Goal: Task Accomplishment & Management: Manage account settings

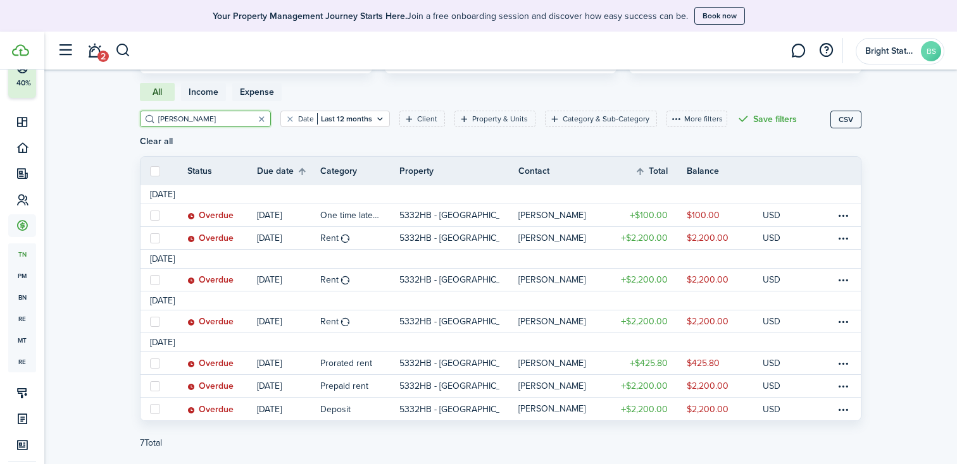
scroll to position [129, 0]
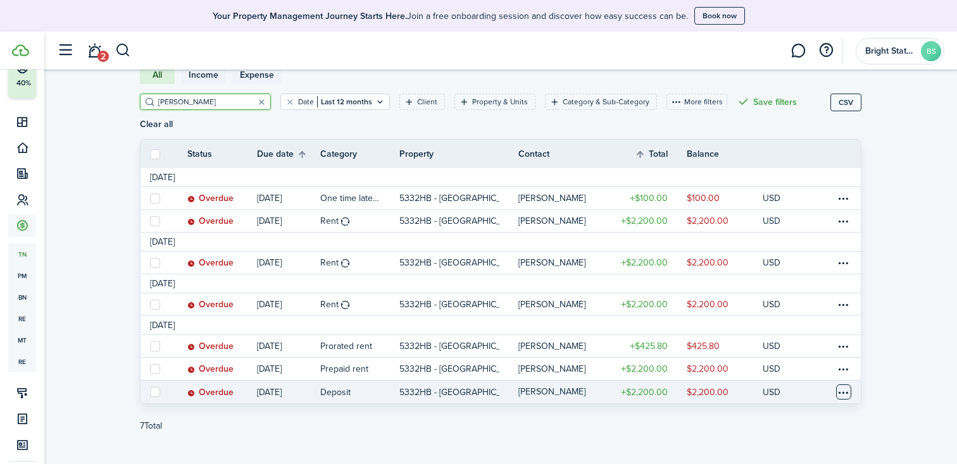
click at [848, 385] on table-menu-btn-icon at bounding box center [843, 392] width 15 height 15
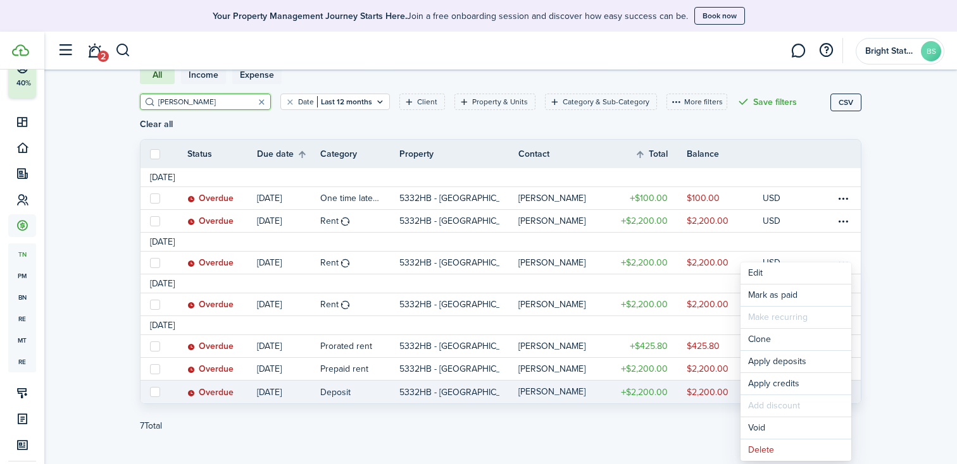
click at [495, 381] on link "5332HB - [GEOGRAPHIC_DATA]" at bounding box center [458, 392] width 119 height 23
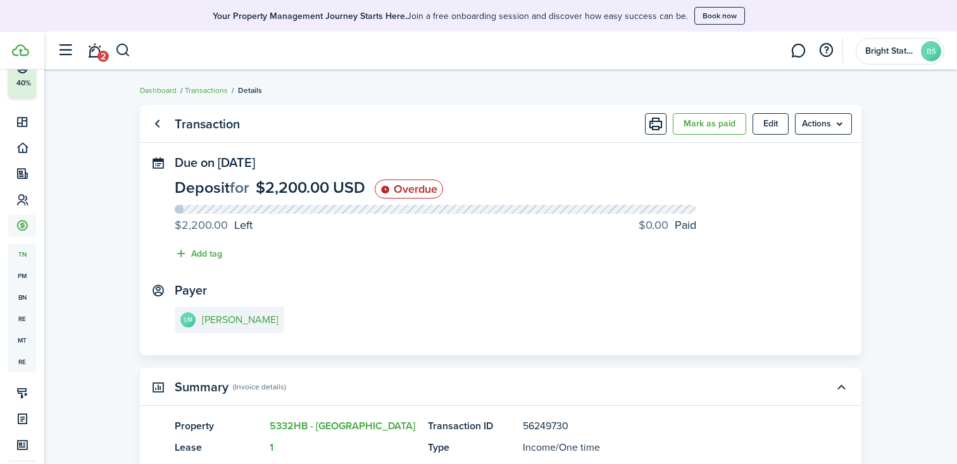
click at [709, 124] on button "Mark as paid" at bounding box center [709, 124] width 73 height 22
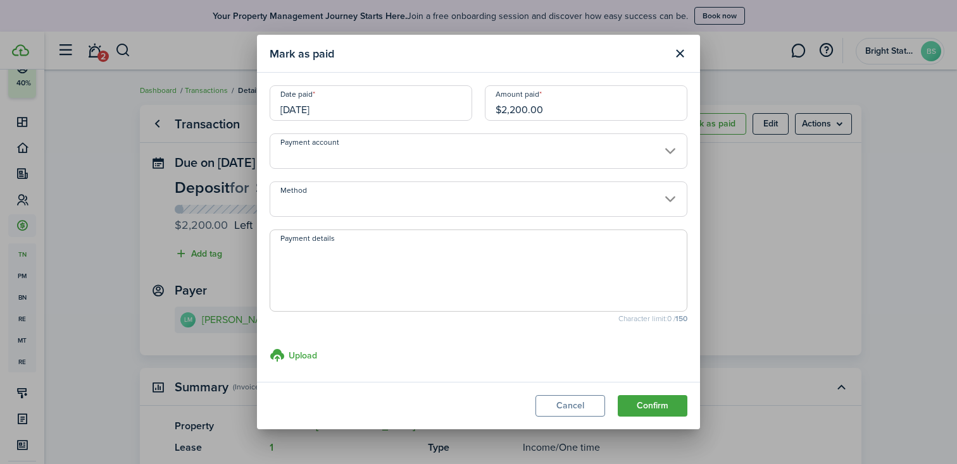
click at [393, 108] on input "[DATE]" at bounding box center [371, 102] width 202 height 35
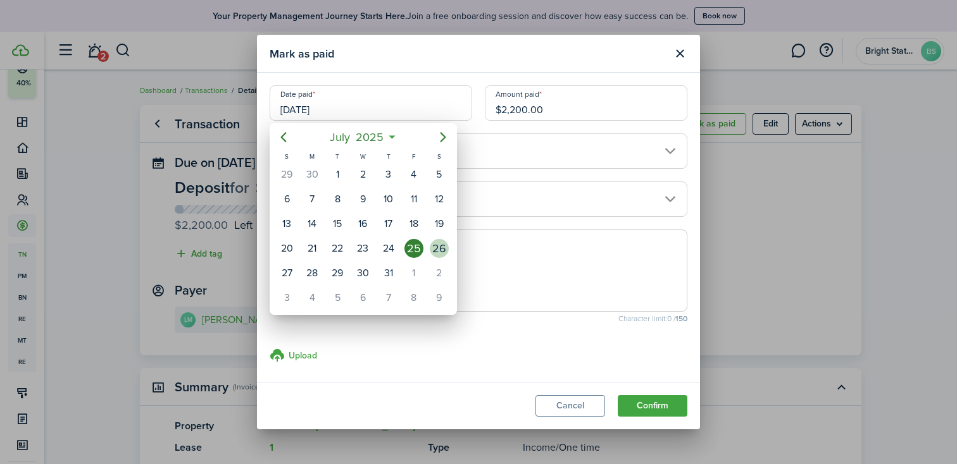
click at [437, 247] on div "26" at bounding box center [439, 248] width 19 height 19
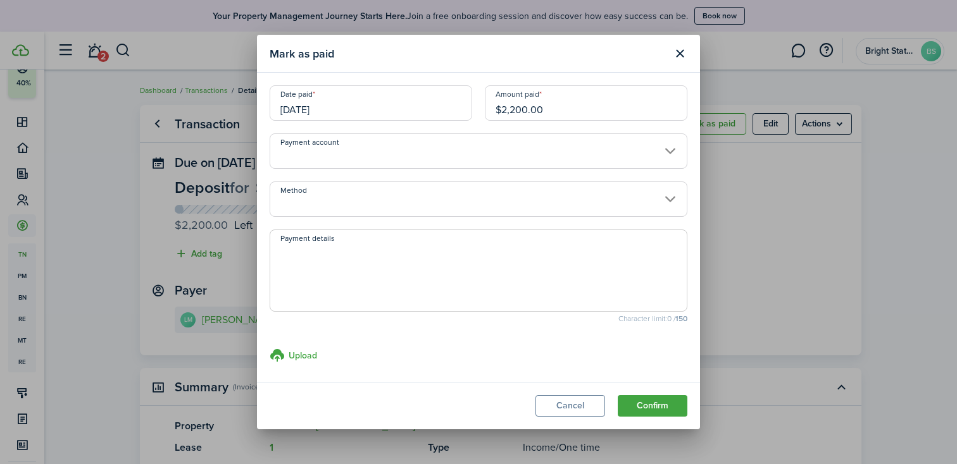
click at [358, 106] on input "[DATE]" at bounding box center [371, 102] width 202 height 35
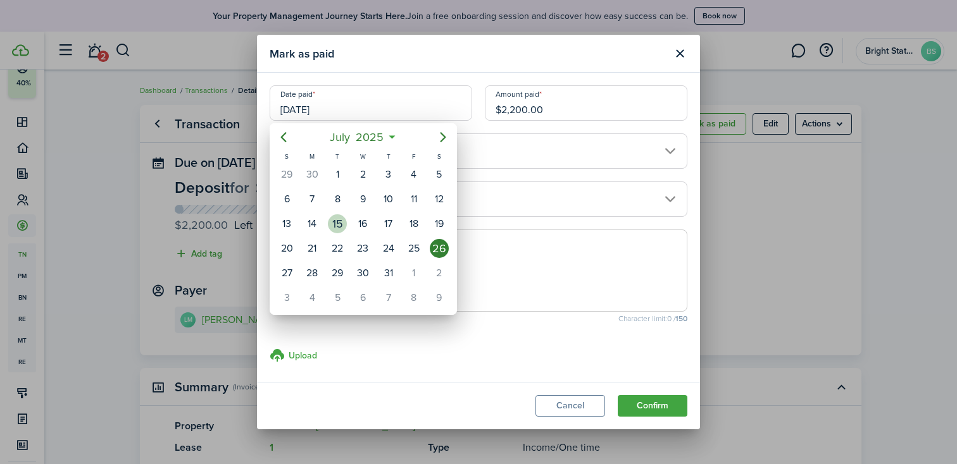
click at [336, 222] on div "15" at bounding box center [337, 223] width 19 height 19
type input "[DATE]"
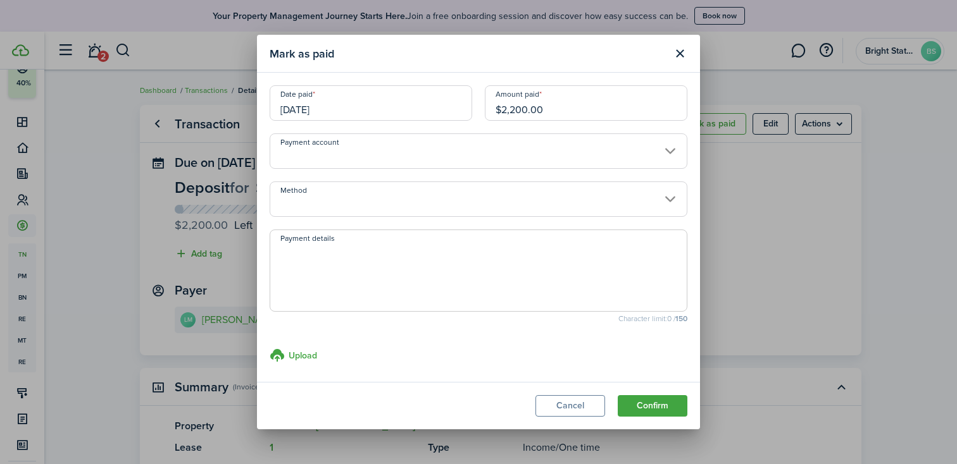
click at [674, 152] on input "Payment account" at bounding box center [479, 150] width 418 height 35
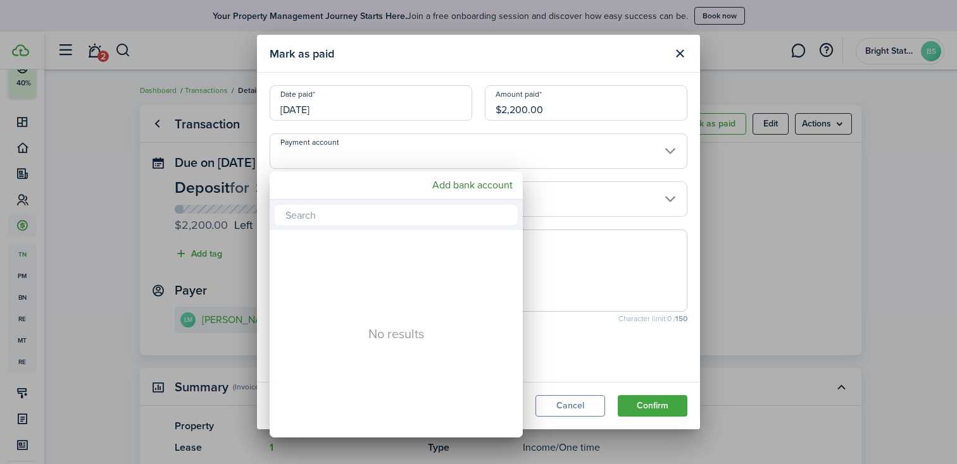
click at [600, 58] on div at bounding box center [478, 232] width 1159 height 667
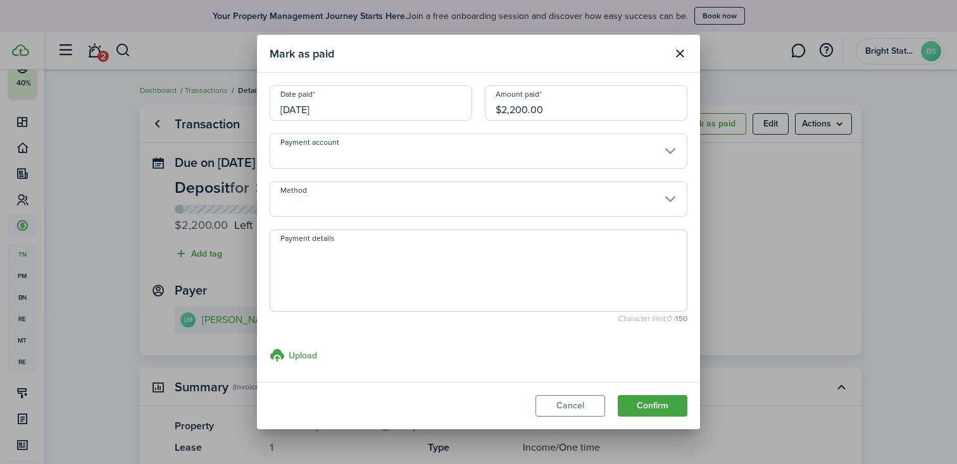
click at [336, 156] on input "Payment account" at bounding box center [479, 150] width 418 height 35
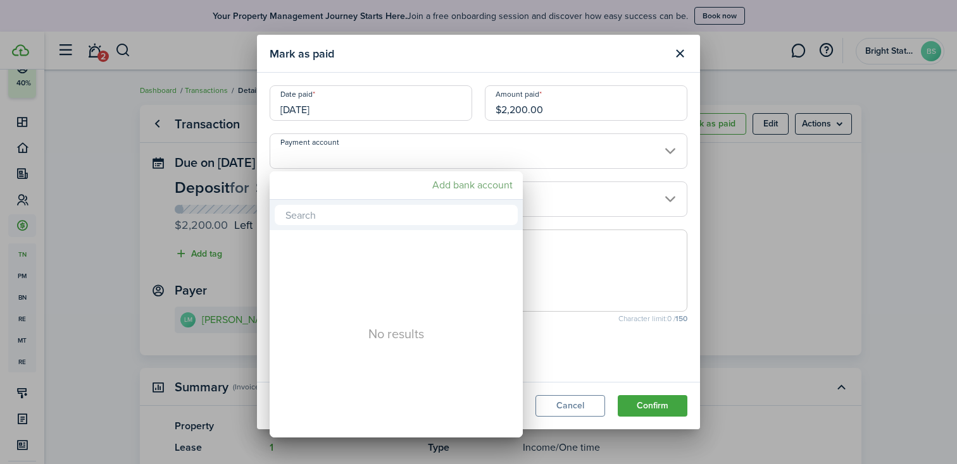
click at [462, 185] on mbsc-button "Add bank account" at bounding box center [472, 185] width 90 height 23
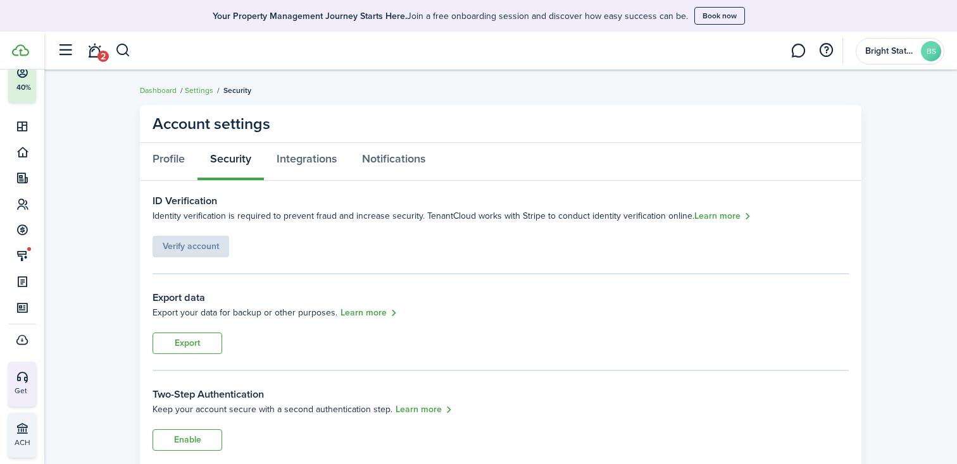
scroll to position [63, 0]
click at [204, 90] on link "Settings" at bounding box center [199, 90] width 28 height 11
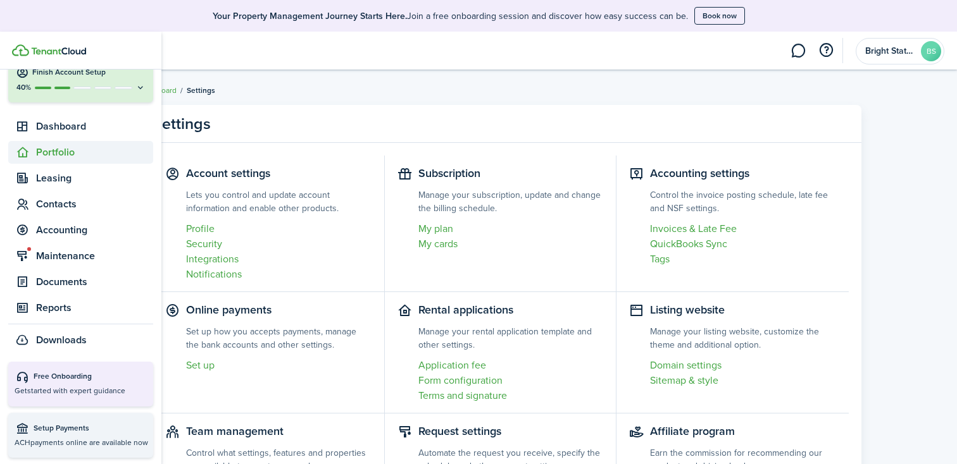
click at [61, 151] on span "Portfolio" at bounding box center [94, 152] width 117 height 15
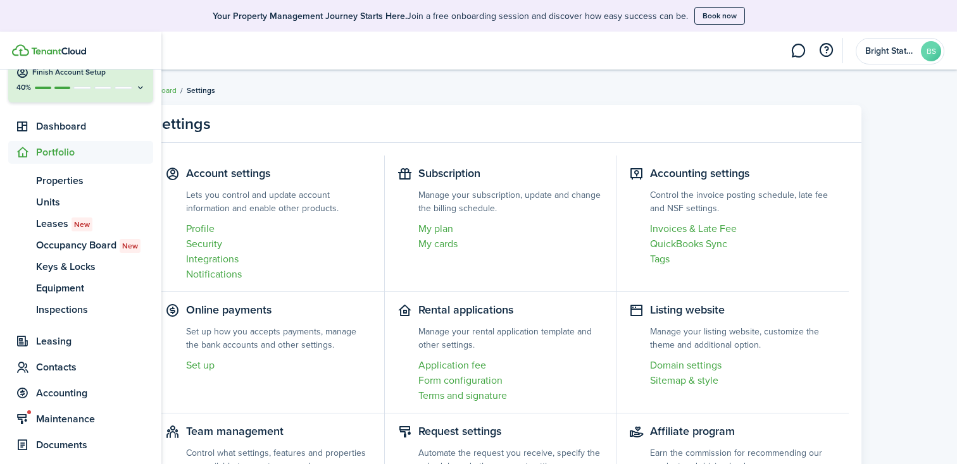
scroll to position [67, 0]
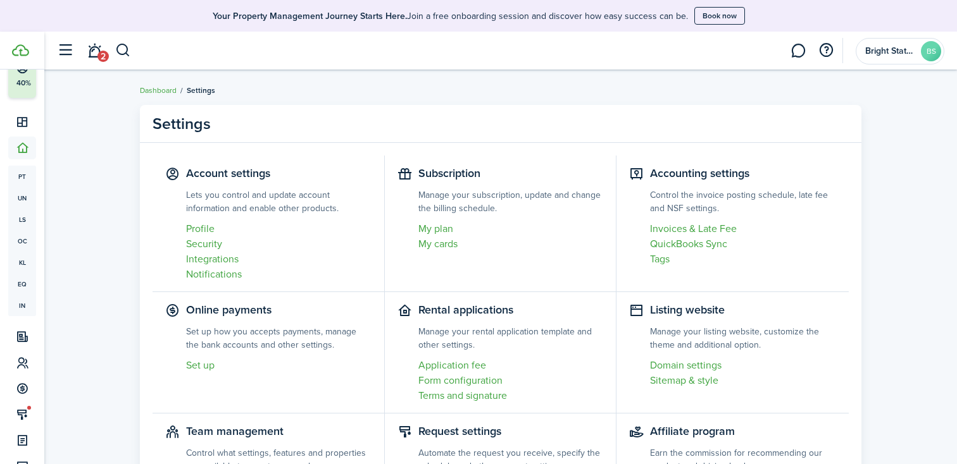
click at [102, 54] on span "2" at bounding box center [102, 56] width 11 height 11
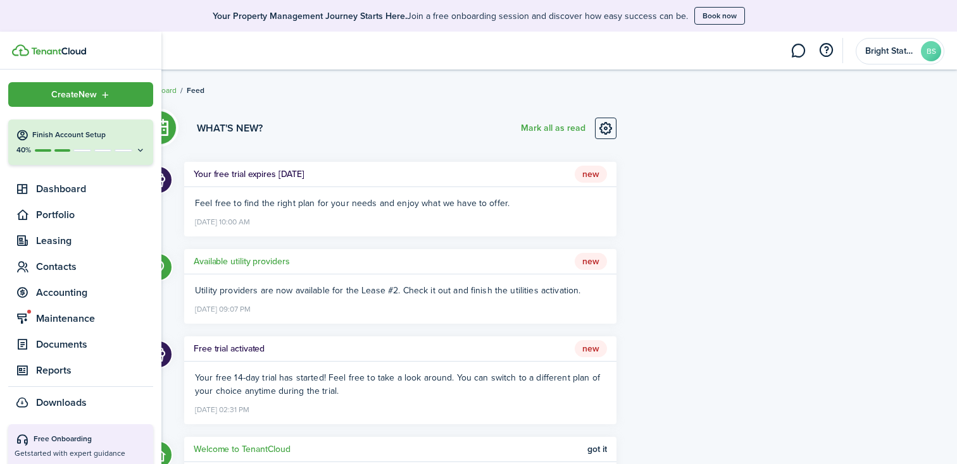
click at [44, 49] on img at bounding box center [58, 51] width 55 height 8
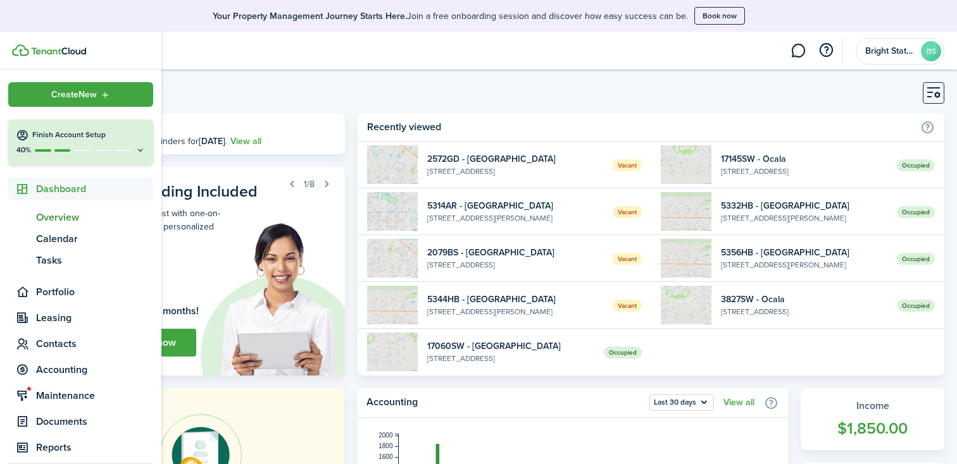
click at [130, 135] on h4 "Finish Account Setup" at bounding box center [88, 135] width 113 height 11
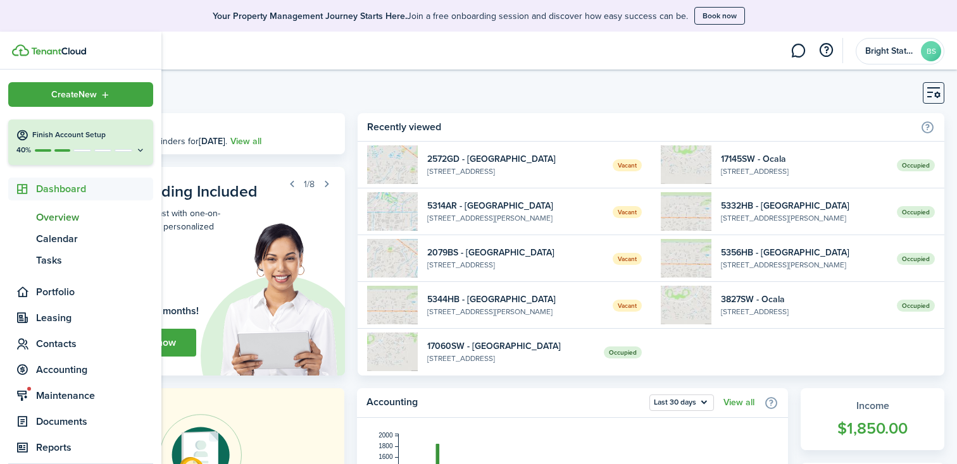
click at [142, 149] on icon at bounding box center [140, 150] width 10 height 9
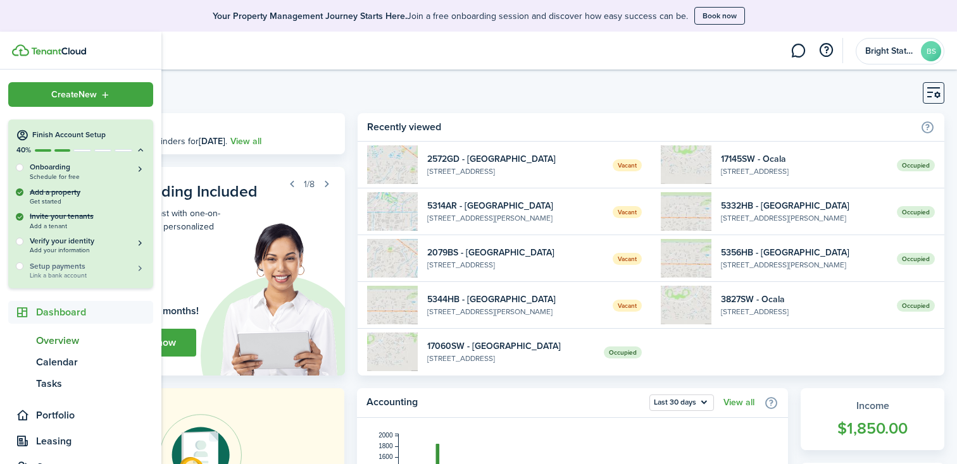
click at [61, 267] on h5 "Setup payments" at bounding box center [88, 266] width 116 height 11
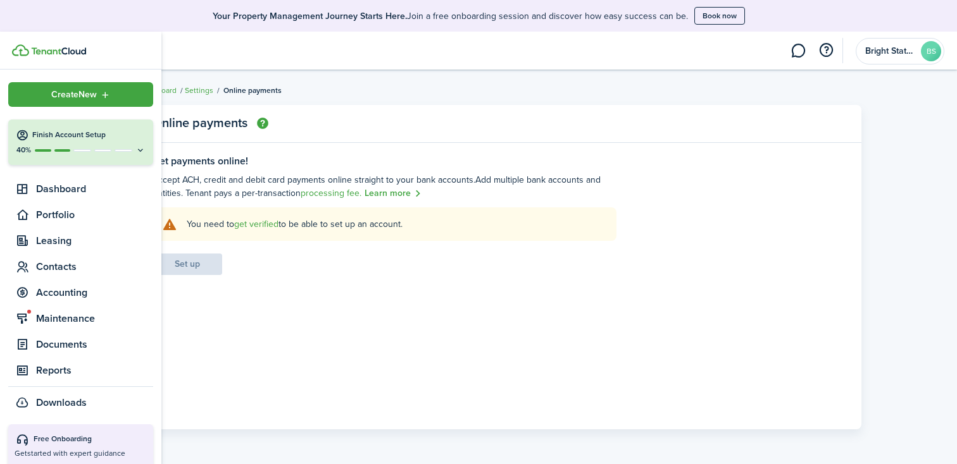
click at [39, 51] on img at bounding box center [58, 51] width 55 height 8
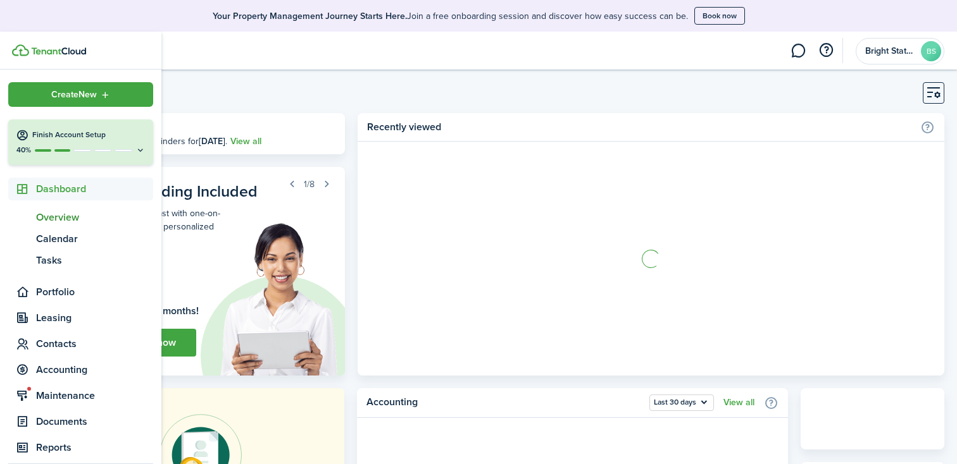
click at [39, 51] on img at bounding box center [58, 51] width 55 height 8
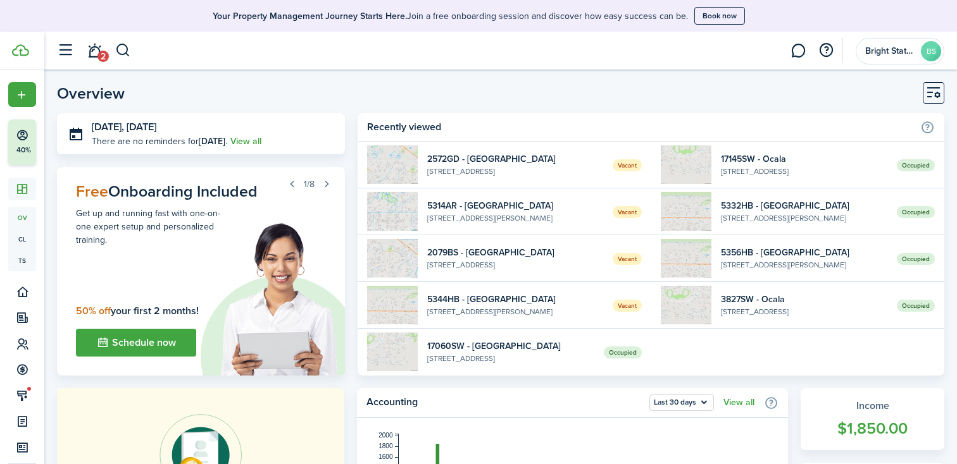
click at [773, 206] on widget-list-item-title "5332HB - [GEOGRAPHIC_DATA]" at bounding box center [804, 205] width 166 height 13
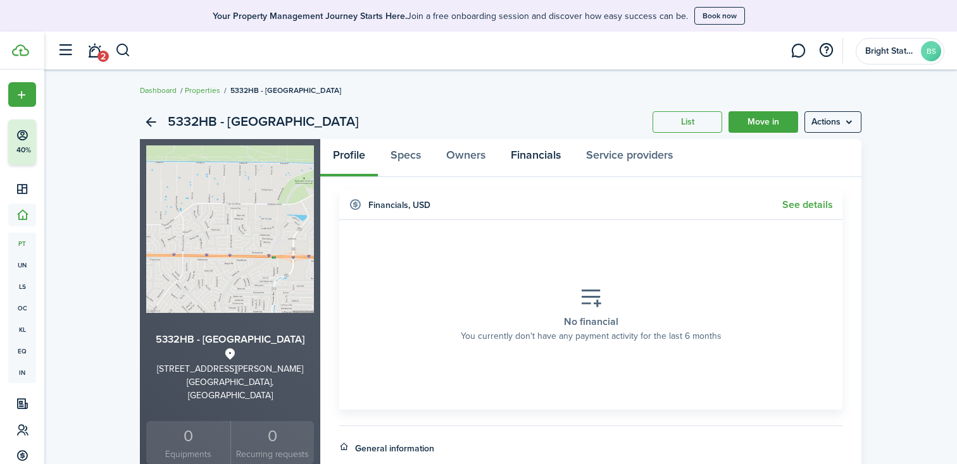
click at [521, 151] on link "Financials" at bounding box center [535, 158] width 75 height 38
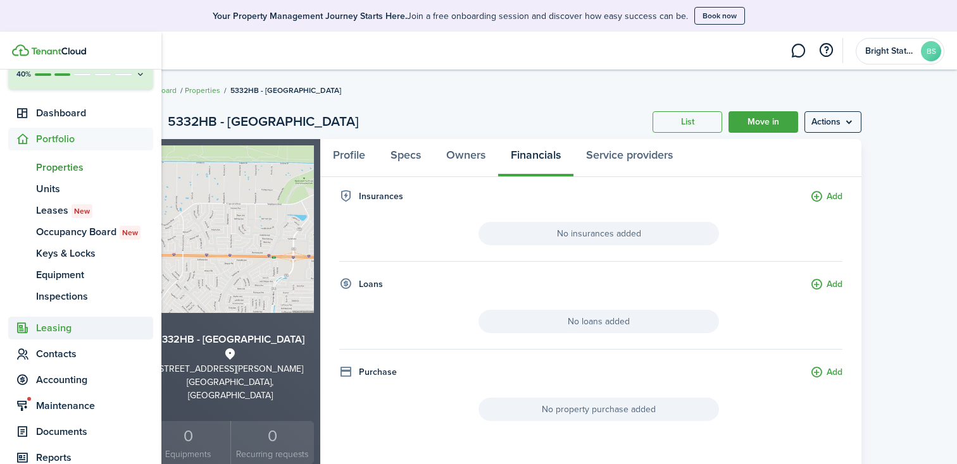
scroll to position [83, 0]
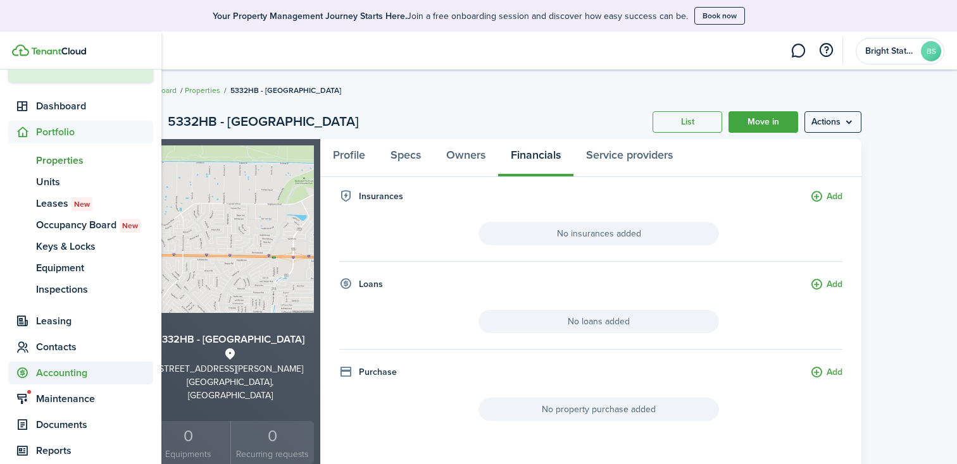
click at [61, 368] on span "Accounting" at bounding box center [94, 373] width 117 height 15
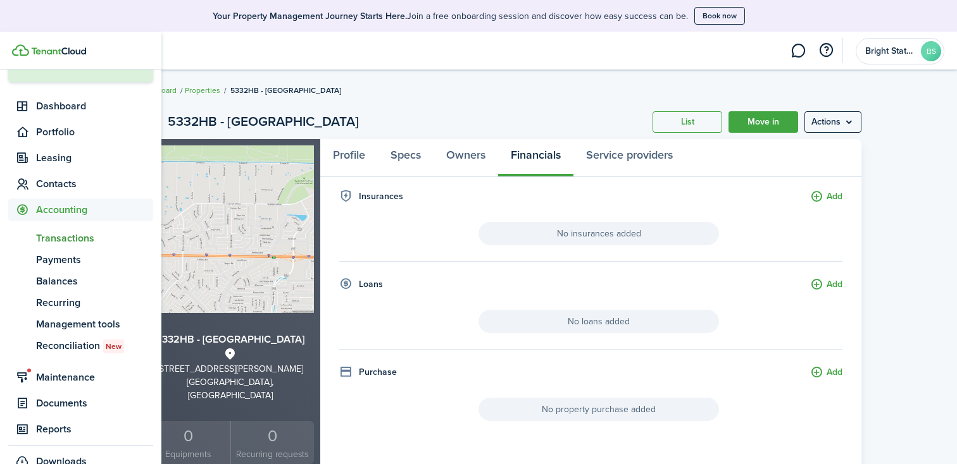
click at [69, 240] on span "Transactions" at bounding box center [94, 238] width 117 height 15
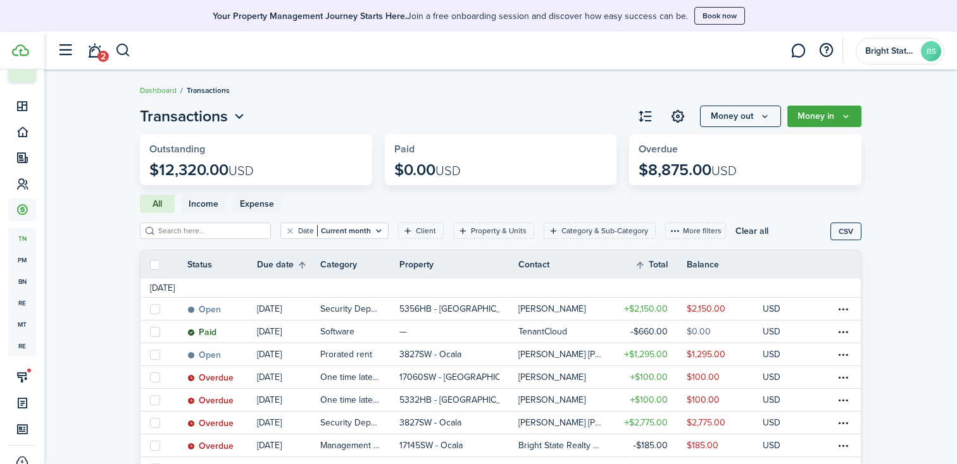
click at [189, 236] on input "search" at bounding box center [210, 231] width 111 height 12
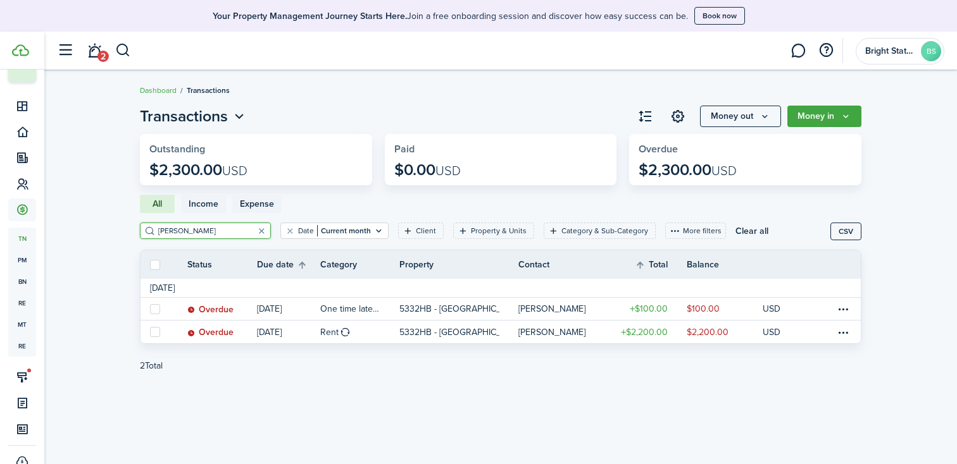
type input "[PERSON_NAME]"
click at [373, 230] on icon "Open filter" at bounding box center [378, 231] width 11 height 10
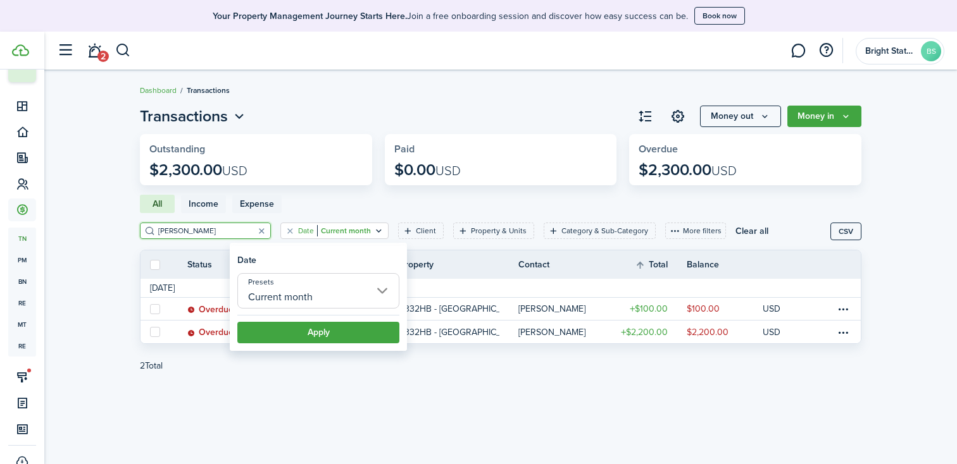
click at [382, 284] on input "Current month" at bounding box center [318, 290] width 162 height 35
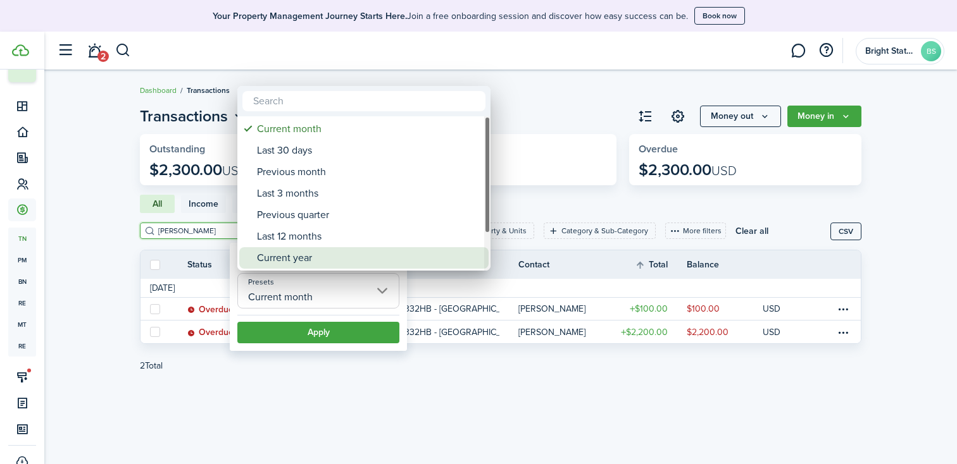
click at [376, 256] on div "Current year" at bounding box center [369, 258] width 224 height 22
type input "Current year"
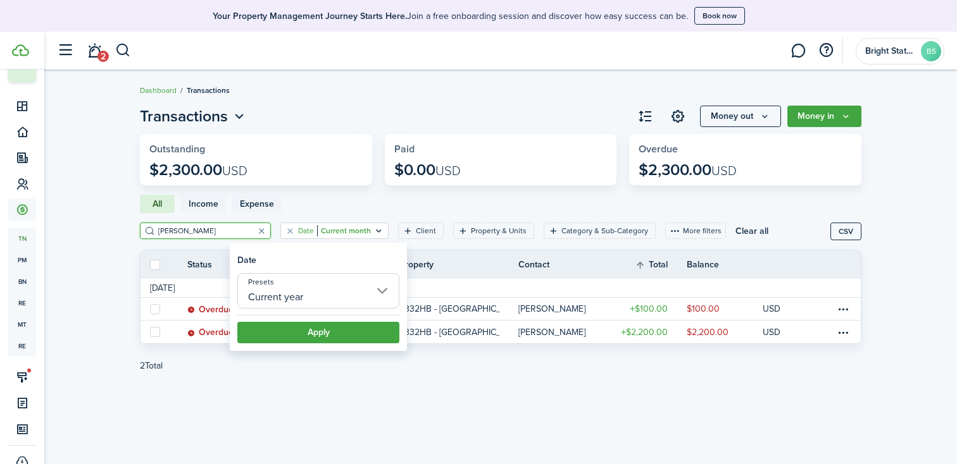
click at [366, 333] on button "Apply" at bounding box center [318, 333] width 162 height 22
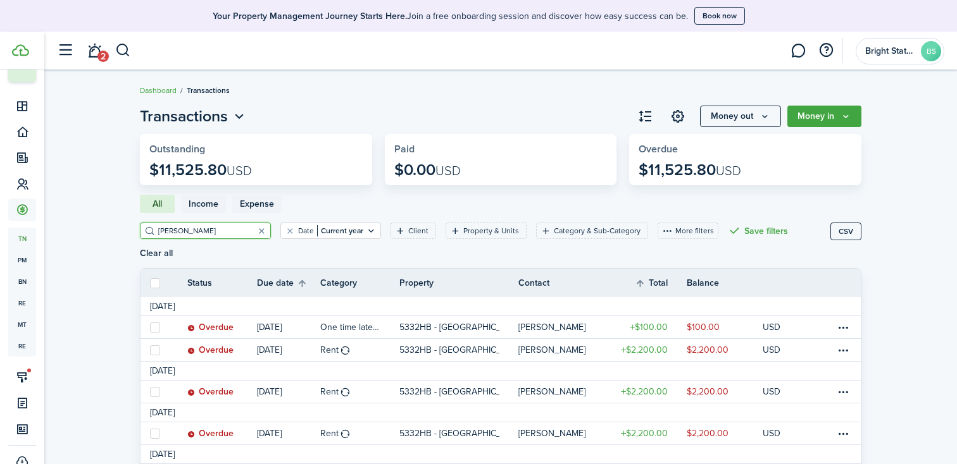
scroll to position [129, 0]
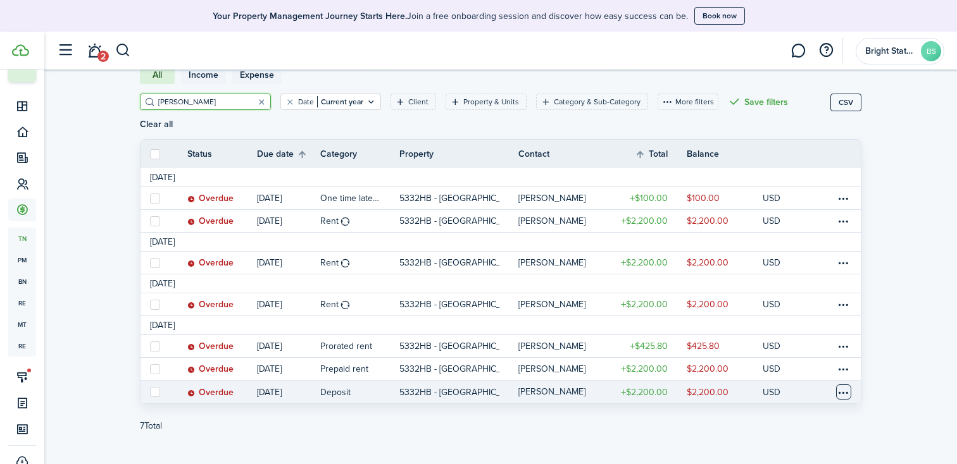
click at [838, 385] on table-menu-btn-icon at bounding box center [843, 392] width 15 height 15
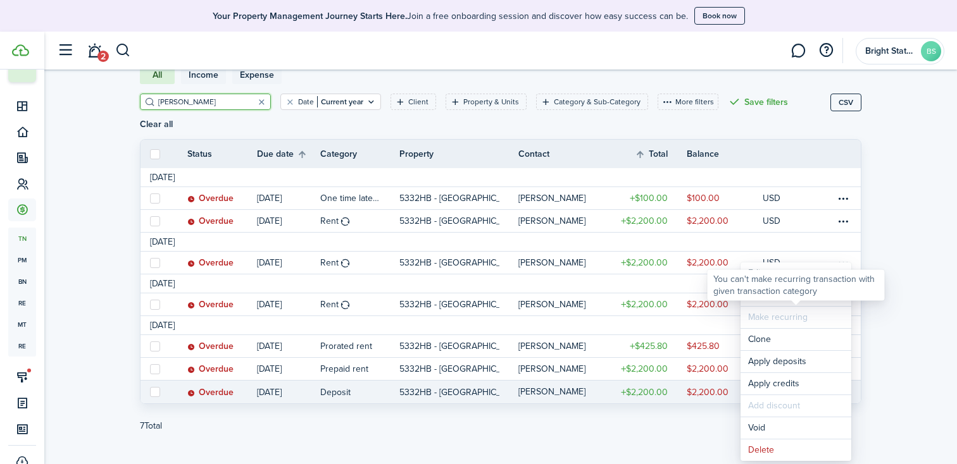
click at [749, 300] on div "You can't make recurring transaction with given transaction category" at bounding box center [795, 285] width 177 height 31
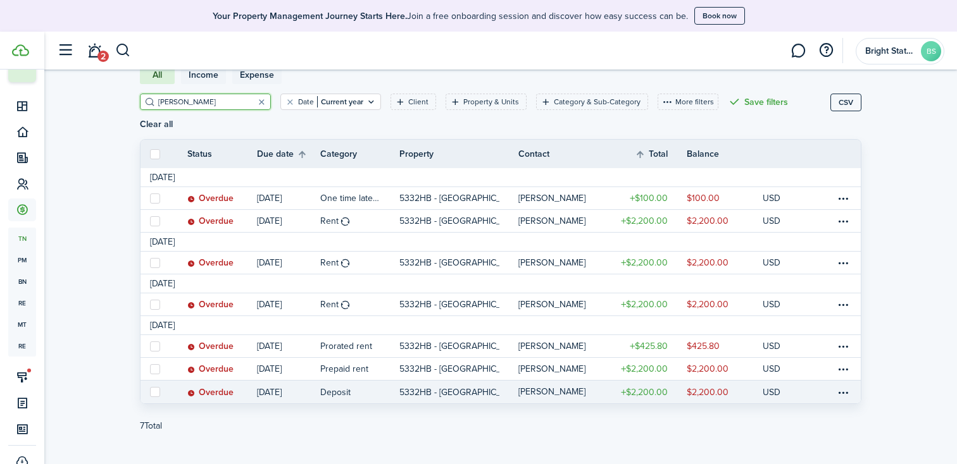
click at [592, 381] on link "[PERSON_NAME]" at bounding box center [564, 392] width 92 height 23
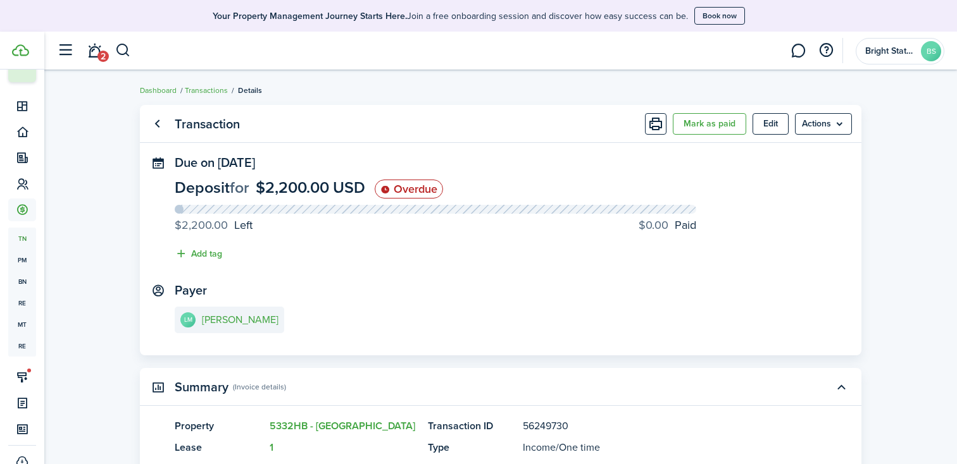
click at [712, 127] on button "Mark as paid" at bounding box center [709, 124] width 73 height 22
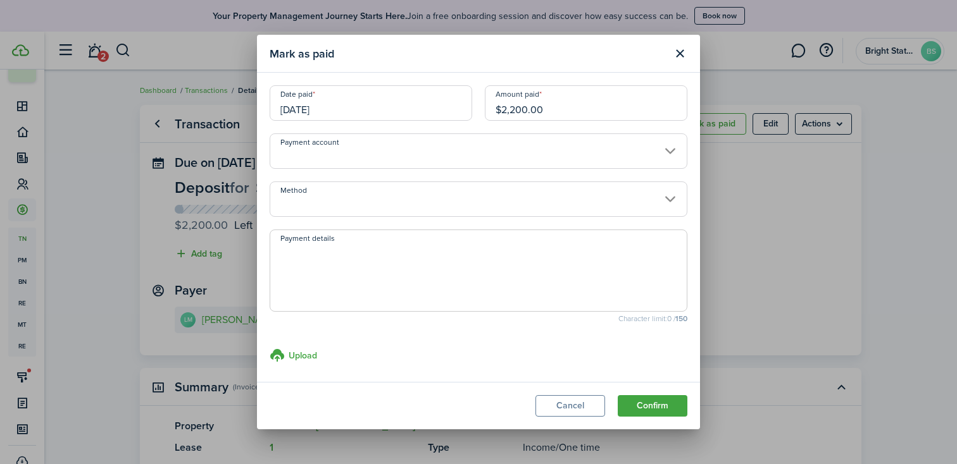
click at [385, 106] on input "[DATE]" at bounding box center [371, 102] width 202 height 35
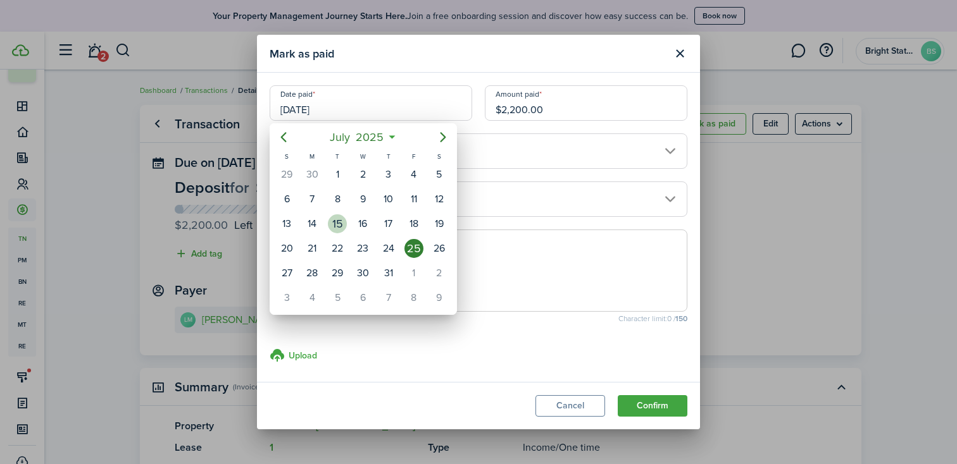
click at [336, 223] on div "15" at bounding box center [337, 223] width 19 height 19
type input "[DATE]"
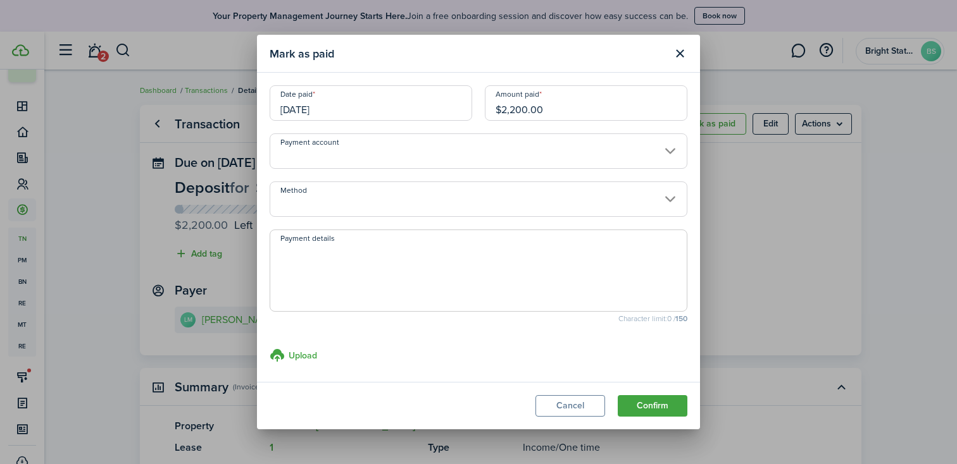
click at [496, 160] on input "Payment account" at bounding box center [479, 150] width 418 height 35
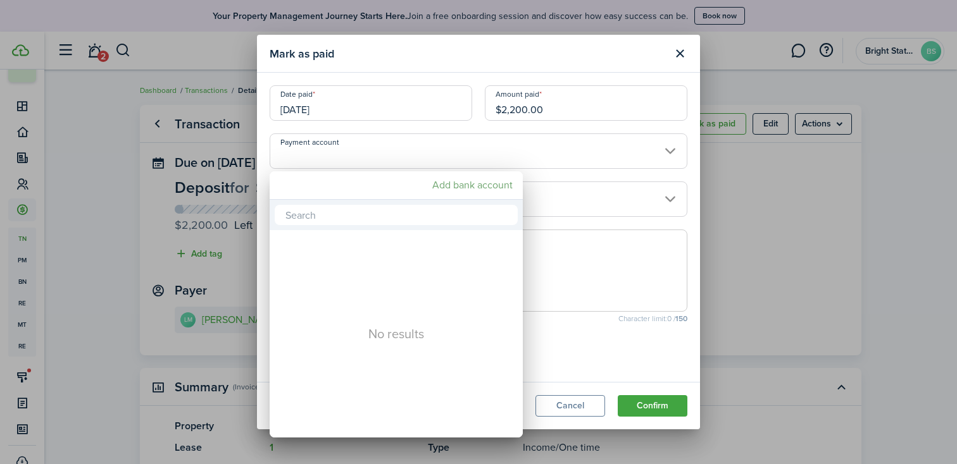
click at [481, 188] on mbsc-button "Add bank account" at bounding box center [472, 185] width 90 height 23
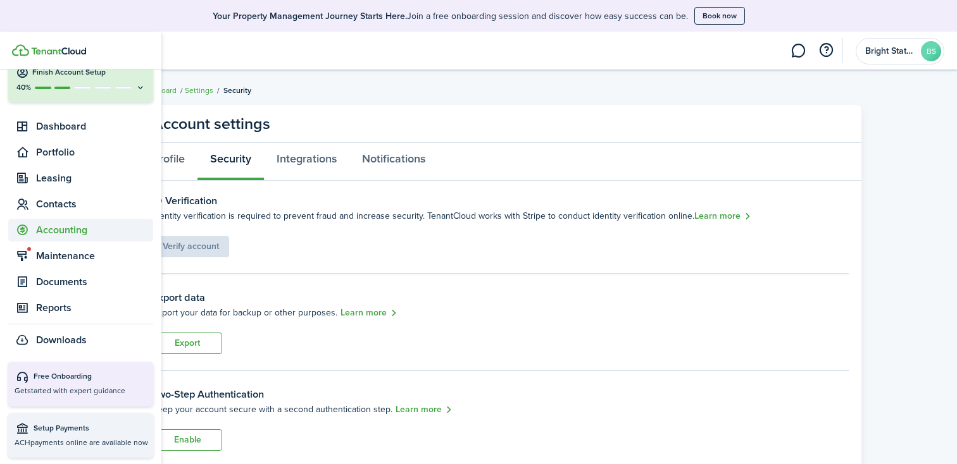
click at [55, 230] on span "Accounting" at bounding box center [94, 230] width 117 height 15
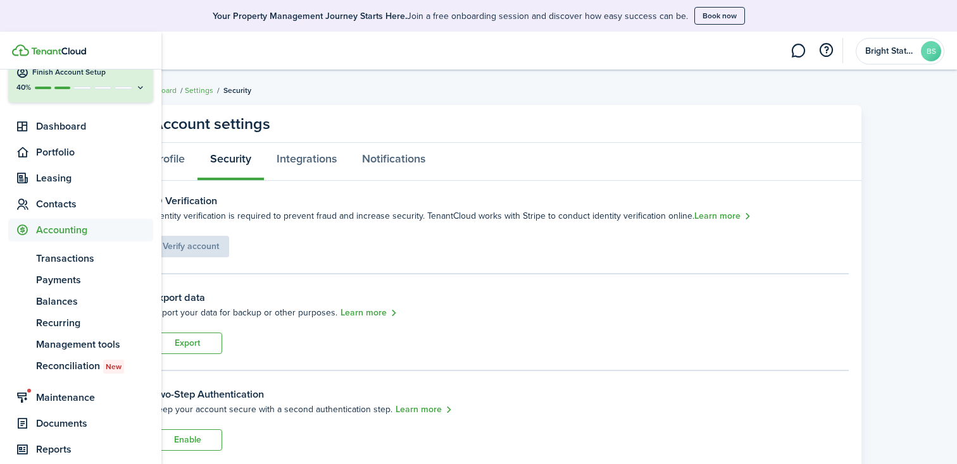
scroll to position [83, 0]
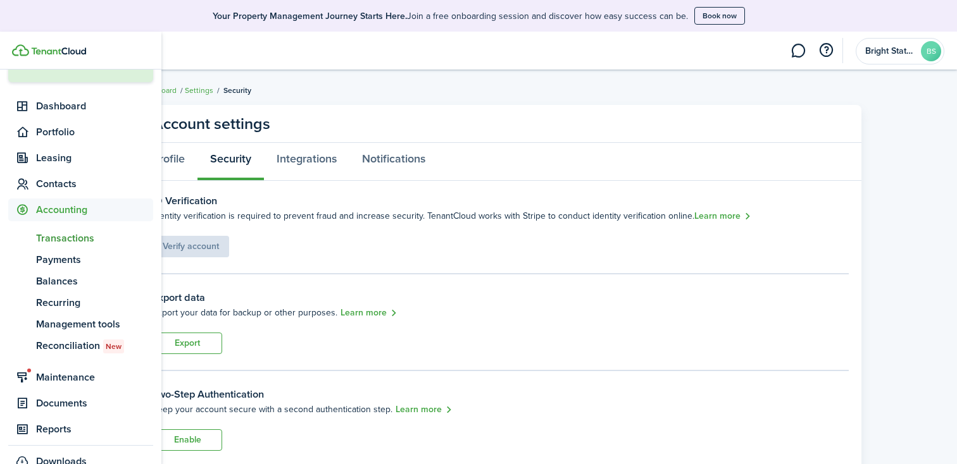
click at [73, 237] on span "Transactions" at bounding box center [94, 238] width 117 height 15
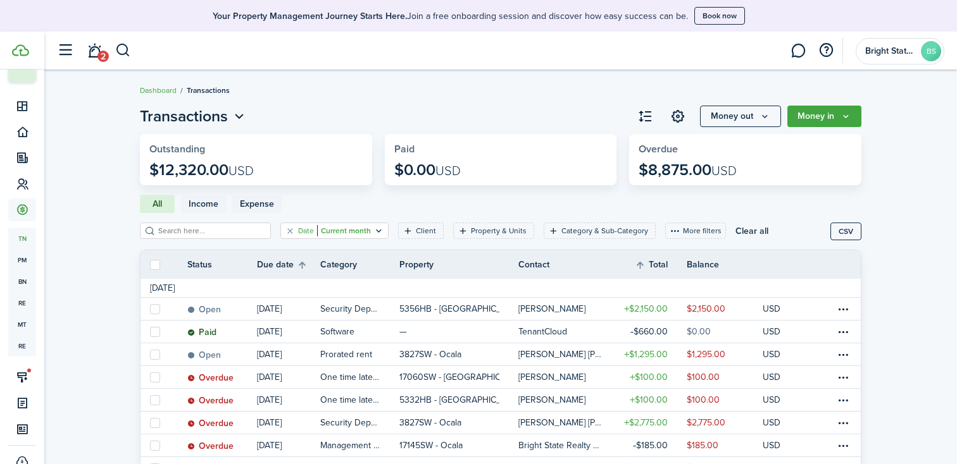
click at [373, 233] on icon "Open filter" at bounding box center [378, 231] width 11 height 10
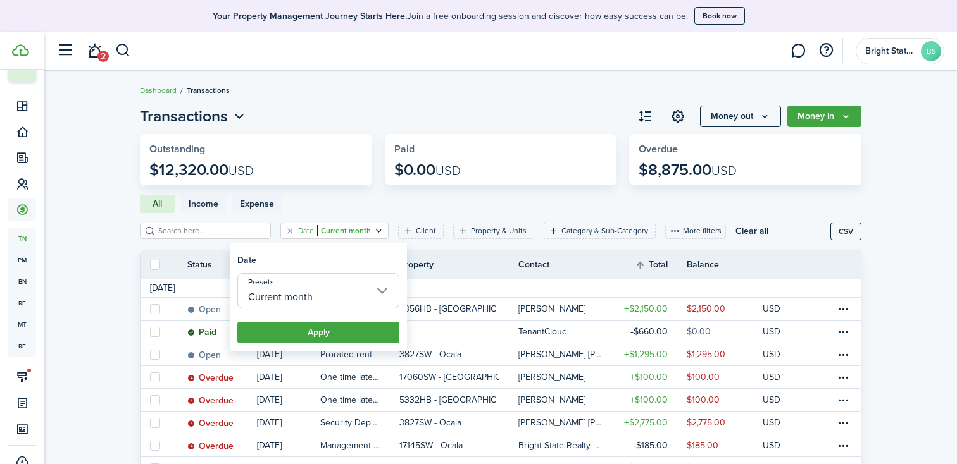
click at [344, 289] on input "Current month" at bounding box center [318, 290] width 162 height 35
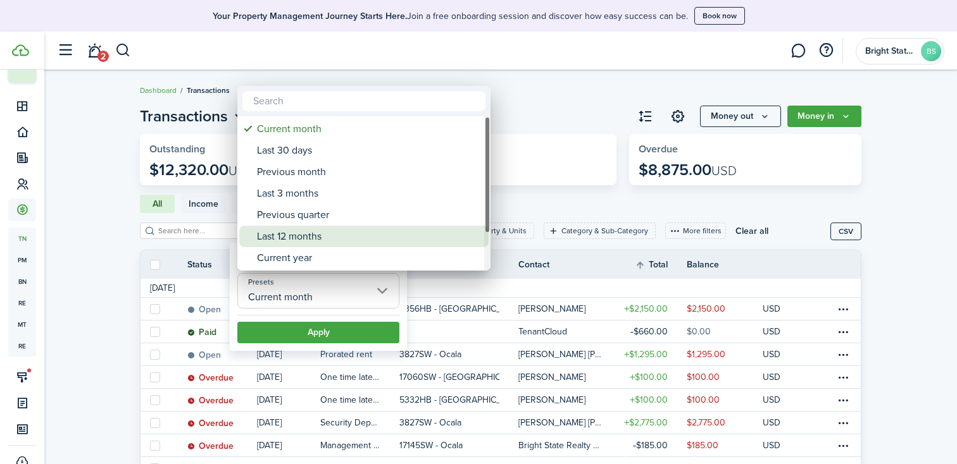
click at [345, 235] on div "Last 12 months" at bounding box center [369, 237] width 224 height 22
type input "Last 12 months"
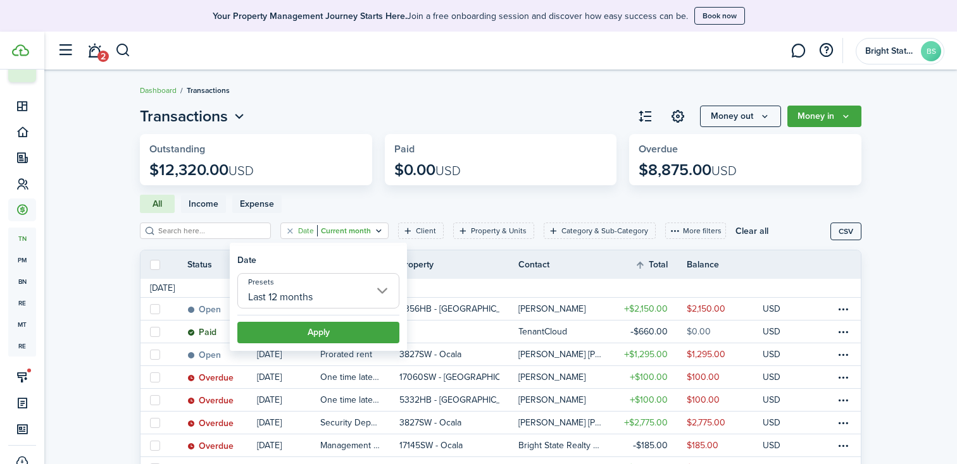
click at [318, 329] on button "Apply" at bounding box center [318, 333] width 162 height 22
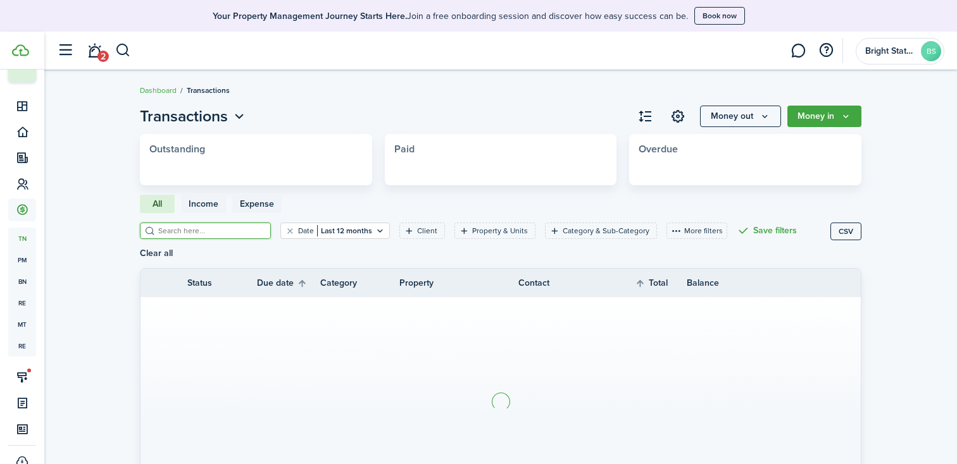
click at [190, 232] on input "search" at bounding box center [210, 231] width 111 height 12
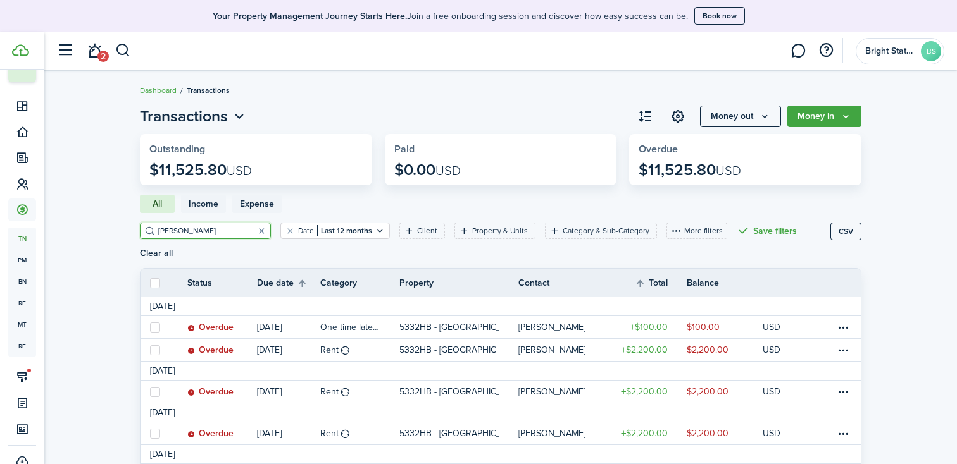
scroll to position [129, 0]
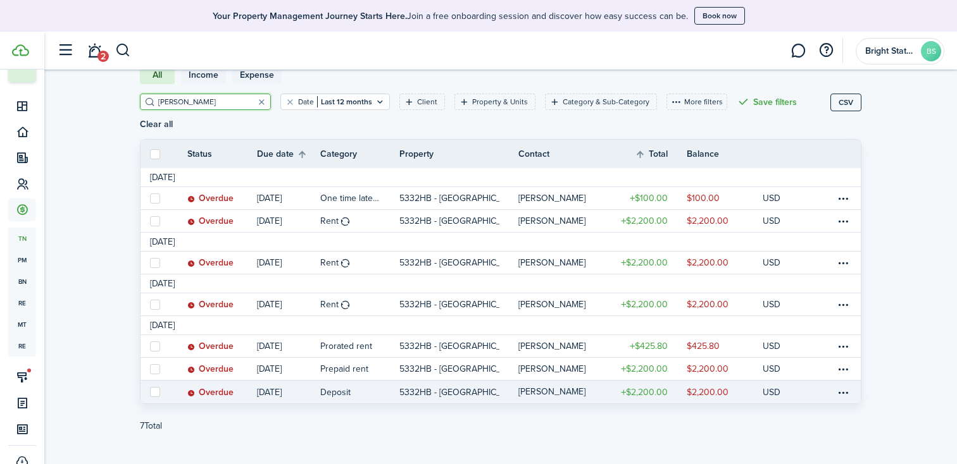
type input "[PERSON_NAME]"
click at [658, 386] on table-amount-title "$2,200.00" at bounding box center [644, 392] width 47 height 13
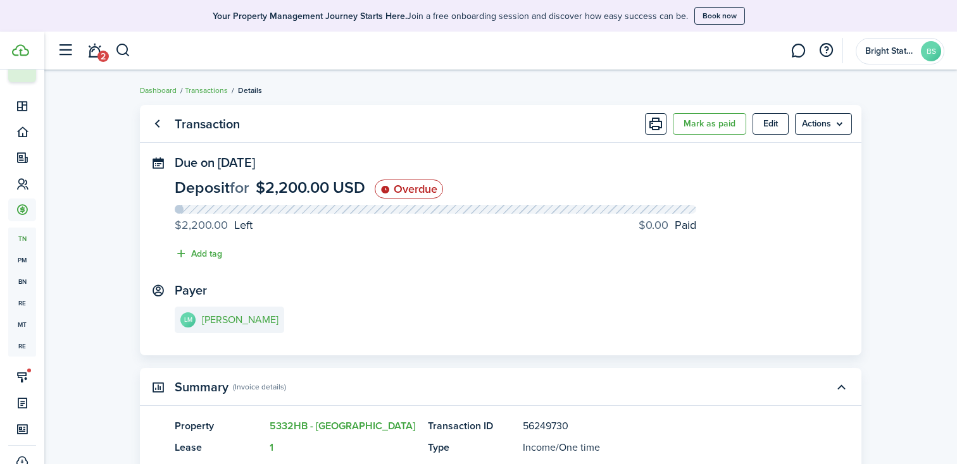
click at [711, 121] on button "Mark as paid" at bounding box center [709, 124] width 73 height 22
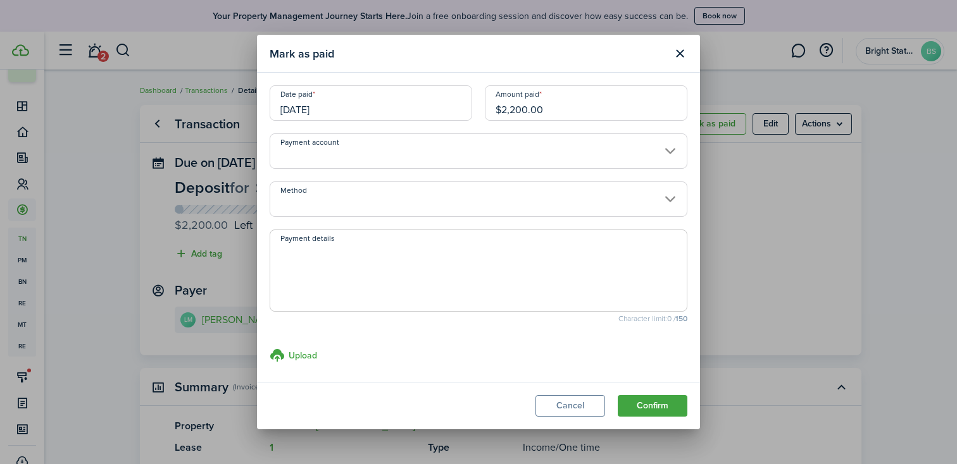
click at [354, 201] on input "Method" at bounding box center [479, 199] width 418 height 35
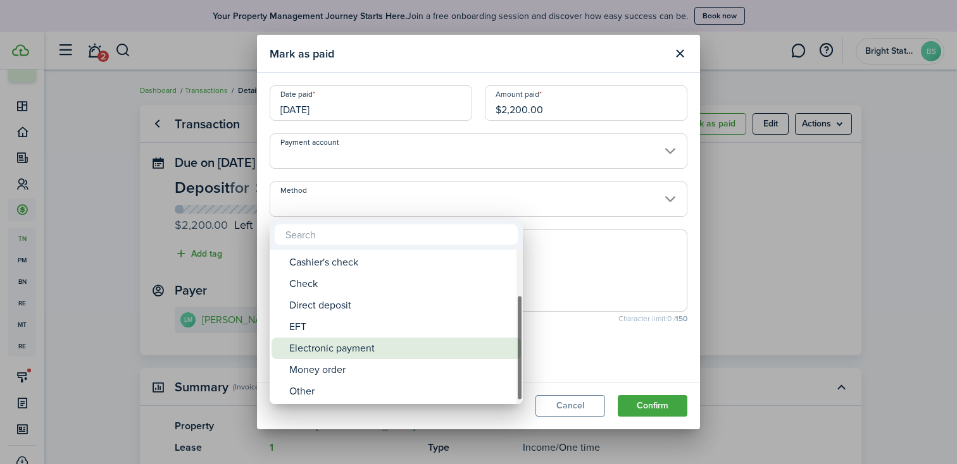
click at [387, 348] on div "Electronic payment" at bounding box center [401, 349] width 224 height 22
type input "Electronic payment"
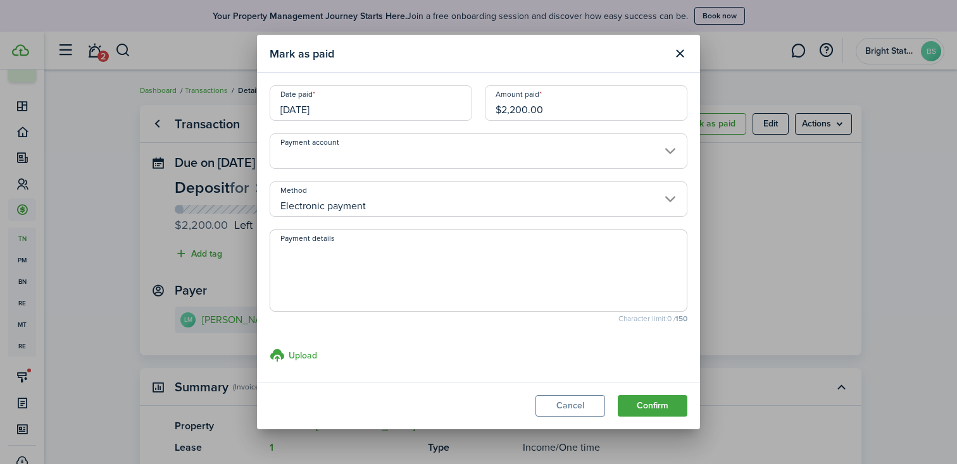
click at [375, 266] on textarea "Payment details" at bounding box center [478, 274] width 416 height 61
click at [647, 406] on button "Confirm" at bounding box center [653, 406] width 70 height 22
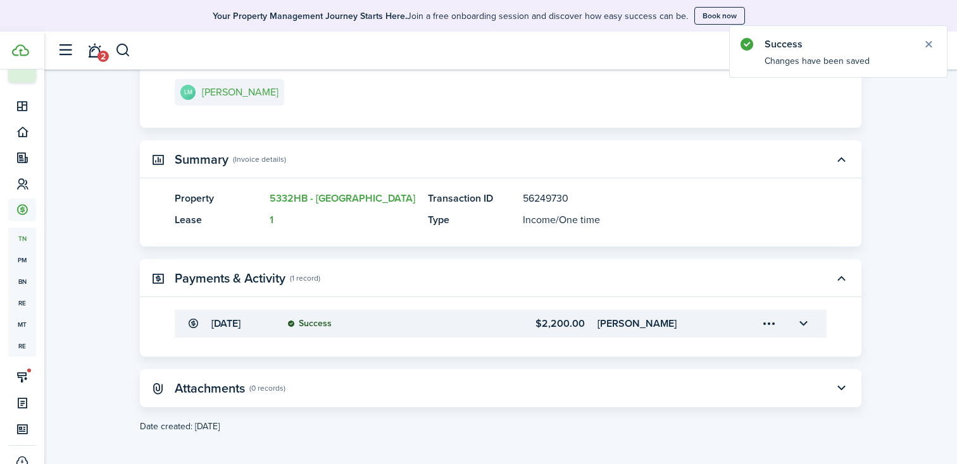
scroll to position [232, 0]
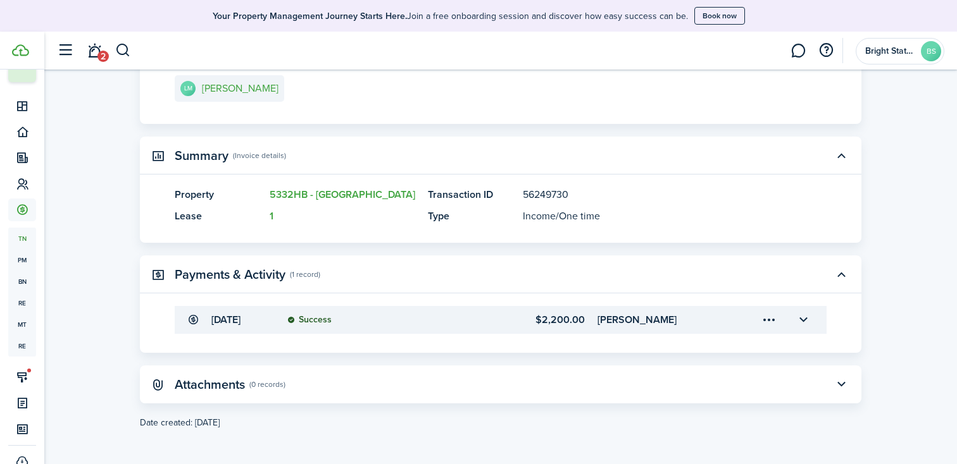
click at [770, 319] on menu-trigger-card "Open menu" at bounding box center [769, 320] width 22 height 22
click at [712, 347] on button "Edit" at bounding box center [724, 348] width 111 height 22
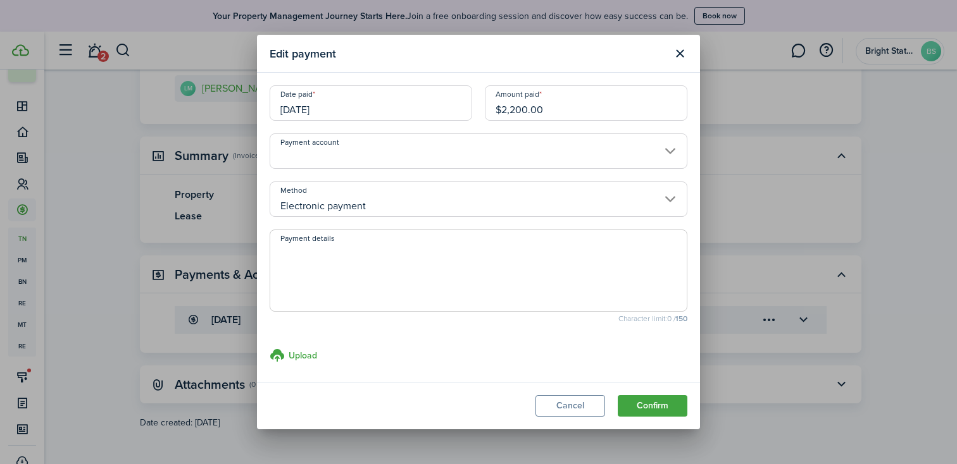
click at [638, 153] on input "Payment account" at bounding box center [479, 150] width 418 height 35
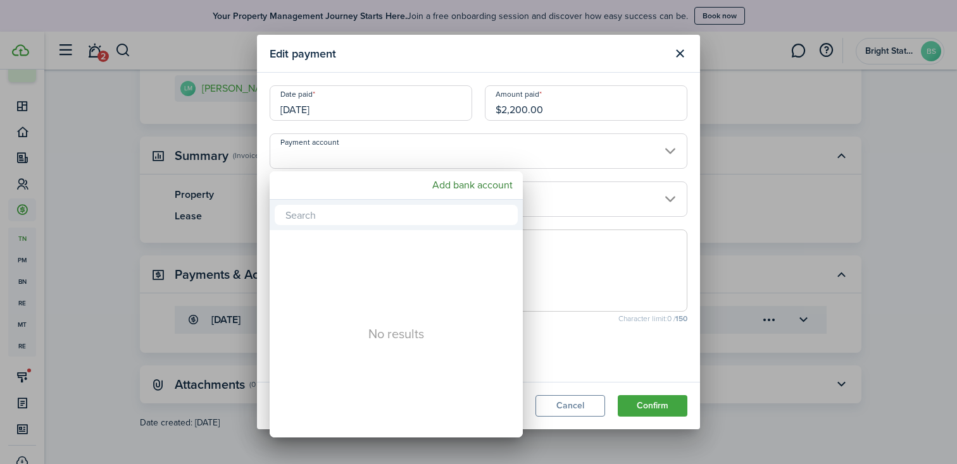
click at [678, 49] on div at bounding box center [478, 232] width 1159 height 667
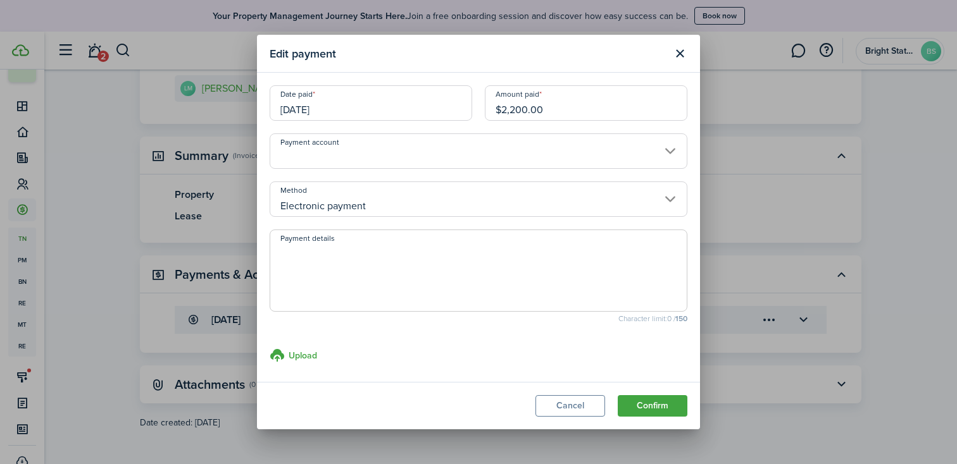
click at [678, 53] on button "Close modal" at bounding box center [680, 54] width 22 height 22
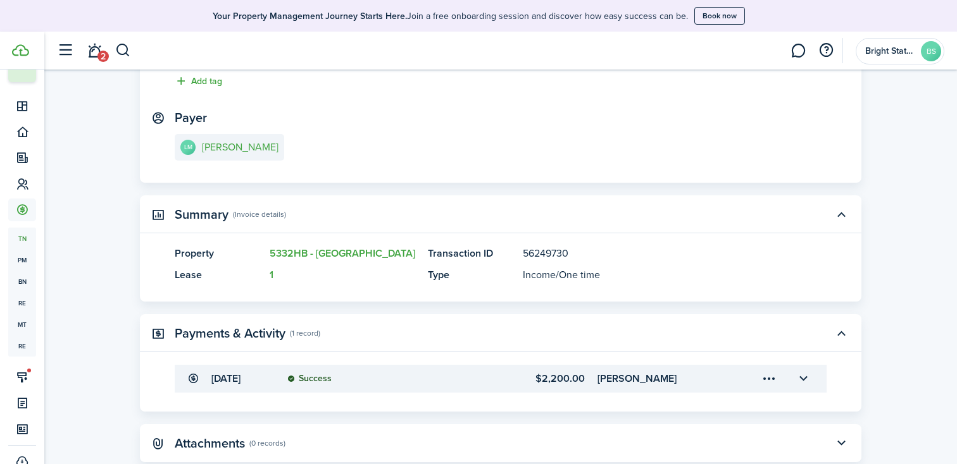
scroll to position [0, 0]
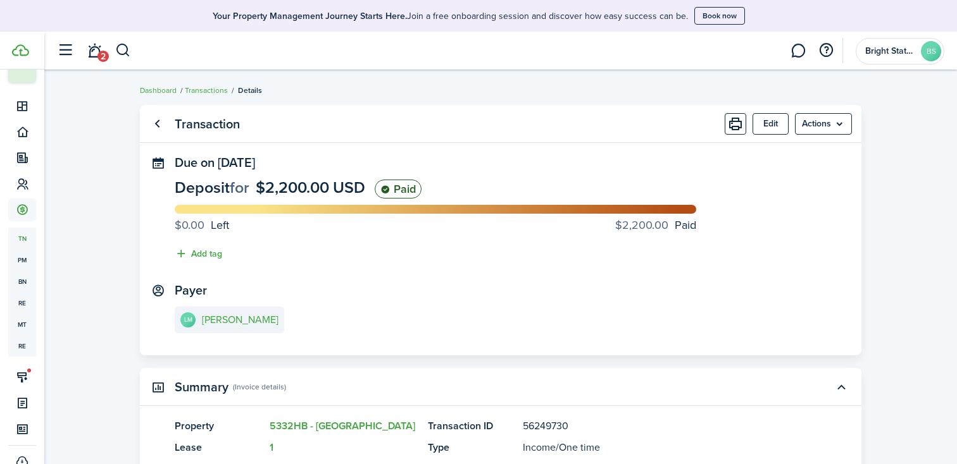
click at [158, 120] on link "Go back" at bounding box center [157, 124] width 22 height 22
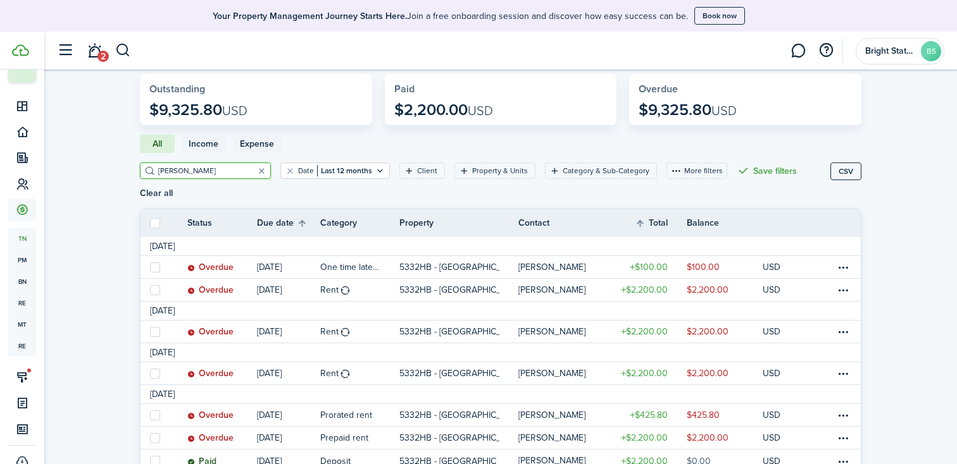
scroll to position [129, 0]
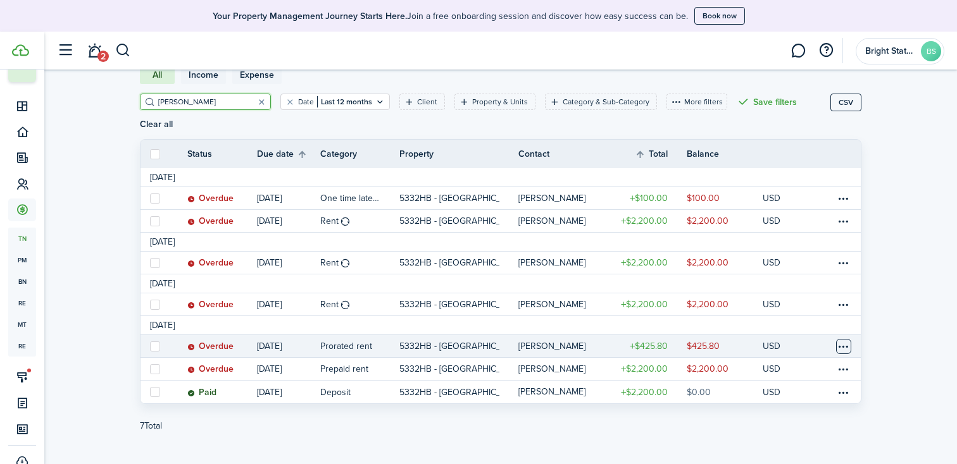
click at [841, 339] on table-menu-btn-icon at bounding box center [843, 346] width 15 height 15
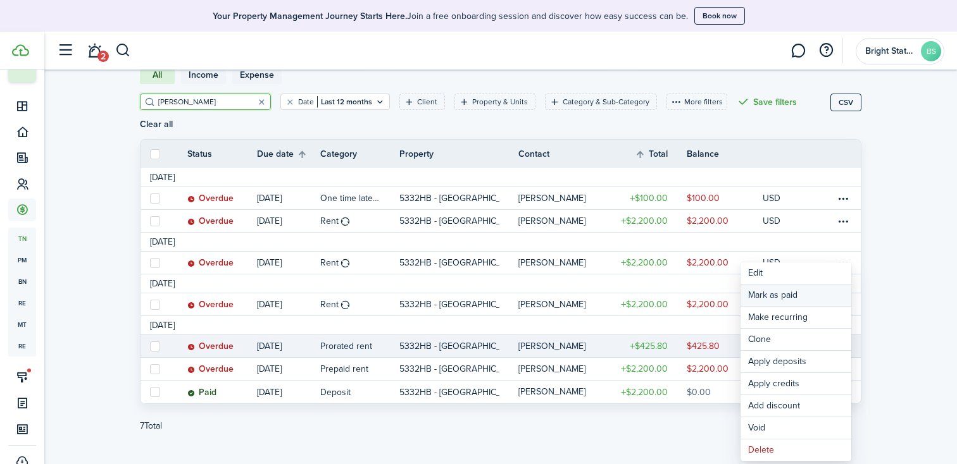
click at [800, 298] on link "Mark as paid" at bounding box center [795, 296] width 111 height 22
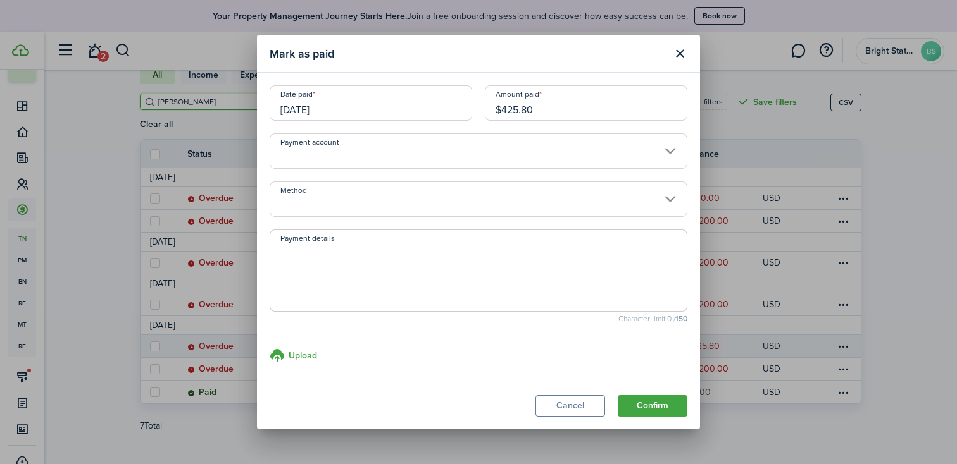
click at [375, 106] on input "[DATE]" at bounding box center [371, 102] width 202 height 35
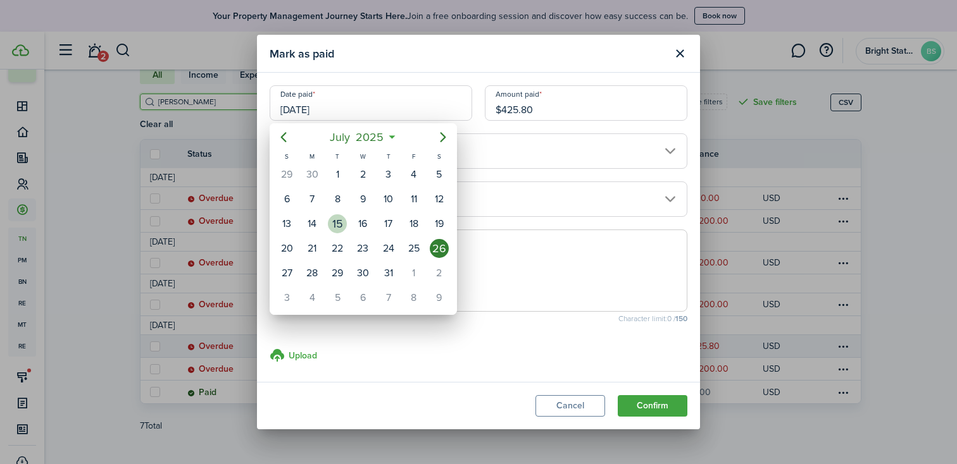
click at [335, 221] on div "15" at bounding box center [337, 223] width 19 height 19
type input "[DATE]"
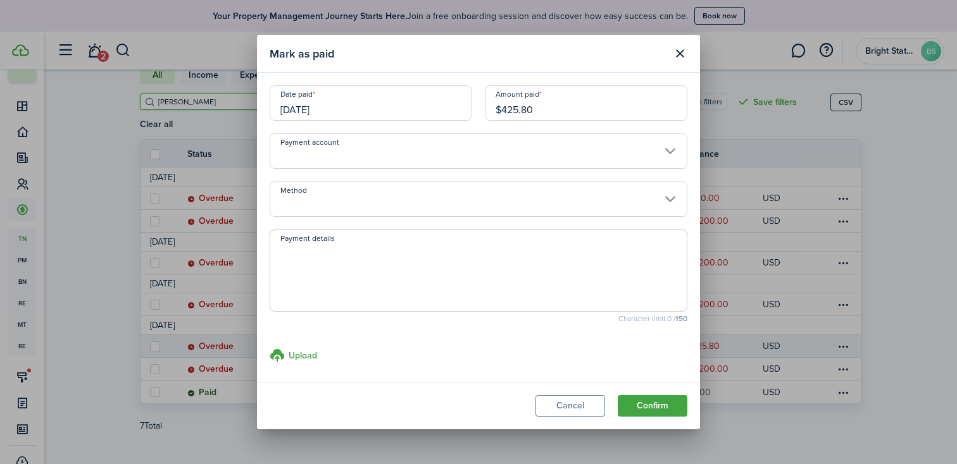
click at [516, 197] on input "Method" at bounding box center [479, 199] width 418 height 35
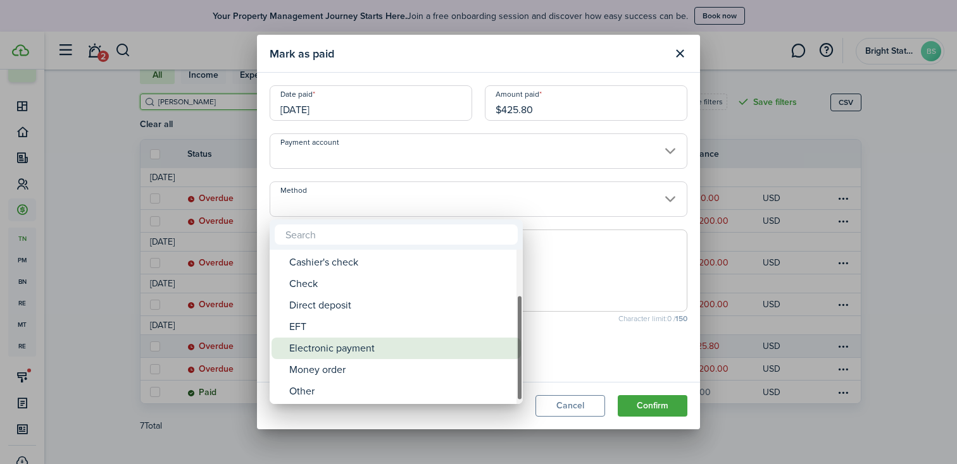
click at [377, 351] on div "Electronic payment" at bounding box center [401, 349] width 224 height 22
type input "Electronic payment"
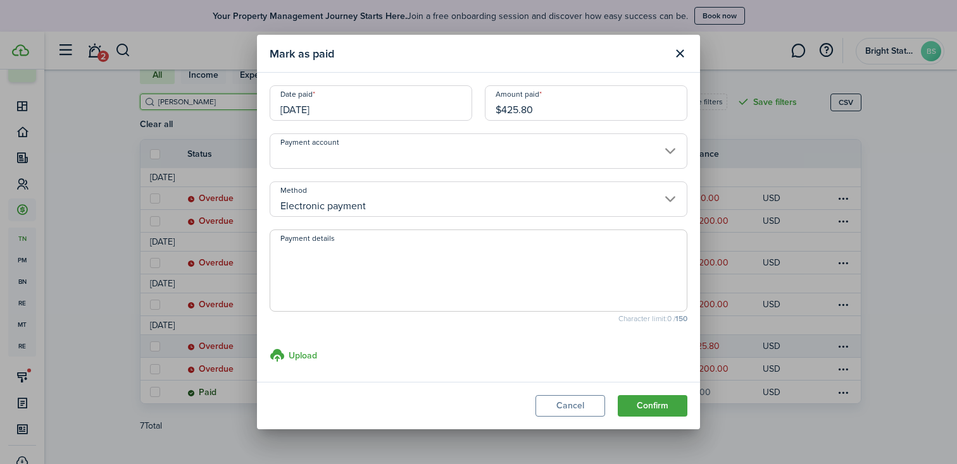
click at [662, 401] on button "Confirm" at bounding box center [653, 406] width 70 height 22
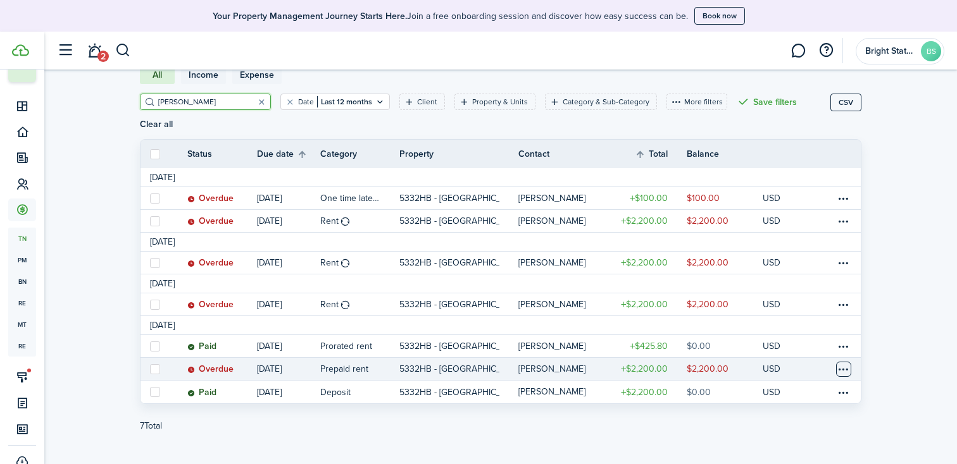
click at [847, 362] on table-menu-btn-icon at bounding box center [843, 369] width 15 height 15
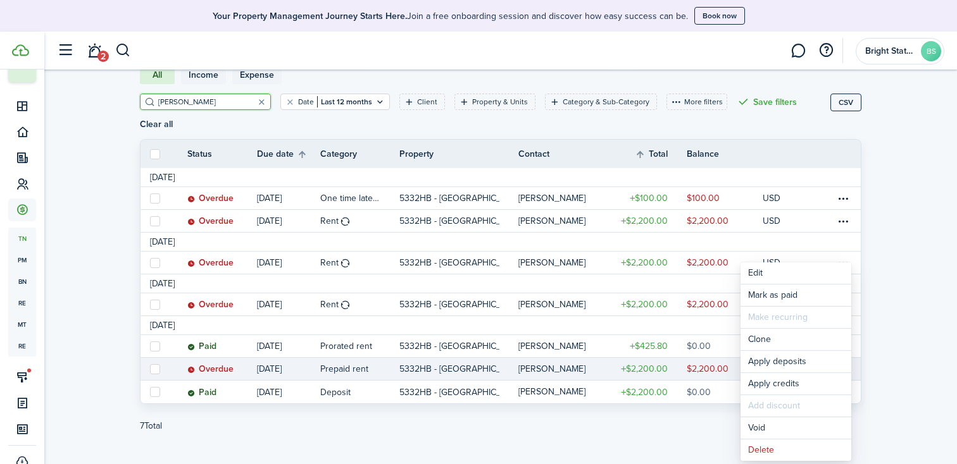
click at [546, 424] on page-view-body "Status Due date Category Property Contact Total Balance Actions [DATE] Overdue …" at bounding box center [500, 296] width 721 height 315
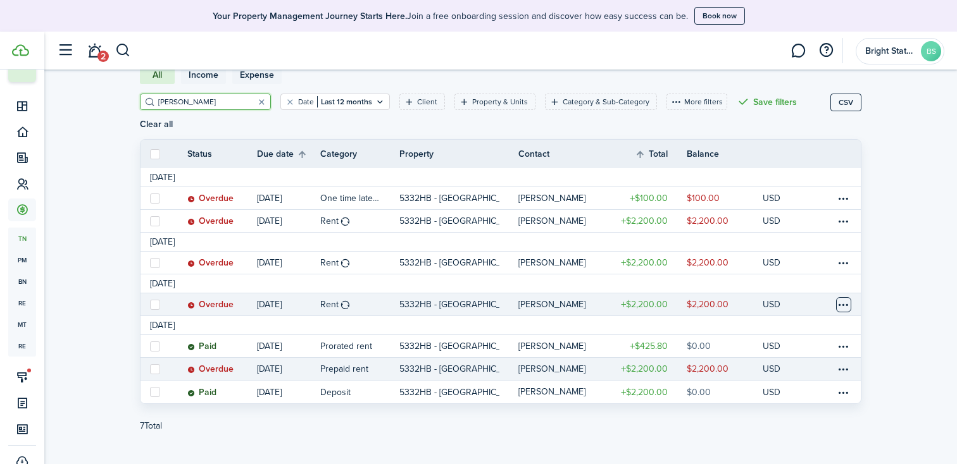
click at [847, 297] on table-menu-btn-icon at bounding box center [843, 304] width 15 height 15
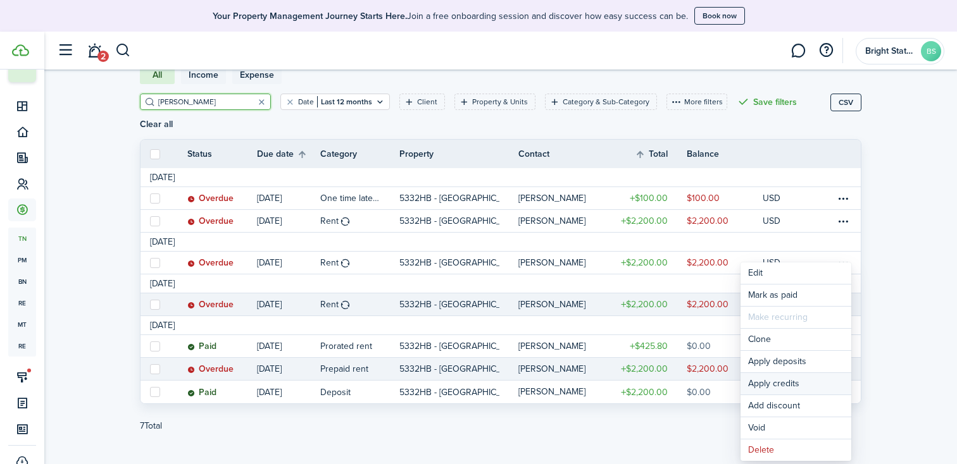
click at [766, 387] on button "Apply credits" at bounding box center [795, 384] width 111 height 22
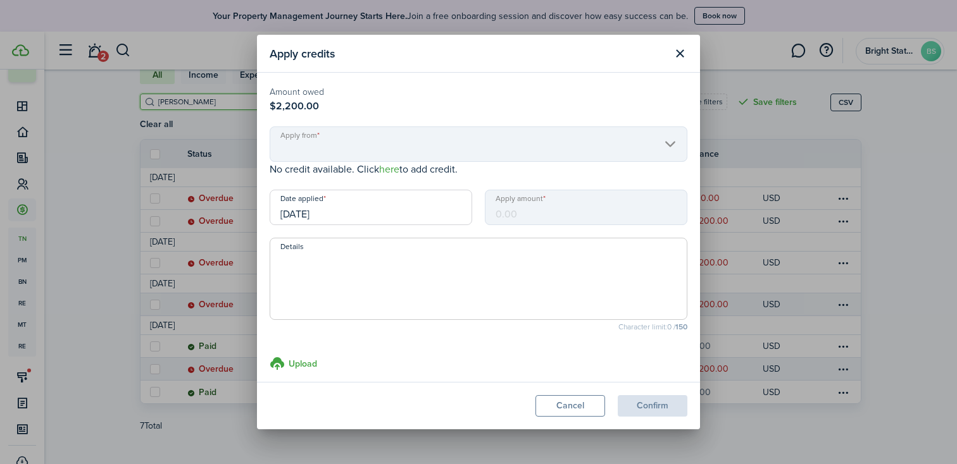
click at [670, 146] on mbsc-scroller "Apply from" at bounding box center [479, 144] width 418 height 35
click at [681, 55] on button "Close modal" at bounding box center [680, 54] width 22 height 22
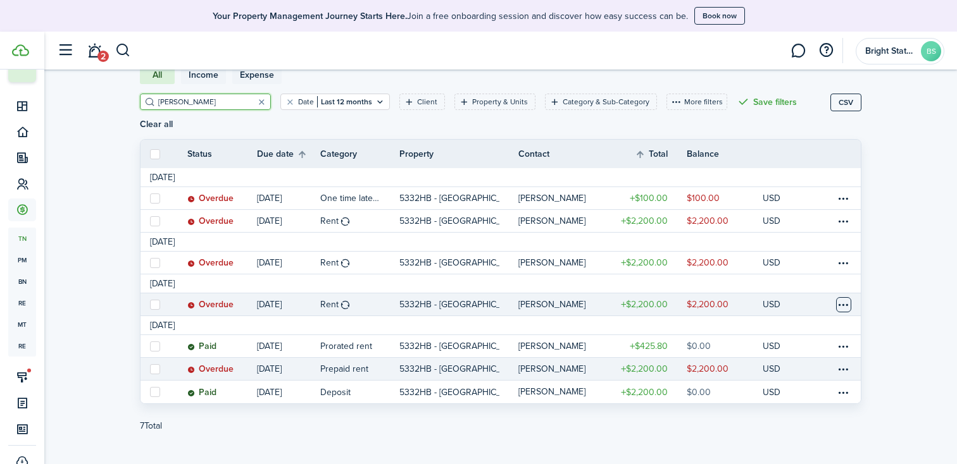
click at [840, 297] on table-menu-btn-icon "Open menu" at bounding box center [843, 304] width 15 height 15
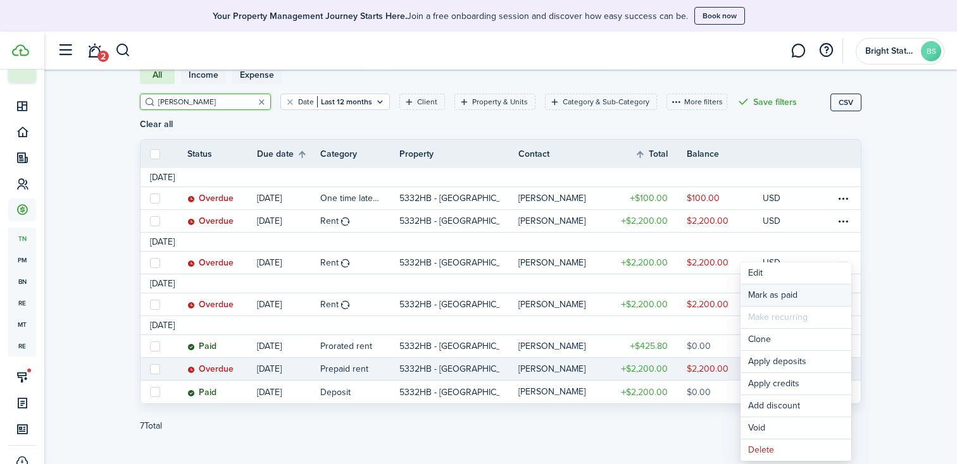
click at [814, 292] on link "Mark as paid" at bounding box center [795, 296] width 111 height 22
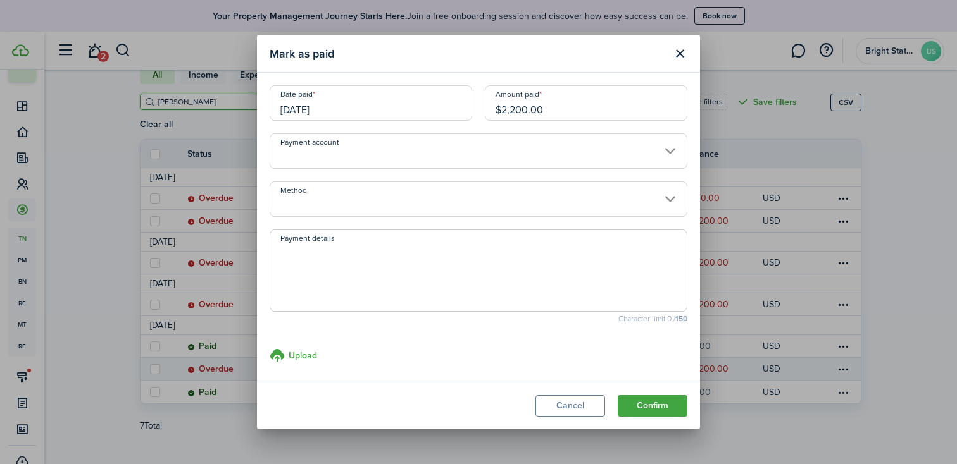
click at [579, 115] on input "$2,200.00" at bounding box center [586, 102] width 202 height 35
click at [672, 151] on input "Payment account" at bounding box center [479, 150] width 418 height 35
type input "$1,774.20"
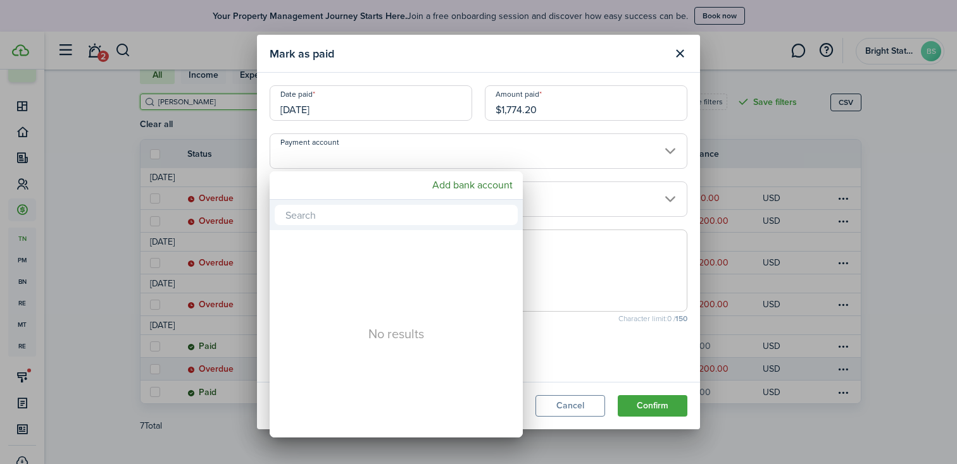
click at [672, 151] on div at bounding box center [478, 232] width 1159 height 667
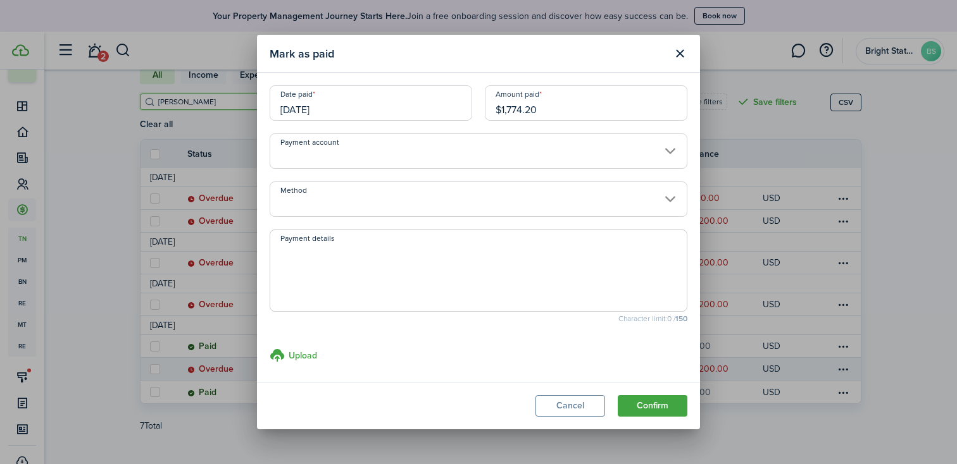
click at [667, 199] on input "Method" at bounding box center [479, 199] width 418 height 35
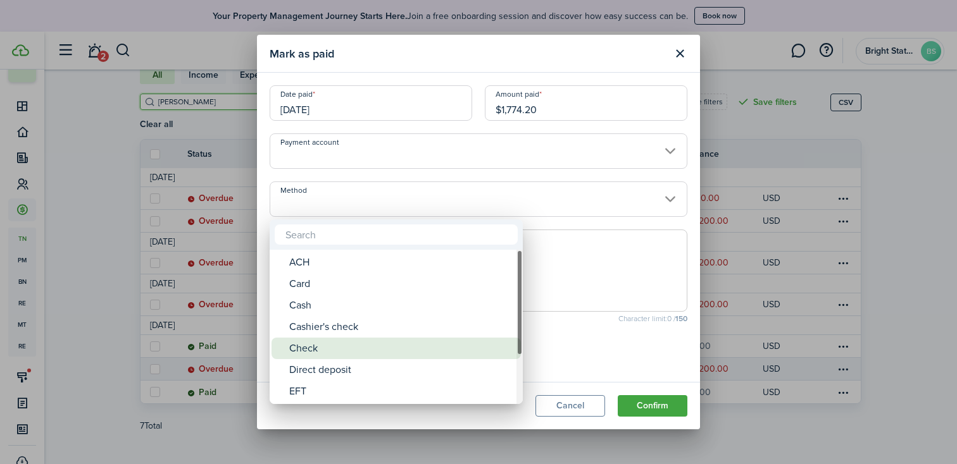
click at [437, 349] on div "Check" at bounding box center [401, 349] width 224 height 22
type input "Check"
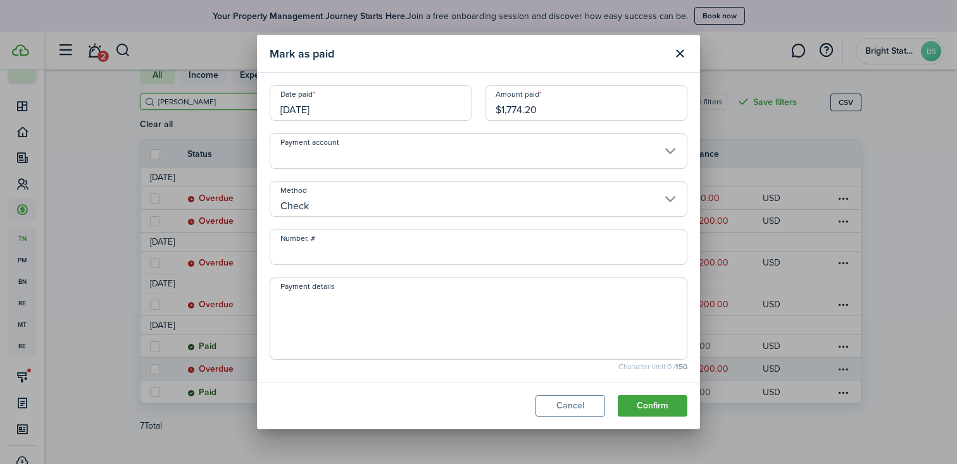
click at [430, 255] on input "Number, #" at bounding box center [479, 247] width 418 height 35
type input "214"
click at [387, 324] on textarea "Payment details" at bounding box center [478, 322] width 416 height 61
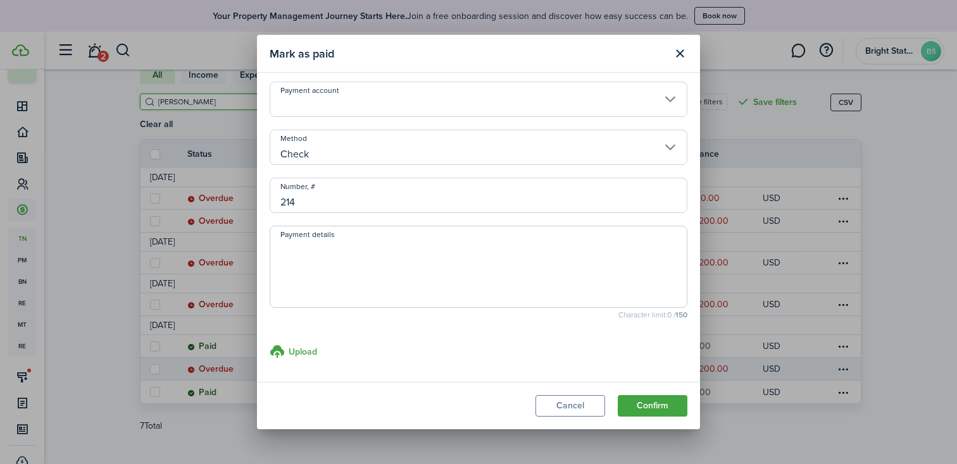
click at [382, 248] on textarea "Payment details" at bounding box center [478, 270] width 416 height 61
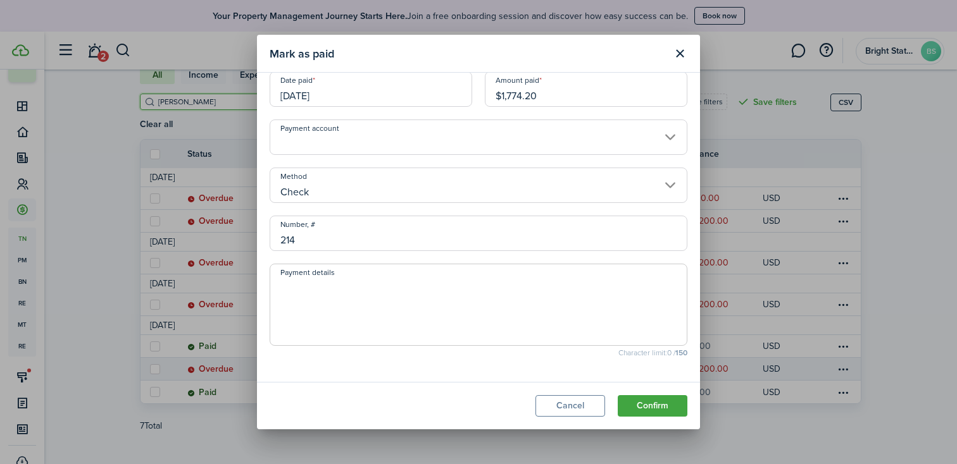
scroll to position [0, 0]
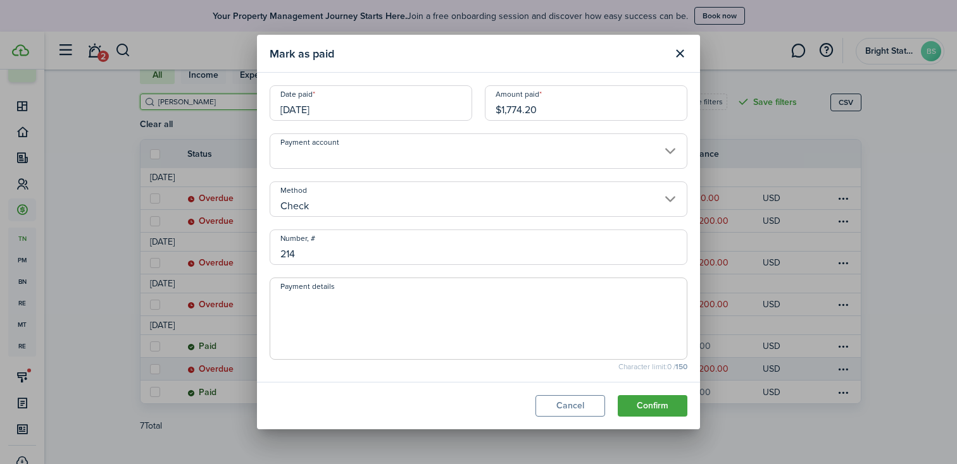
click at [332, 315] on textarea "Payment details" at bounding box center [478, 322] width 416 height 61
click at [524, 301] on textarea "$425.80 credit (Pro rata rental), because the house wasent" at bounding box center [478, 322] width 416 height 61
click at [537, 301] on textarea "$425.80 credit (Pro rata rental), because the house wasent" at bounding box center [478, 322] width 416 height 61
click at [512, 301] on textarea "$425.80 credit (Pro rata rental), because the house wasn't ready at the moving …" at bounding box center [478, 322] width 416 height 61
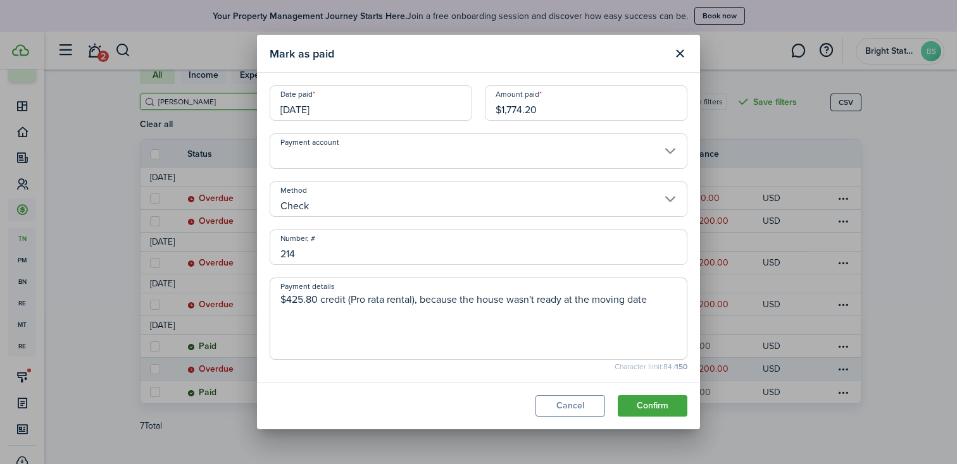
click at [512, 301] on textarea "$425.80 credit (Pro rata rental), because the house wasn't ready at the moving …" at bounding box center [478, 322] width 416 height 61
click at [628, 328] on textarea "$425.80 credit (Pro rata rental), because the house wasn't ready at the moving …" at bounding box center [478, 322] width 416 height 61
click at [614, 300] on textarea "$425.80 credit (Pro rata rental), because the house wasn't ready at the moving …" at bounding box center [478, 322] width 416 height 61
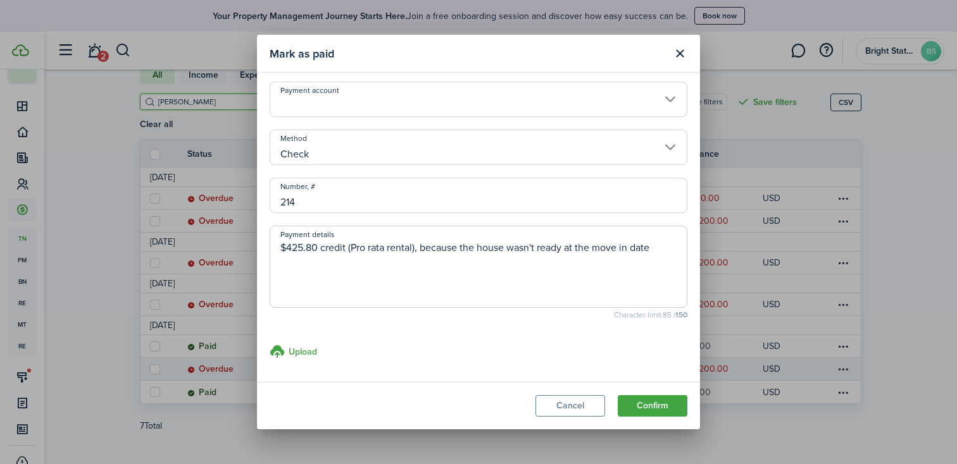
type textarea "$425.80 credit (Pro rata rental), because the house wasn't ready at the move in…"
click at [653, 406] on button "Confirm" at bounding box center [653, 406] width 70 height 22
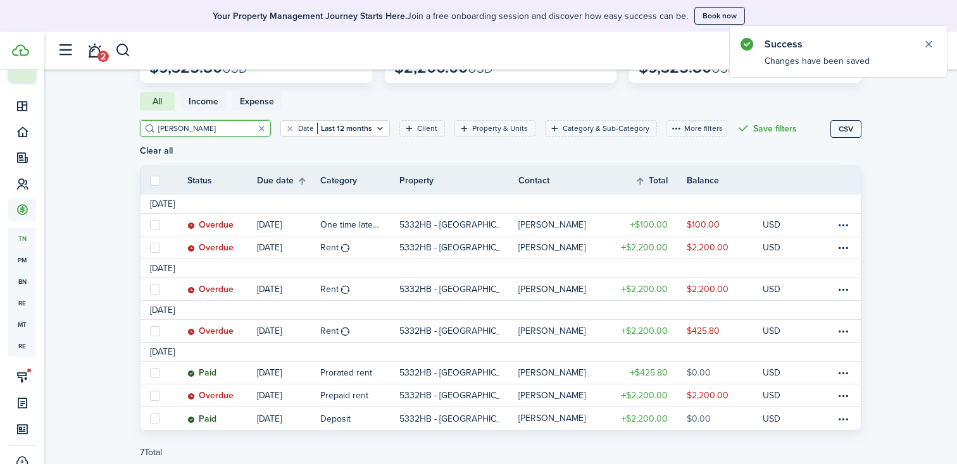
scroll to position [129, 0]
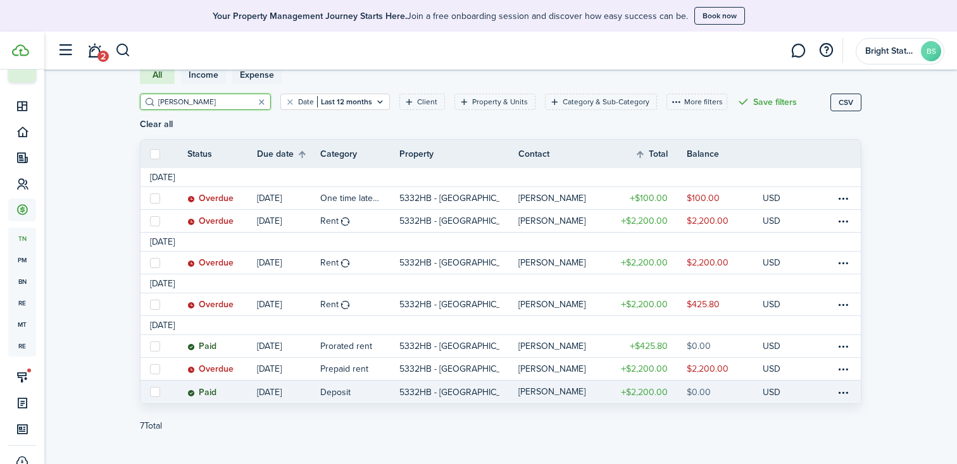
click at [682, 381] on link "$2,200.00" at bounding box center [649, 392] width 76 height 23
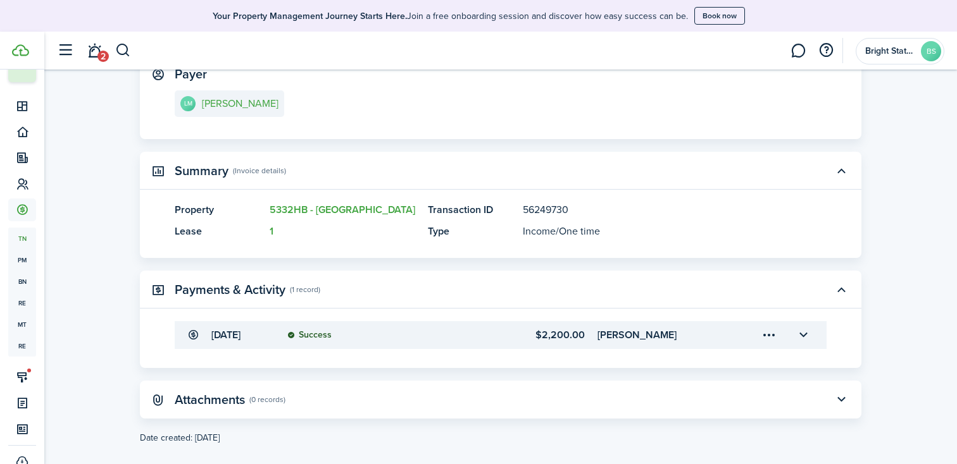
scroll to position [232, 0]
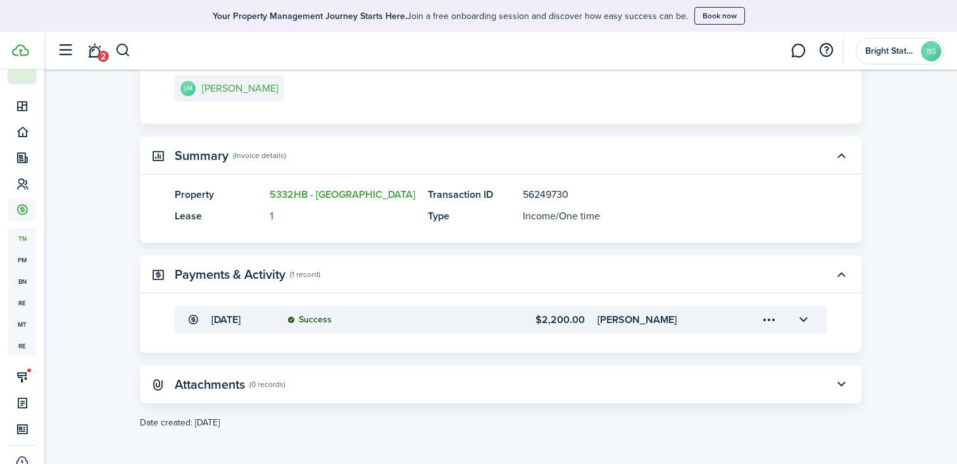
click at [301, 382] on panel-main-header "Attachments (0 records)" at bounding box center [500, 385] width 721 height 38
click at [838, 383] on button "button" at bounding box center [841, 385] width 22 height 22
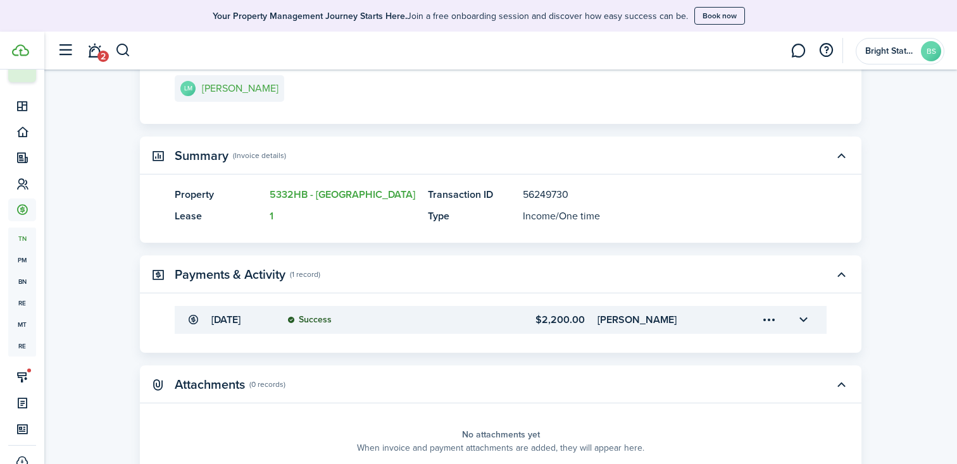
scroll to position [314, 0]
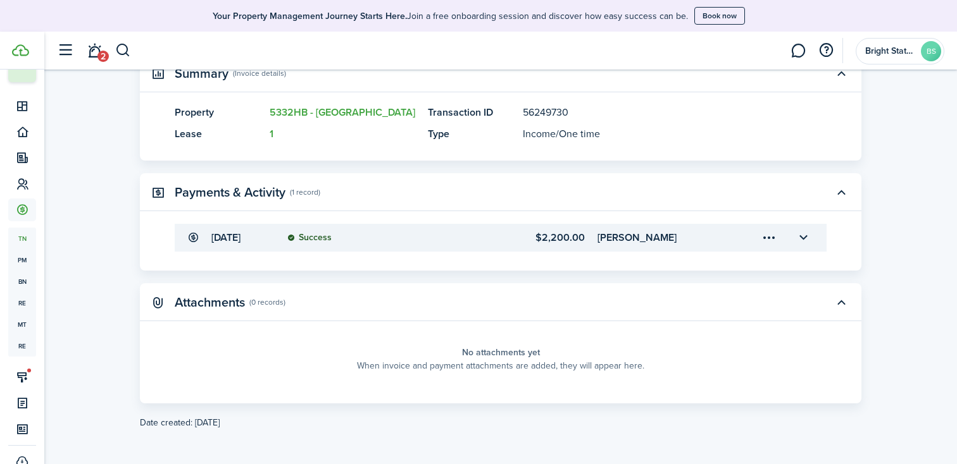
click at [466, 352] on panel-main-placeholder-title "No attachments yet" at bounding box center [501, 352] width 78 height 13
click at [435, 374] on panel-main-placeholder "No attachments yet When invoice and payment attachments are added, they will ap…" at bounding box center [501, 359] width 652 height 51
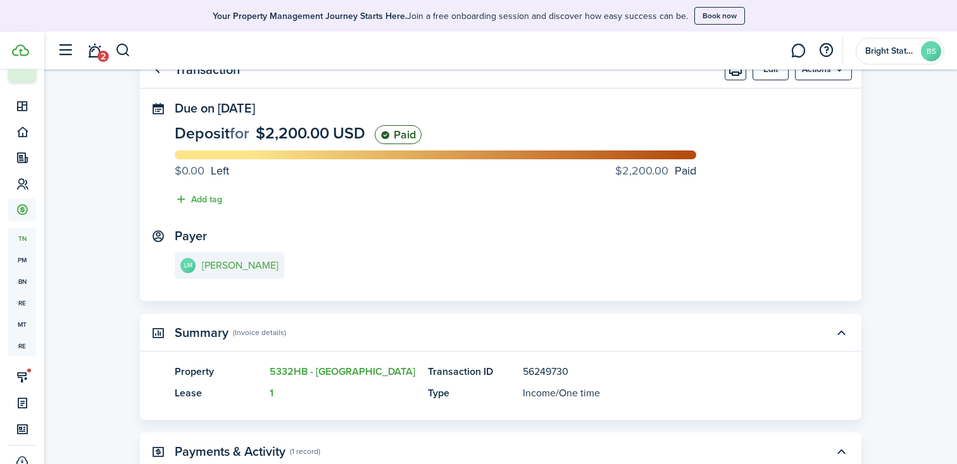
scroll to position [0, 0]
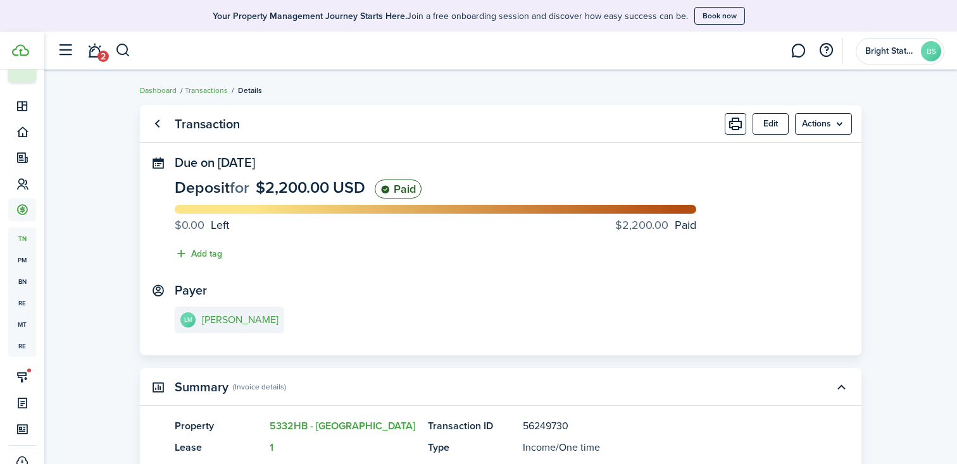
click at [773, 122] on button "Edit" at bounding box center [770, 124] width 36 height 22
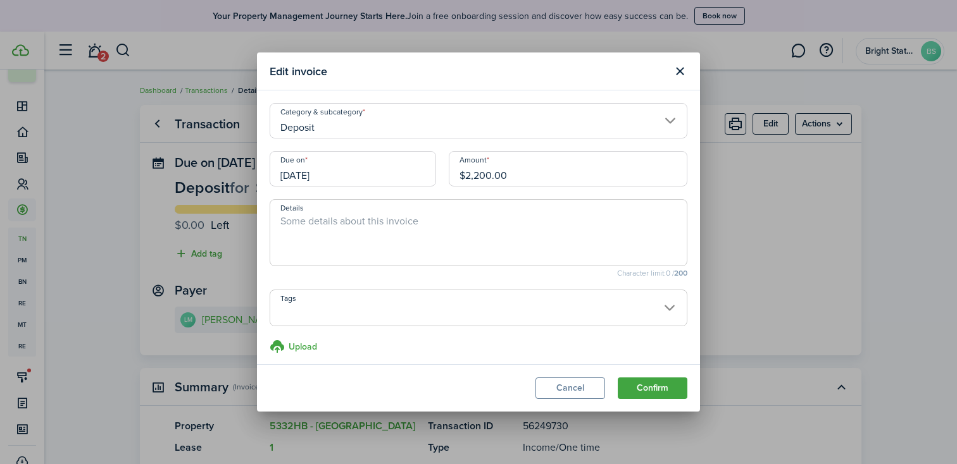
scroll to position [6, 0]
click at [298, 341] on h3 "Upload" at bounding box center [303, 341] width 28 height 13
click at [270, 333] on input "Upload store documents and templates Choose file" at bounding box center [270, 333] width 0 height 0
click at [567, 387] on button "Cancel" at bounding box center [570, 389] width 70 height 22
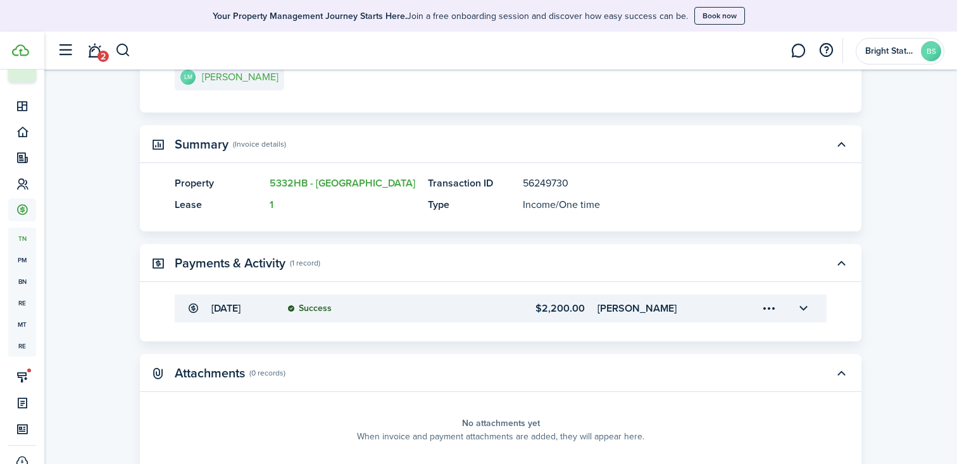
scroll to position [0, 0]
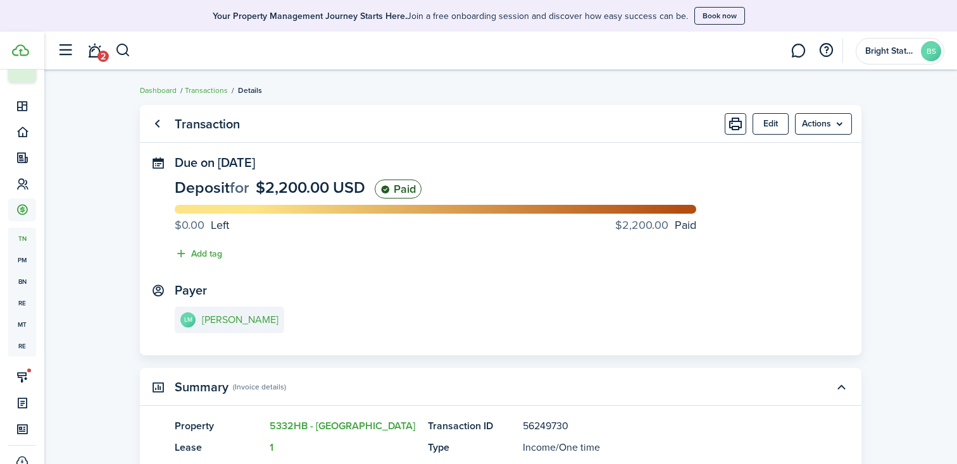
click at [204, 92] on link "Transactions" at bounding box center [206, 90] width 43 height 11
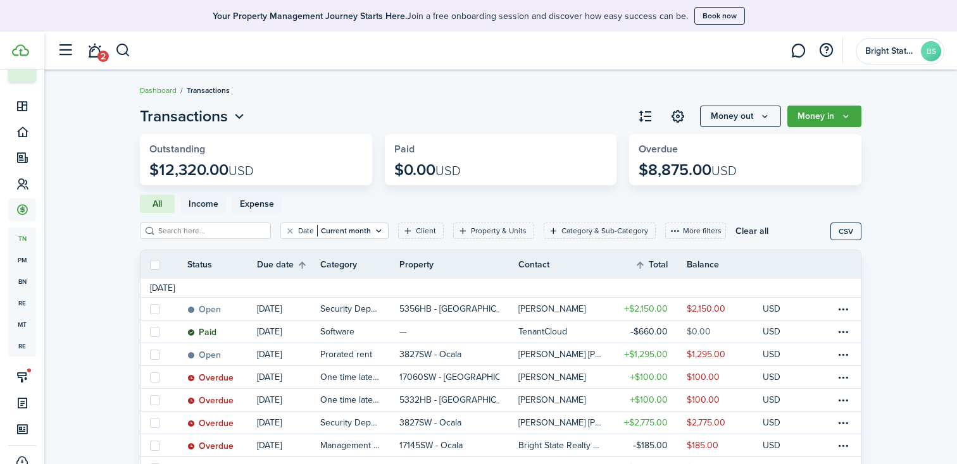
click at [222, 225] on filter-search at bounding box center [205, 231] width 131 height 16
click at [220, 232] on input "search" at bounding box center [210, 231] width 111 height 12
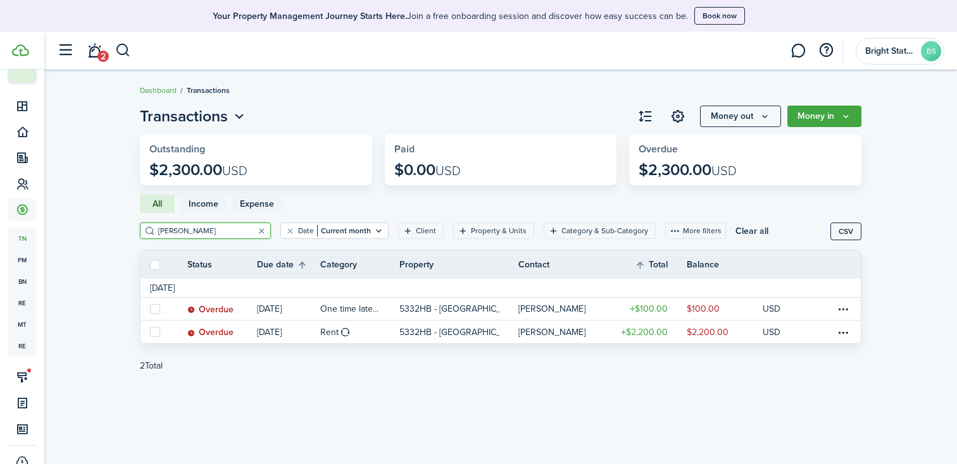
type input "[PERSON_NAME]"
click at [373, 231] on icon "Open filter" at bounding box center [378, 231] width 11 height 10
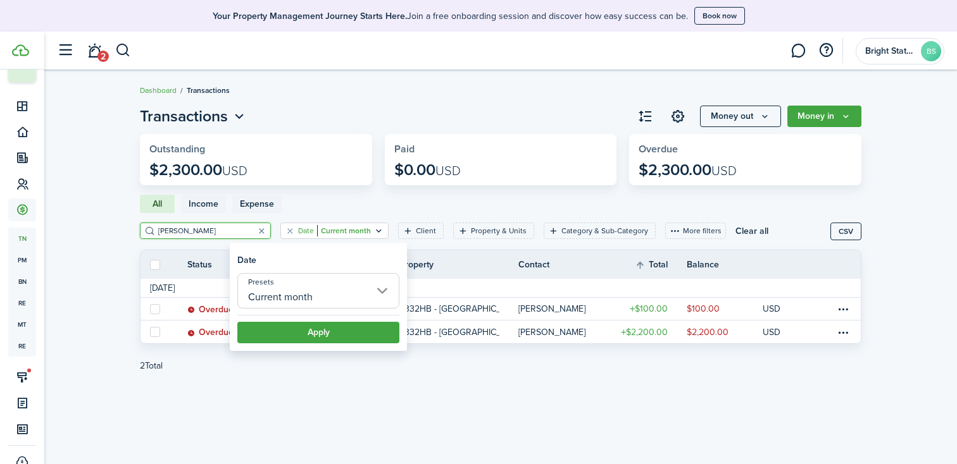
click at [336, 281] on input "Current month" at bounding box center [318, 290] width 162 height 35
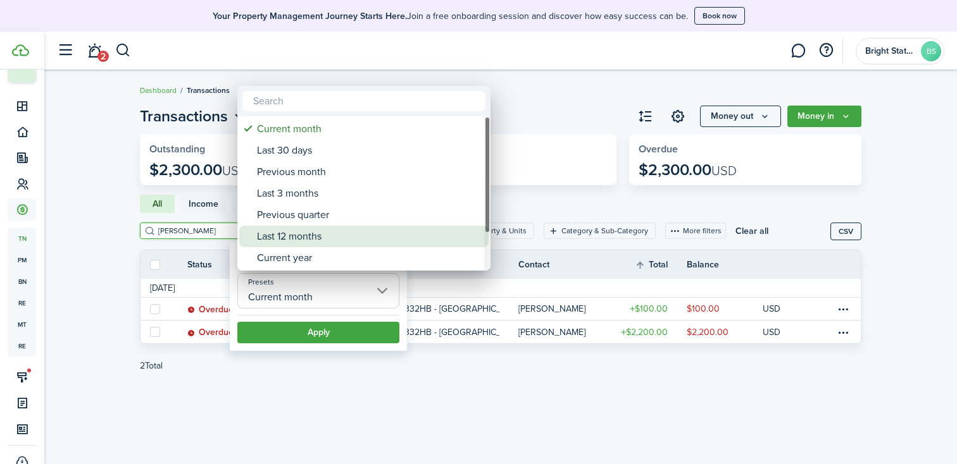
click at [323, 239] on div "Last 12 months" at bounding box center [369, 237] width 224 height 22
type input "Last 12 months"
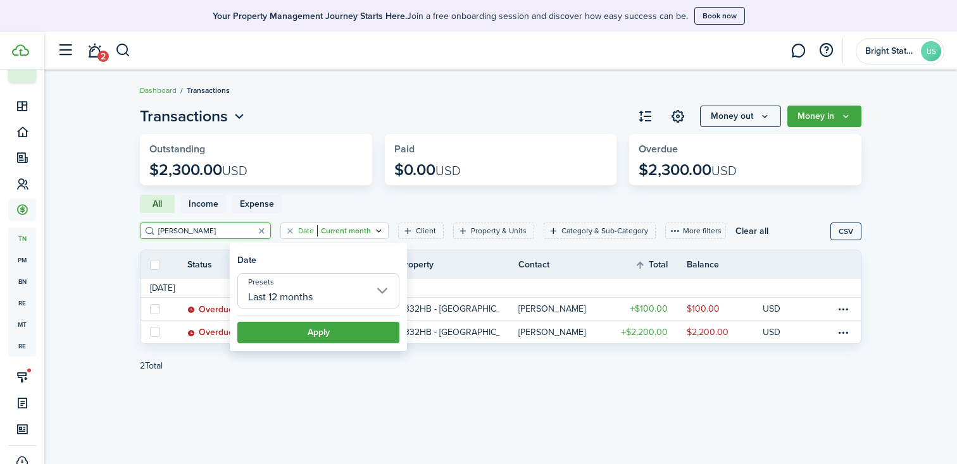
click at [317, 335] on button "Apply" at bounding box center [318, 333] width 162 height 22
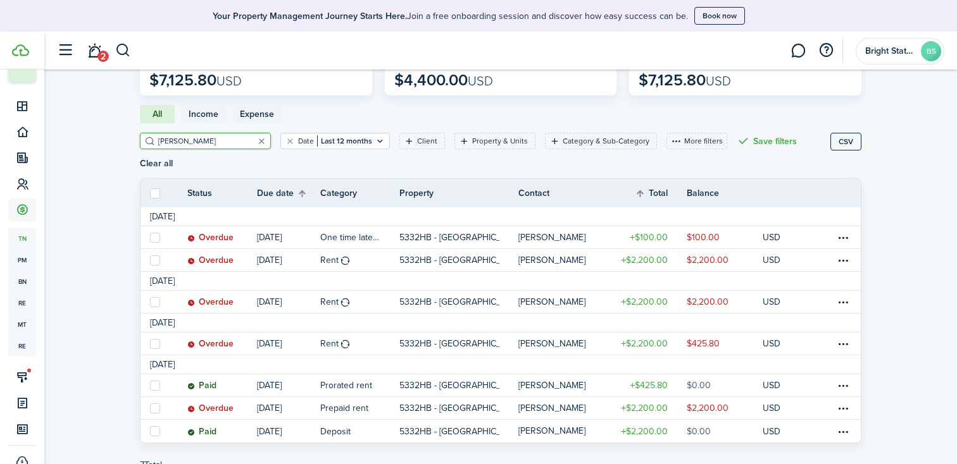
scroll to position [129, 0]
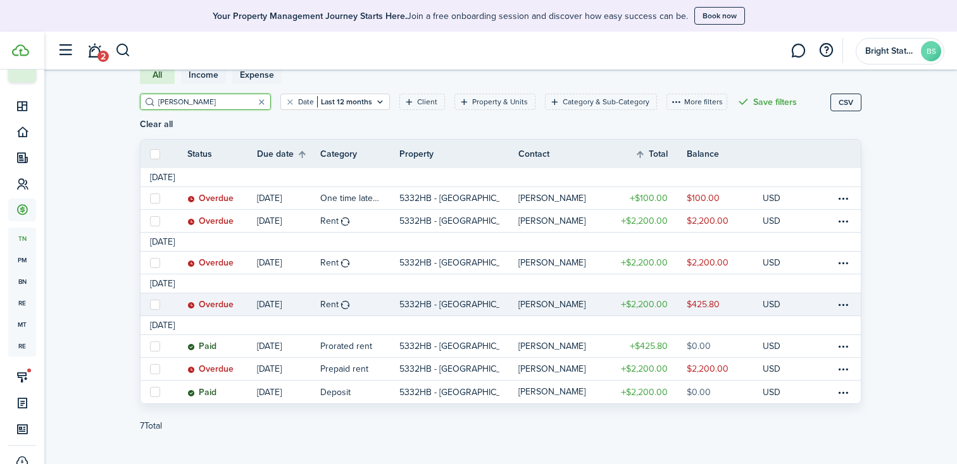
click at [739, 294] on link "$425.80" at bounding box center [724, 305] width 76 height 22
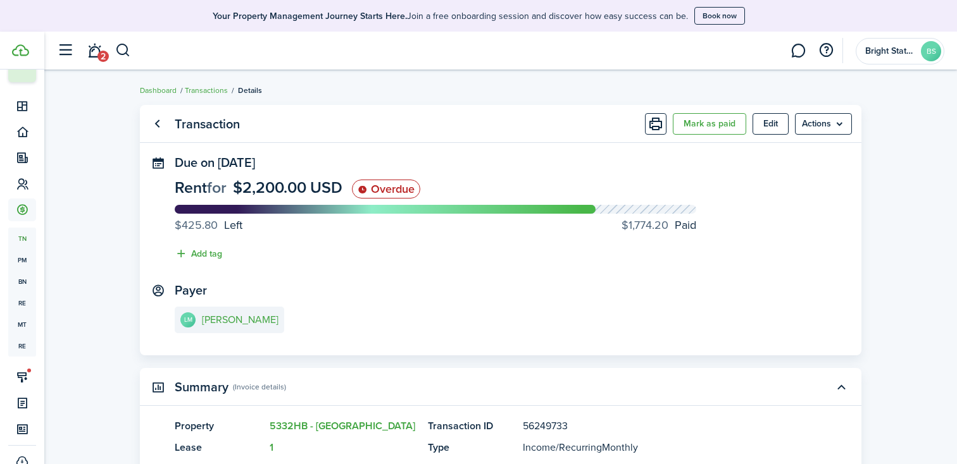
click at [779, 121] on button "Edit" at bounding box center [770, 124] width 36 height 22
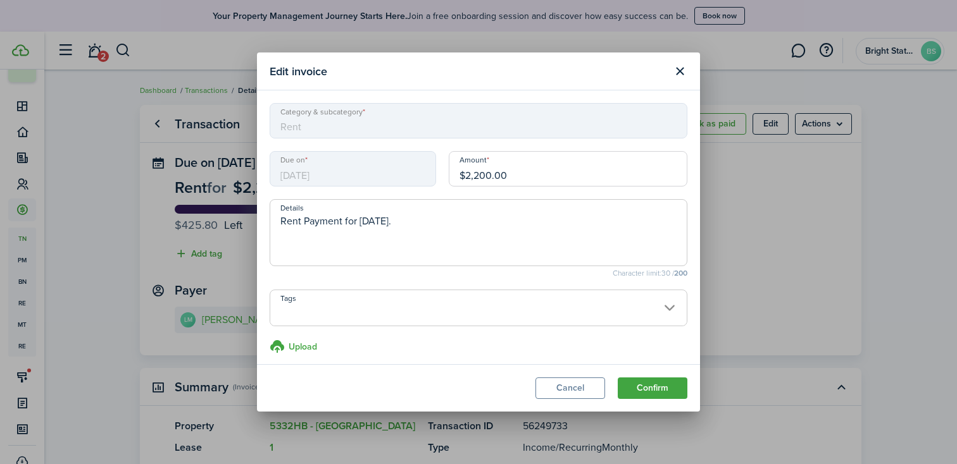
scroll to position [6, 0]
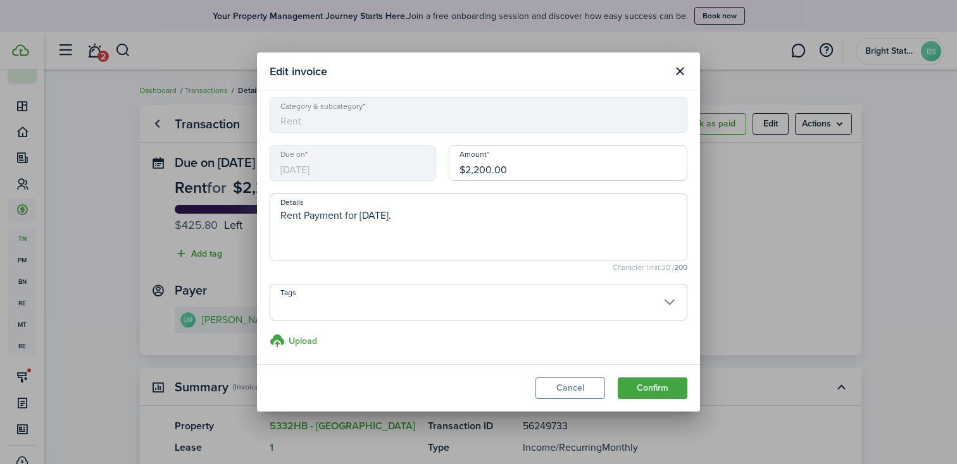
click at [681, 70] on button "Close modal" at bounding box center [680, 72] width 22 height 22
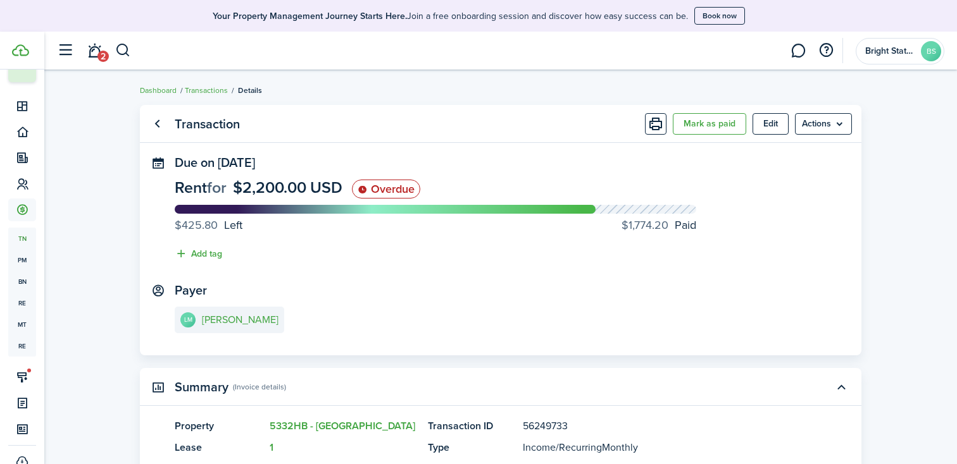
click at [834, 125] on menu-btn "Actions" at bounding box center [823, 124] width 57 height 22
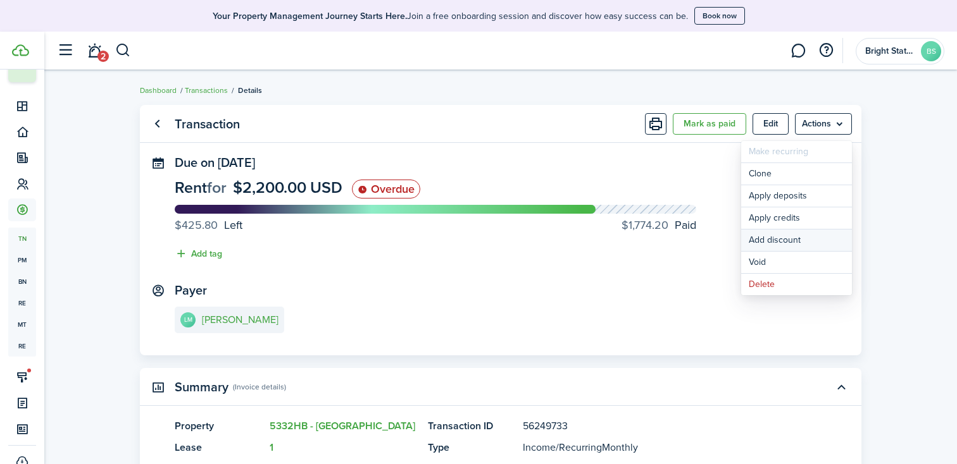
click at [788, 242] on button "Add discount" at bounding box center [796, 241] width 111 height 22
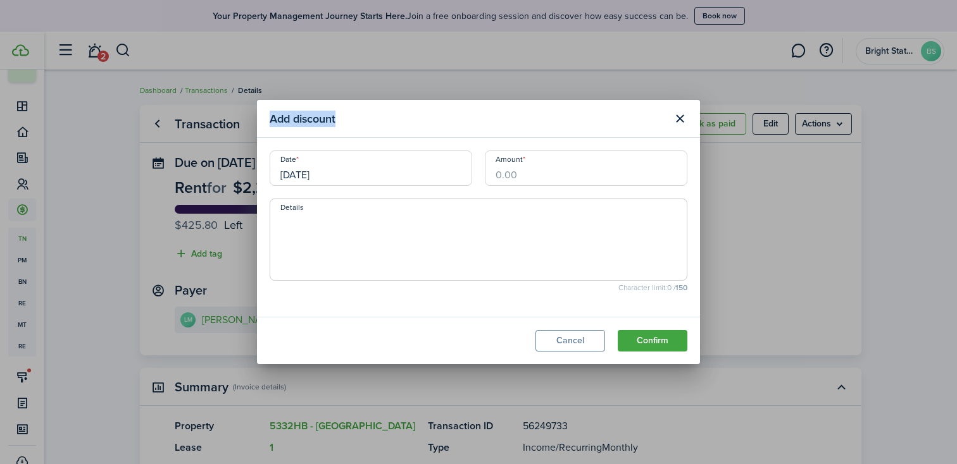
drag, startPoint x: 414, startPoint y: 115, endPoint x: 526, endPoint y: 89, distance: 115.4
click at [527, 89] on div "Add discount Date [DATE] Amount Details Character limit: 0 / 150 Cancel Confirm" at bounding box center [478, 232] width 957 height 464
click at [675, 118] on button "Close modal" at bounding box center [680, 119] width 22 height 22
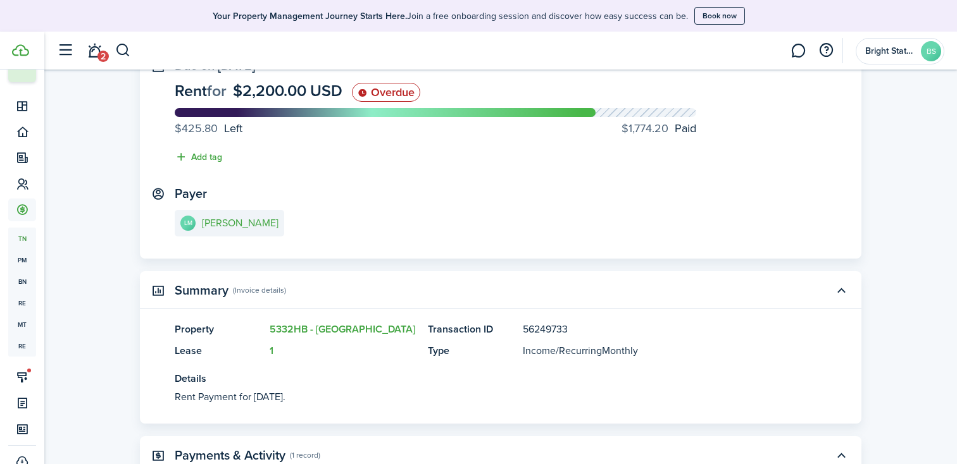
scroll to position [278, 0]
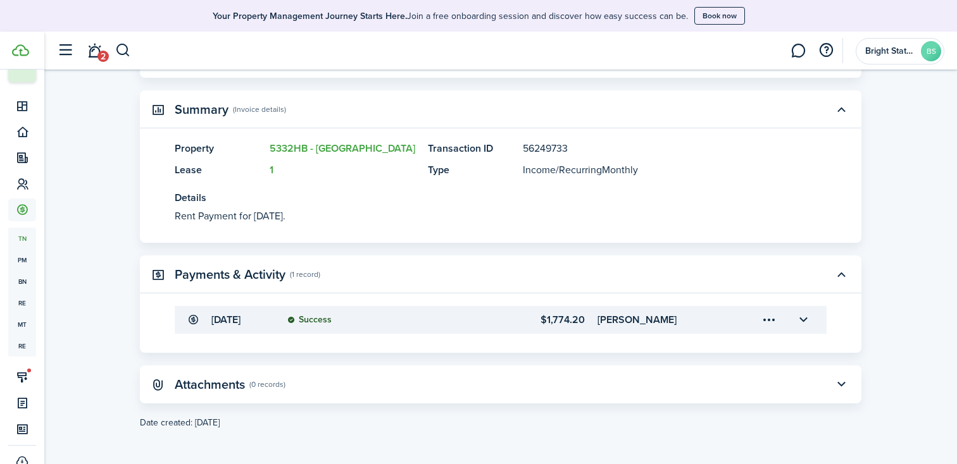
click at [445, 316] on transaction-details-table-item-status "Success" at bounding box center [373, 320] width 172 height 10
click at [767, 319] on menu-trigger-card "Open menu" at bounding box center [769, 320] width 22 height 22
click at [719, 350] on button "Edit" at bounding box center [724, 348] width 111 height 22
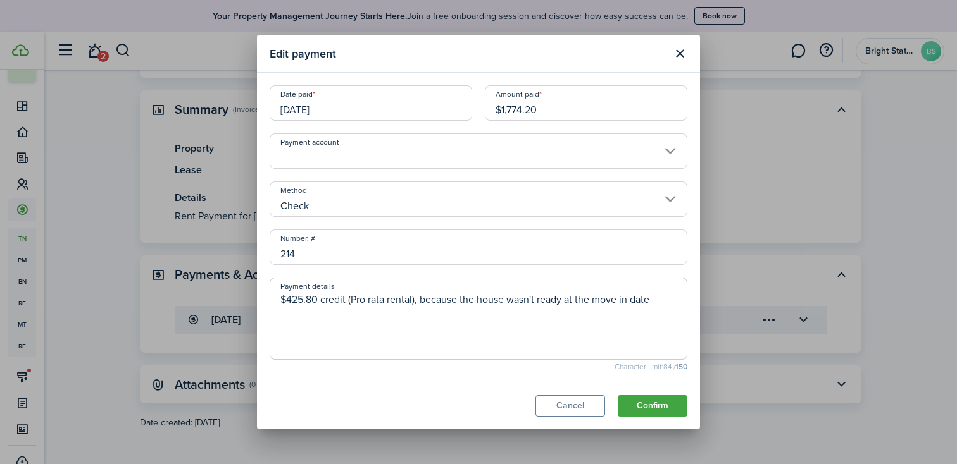
click at [532, 304] on textarea "$425.80 credit (Pro rata rental), because the house wasn't ready at the move in…" at bounding box center [478, 322] width 416 height 61
click at [432, 101] on input "[DATE]" at bounding box center [371, 102] width 202 height 35
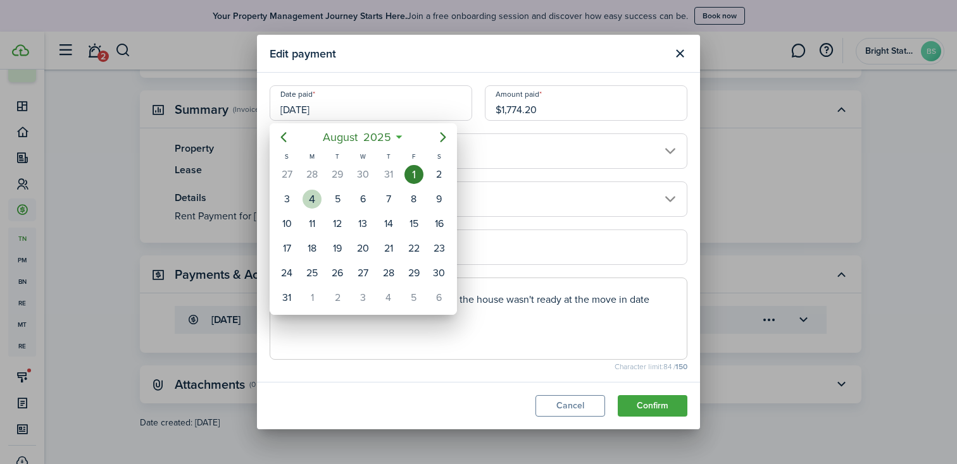
click at [313, 199] on div "4" at bounding box center [311, 199] width 19 height 19
type input "[DATE]"
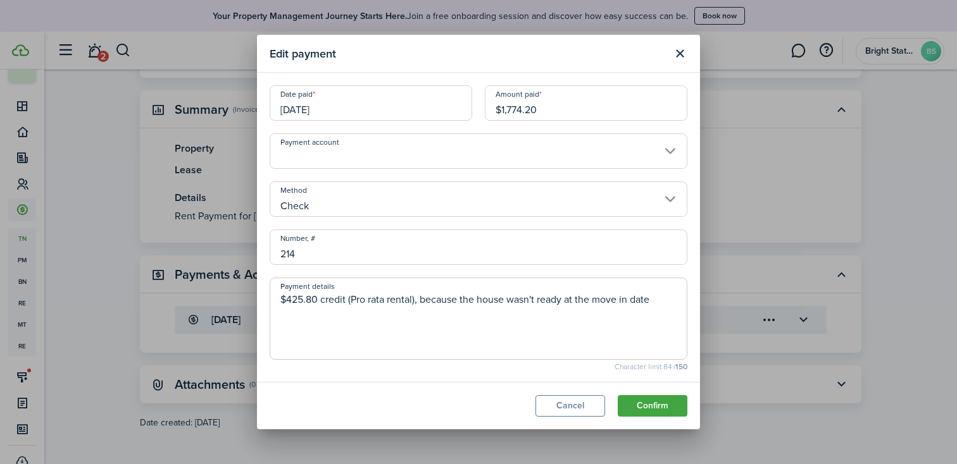
click at [655, 408] on button "Confirm" at bounding box center [653, 406] width 70 height 22
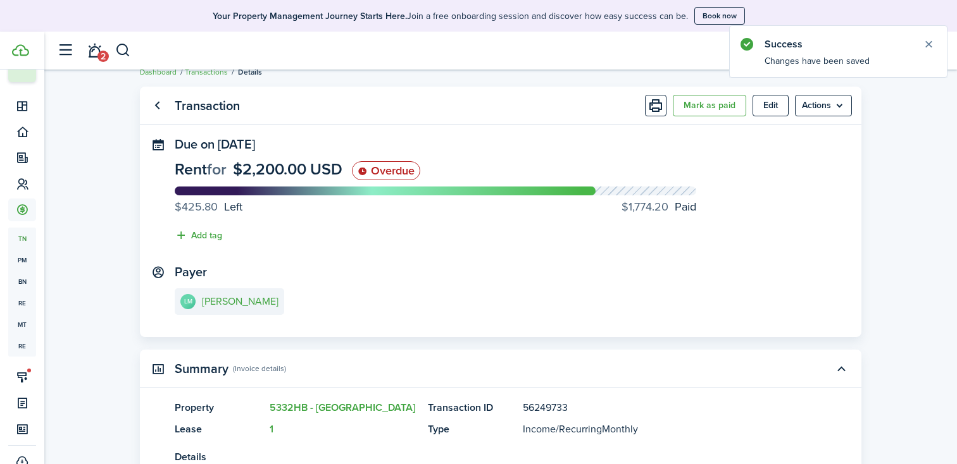
scroll to position [0, 0]
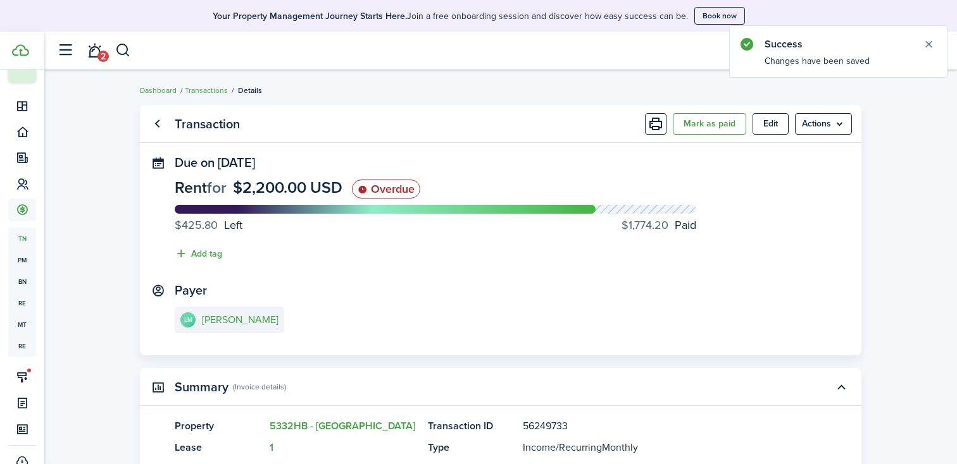
click at [824, 124] on menu-btn "Actions" at bounding box center [823, 124] width 57 height 22
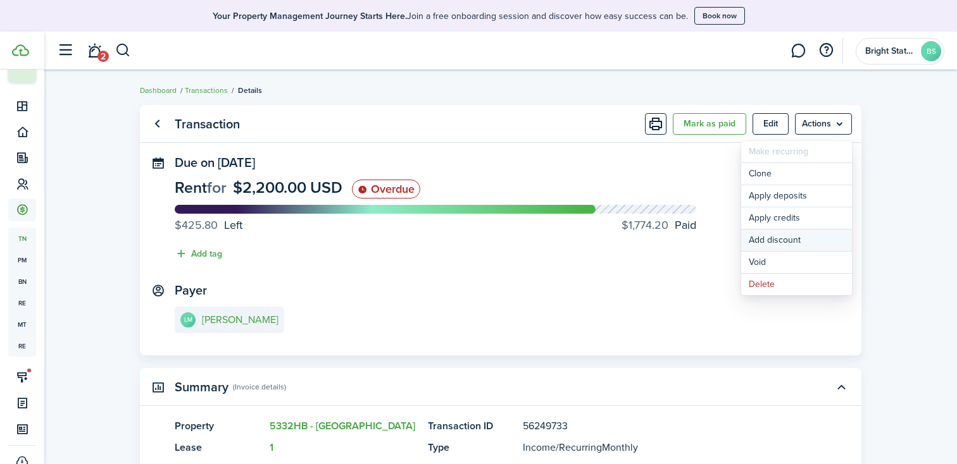
click at [794, 241] on button "Add discount" at bounding box center [796, 241] width 111 height 22
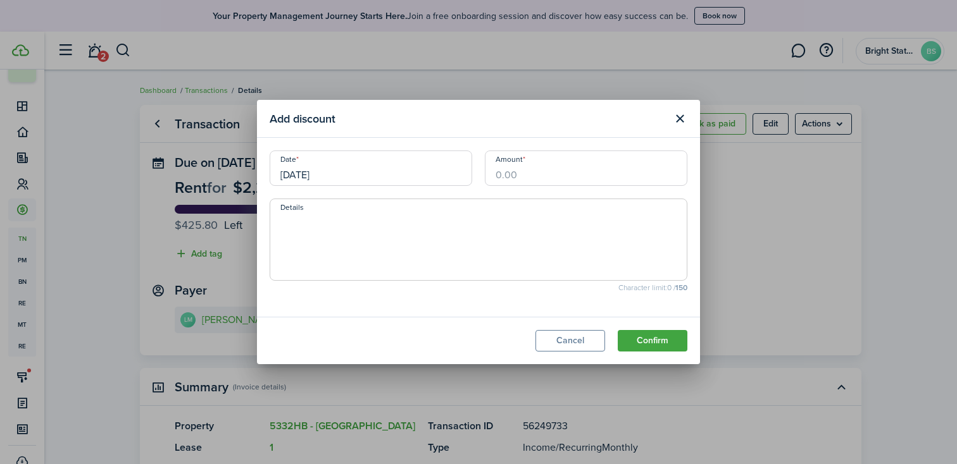
click at [373, 175] on input "[DATE]" at bounding box center [371, 168] width 202 height 35
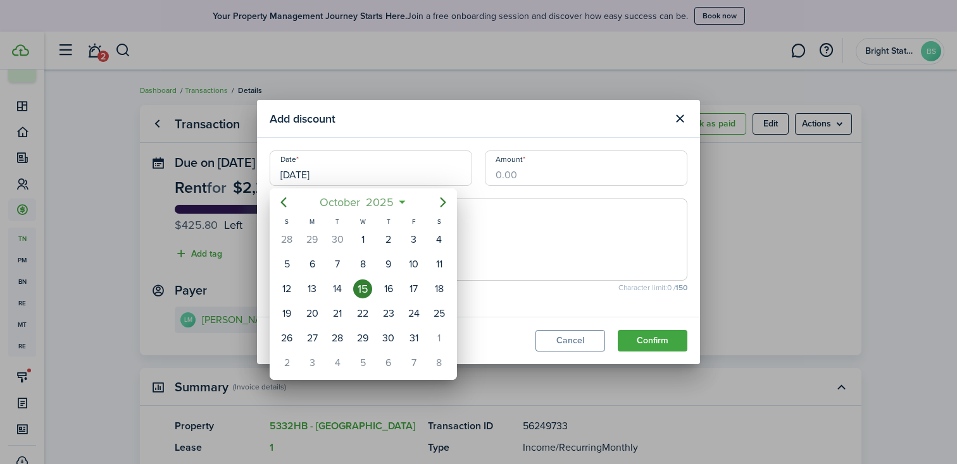
click at [354, 201] on span "October" at bounding box center [340, 202] width 46 height 23
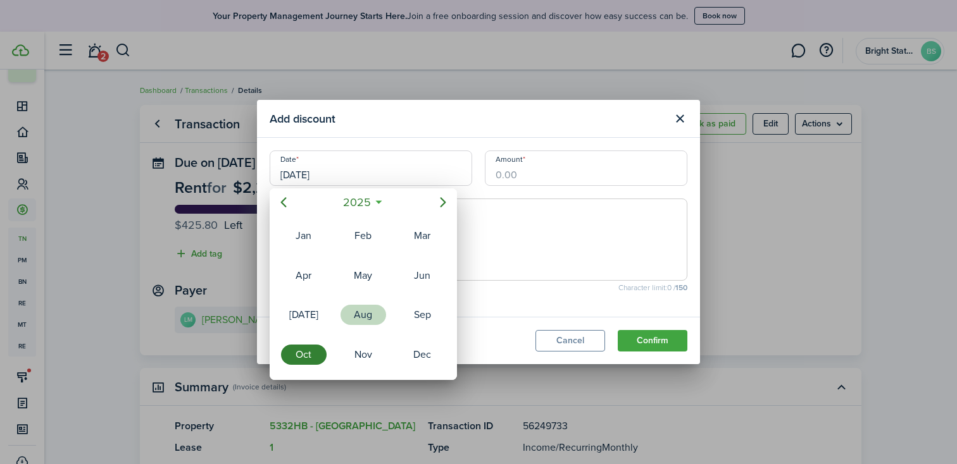
click at [363, 313] on div "Aug" at bounding box center [363, 315] width 46 height 20
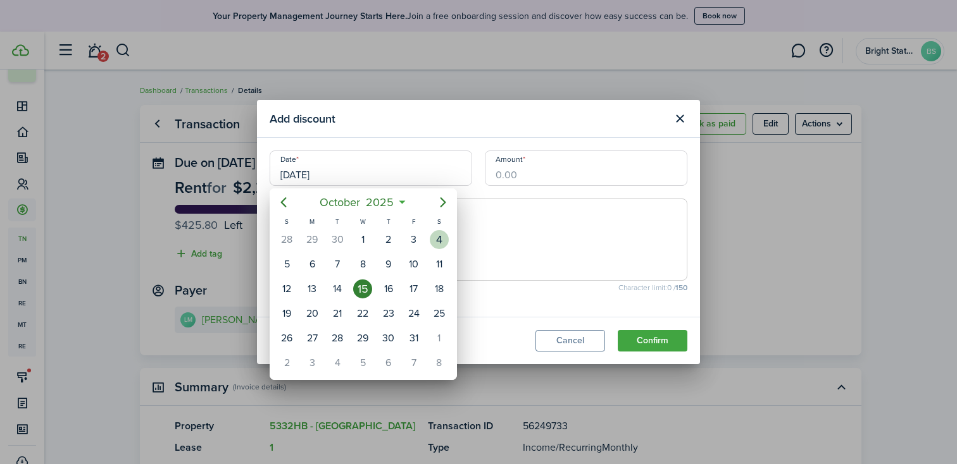
click at [438, 237] on div "4" at bounding box center [439, 239] width 19 height 19
type input "[DATE]"
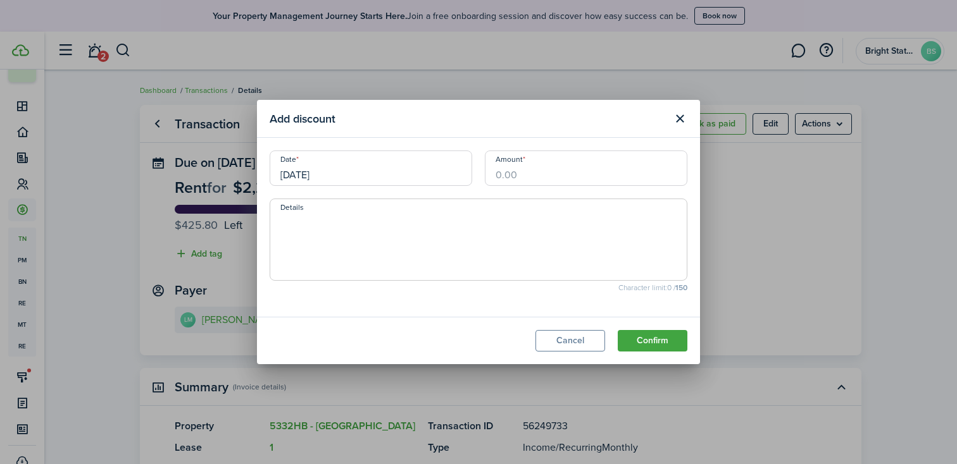
click at [542, 171] on input "Amount" at bounding box center [586, 168] width 202 height 35
type input "$425.80"
click at [385, 216] on textarea "Details" at bounding box center [478, 243] width 416 height 61
paste textarea "$425.80 credit (Pro rata rental), because the house wasn't ready at the move in…"
type textarea "$425.80 credit (Pro rata rental), because the house wasn't ready at the move in…"
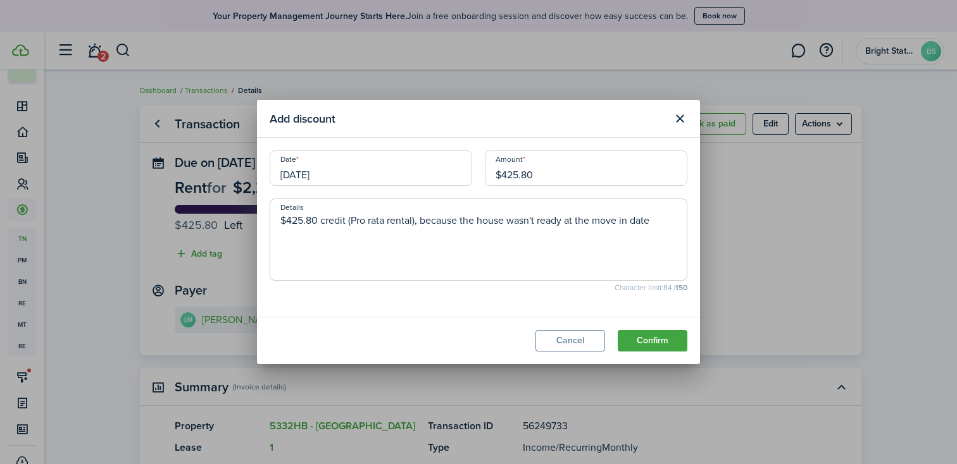
click at [665, 340] on button "Confirm" at bounding box center [653, 341] width 70 height 22
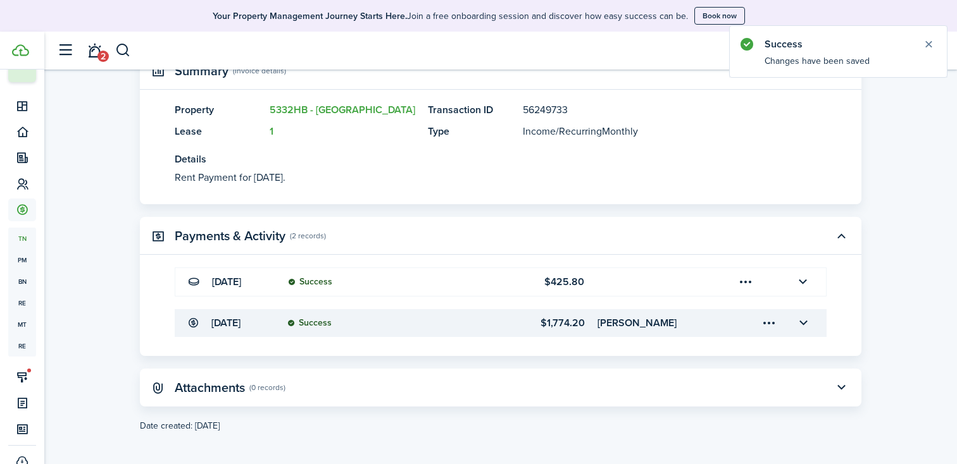
scroll to position [320, 0]
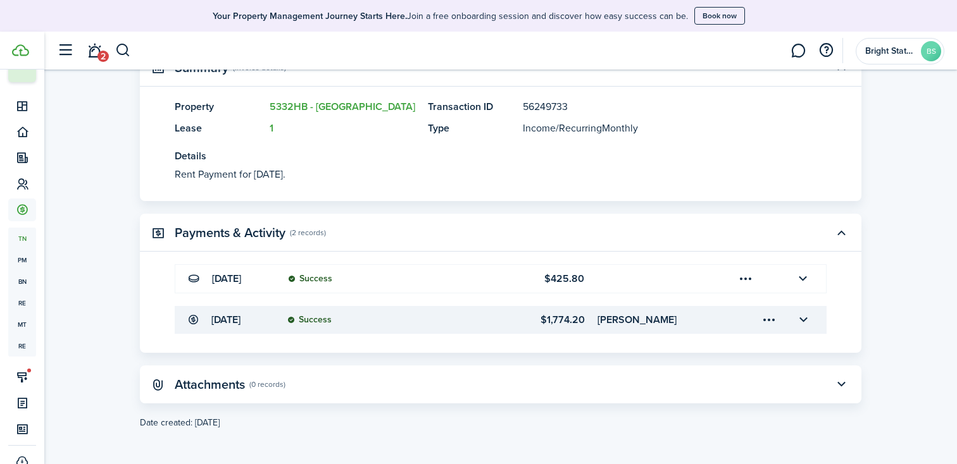
click at [845, 388] on button "button" at bounding box center [841, 385] width 22 height 22
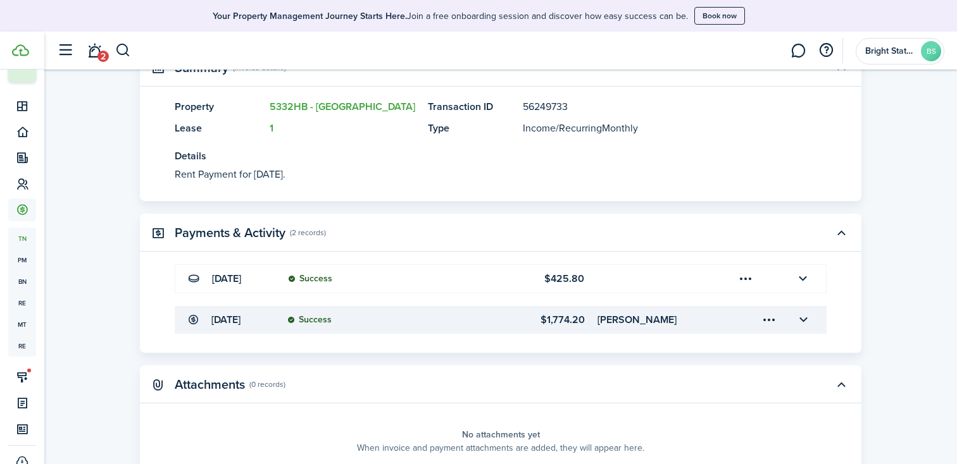
scroll to position [402, 0]
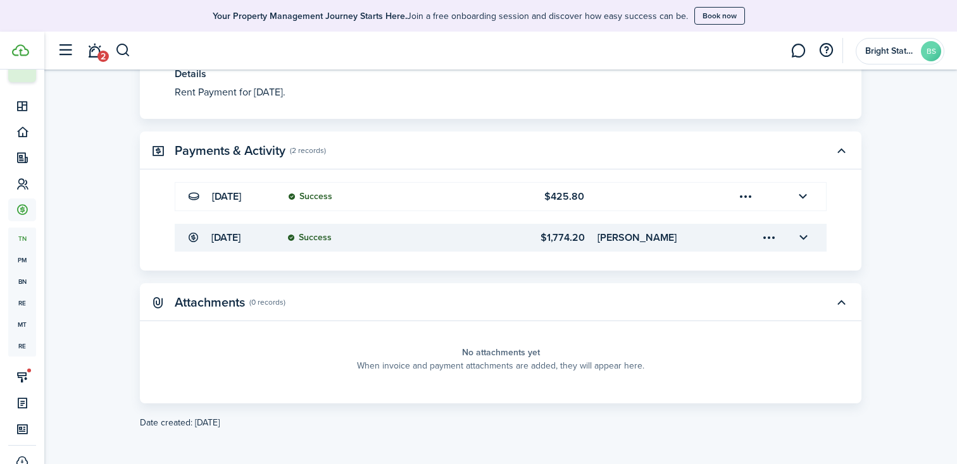
click at [512, 356] on panel-main-placeholder-title "No attachments yet" at bounding box center [501, 352] width 78 height 13
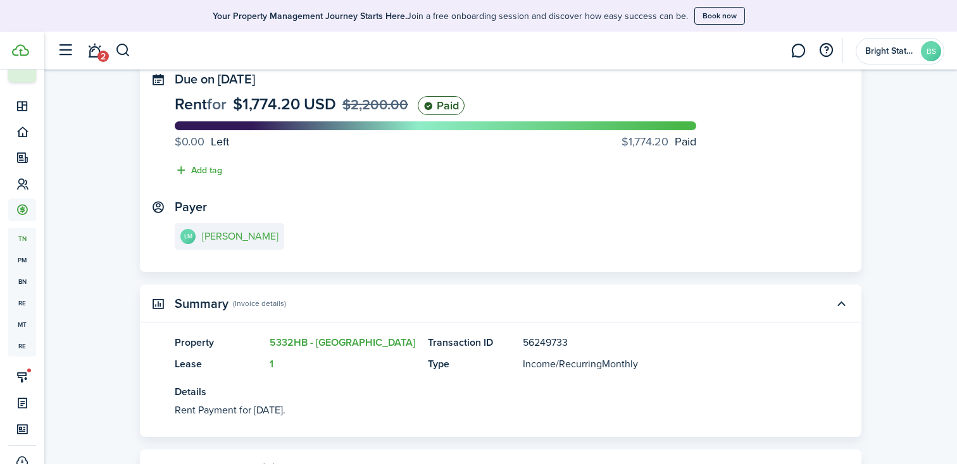
scroll to position [0, 0]
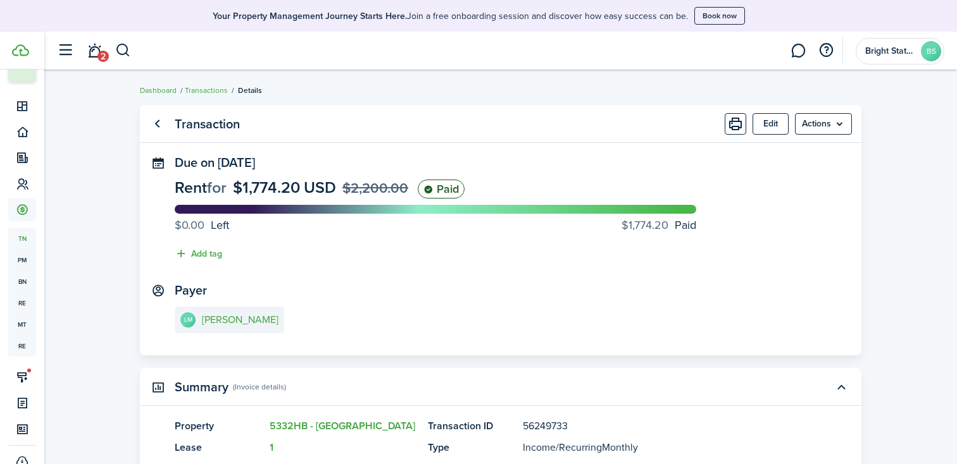
click at [779, 122] on button "Edit" at bounding box center [770, 124] width 36 height 22
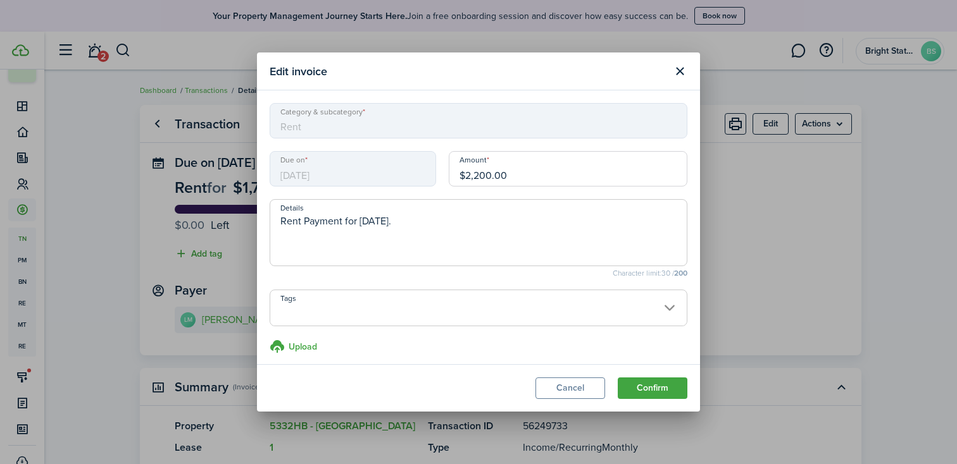
scroll to position [6, 0]
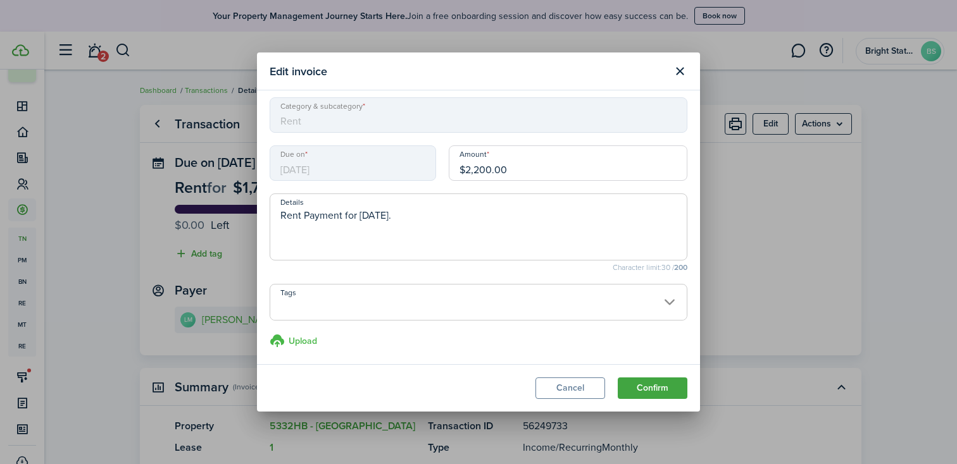
click at [295, 344] on h3 "Upload" at bounding box center [303, 341] width 28 height 13
click at [270, 333] on input "Upload store documents and templates Choose file" at bounding box center [270, 333] width 0 height 0
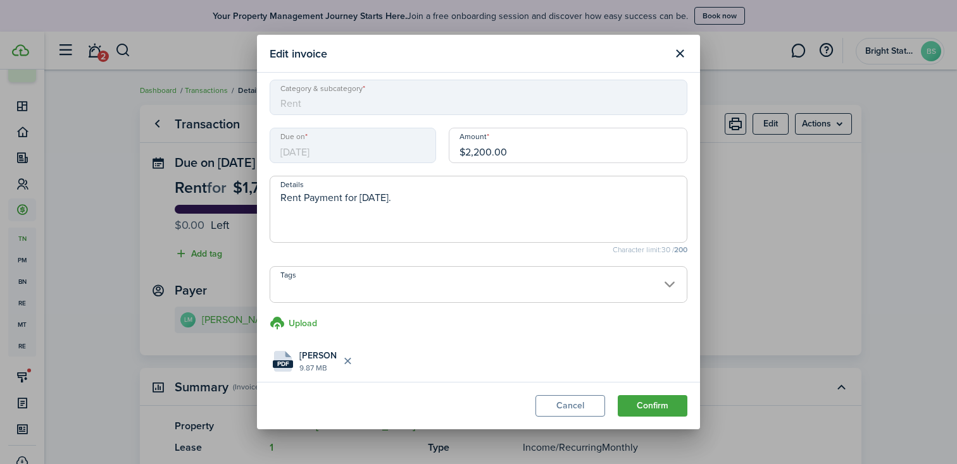
click at [658, 280] on input "Tags" at bounding box center [478, 274] width 416 height 15
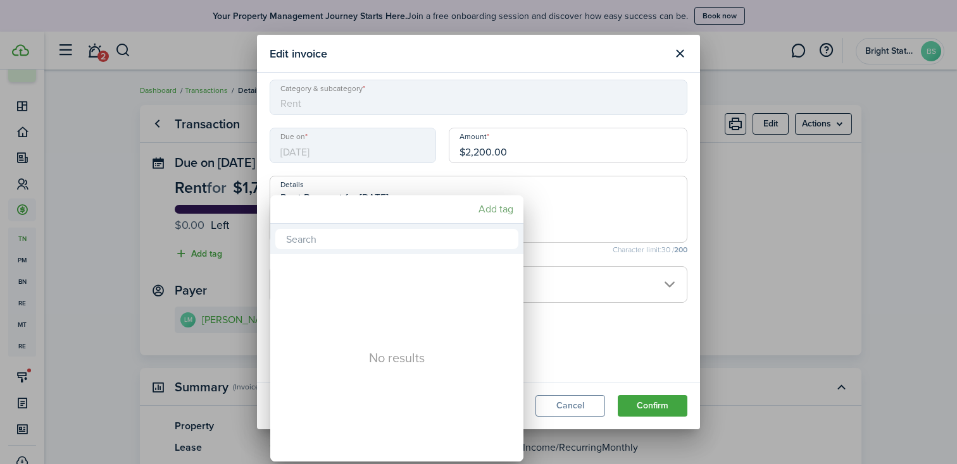
click at [510, 214] on mbsc-button "Add tag" at bounding box center [495, 209] width 45 height 23
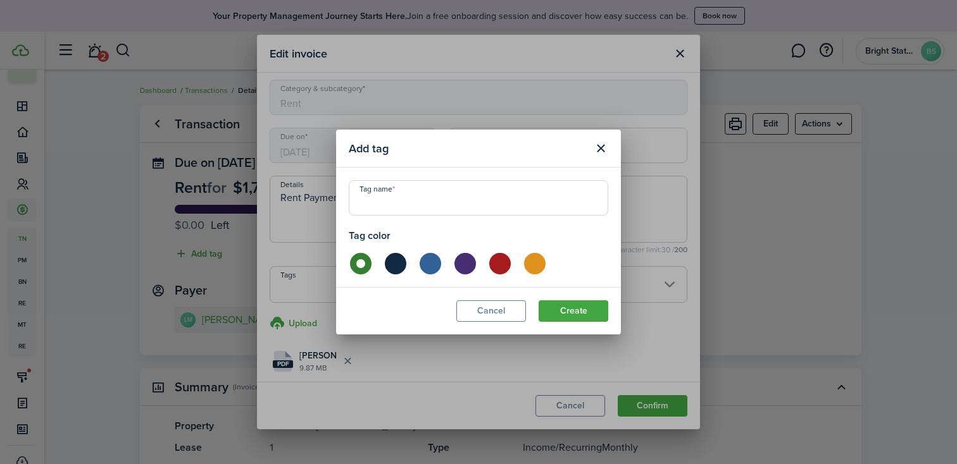
click at [602, 146] on button "Close modal" at bounding box center [601, 149] width 22 height 22
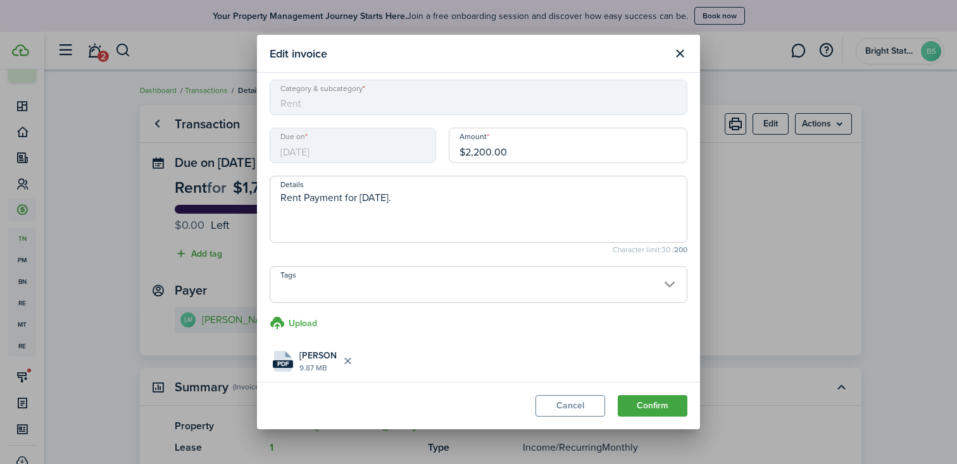
click at [583, 406] on button "Cancel" at bounding box center [570, 406] width 70 height 22
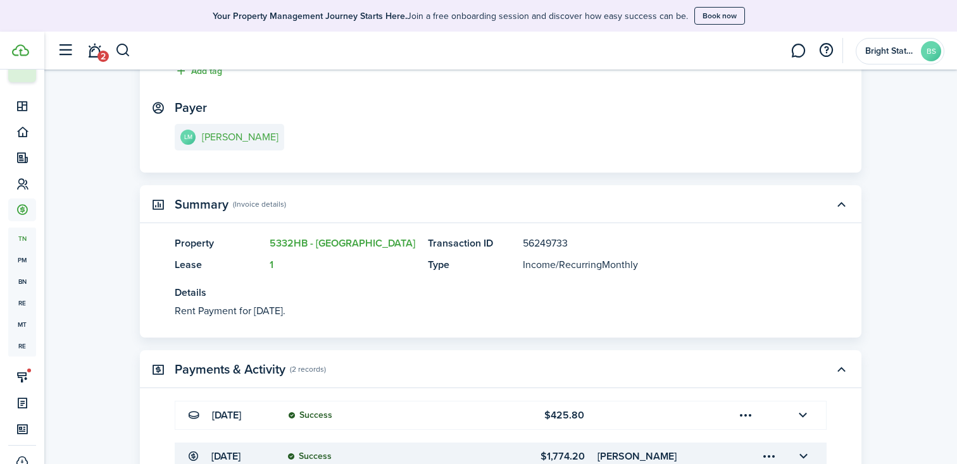
scroll to position [402, 0]
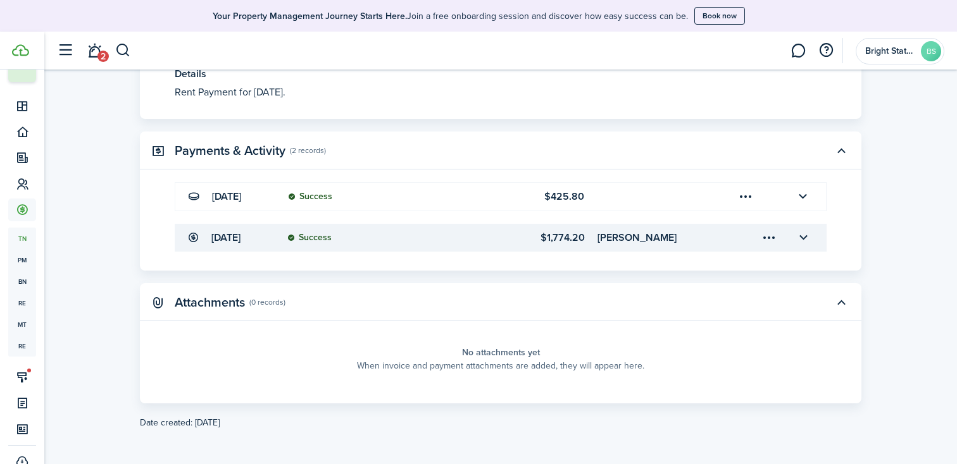
click at [768, 240] on menu-trigger-card "Open menu" at bounding box center [769, 238] width 22 height 22
click at [688, 261] on button "Edit" at bounding box center [724, 266] width 111 height 22
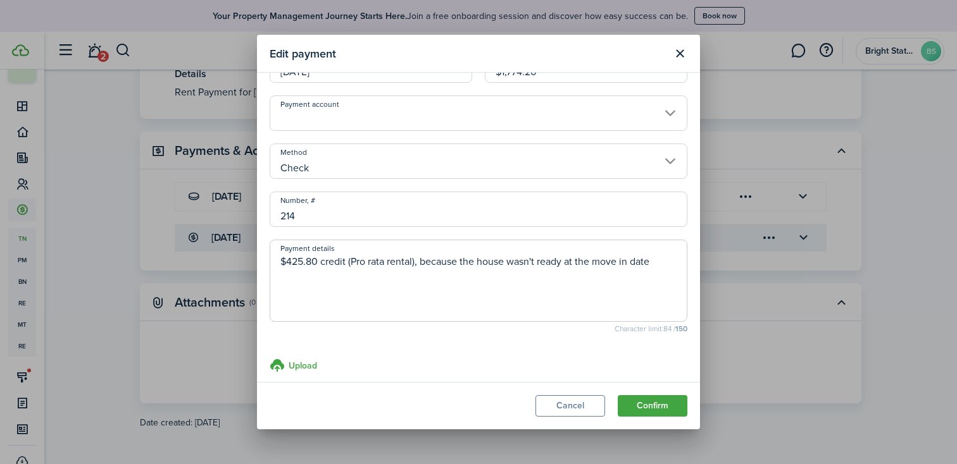
scroll to position [52, 0]
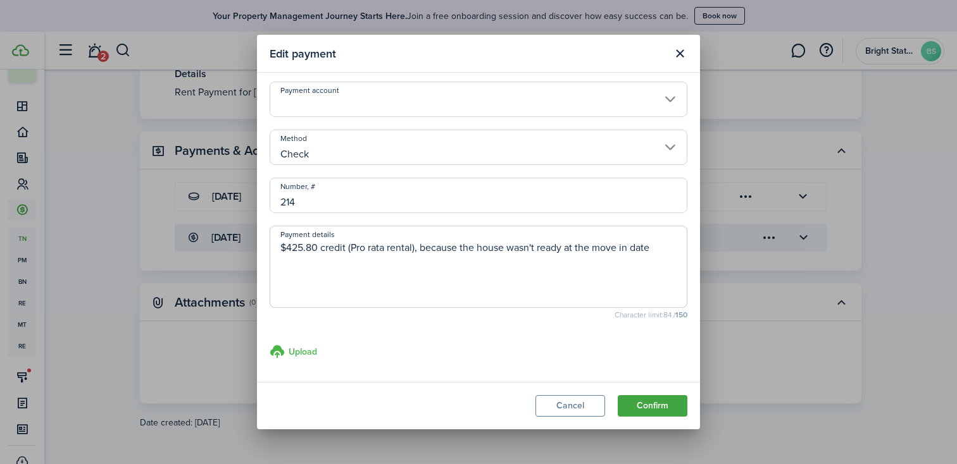
click at [299, 345] on h3 "Upload" at bounding box center [303, 351] width 28 height 13
click at [270, 344] on input "Upload store documents and templates Choose file" at bounding box center [270, 344] width 0 height 0
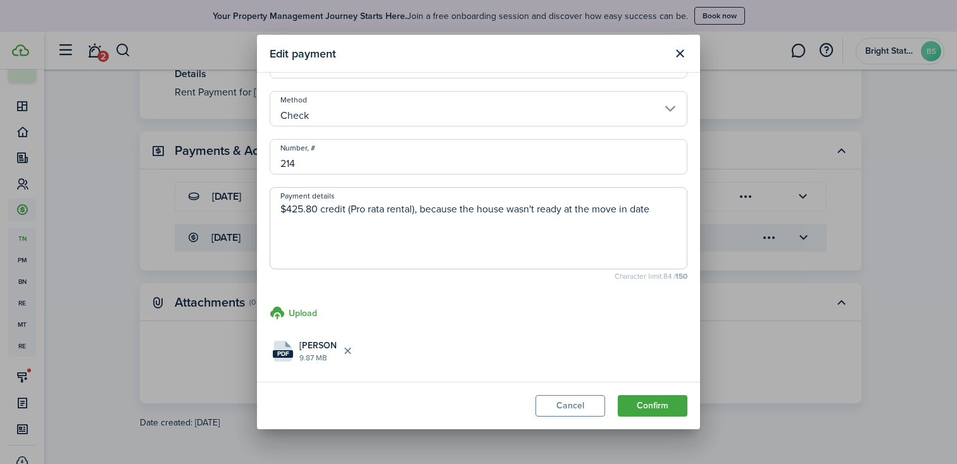
scroll to position [102, 0]
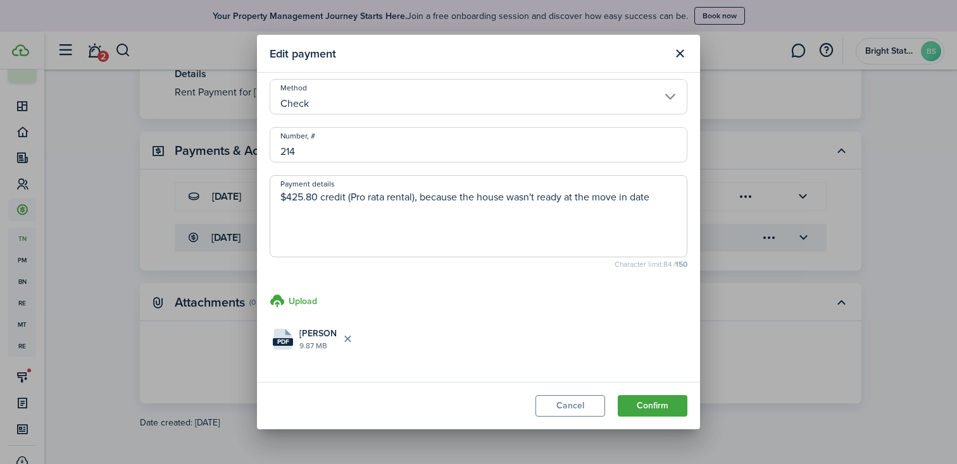
click at [673, 406] on button "Confirm" at bounding box center [653, 406] width 70 height 22
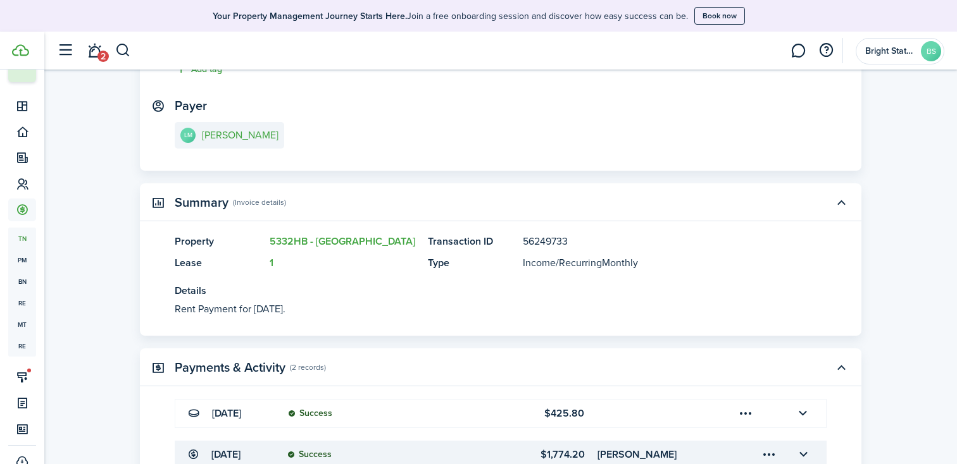
scroll to position [0, 0]
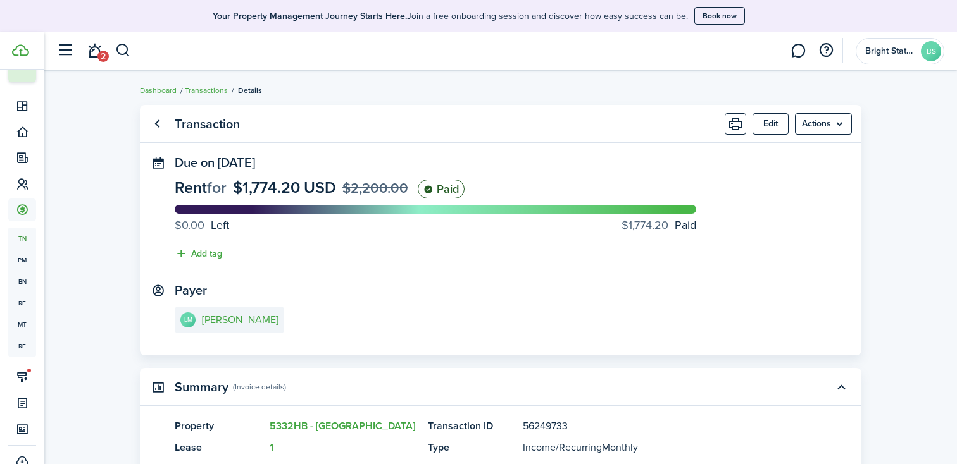
click at [198, 87] on link "Transactions" at bounding box center [206, 90] width 43 height 11
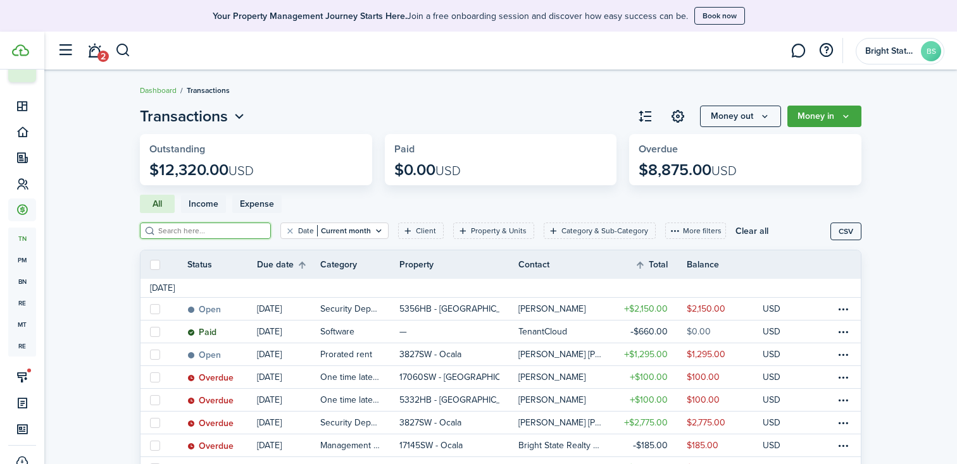
click at [230, 231] on input "search" at bounding box center [210, 231] width 111 height 12
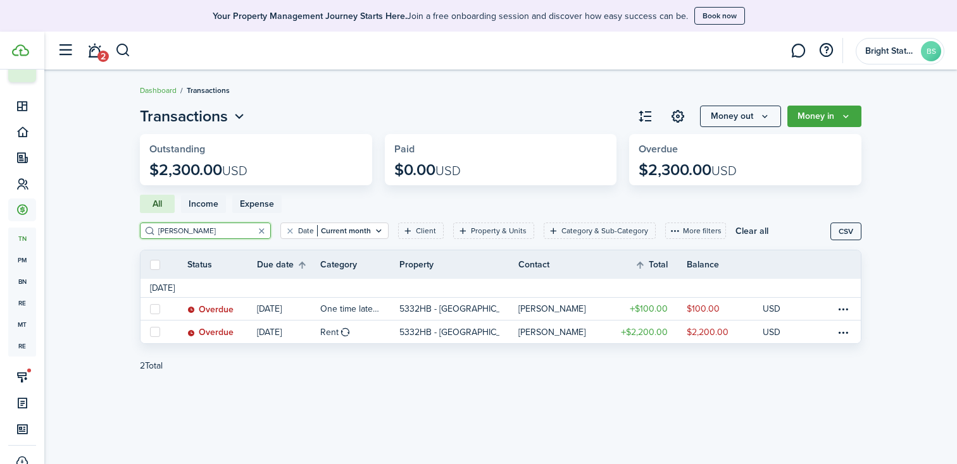
type input "[PERSON_NAME]"
click at [356, 231] on filter-tag "Date Current month" at bounding box center [334, 231] width 108 height 16
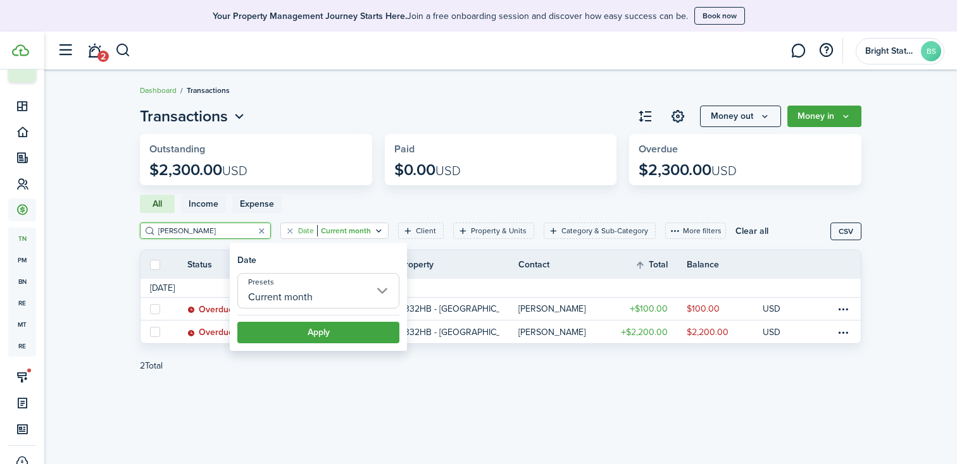
click at [318, 294] on input "Current month" at bounding box center [318, 290] width 162 height 35
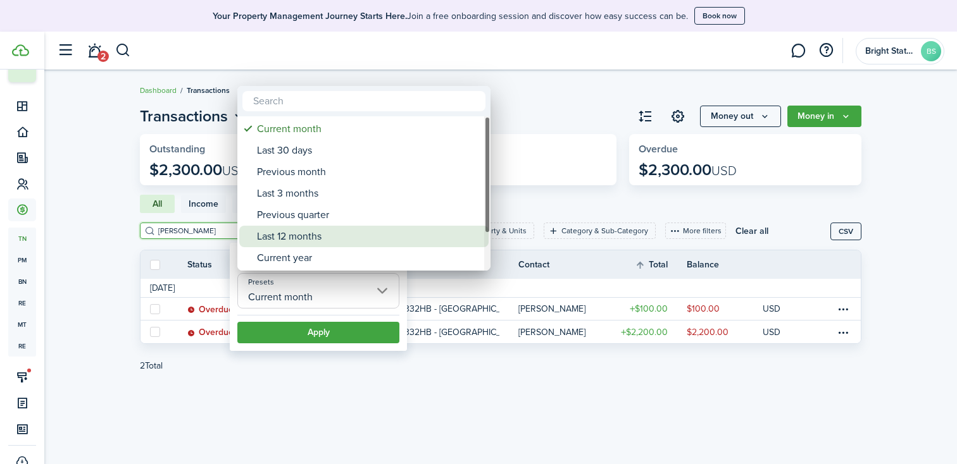
click at [314, 233] on div "Last 12 months" at bounding box center [369, 237] width 224 height 22
type input "Last 12 months"
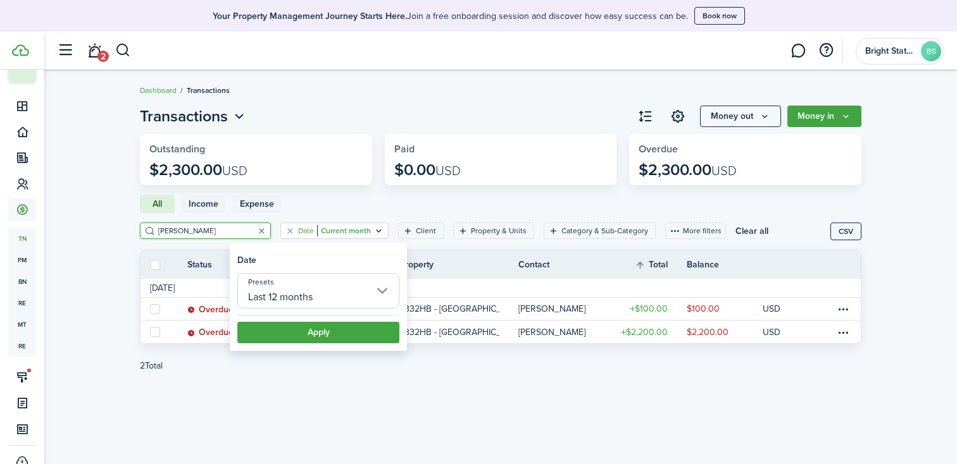
click at [303, 328] on button "Apply" at bounding box center [318, 333] width 162 height 22
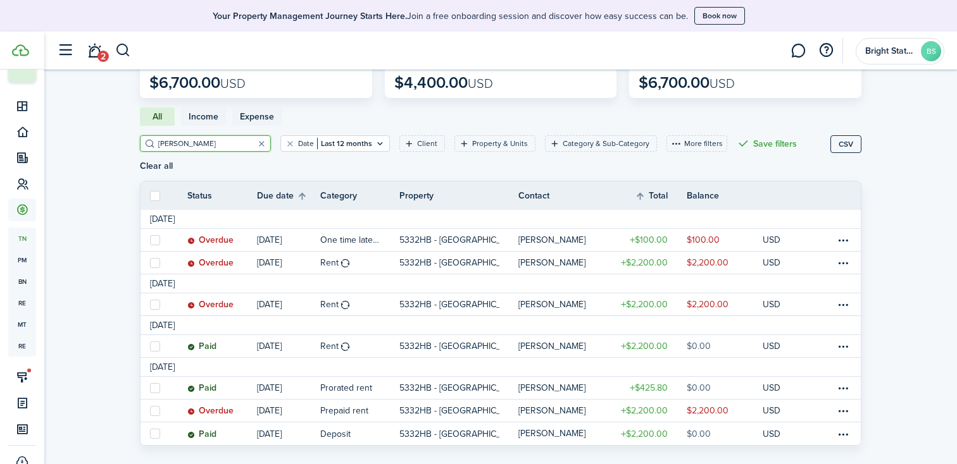
scroll to position [129, 0]
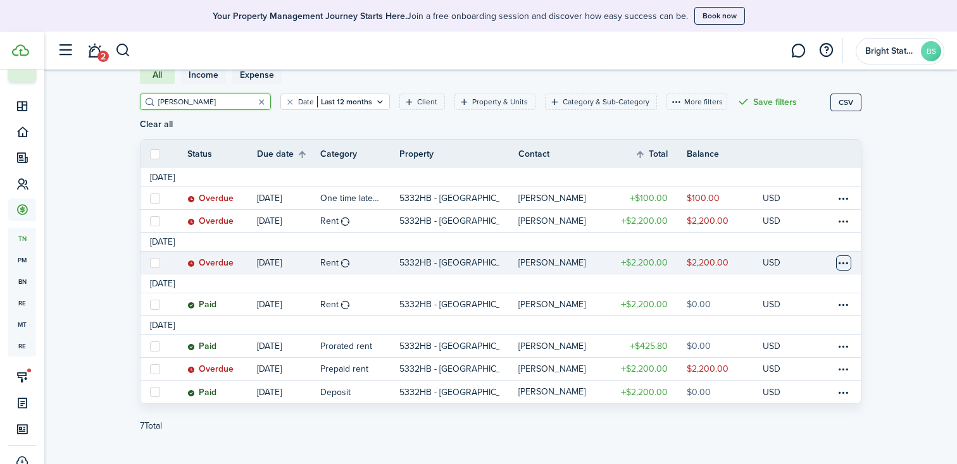
click at [837, 256] on table-menu-btn-icon at bounding box center [843, 263] width 15 height 15
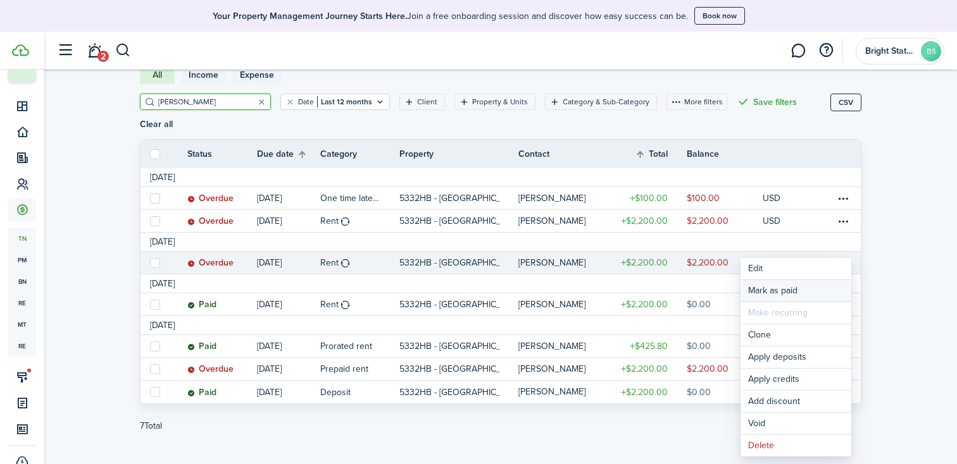
click at [776, 291] on link "Mark as paid" at bounding box center [795, 291] width 111 height 22
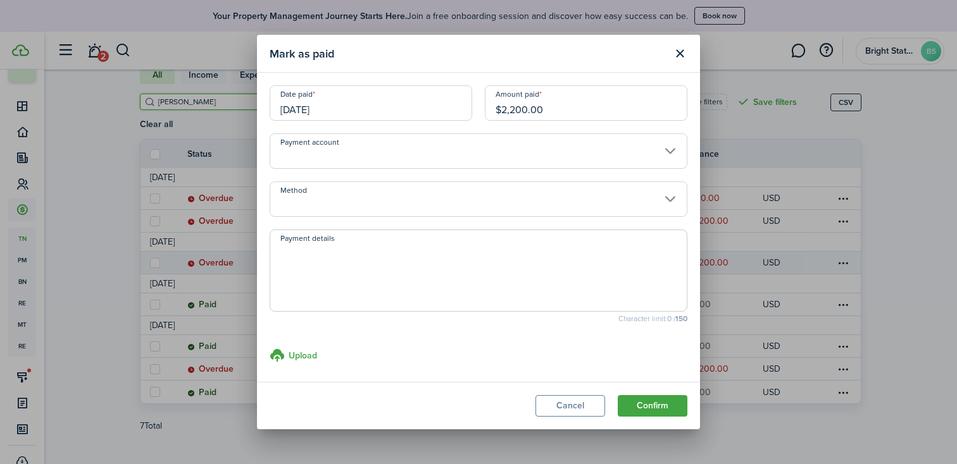
click at [426, 106] on input "[DATE]" at bounding box center [371, 102] width 202 height 35
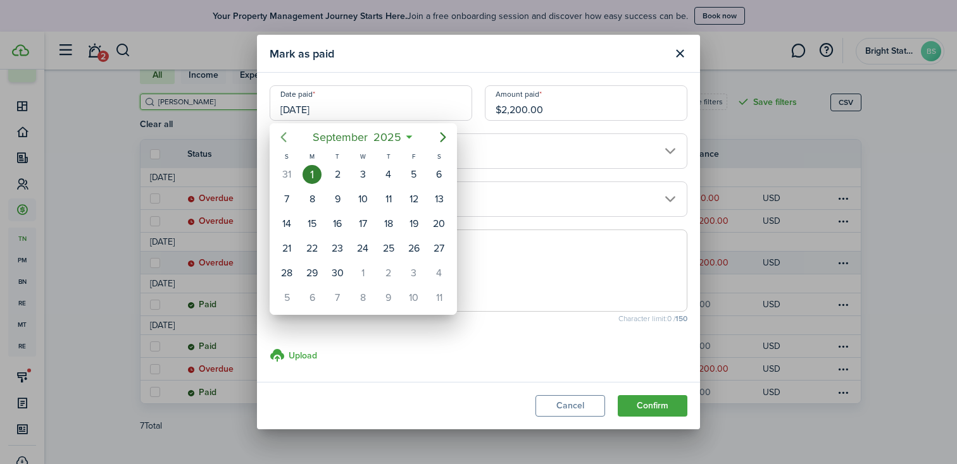
click at [287, 135] on icon "Previous page" at bounding box center [283, 137] width 15 height 15
click at [439, 273] on div "30" at bounding box center [439, 273] width 19 height 19
type input "[DATE]"
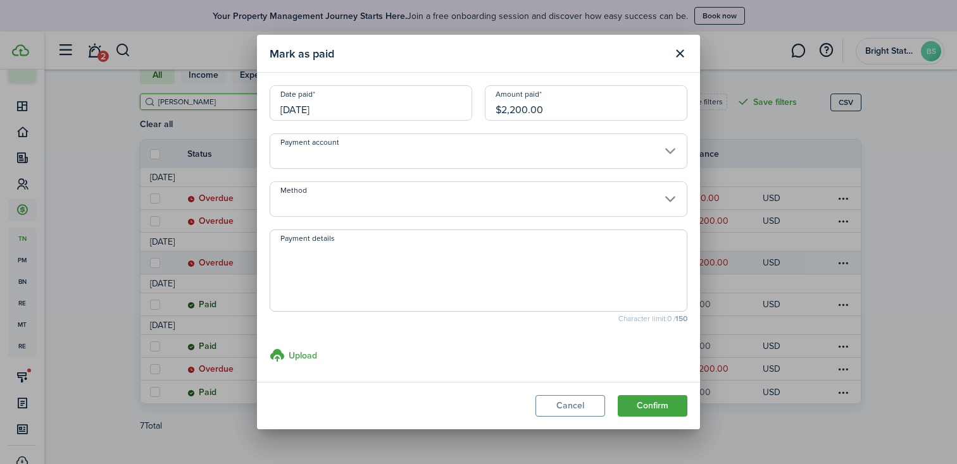
click at [667, 147] on input "Payment account" at bounding box center [479, 150] width 418 height 35
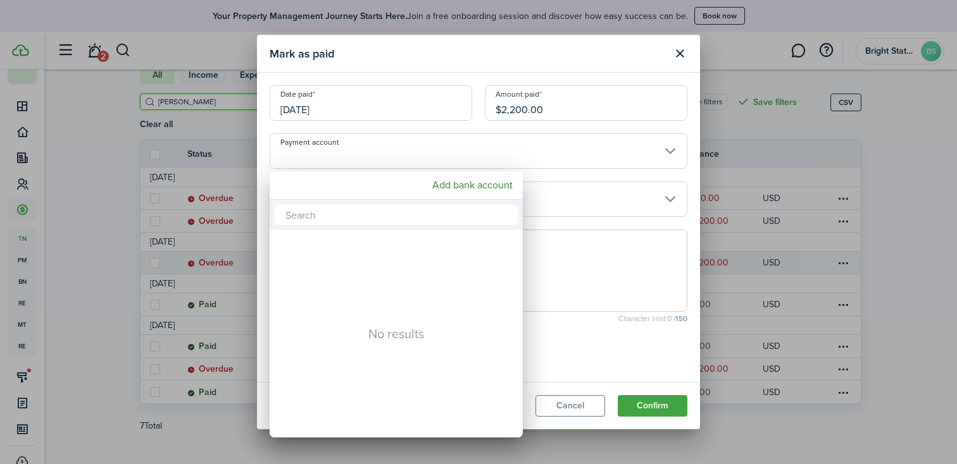
click at [667, 147] on div at bounding box center [478, 232] width 1159 height 667
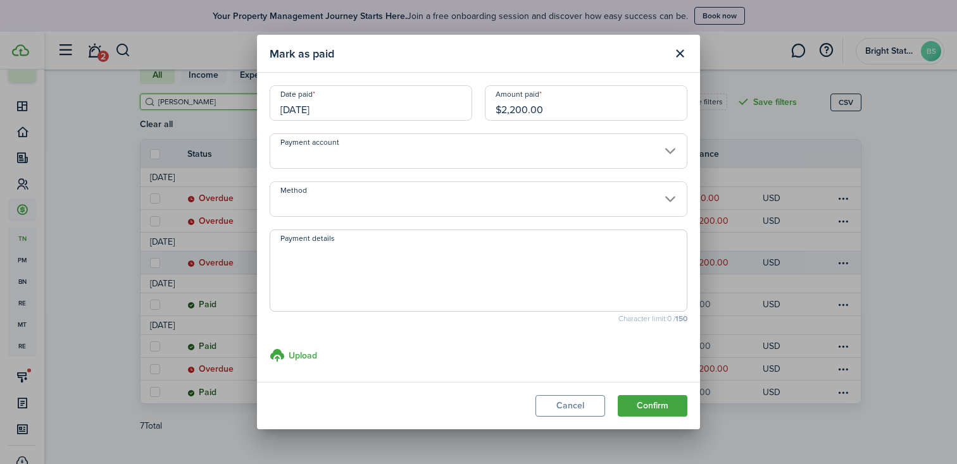
click at [666, 194] on input "Method" at bounding box center [479, 199] width 418 height 35
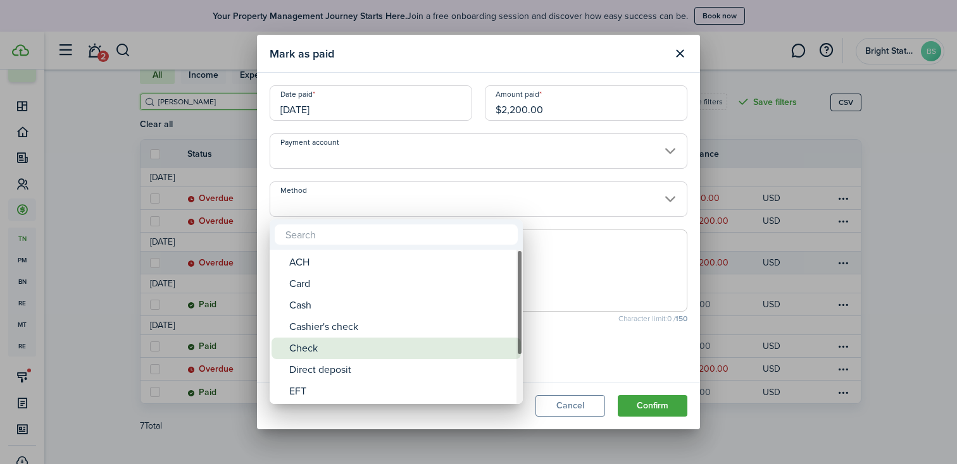
click at [347, 351] on div "Check" at bounding box center [401, 349] width 224 height 22
type input "Check"
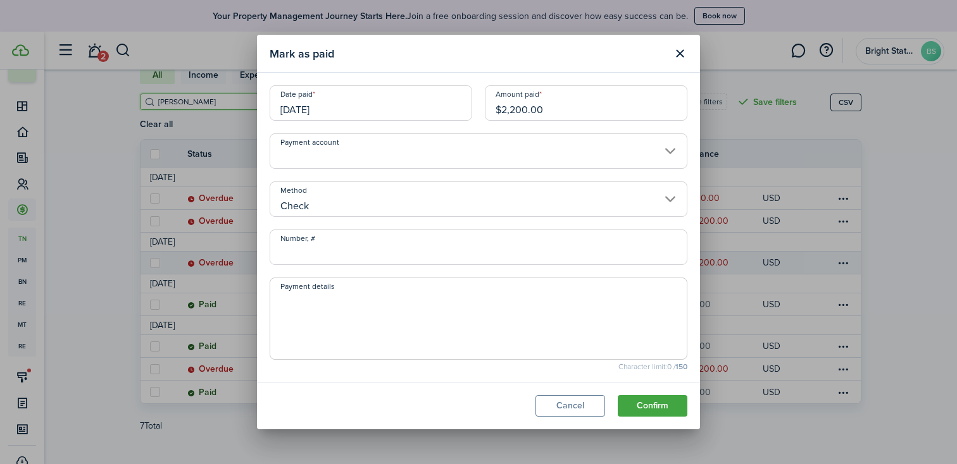
click at [354, 250] on input "Number, #" at bounding box center [479, 247] width 418 height 35
type input "215"
click at [342, 302] on textarea "Payment details" at bounding box center [478, 322] width 416 height 61
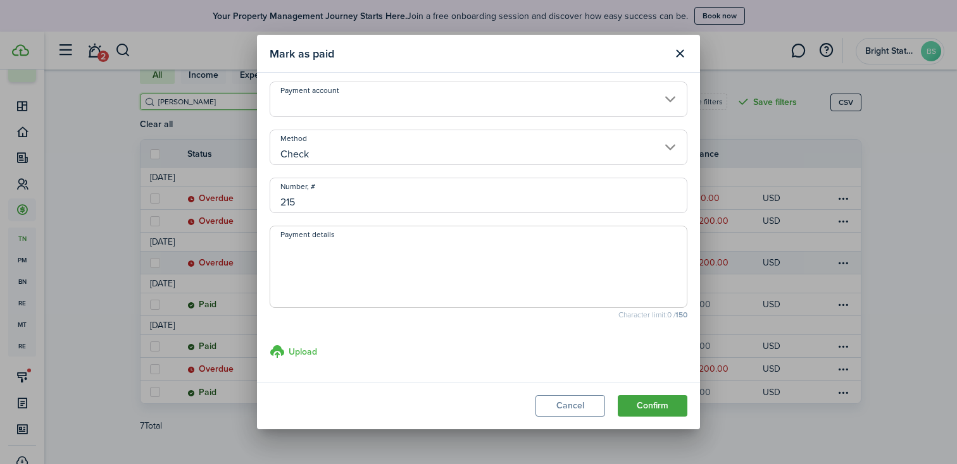
click at [280, 351] on icon at bounding box center [278, 351] width 16 height 15
click at [270, 344] on input "Upload store documents and templates Choose file" at bounding box center [270, 344] width 0 height 0
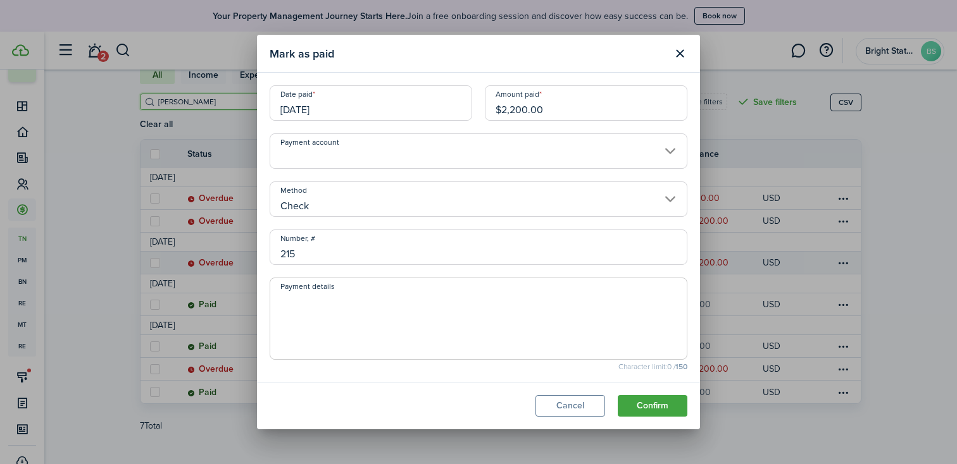
scroll to position [102, 0]
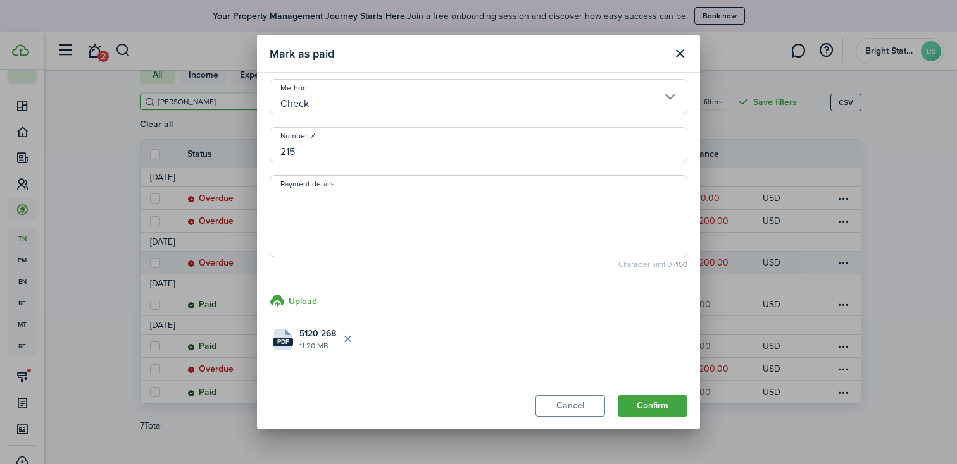
click at [666, 404] on button "Confirm" at bounding box center [653, 406] width 70 height 22
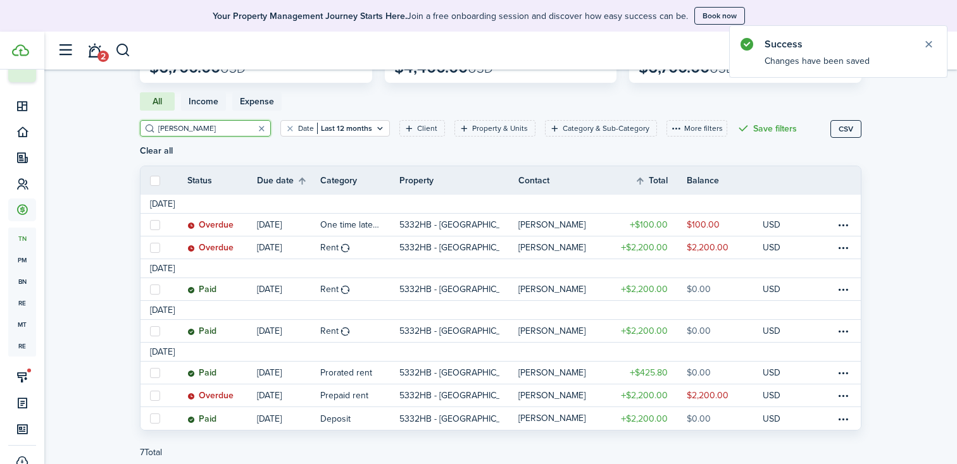
scroll to position [129, 0]
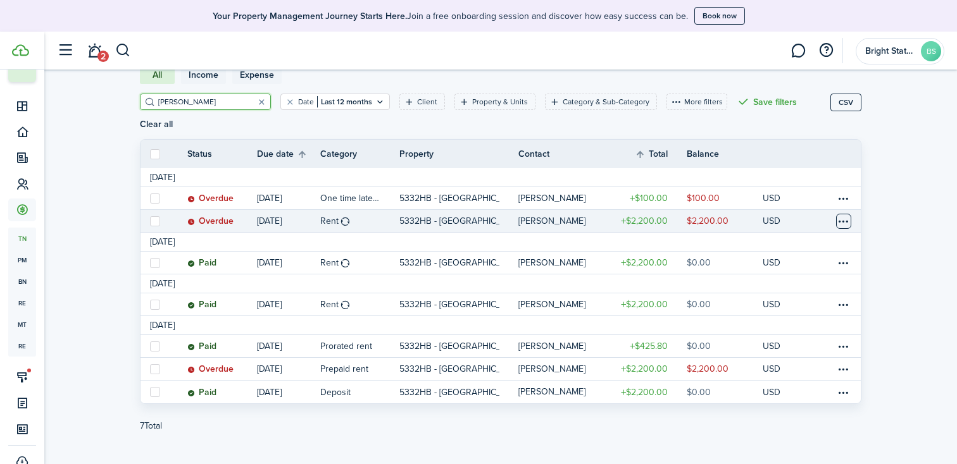
click at [841, 214] on table-menu-btn-icon at bounding box center [843, 221] width 15 height 15
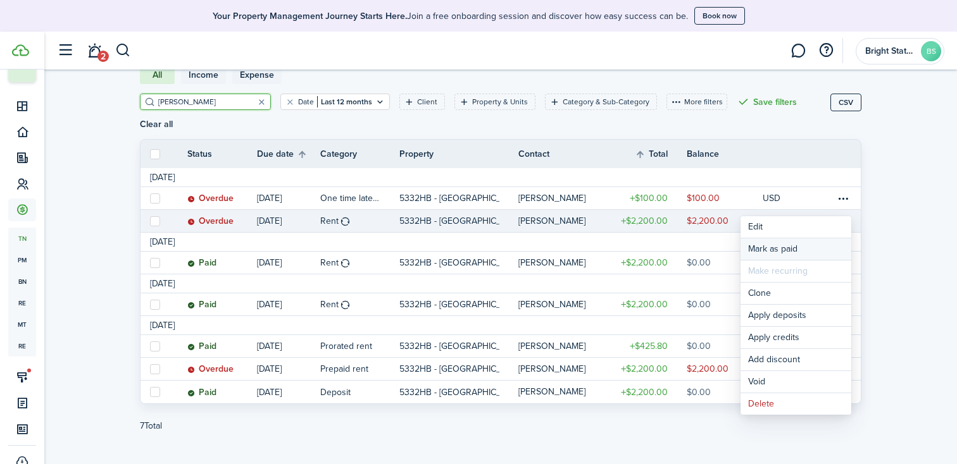
click at [789, 249] on link "Mark as paid" at bounding box center [795, 250] width 111 height 22
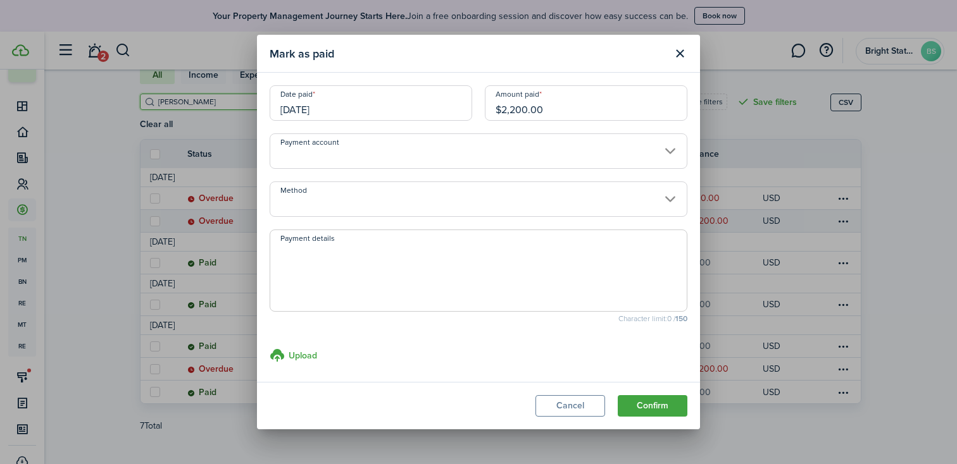
click at [442, 149] on input "Payment account" at bounding box center [479, 150] width 418 height 35
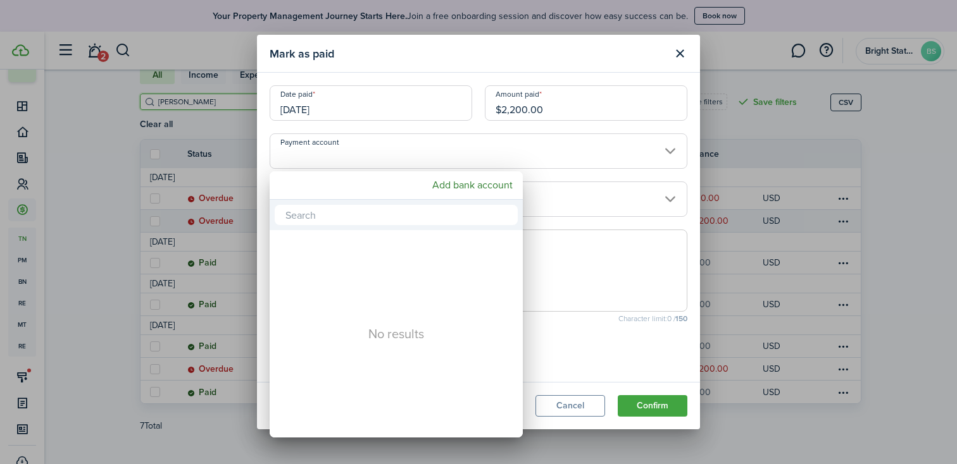
click at [442, 149] on div at bounding box center [478, 232] width 1159 height 667
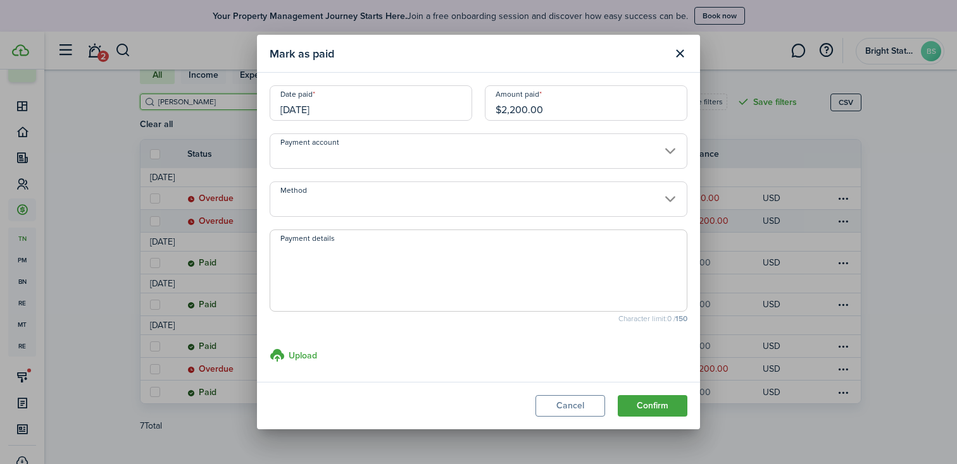
click at [439, 198] on input "Method" at bounding box center [479, 199] width 418 height 35
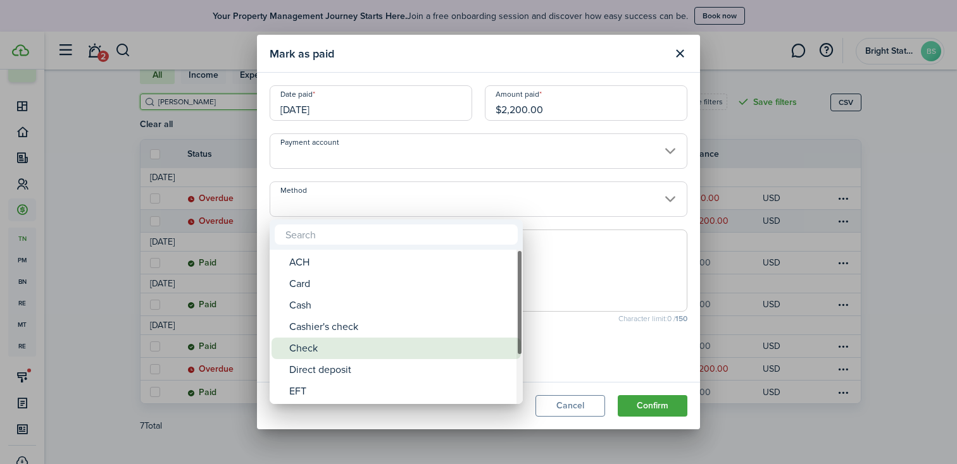
click at [357, 348] on div "Check" at bounding box center [401, 349] width 224 height 22
type input "Check"
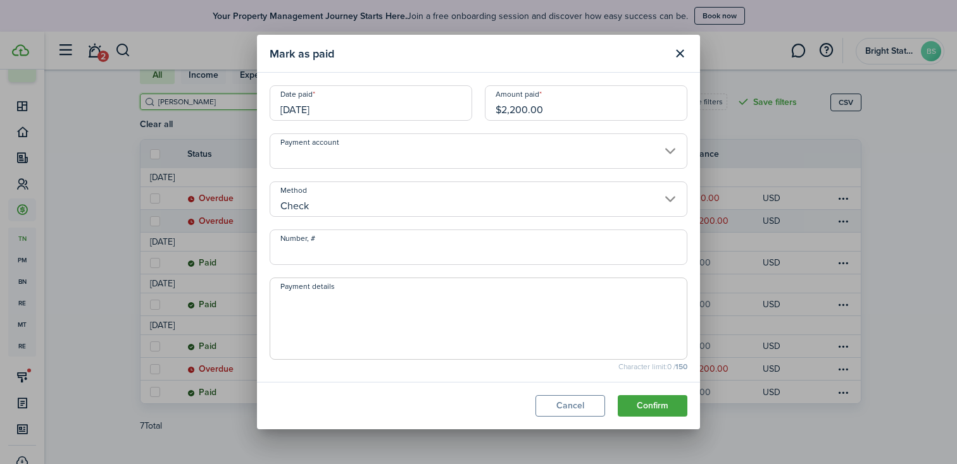
click at [350, 256] on input "Number, #" at bounding box center [479, 247] width 418 height 35
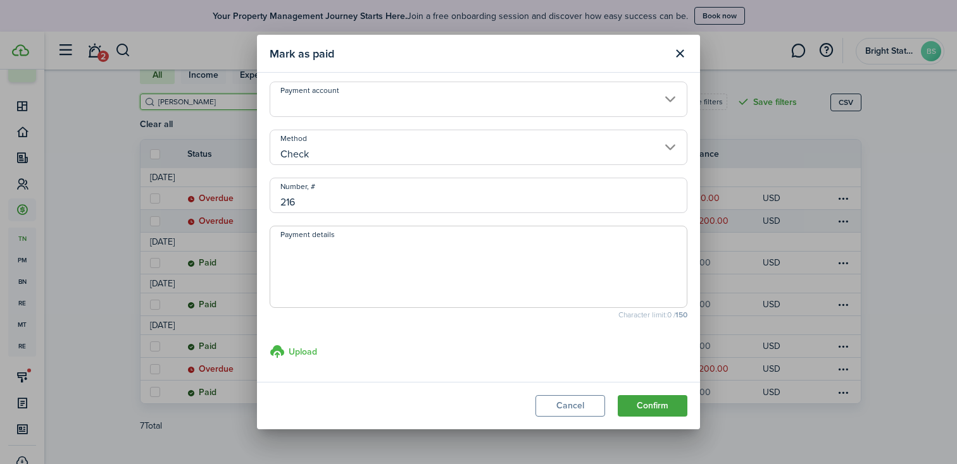
type input "216"
click at [302, 350] on h3 "Upload" at bounding box center [303, 351] width 28 height 13
click at [270, 344] on input "Upload store documents and templates Choose file" at bounding box center [270, 344] width 0 height 0
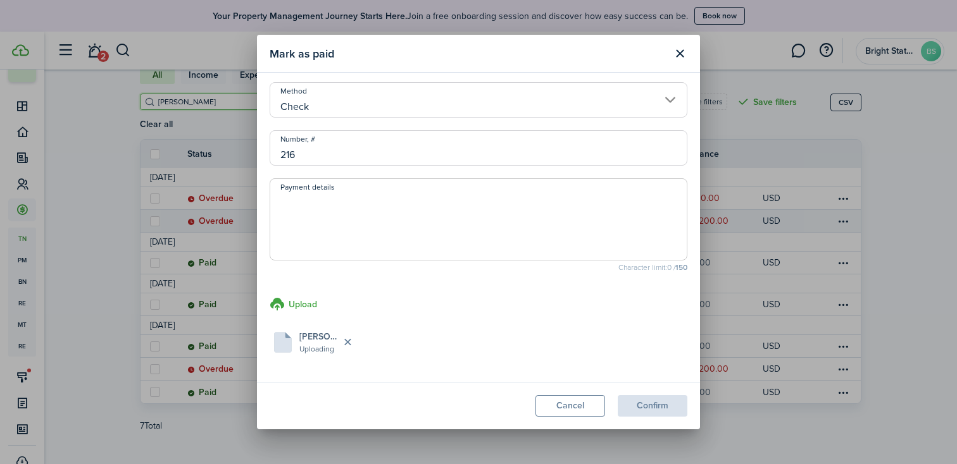
scroll to position [102, 0]
click at [669, 403] on button "Confirm" at bounding box center [653, 406] width 70 height 22
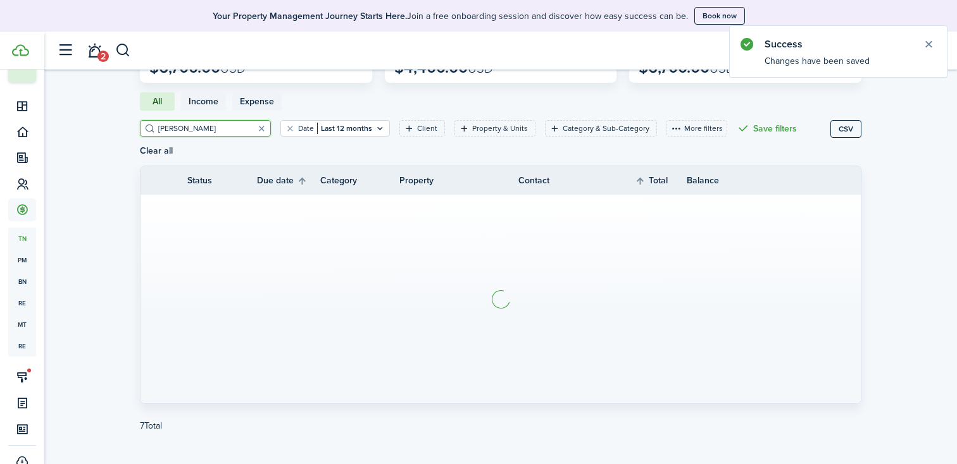
scroll to position [129, 0]
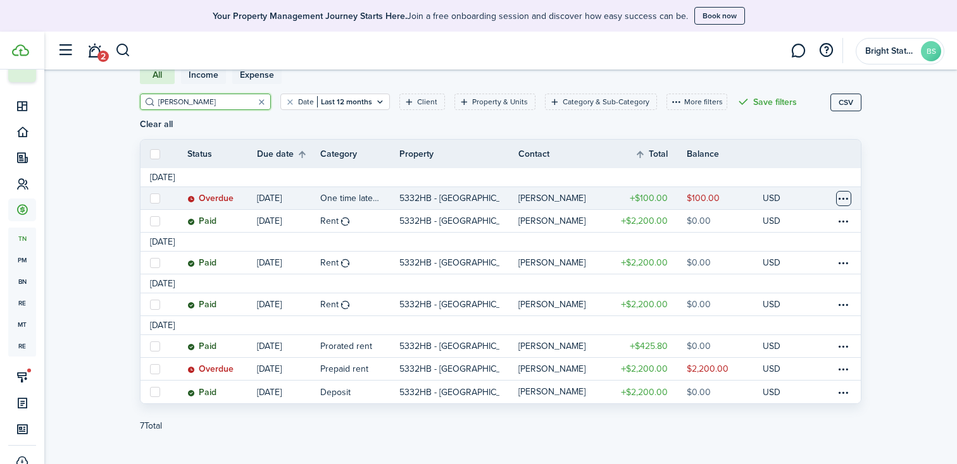
click at [845, 191] on table-menu-btn-icon at bounding box center [843, 198] width 15 height 15
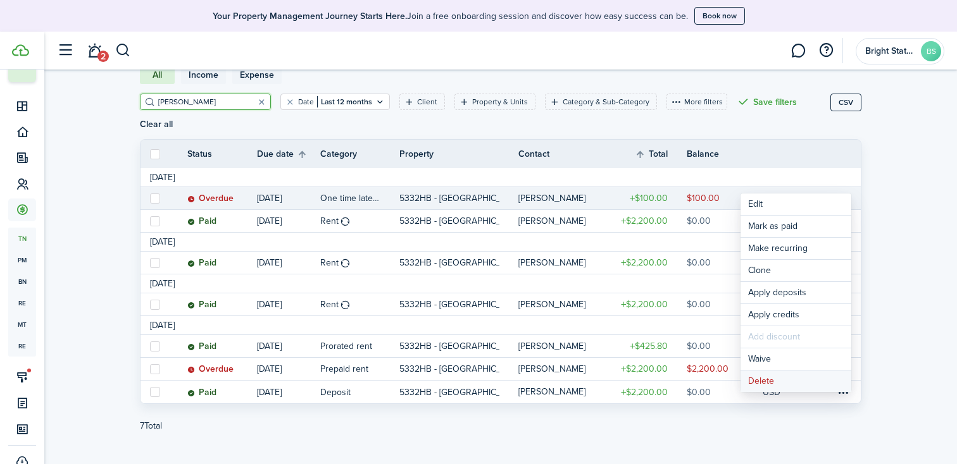
click at [762, 384] on button "Delete" at bounding box center [795, 382] width 111 height 22
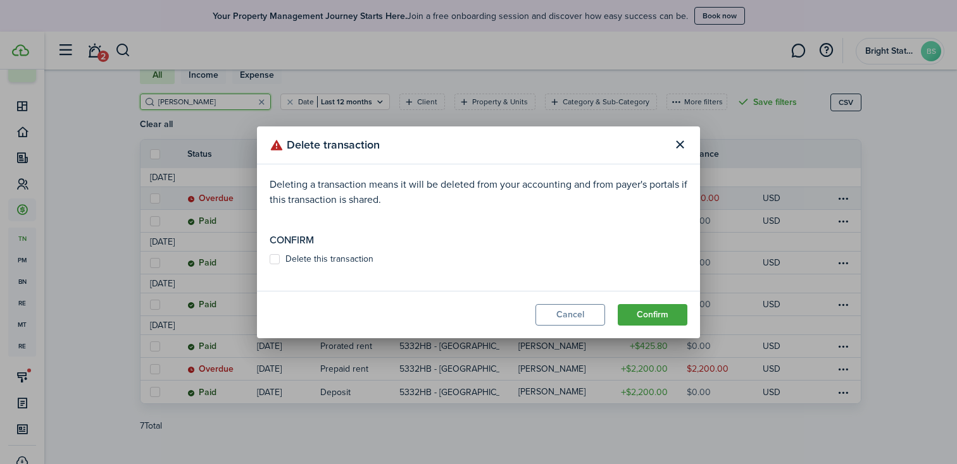
click at [328, 255] on label "Delete this transaction" at bounding box center [322, 259] width 104 height 10
click at [270, 259] on input "Delete this transaction" at bounding box center [269, 259] width 1 height 1
checkbox input "true"
click at [666, 313] on button "Confirm" at bounding box center [653, 315] width 70 height 22
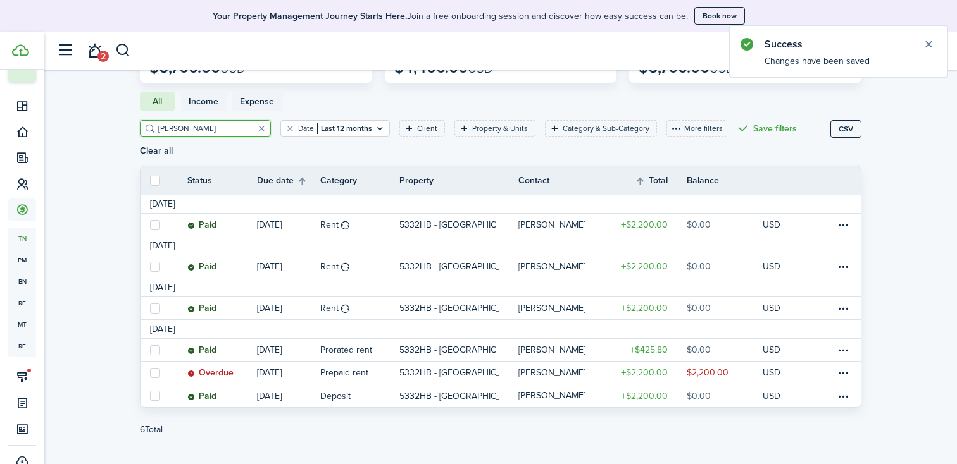
scroll to position [106, 0]
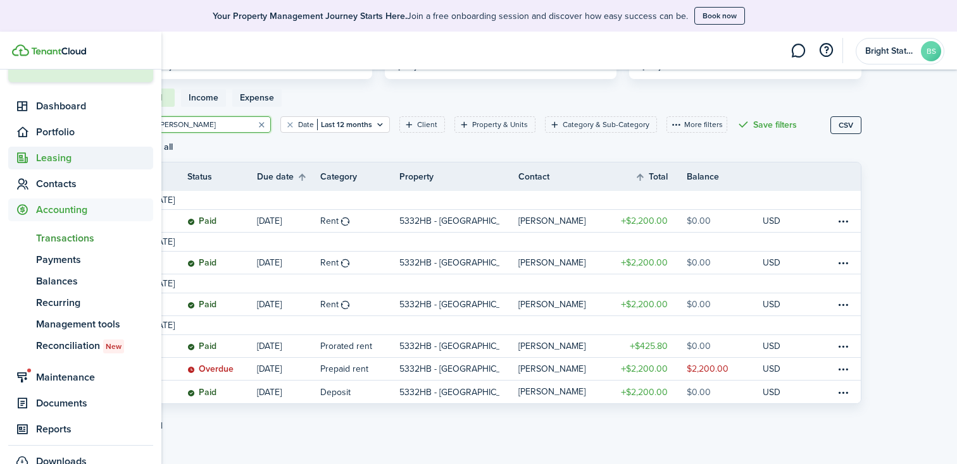
click at [63, 153] on span "Leasing" at bounding box center [94, 158] width 117 height 15
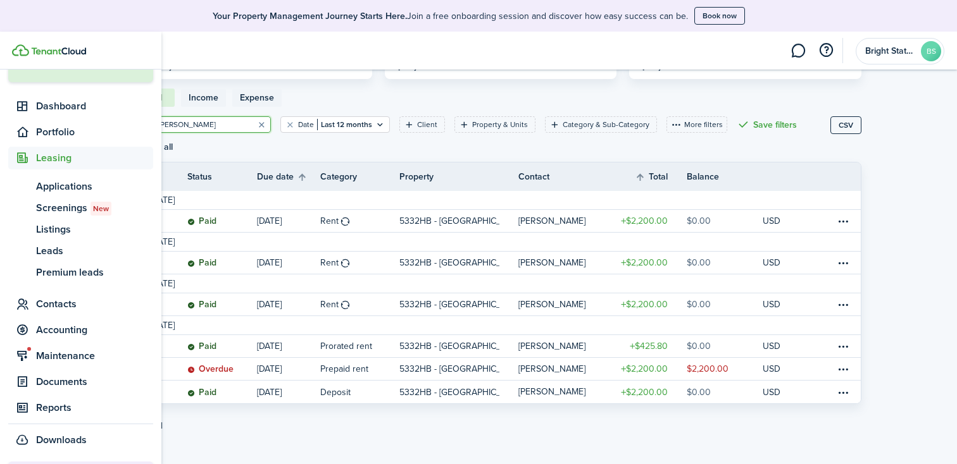
click at [49, 159] on span "Leasing" at bounding box center [94, 158] width 117 height 15
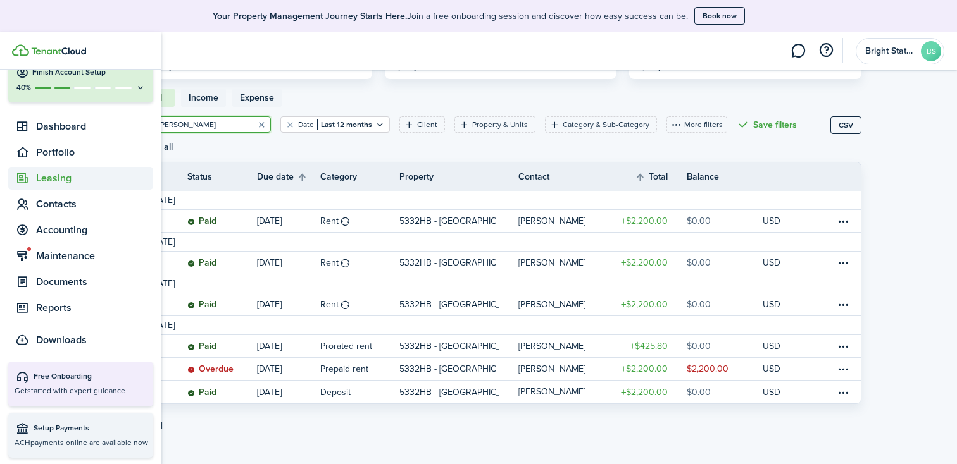
scroll to position [63, 0]
click at [51, 179] on span "Leasing" at bounding box center [94, 178] width 117 height 15
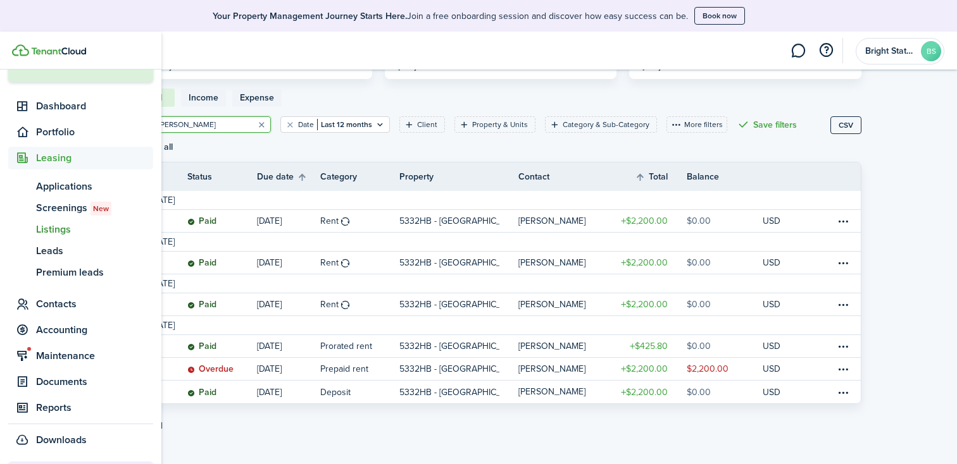
click at [49, 229] on span "Listings" at bounding box center [94, 229] width 117 height 15
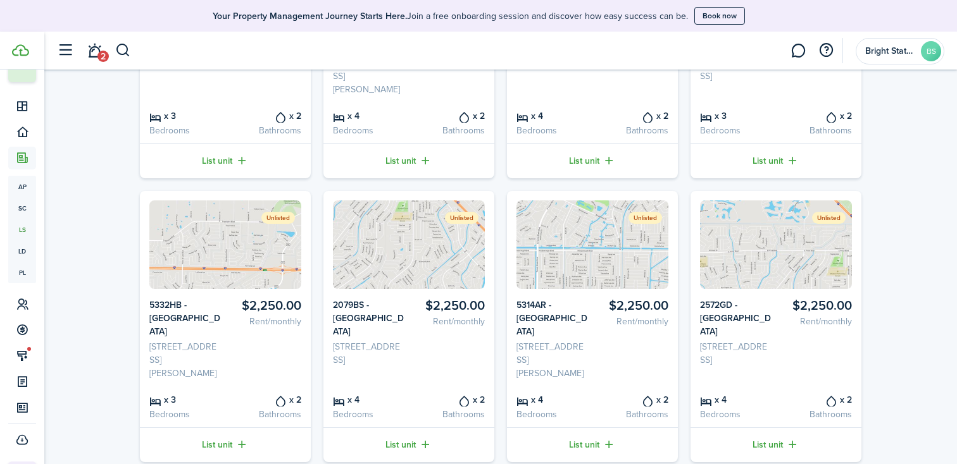
scroll to position [292, 0]
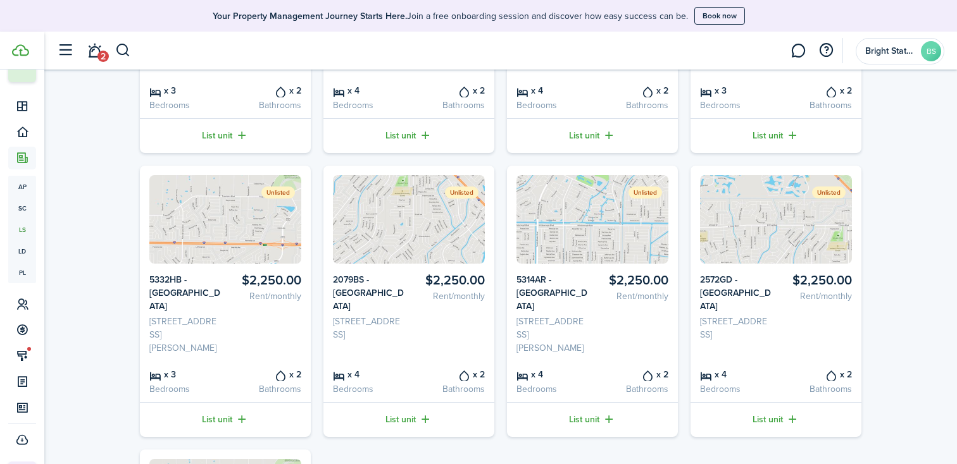
click at [163, 273] on card-listing-title "5332HB - [GEOGRAPHIC_DATA]" at bounding box center [184, 293] width 71 height 40
click at [190, 220] on img at bounding box center [225, 219] width 152 height 89
click at [254, 368] on card-listing-title "x 2" at bounding box center [265, 375] width 71 height 14
click at [177, 368] on card-listing-title "x 3" at bounding box center [184, 375] width 71 height 14
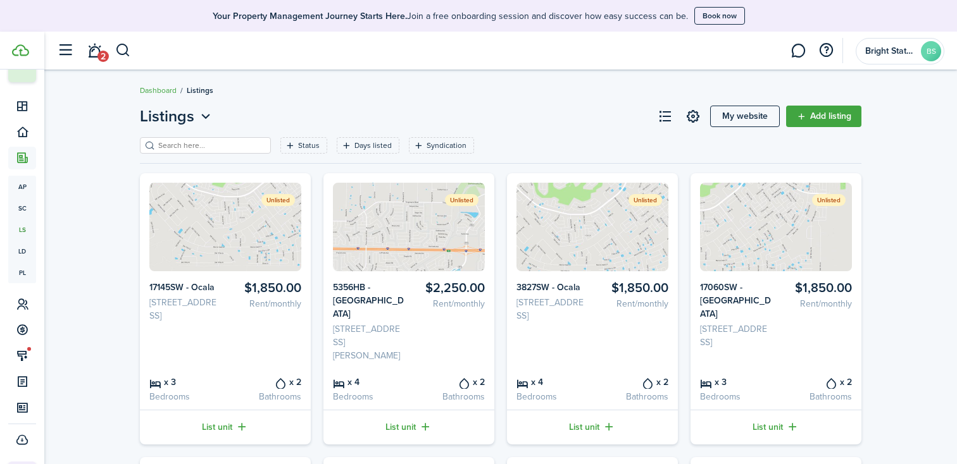
click at [163, 89] on link "Dashboard" at bounding box center [158, 90] width 37 height 11
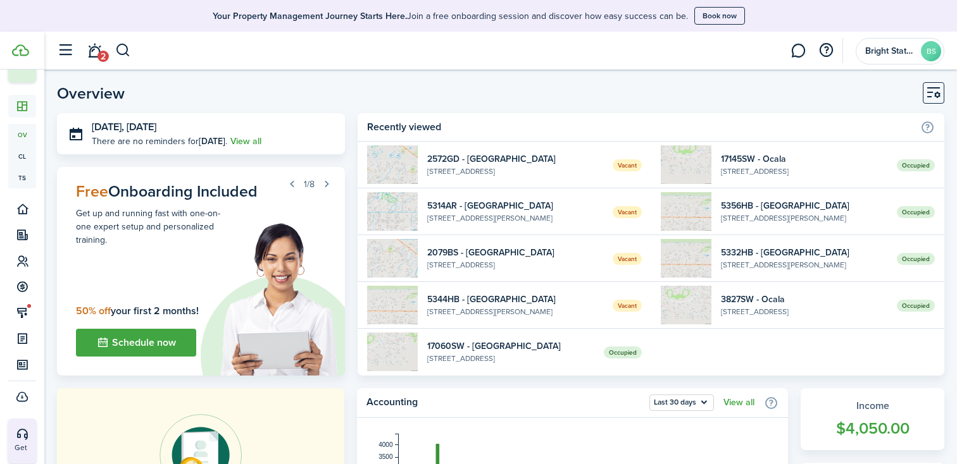
click at [740, 252] on widget-list-item-title "5332HB - [GEOGRAPHIC_DATA]" at bounding box center [804, 252] width 166 height 13
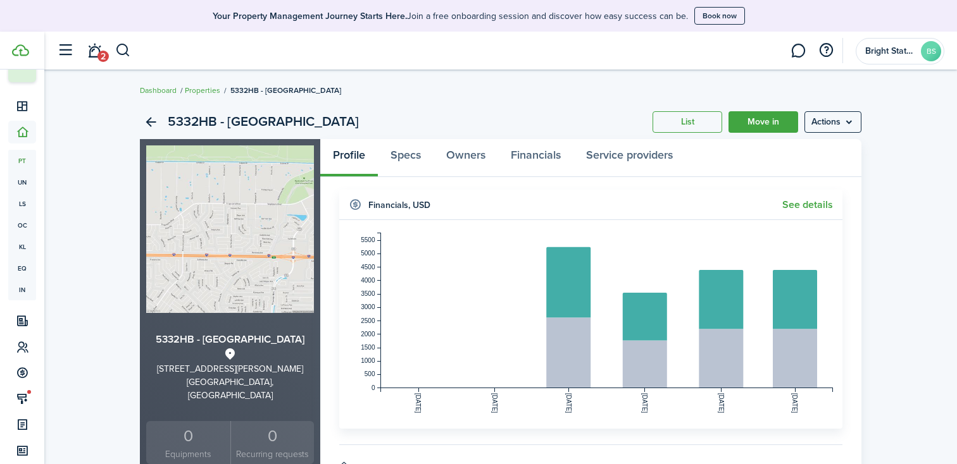
click at [846, 118] on menu-btn "Actions" at bounding box center [832, 122] width 57 height 22
click at [538, 108] on div "5332HB - [GEOGRAPHIC_DATA] List Move in Actions" at bounding box center [500, 122] width 721 height 34
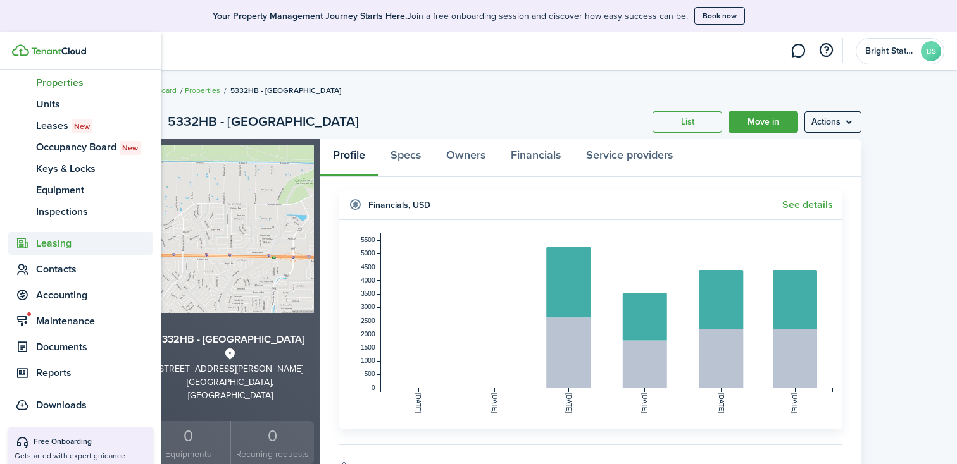
scroll to position [168, 0]
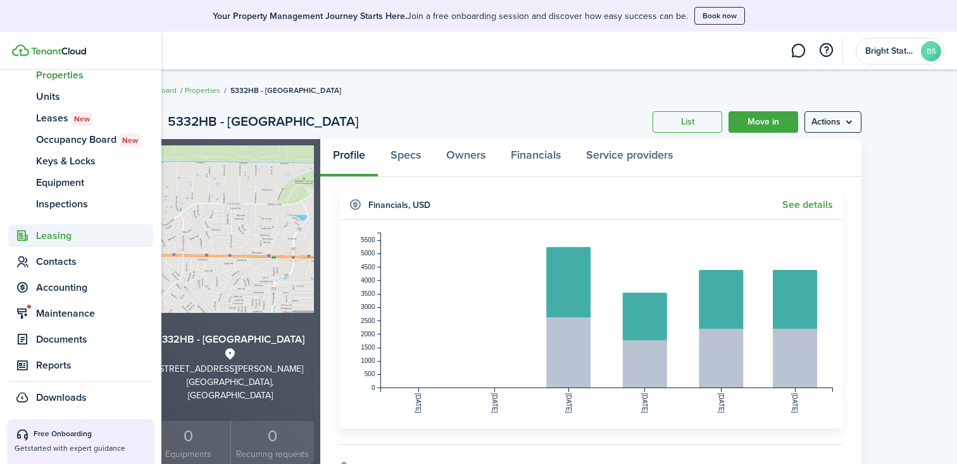
click at [51, 240] on span "Leasing" at bounding box center [94, 235] width 117 height 15
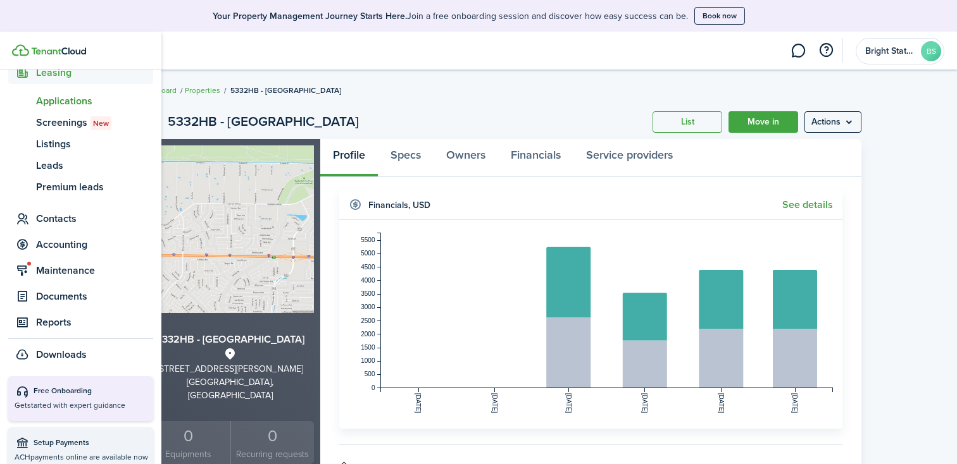
click at [72, 96] on span "Applications" at bounding box center [94, 101] width 117 height 15
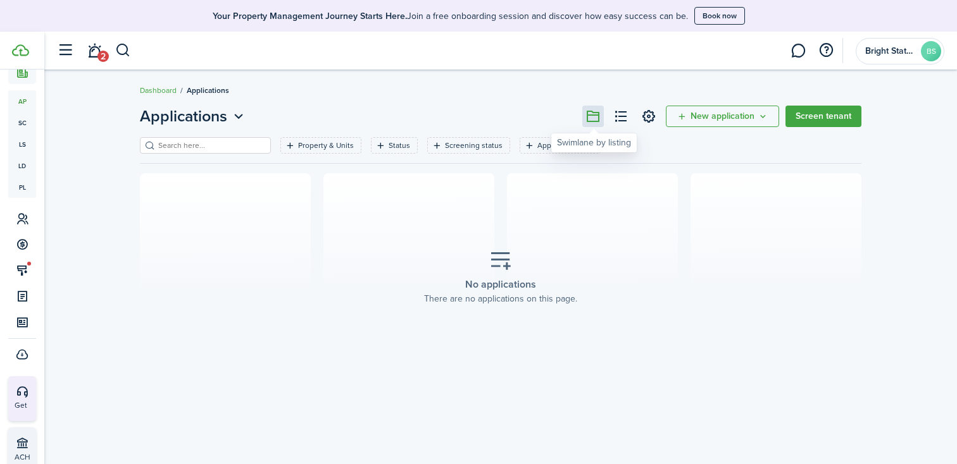
click at [593, 116] on button at bounding box center [593, 117] width 22 height 22
click at [621, 110] on button at bounding box center [621, 117] width 22 height 22
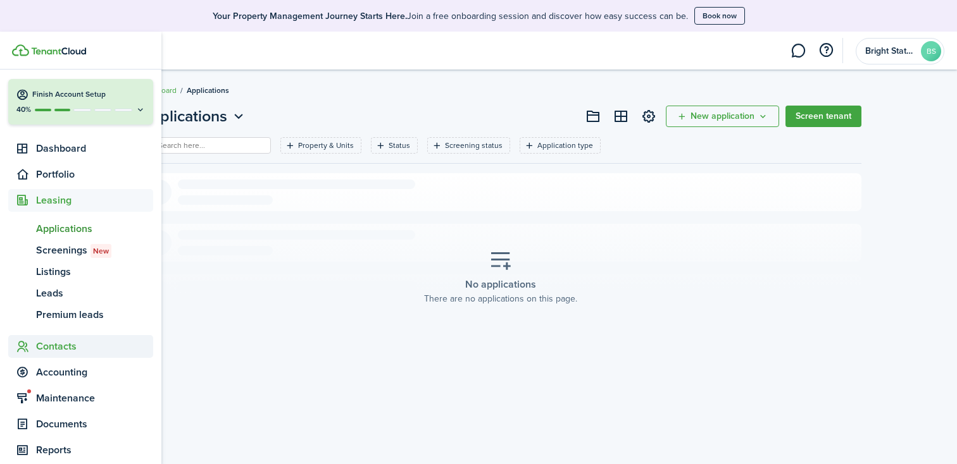
scroll to position [24, 0]
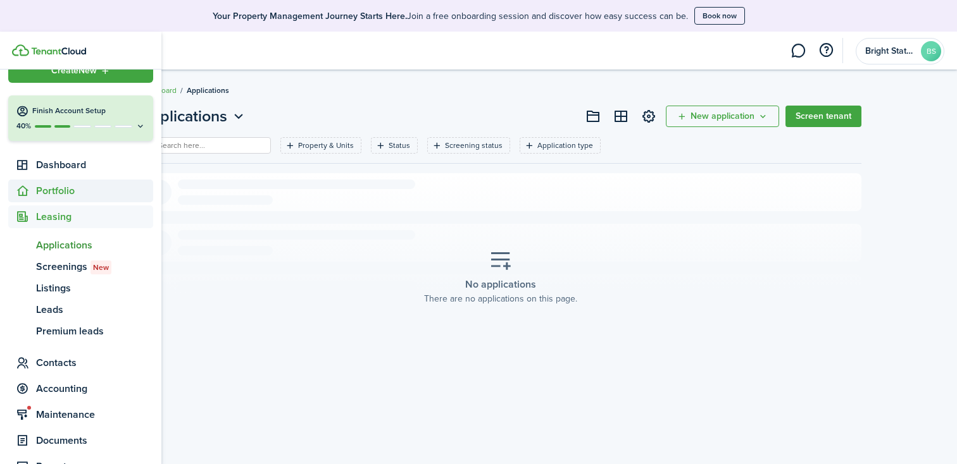
click at [65, 190] on span "Portfolio" at bounding box center [94, 190] width 117 height 15
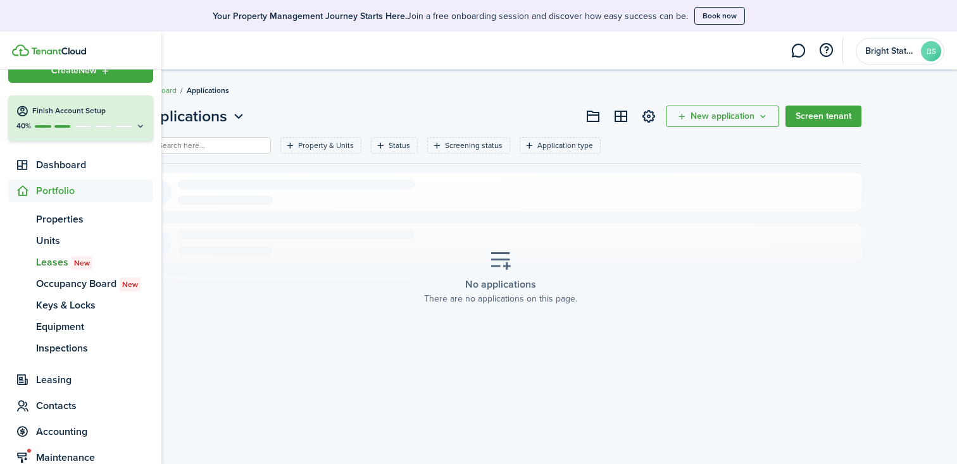
click at [54, 262] on span "Leases New" at bounding box center [94, 262] width 117 height 15
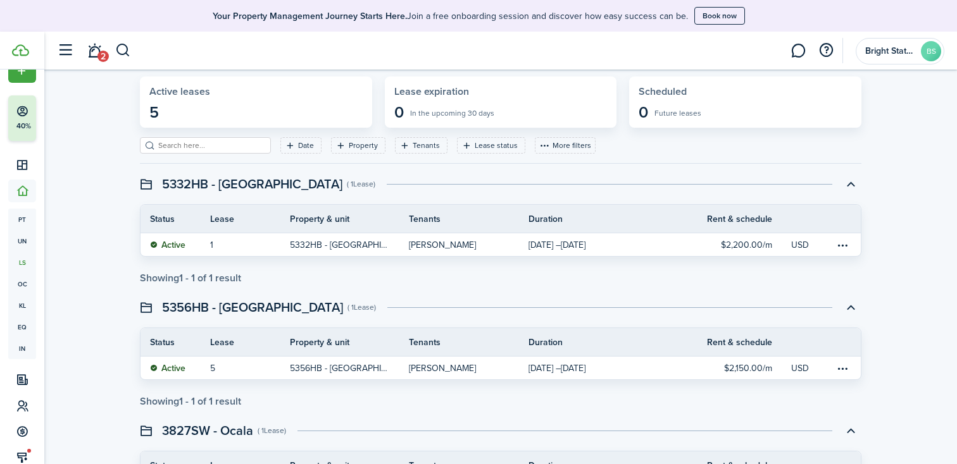
scroll to position [66, 0]
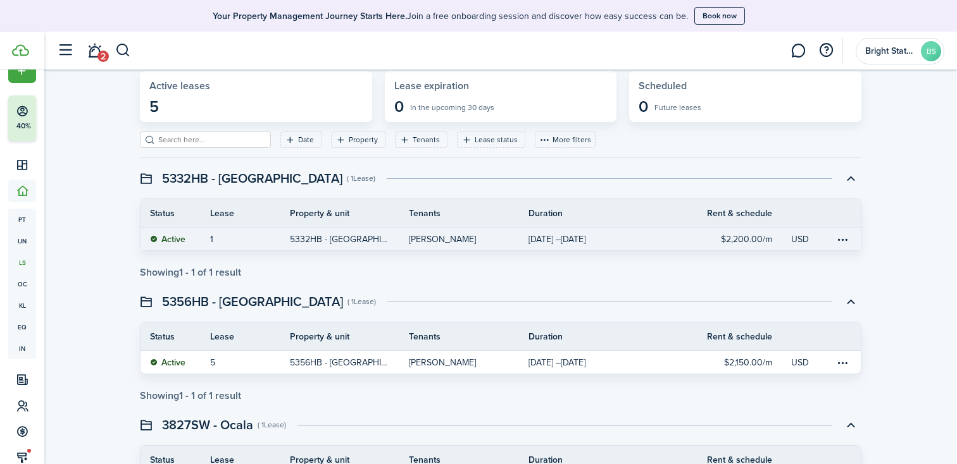
click at [702, 236] on link "$2,200.00/m" at bounding box center [731, 239] width 120 height 23
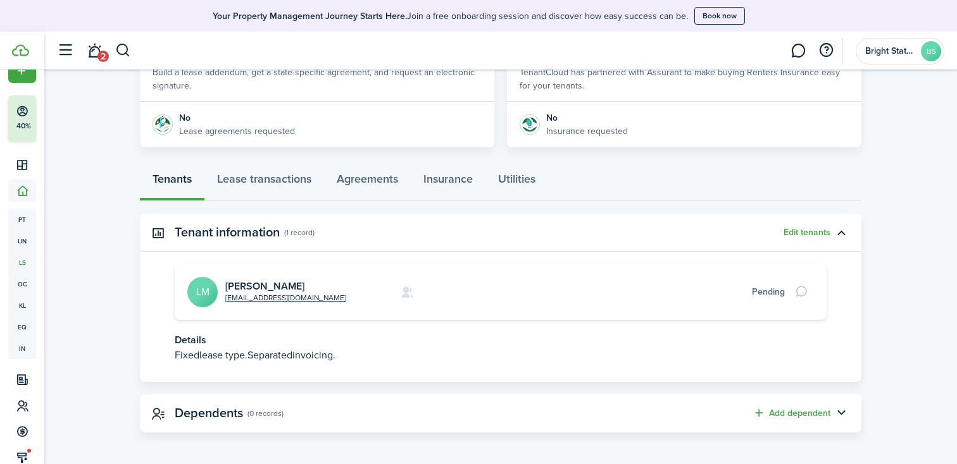
scroll to position [268, 0]
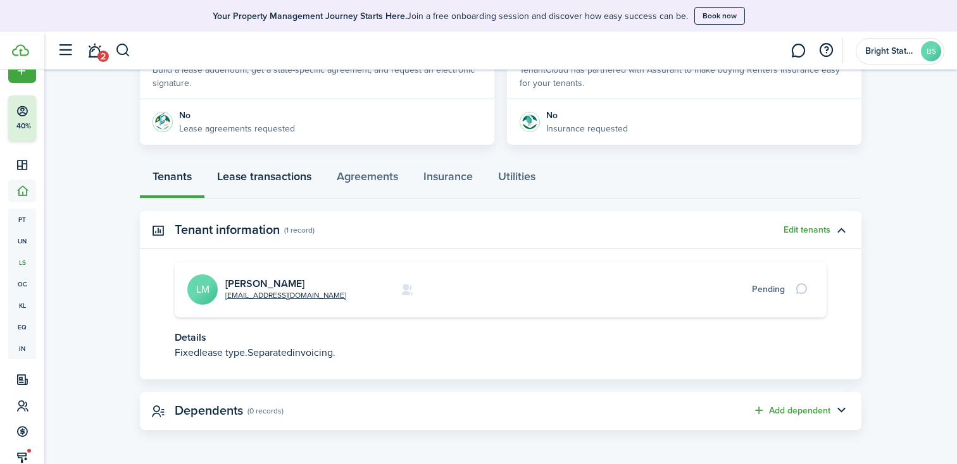
click at [271, 174] on link "Lease transactions" at bounding box center [264, 180] width 120 height 38
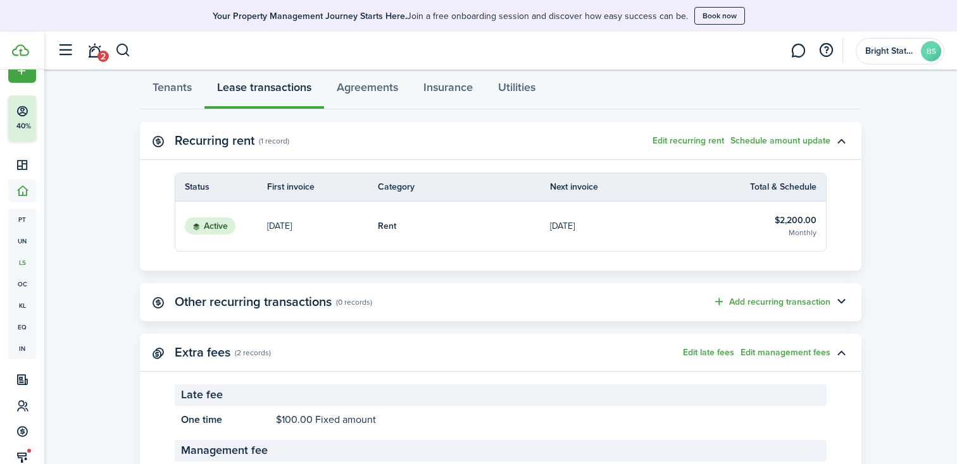
scroll to position [362, 0]
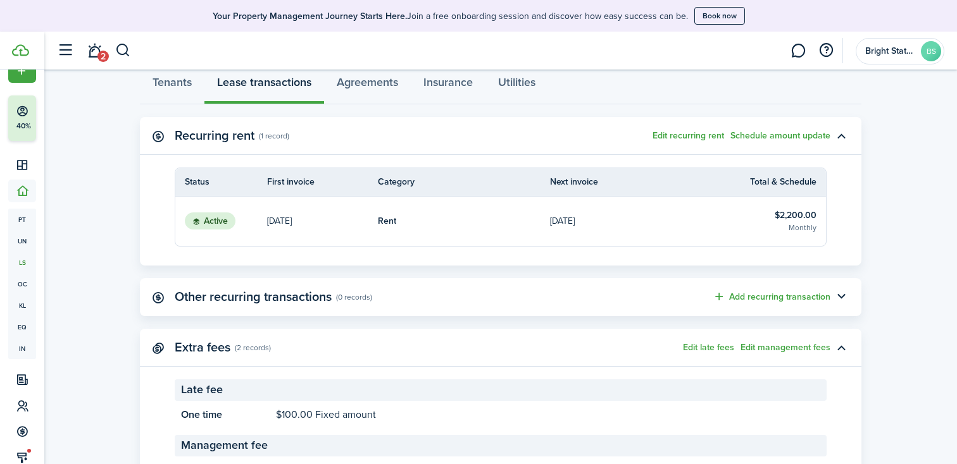
click at [675, 137] on button "Edit recurring rent" at bounding box center [687, 136] width 71 height 10
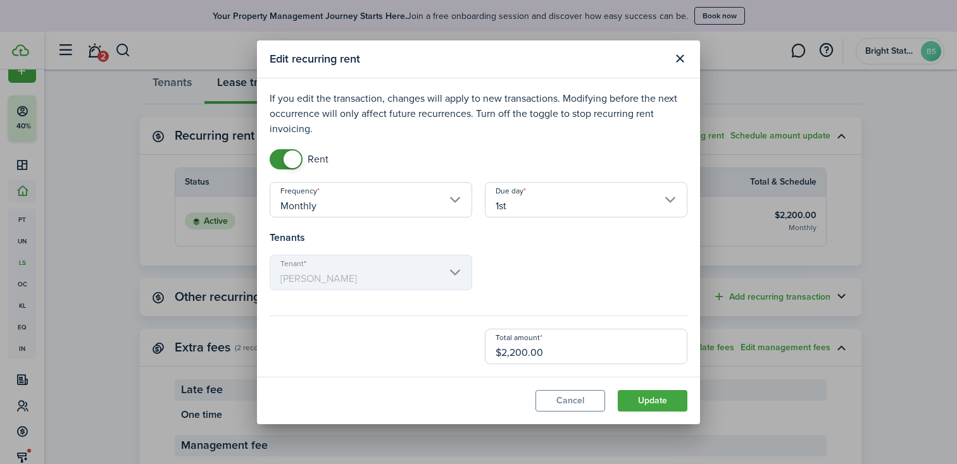
click at [679, 59] on button "Close modal" at bounding box center [680, 59] width 22 height 22
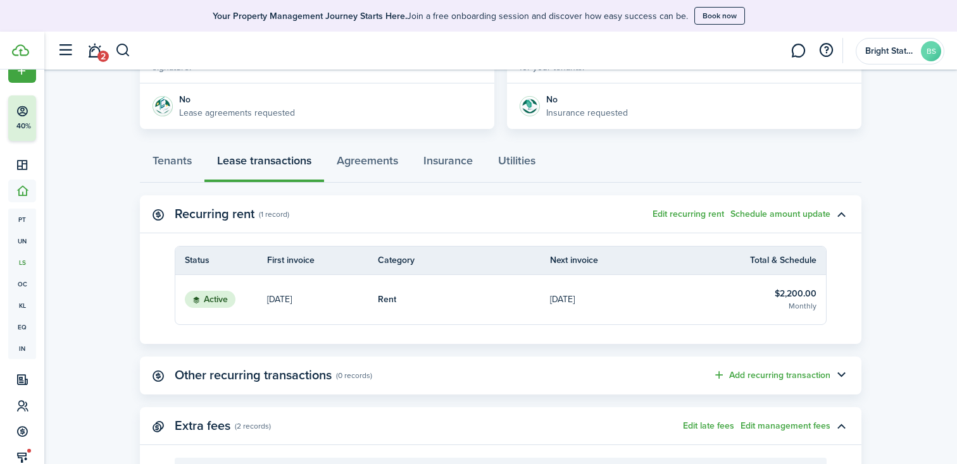
scroll to position [281, 0]
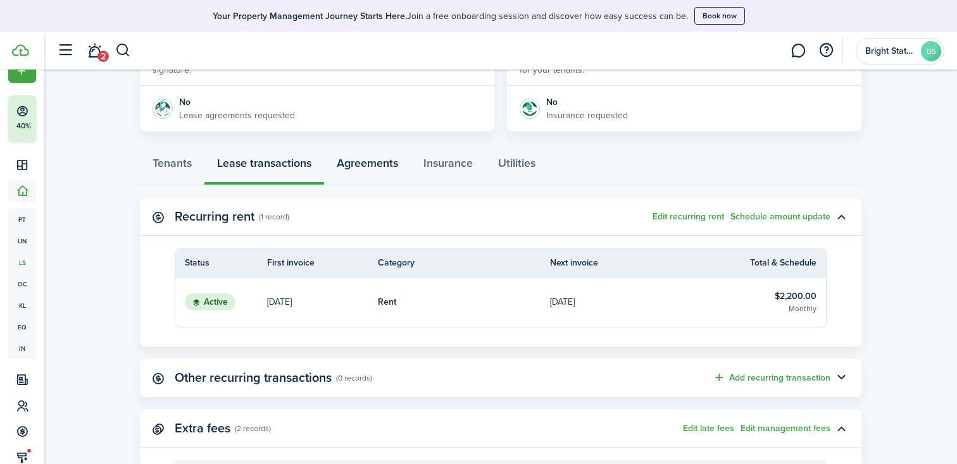
click at [386, 164] on link "Agreements" at bounding box center [367, 166] width 87 height 38
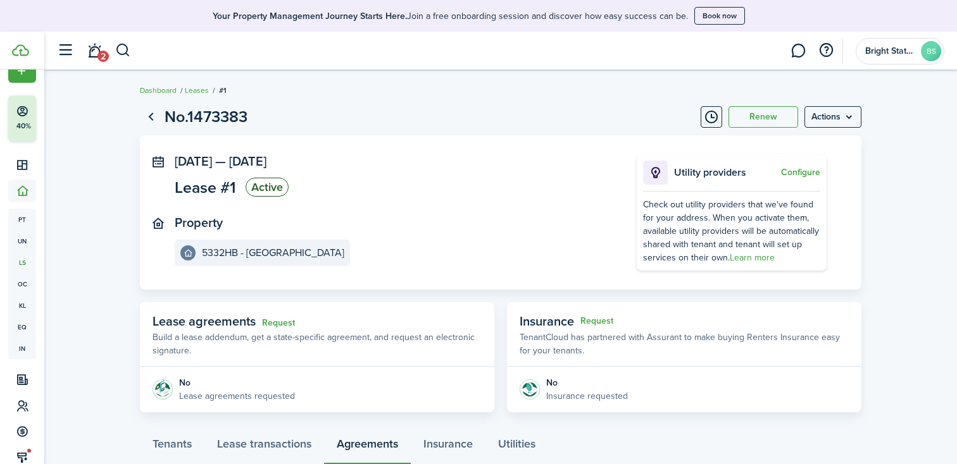
click at [838, 114] on menu-btn "Actions" at bounding box center [832, 117] width 57 height 22
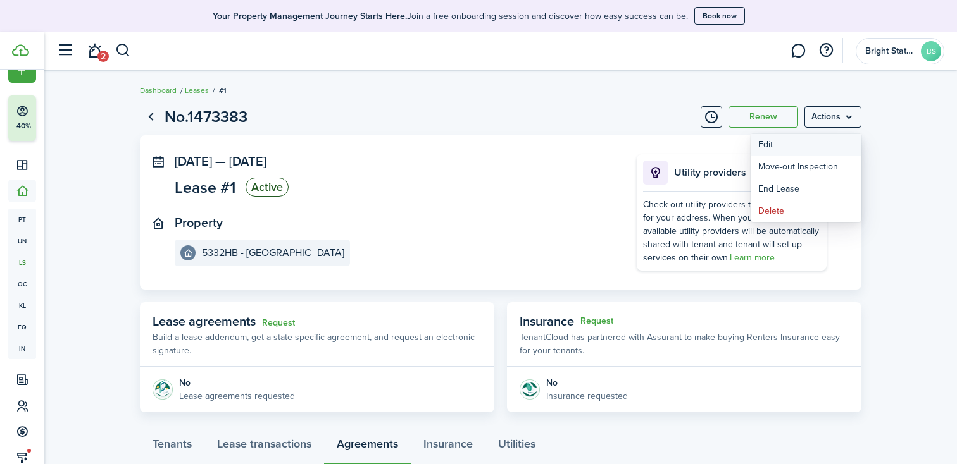
click at [766, 142] on button "Edit" at bounding box center [805, 145] width 111 height 22
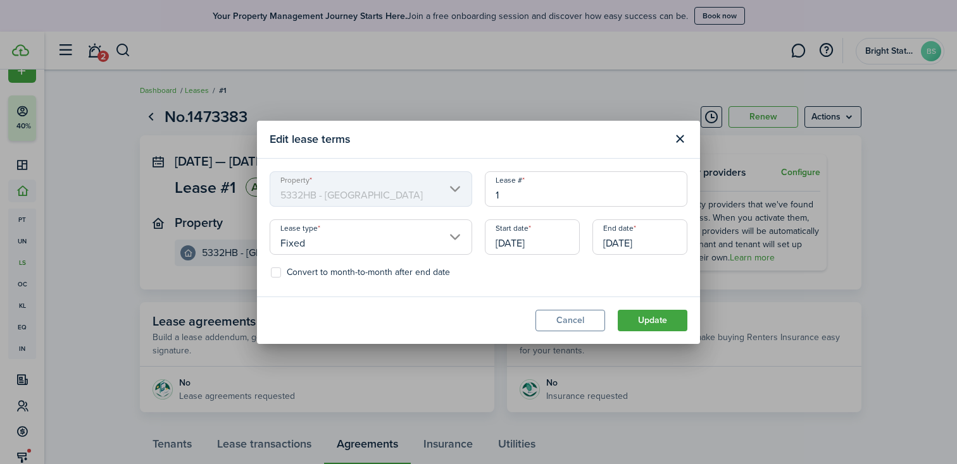
click at [556, 243] on input "[DATE]" at bounding box center [532, 237] width 95 height 35
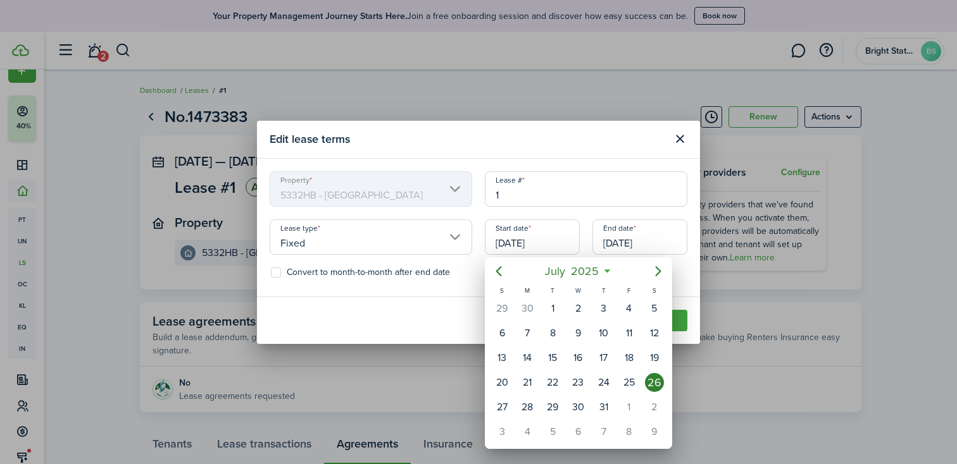
click at [680, 139] on div at bounding box center [478, 232] width 1159 height 667
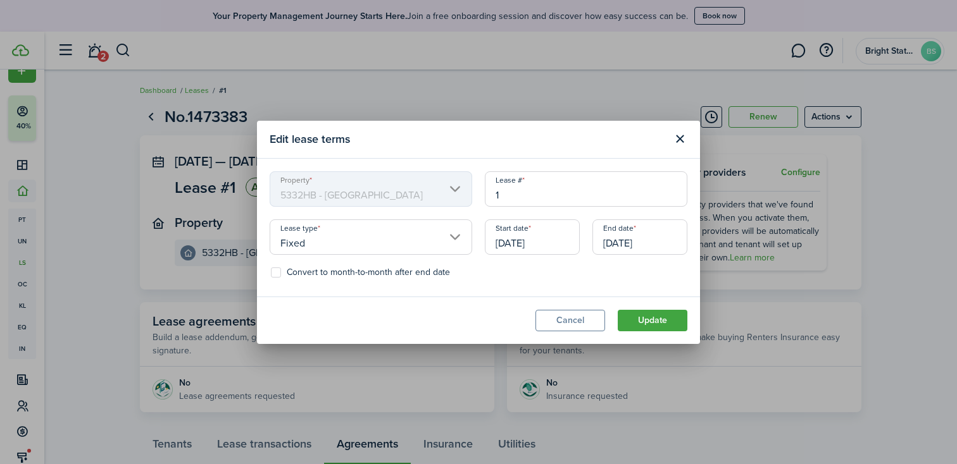
click at [681, 140] on button "Close modal" at bounding box center [680, 139] width 22 height 22
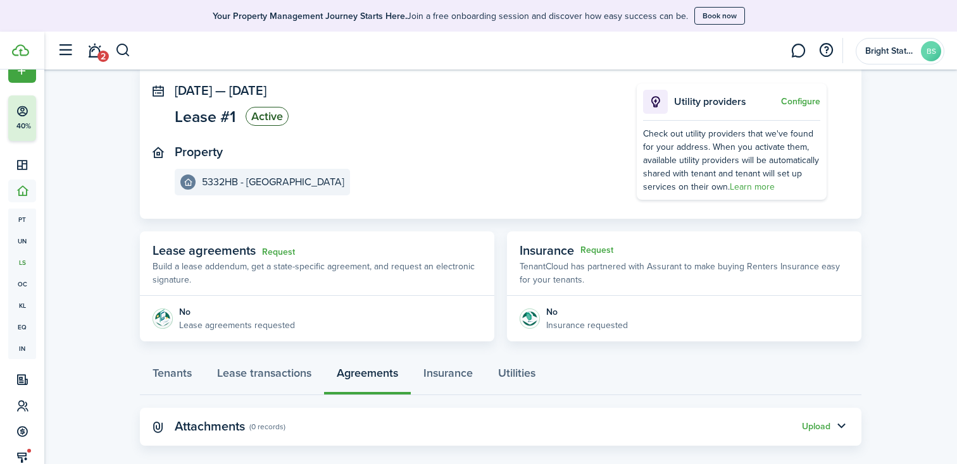
scroll to position [87, 0]
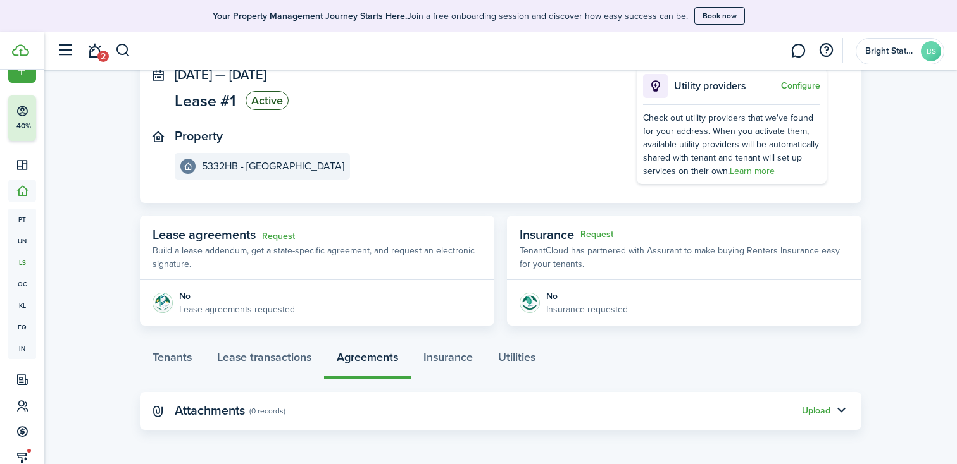
click at [834, 413] on button "button" at bounding box center [841, 411] width 22 height 22
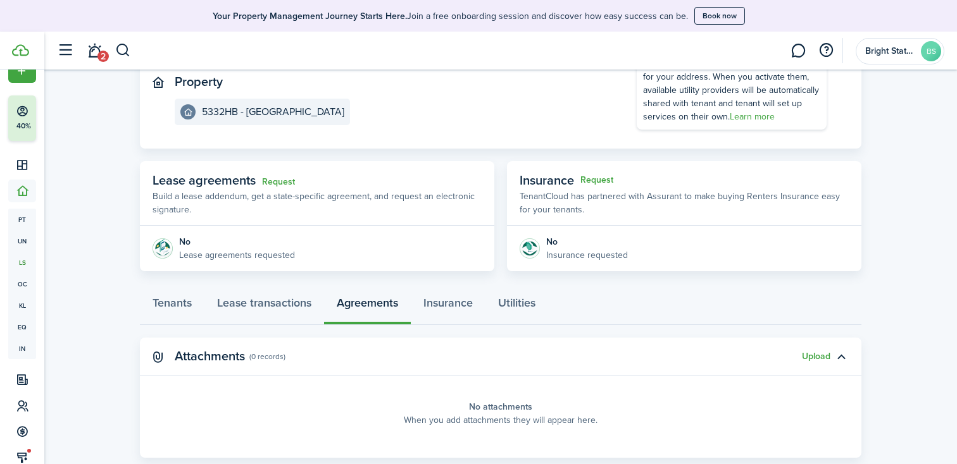
scroll to position [169, 0]
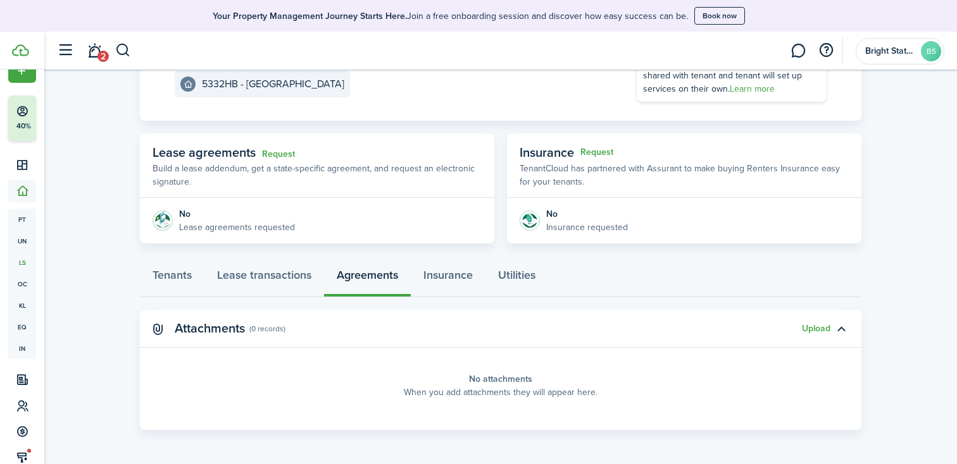
click at [483, 387] on panel-main-placeholder-description "When you add attachments they will appear here." at bounding box center [501, 392] width 194 height 13
click at [815, 326] on button "Upload" at bounding box center [816, 329] width 28 height 10
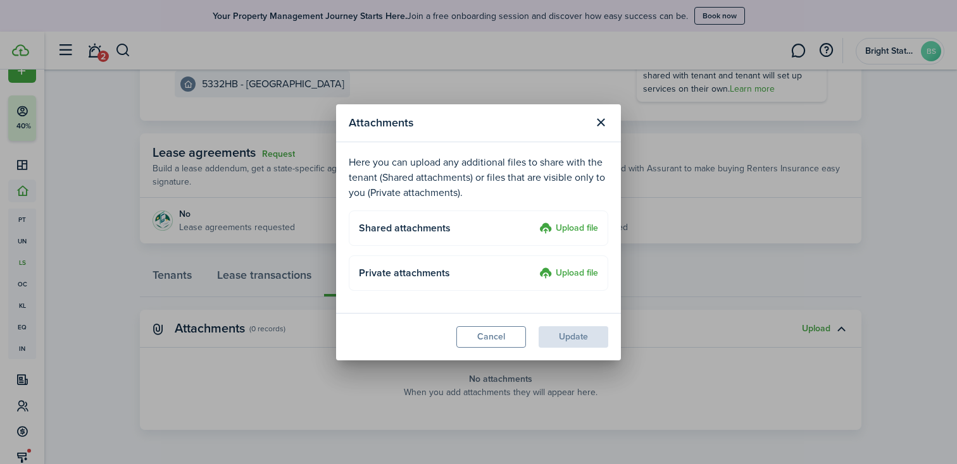
drag, startPoint x: 580, startPoint y: 270, endPoint x: 469, endPoint y: 268, distance: 110.7
click at [469, 268] on div "Private attachments Upload file" at bounding box center [478, 273] width 239 height 15
click at [573, 229] on label "Upload file" at bounding box center [568, 228] width 59 height 15
click at [535, 221] on input "Upload file" at bounding box center [535, 221] width 0 height 0
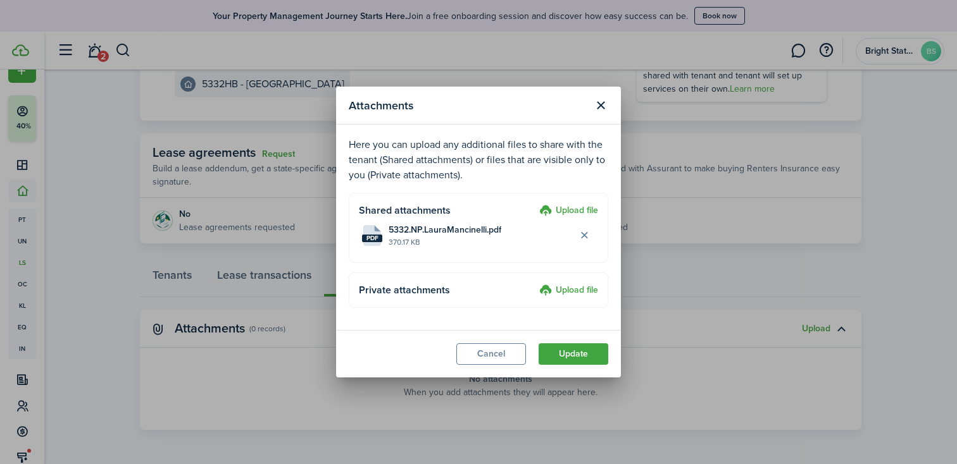
click at [579, 354] on button "Update" at bounding box center [573, 355] width 70 height 22
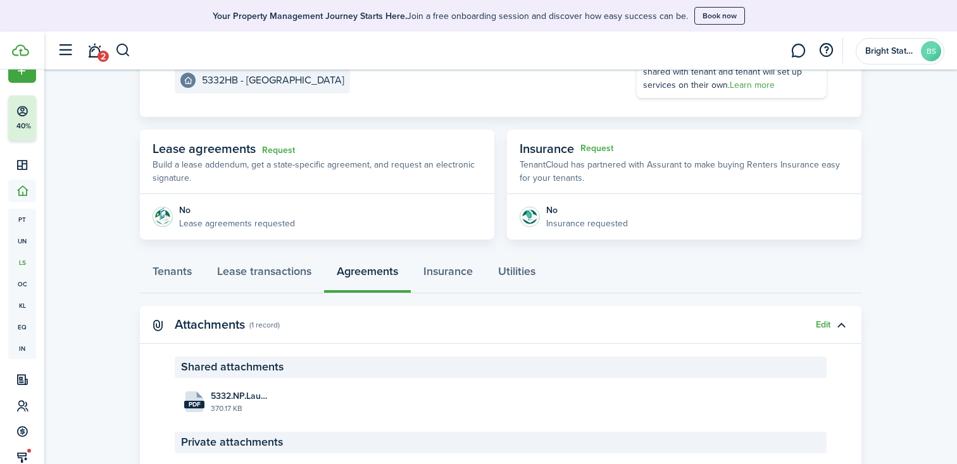
scroll to position [168, 0]
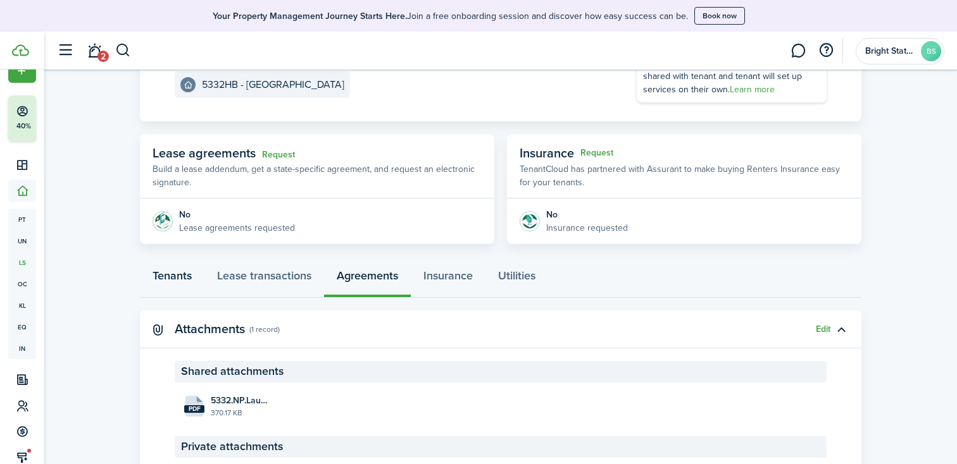
click at [161, 270] on link "Tenants" at bounding box center [172, 279] width 65 height 38
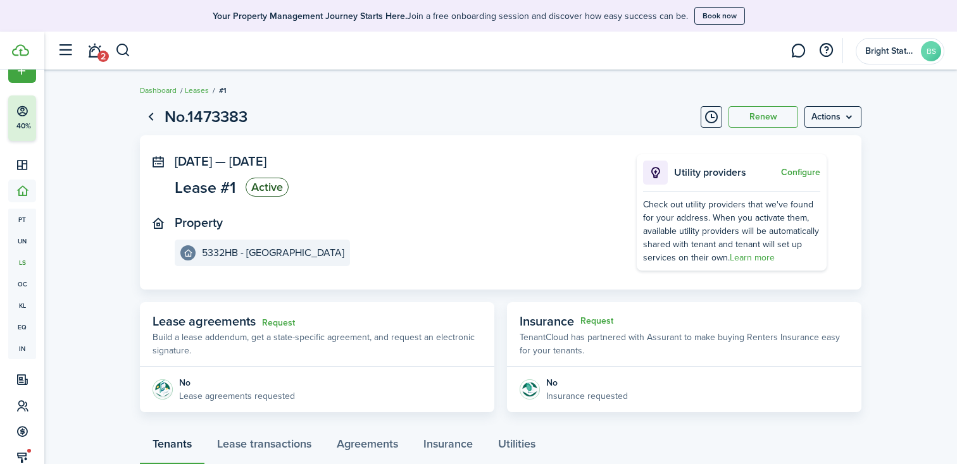
scroll to position [68, 0]
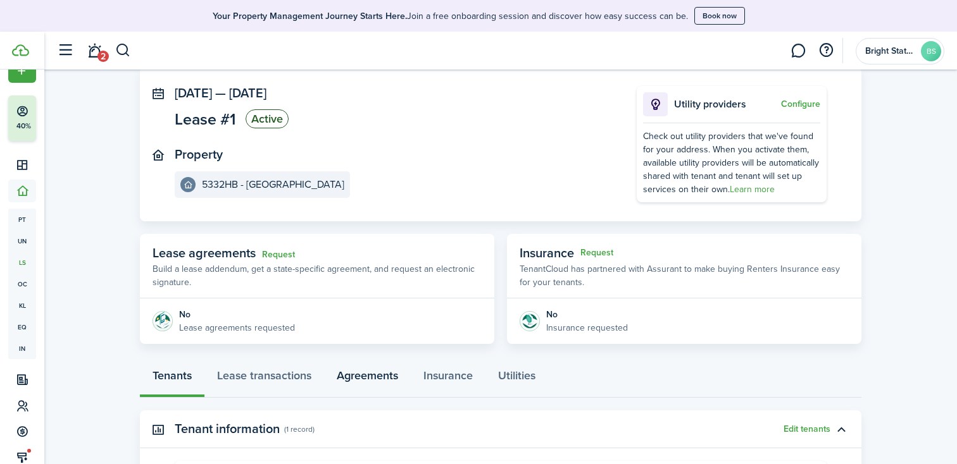
click at [376, 379] on link "Agreements" at bounding box center [367, 379] width 87 height 38
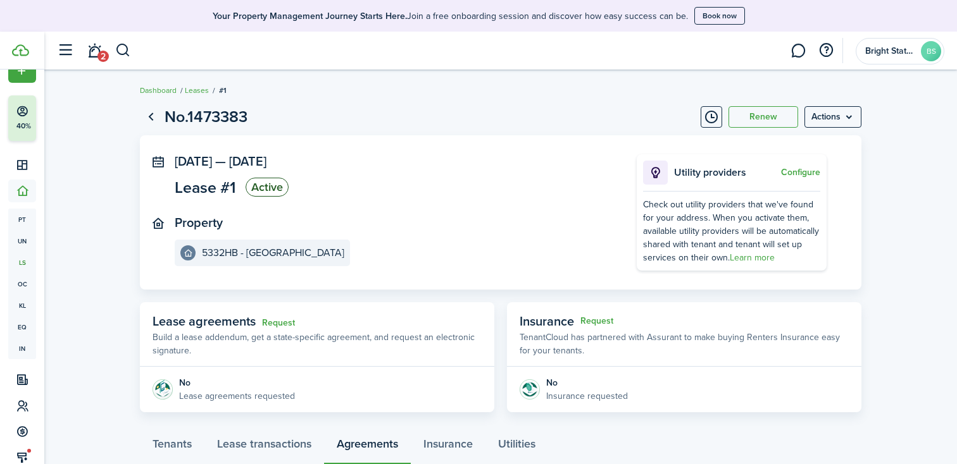
click at [260, 361] on panel-main-header "Lease agreements Request Build a lease addendum, get a state-specific agreement…" at bounding box center [317, 334] width 354 height 65
click at [191, 321] on span "Lease agreements" at bounding box center [203, 321] width 103 height 19
click at [170, 393] on img at bounding box center [162, 390] width 20 height 20
click at [161, 387] on img at bounding box center [162, 390] width 20 height 20
click at [848, 113] on menu-btn "Actions" at bounding box center [832, 117] width 57 height 22
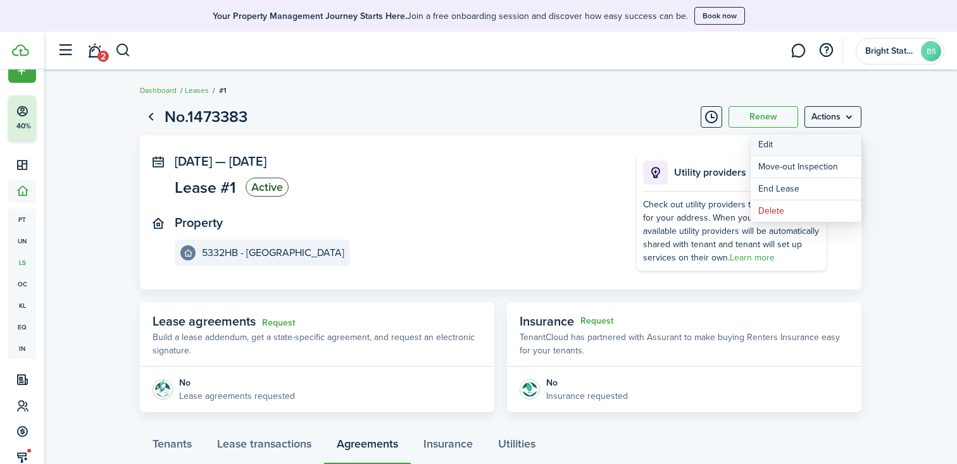
click at [778, 147] on button "Edit" at bounding box center [805, 145] width 111 height 22
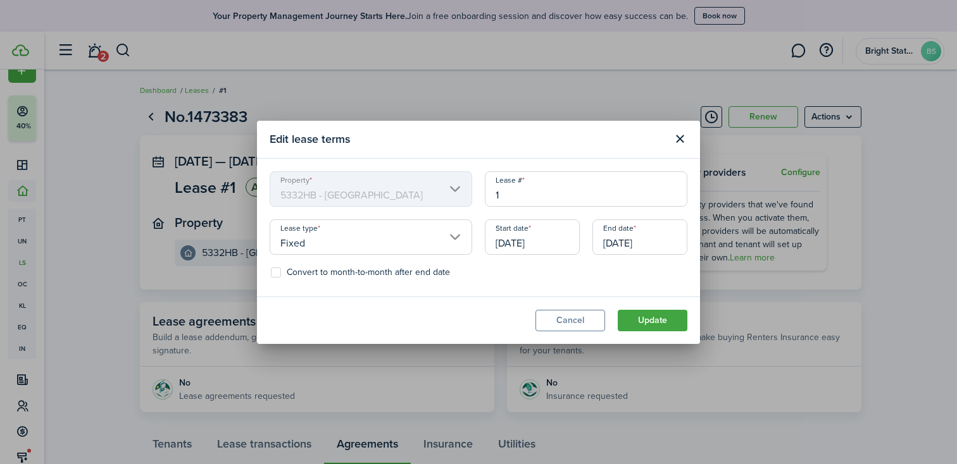
click at [564, 324] on button "Cancel" at bounding box center [570, 321] width 70 height 22
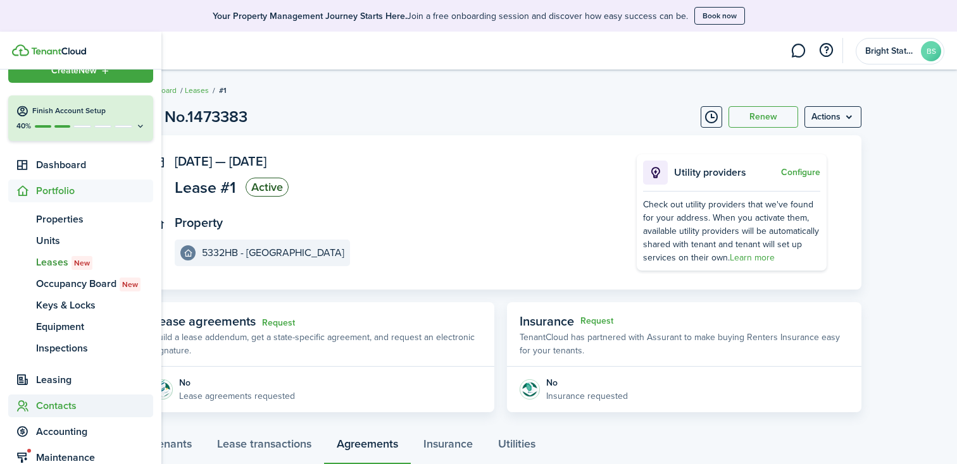
scroll to position [58, 0]
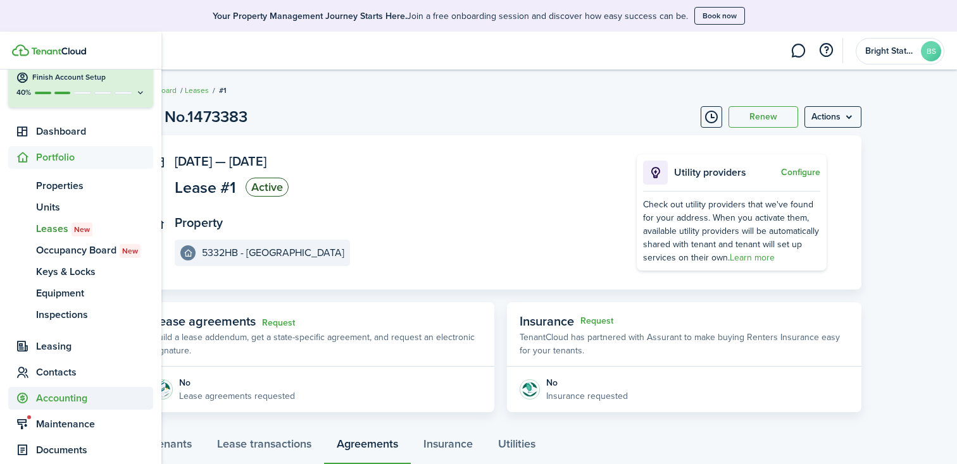
click at [52, 400] on span "Accounting" at bounding box center [94, 398] width 117 height 15
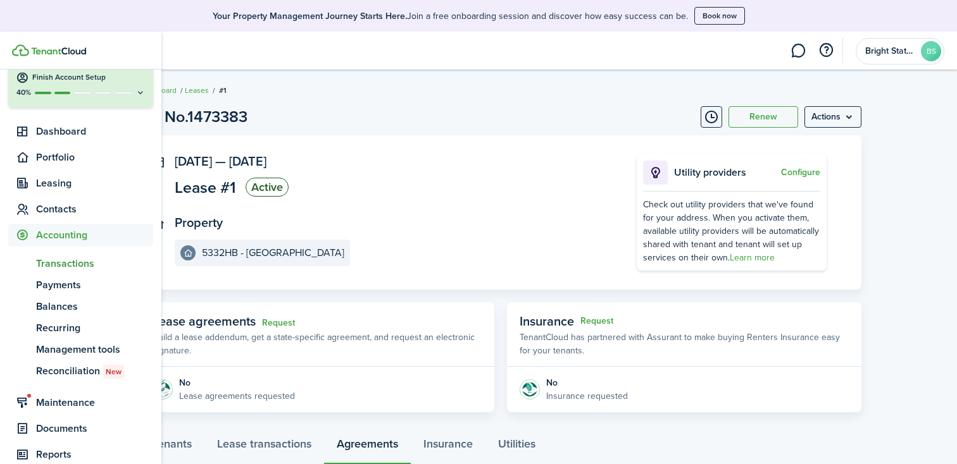
click at [73, 265] on span "Transactions" at bounding box center [94, 263] width 117 height 15
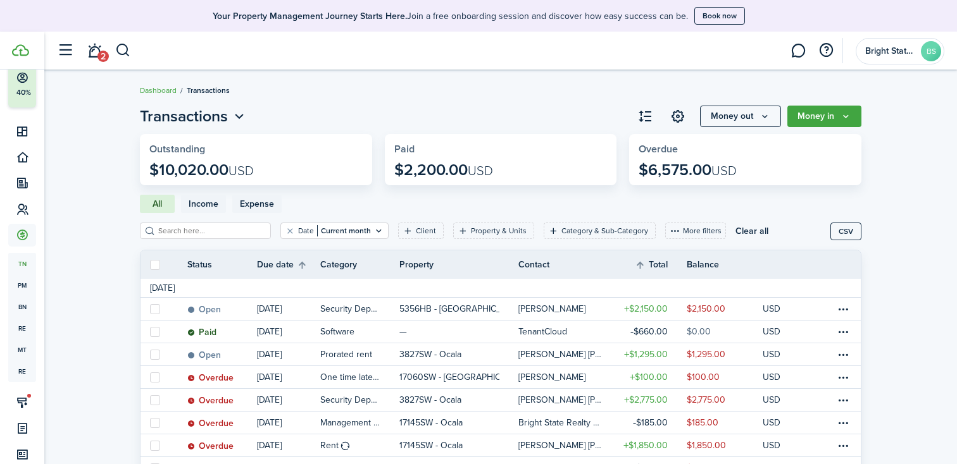
click at [218, 228] on input "search" at bounding box center [210, 231] width 111 height 12
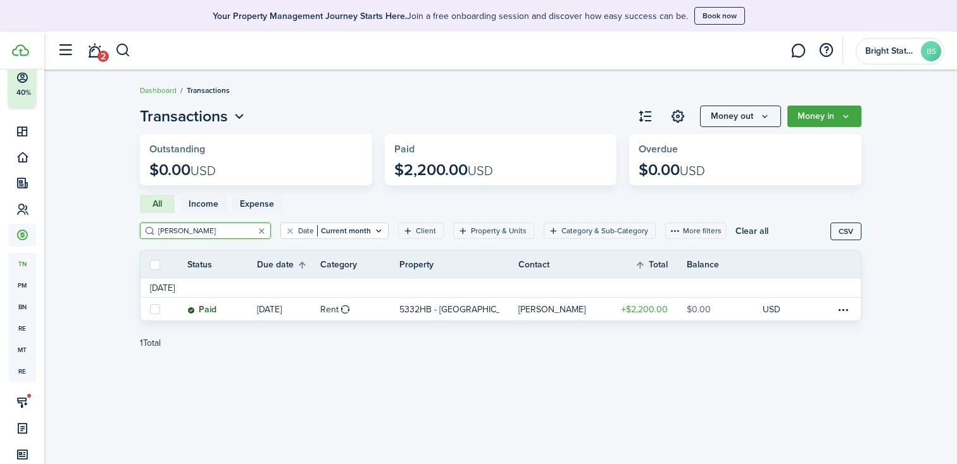
type input "[PERSON_NAME]"
click at [373, 232] on icon "Open filter" at bounding box center [378, 231] width 11 height 10
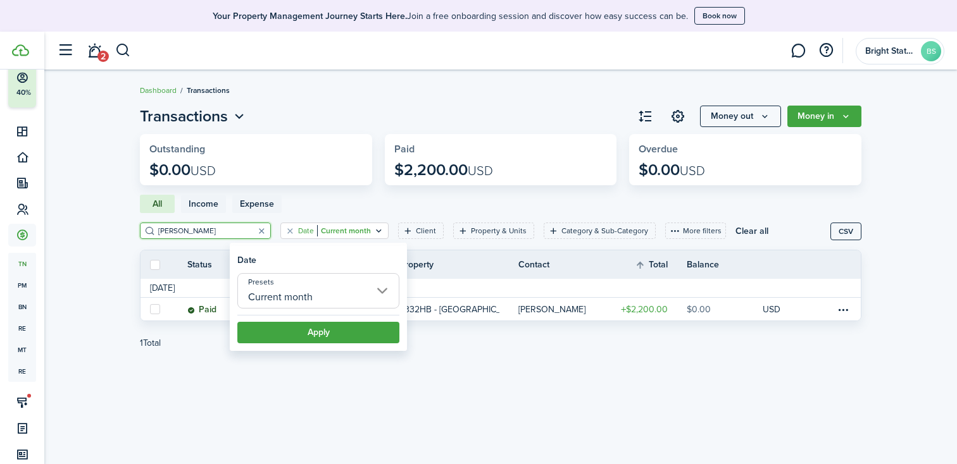
click at [312, 291] on input "Current month" at bounding box center [318, 290] width 162 height 35
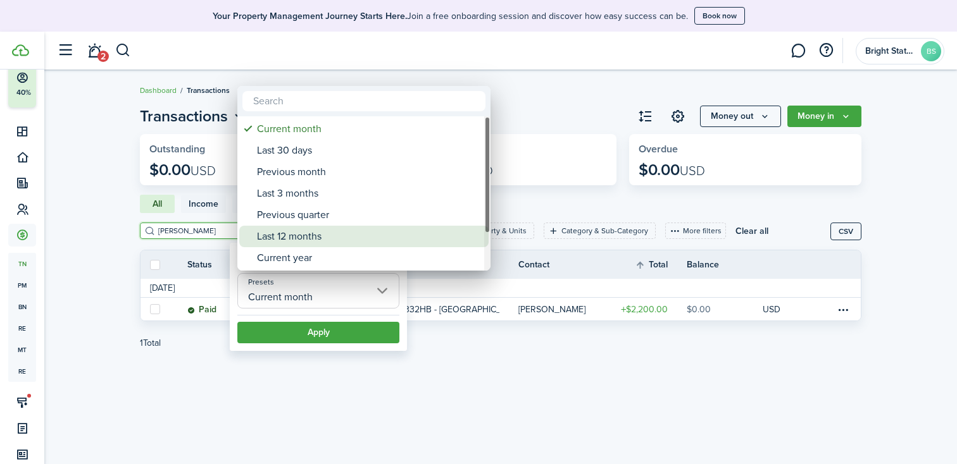
click at [333, 232] on div "Last 12 months" at bounding box center [369, 237] width 224 height 22
type input "Last 12 months"
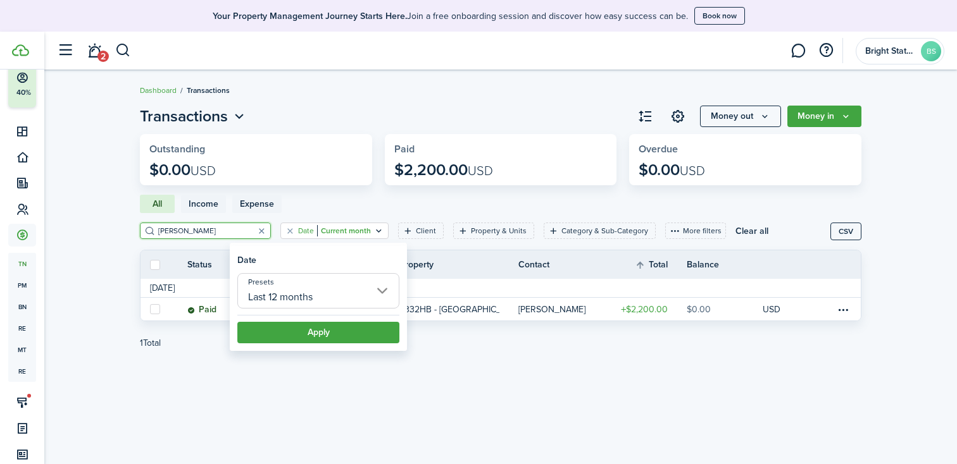
click at [315, 335] on button "Apply" at bounding box center [318, 333] width 162 height 22
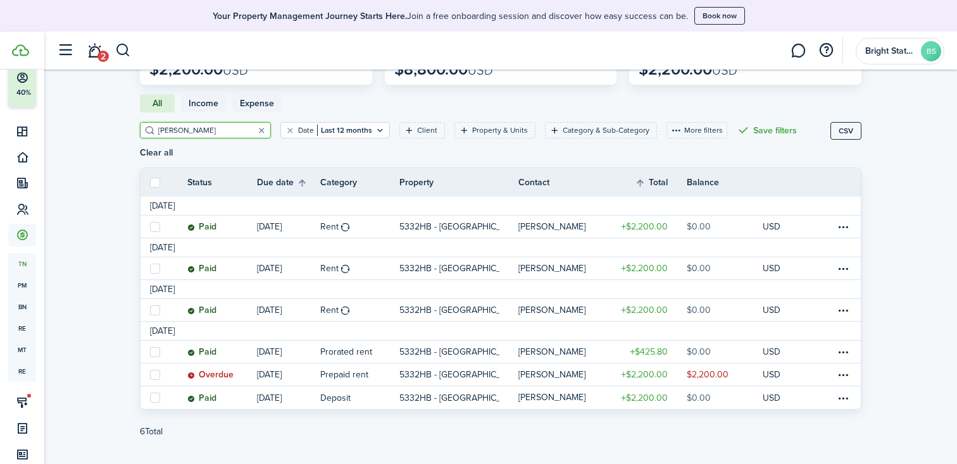
scroll to position [106, 0]
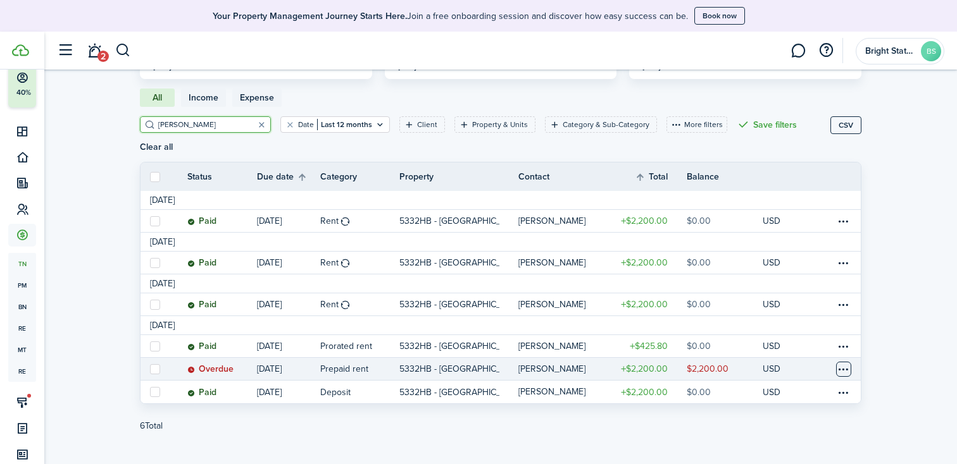
click at [842, 362] on table-menu-btn-icon at bounding box center [843, 369] width 15 height 15
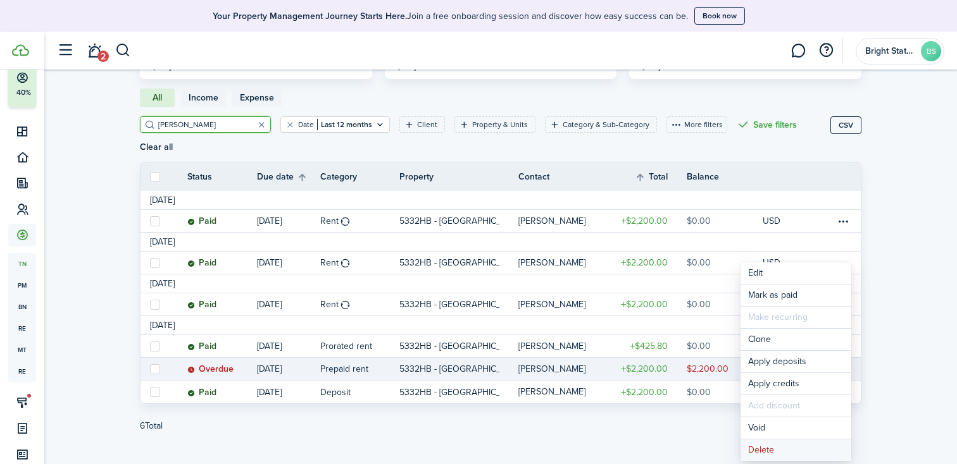
click at [769, 448] on button "Delete" at bounding box center [795, 451] width 111 height 22
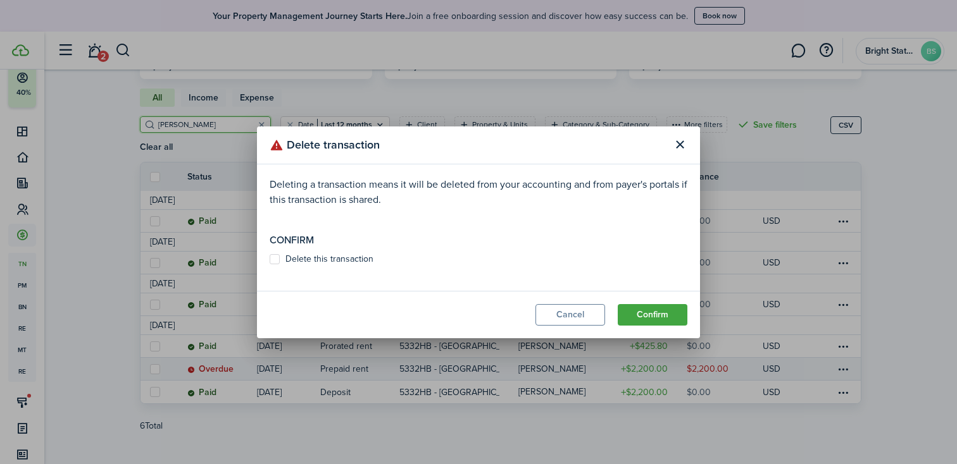
click at [325, 259] on label "Delete this transaction" at bounding box center [322, 259] width 104 height 10
click at [270, 259] on input "Delete this transaction" at bounding box center [269, 259] width 1 height 1
checkbox input "true"
click at [658, 314] on button "Confirm" at bounding box center [653, 315] width 70 height 22
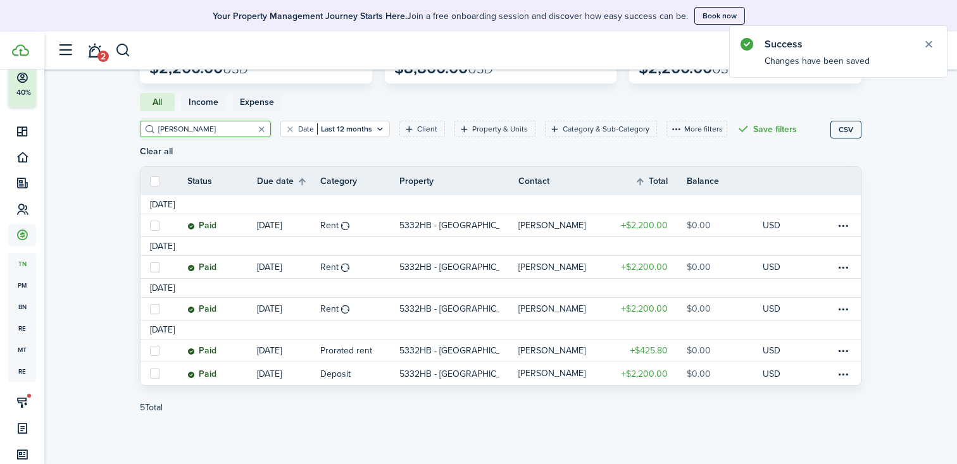
scroll to position [84, 0]
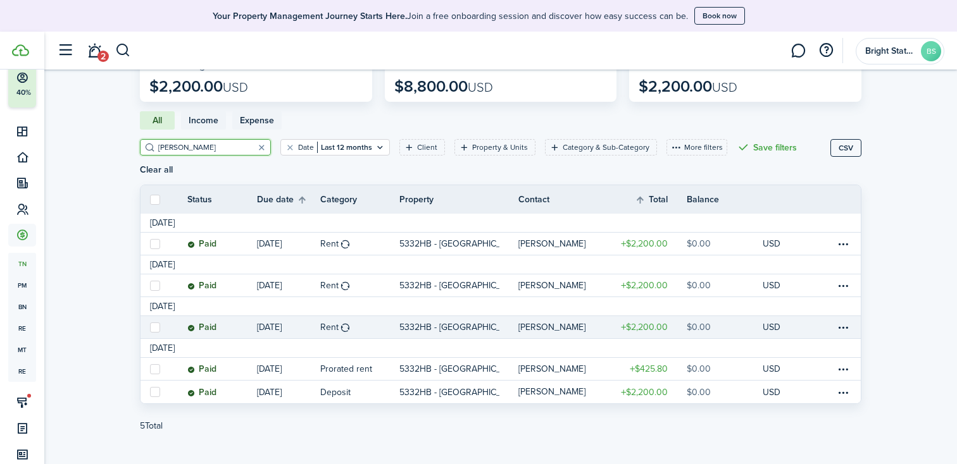
click at [723, 316] on link "$0.00" at bounding box center [724, 327] width 76 height 22
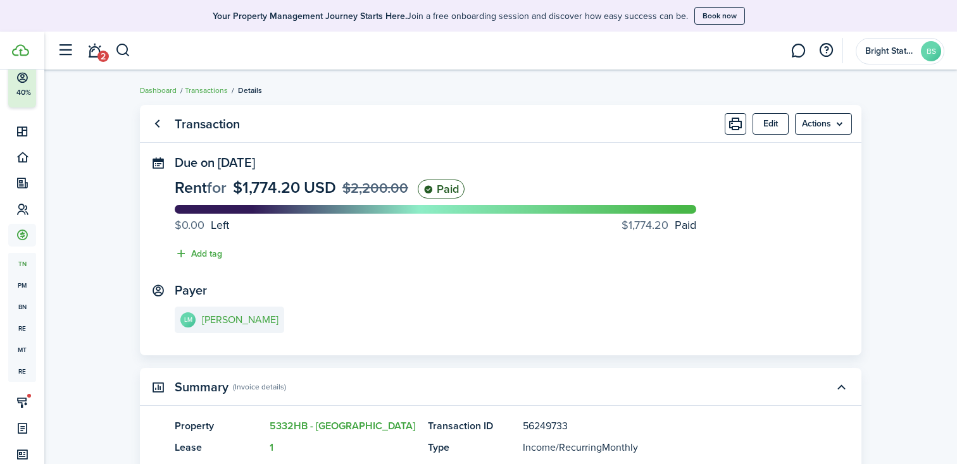
click at [220, 90] on link "Transactions" at bounding box center [206, 90] width 43 height 11
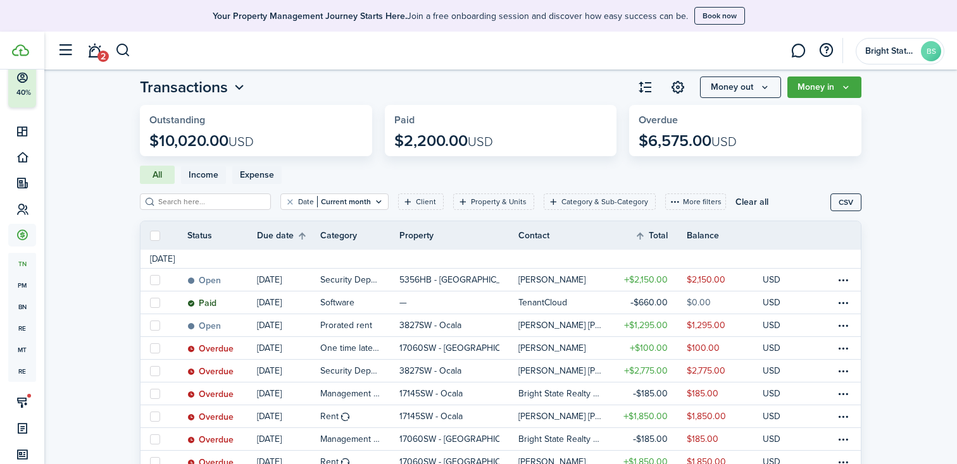
scroll to position [21, 0]
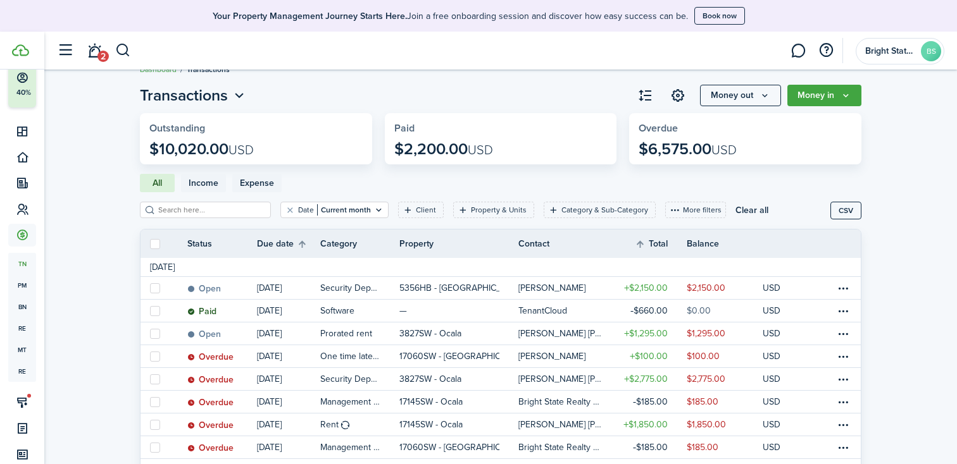
click at [202, 209] on input "search" at bounding box center [210, 210] width 111 height 12
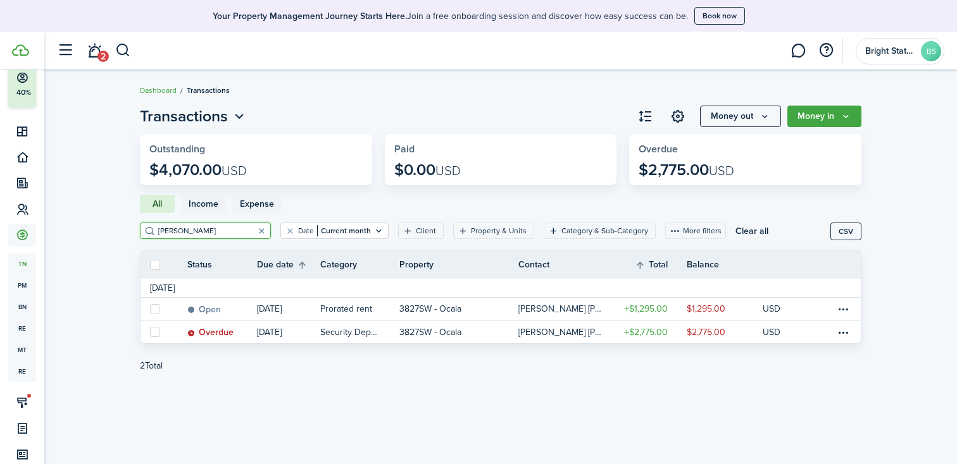
type input "[PERSON_NAME]"
click at [349, 233] on filter-tag-value "Current month" at bounding box center [344, 230] width 54 height 11
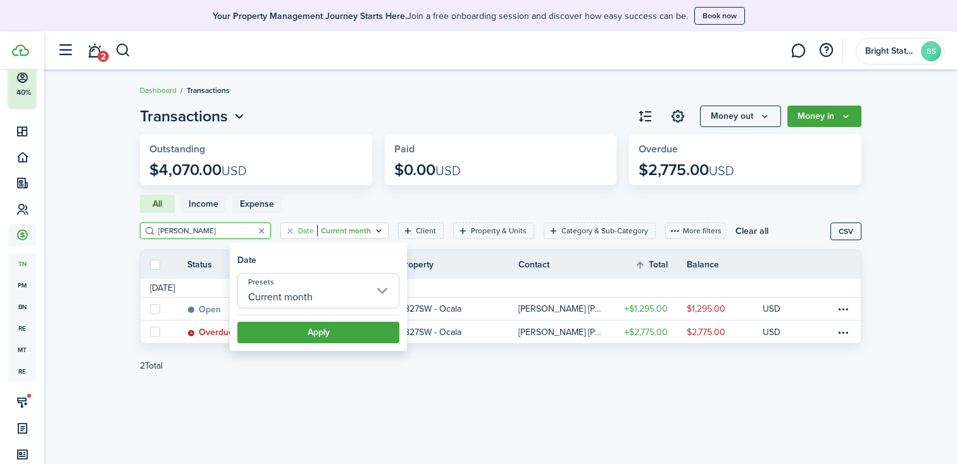
click at [345, 288] on input "Current month" at bounding box center [318, 290] width 162 height 35
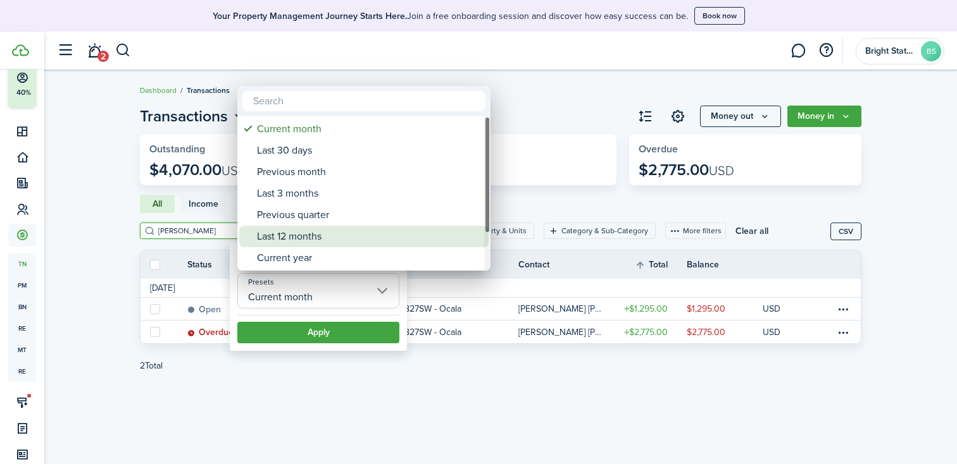
click at [352, 232] on div "Last 12 months" at bounding box center [369, 237] width 224 height 22
type input "Last 12 months"
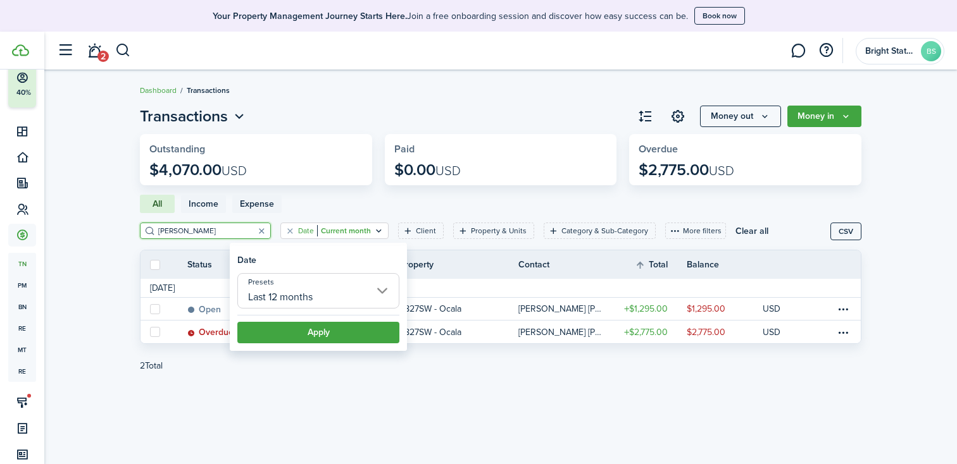
click at [341, 336] on button "Apply" at bounding box center [318, 333] width 162 height 22
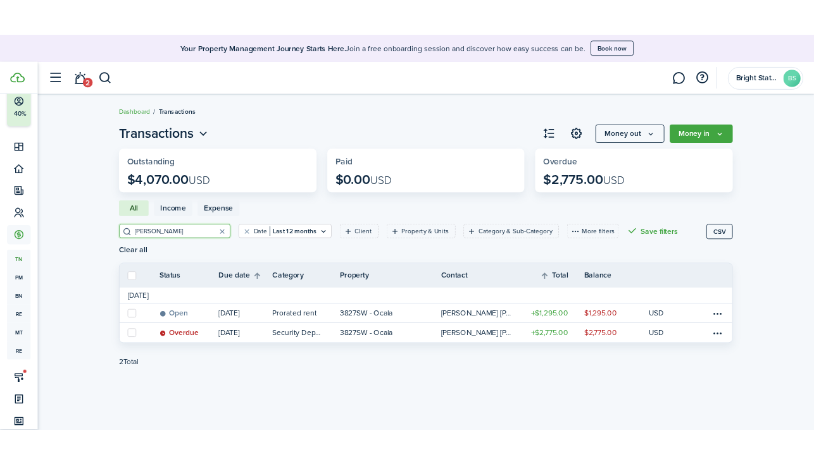
scroll to position [13, 0]
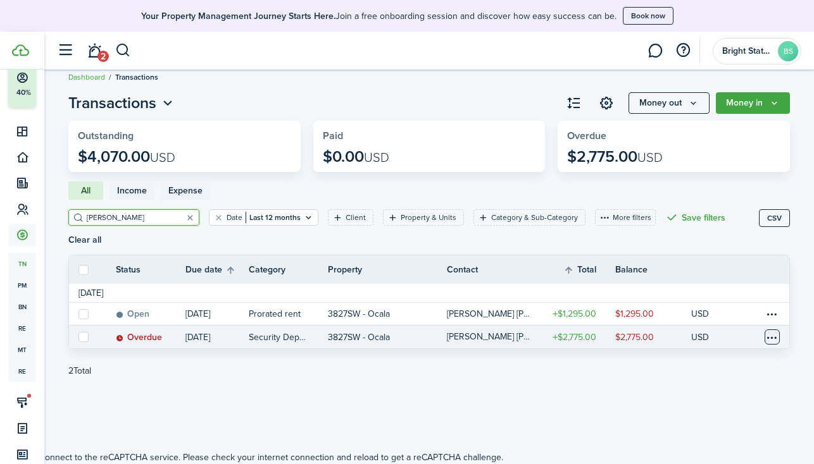
click at [776, 330] on table-menu-btn-icon at bounding box center [771, 337] width 15 height 15
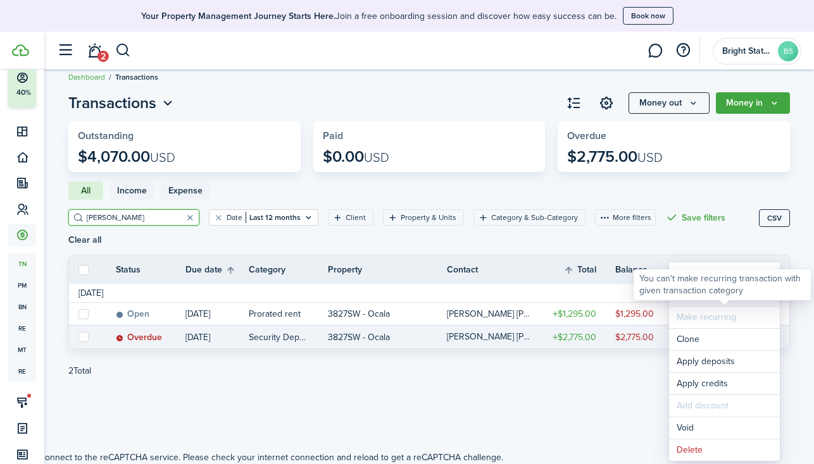
click at [742, 302] on link "Mark as paid" at bounding box center [724, 296] width 111 height 22
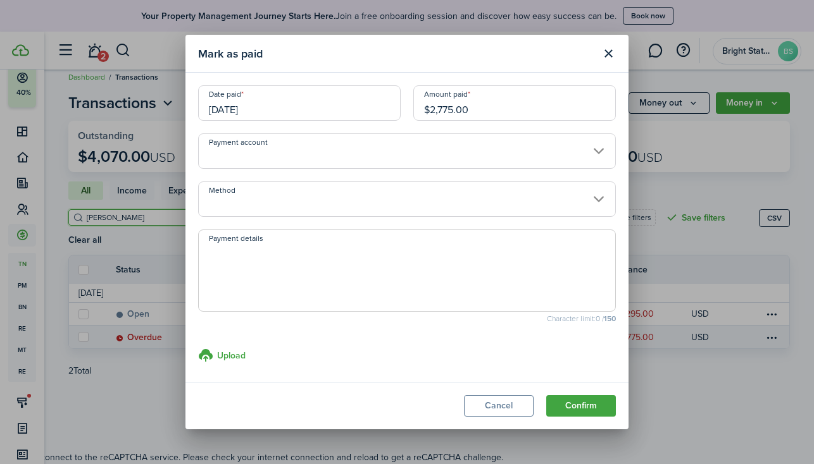
click at [310, 110] on input "[DATE]" at bounding box center [299, 102] width 202 height 35
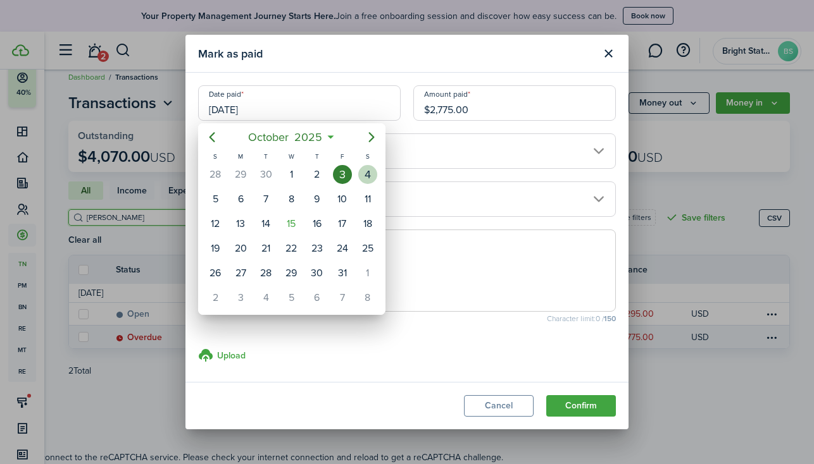
click at [367, 177] on div "4" at bounding box center [367, 174] width 19 height 19
type input "[DATE]"
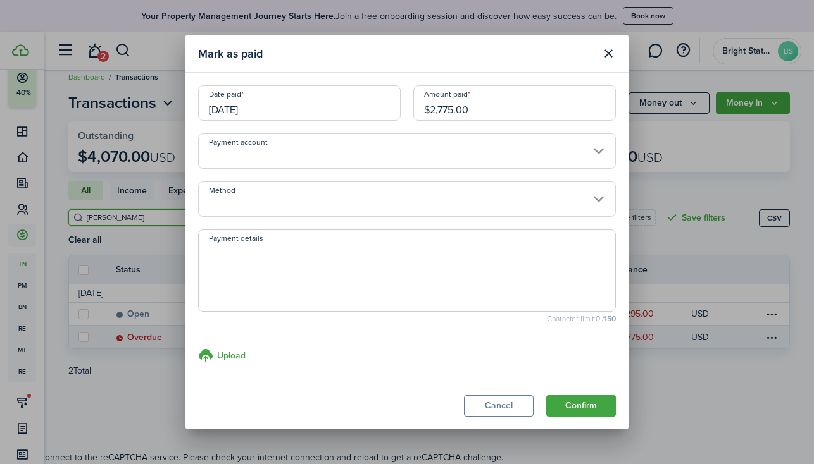
click at [466, 201] on input "Method" at bounding box center [407, 199] width 418 height 35
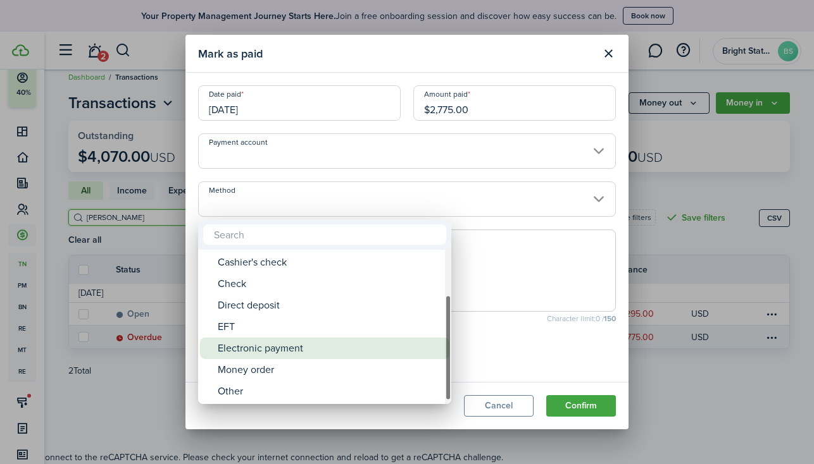
click at [273, 350] on div "Electronic payment" at bounding box center [330, 349] width 224 height 22
type input "Electronic payment"
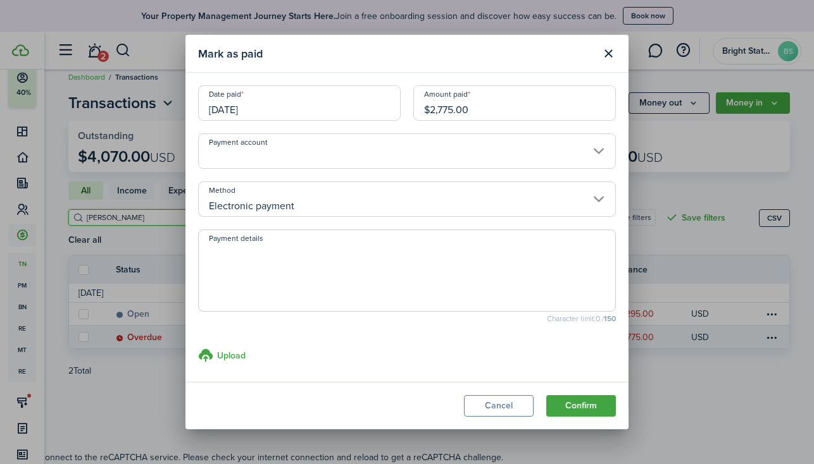
scroll to position [4, 0]
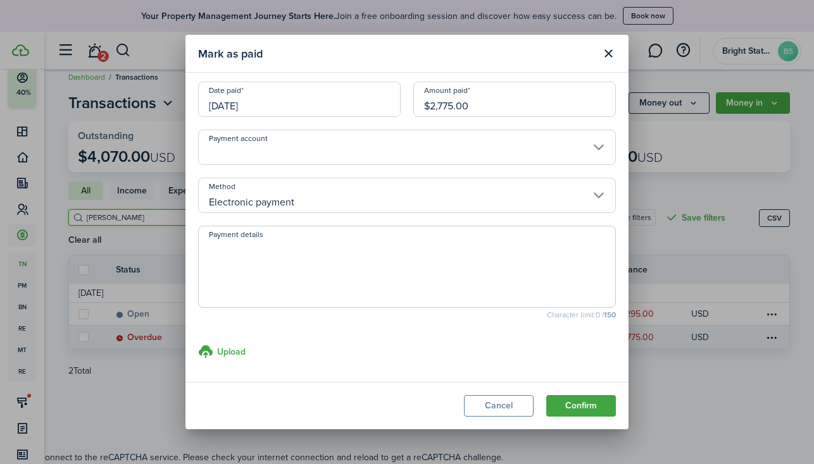
click at [588, 405] on button "Confirm" at bounding box center [581, 406] width 70 height 22
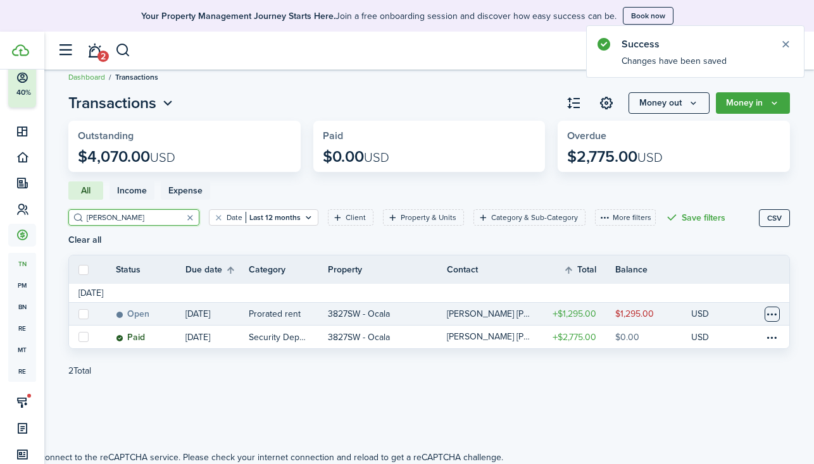
click at [772, 307] on table-menu-btn-icon at bounding box center [771, 314] width 15 height 15
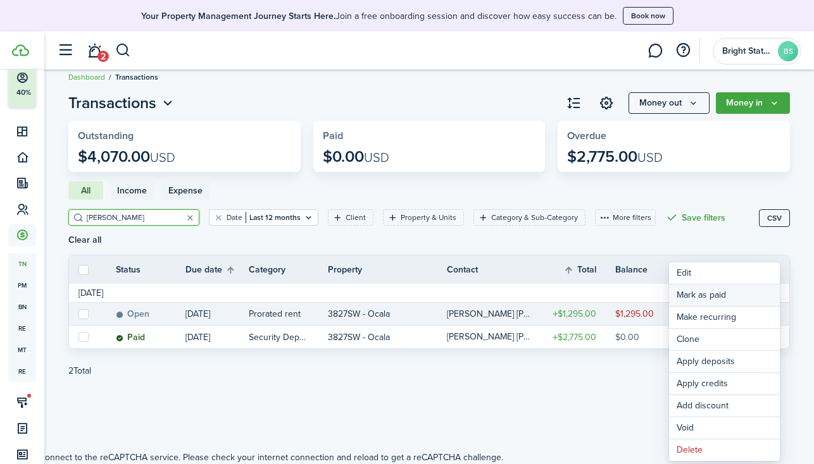
click at [726, 296] on link "Mark as paid" at bounding box center [724, 296] width 111 height 22
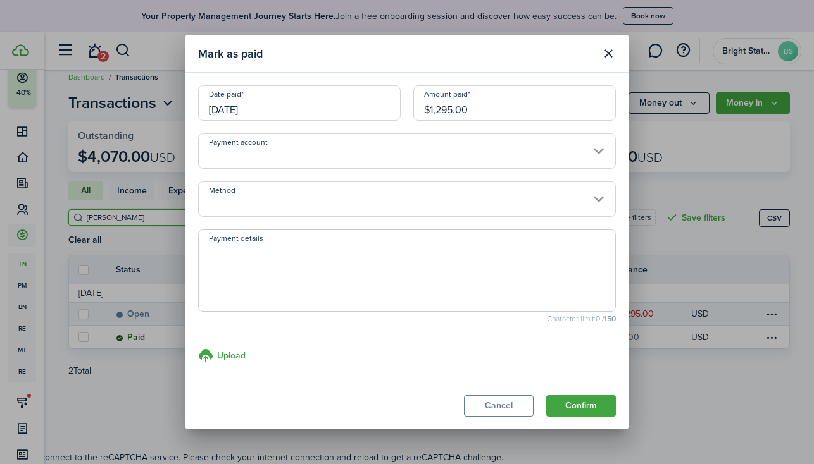
click at [309, 109] on input "[DATE]" at bounding box center [299, 102] width 202 height 35
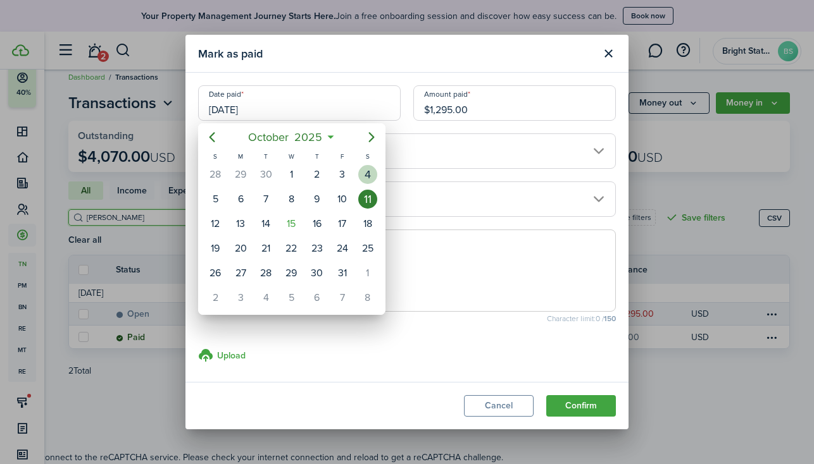
click at [372, 179] on div "4" at bounding box center [367, 174] width 19 height 19
type input "[DATE]"
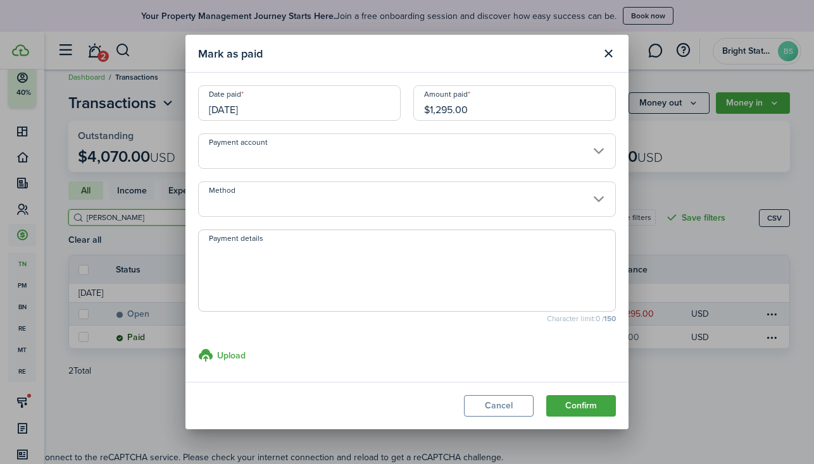
click at [382, 199] on input "Method" at bounding box center [407, 199] width 418 height 35
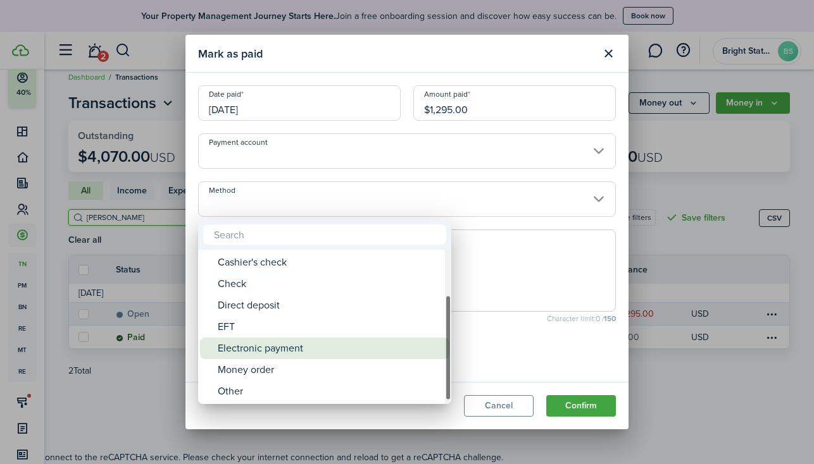
click at [282, 347] on div "Electronic payment" at bounding box center [330, 349] width 224 height 22
type input "Electronic payment"
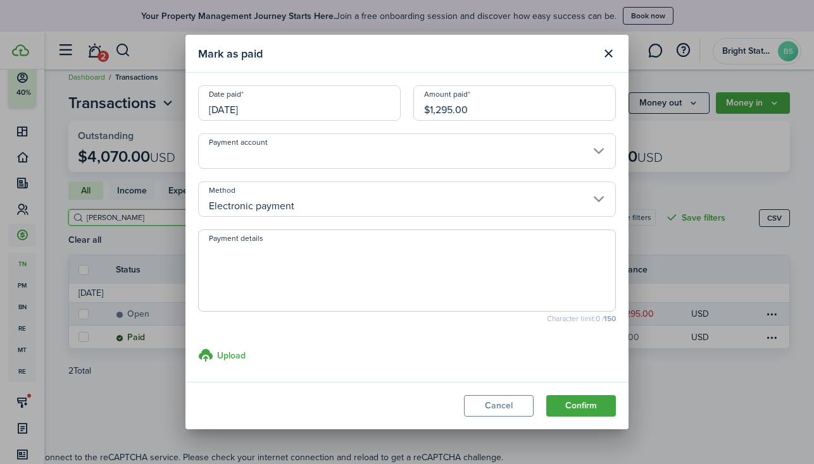
click at [585, 408] on button "Confirm" at bounding box center [581, 406] width 70 height 22
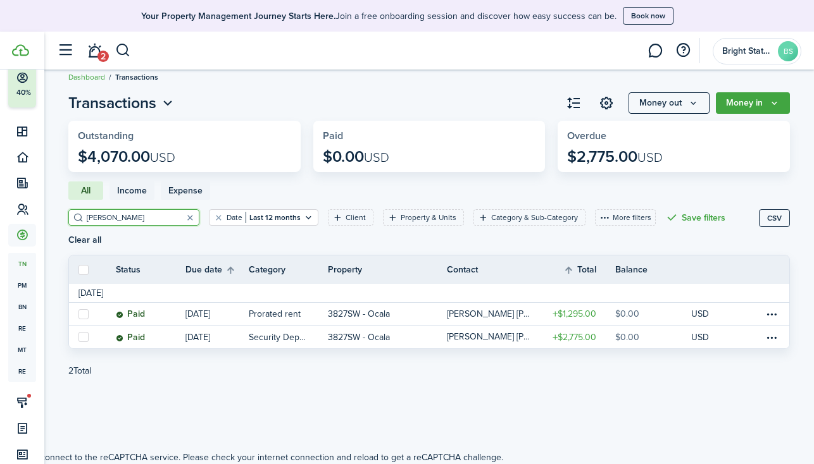
click at [139, 218] on input "[PERSON_NAME]" at bounding box center [139, 218] width 111 height 12
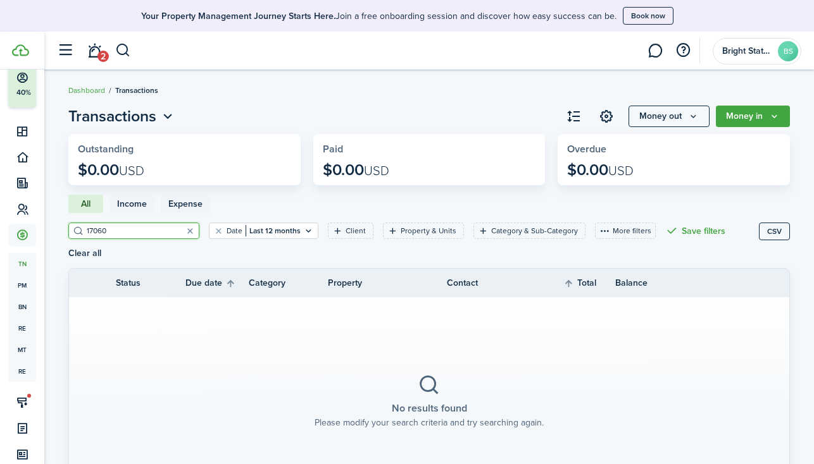
type input "17060"
click at [181, 227] on button "button" at bounding box center [190, 231] width 18 height 18
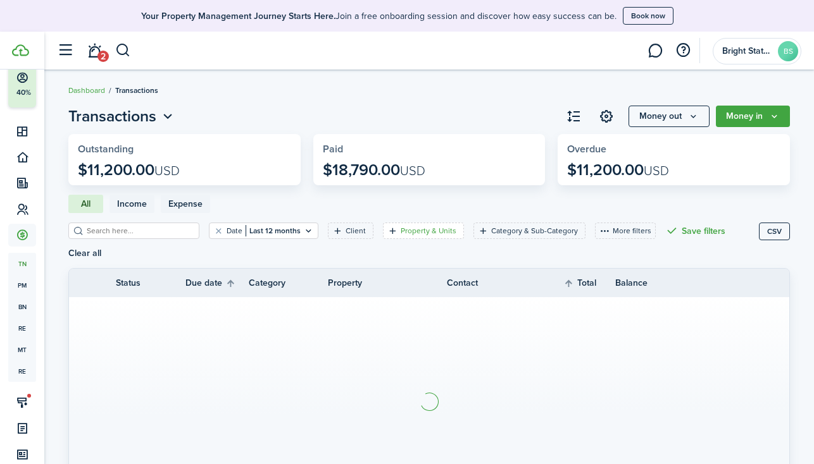
click at [414, 231] on filter-tag-label "Property & Units" at bounding box center [428, 230] width 56 height 11
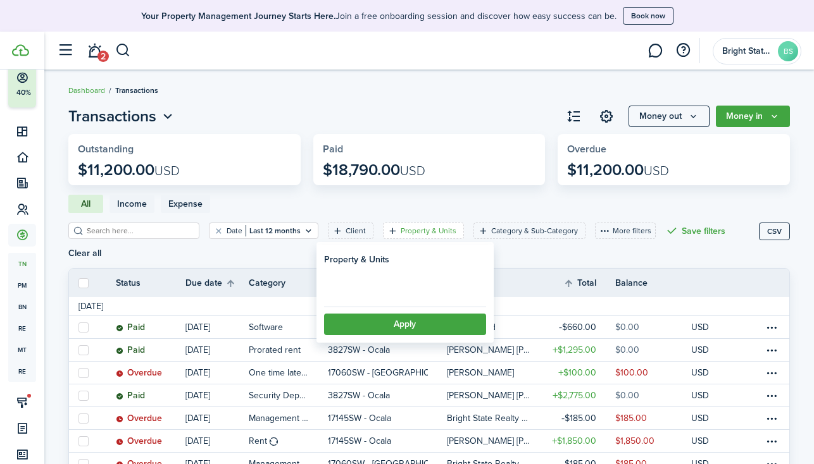
click at [395, 287] on loading-skeleton at bounding box center [405, 287] width 162 height 28
click at [395, 287] on span "Property" at bounding box center [405, 287] width 161 height 28
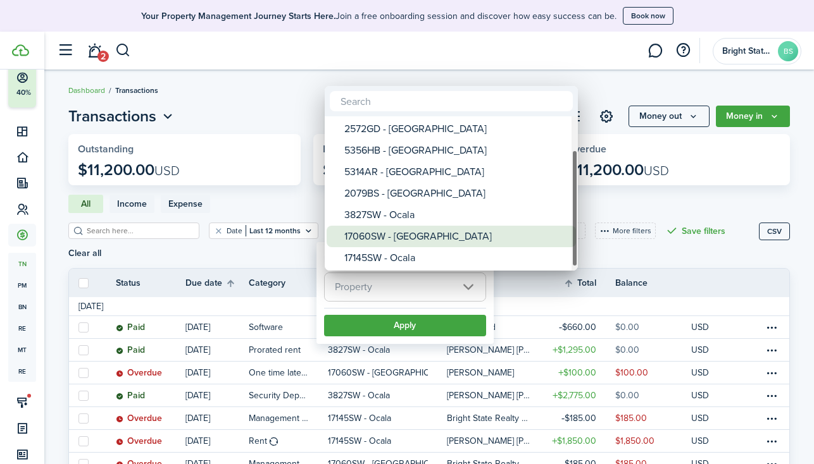
click at [399, 235] on div "17060SW - [GEOGRAPHIC_DATA]" at bounding box center [456, 237] width 224 height 22
type input "17060SW - [GEOGRAPHIC_DATA]"
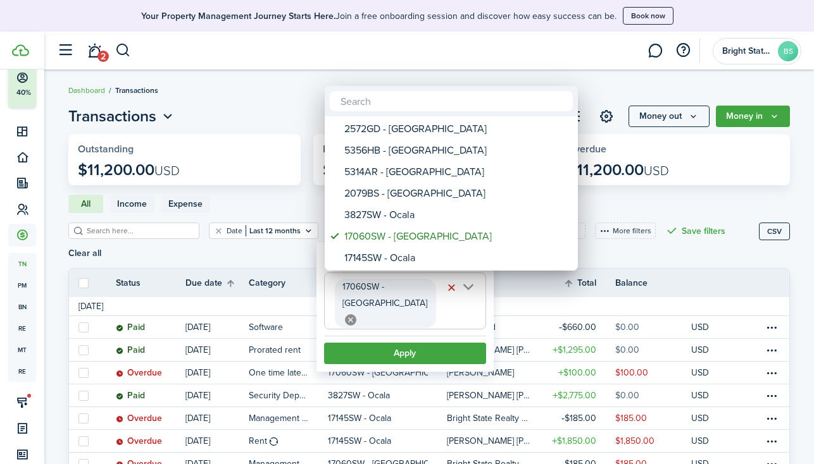
click at [411, 330] on div at bounding box center [407, 232] width 1016 height 667
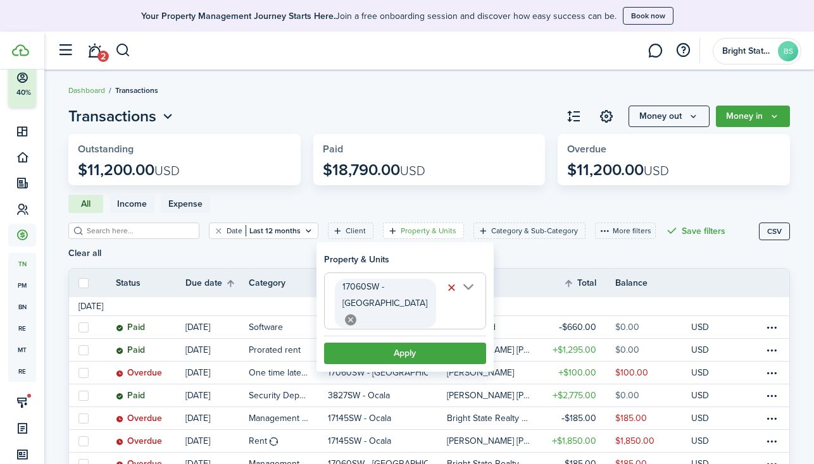
click at [397, 343] on button "Apply" at bounding box center [405, 354] width 162 height 22
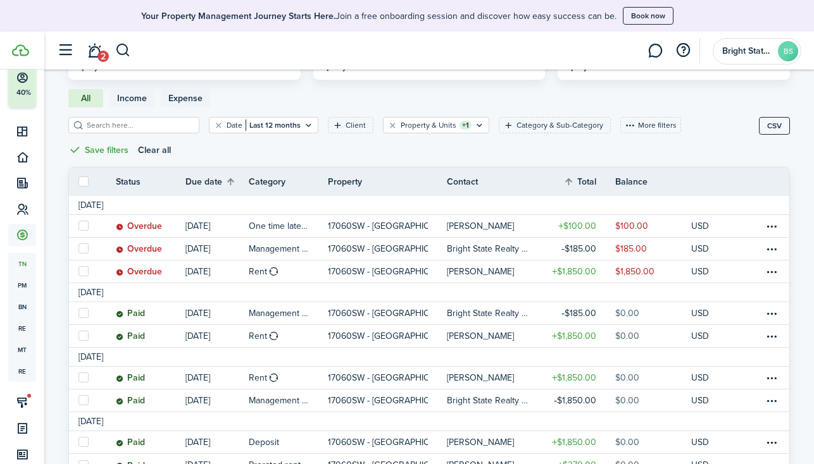
scroll to position [193, 0]
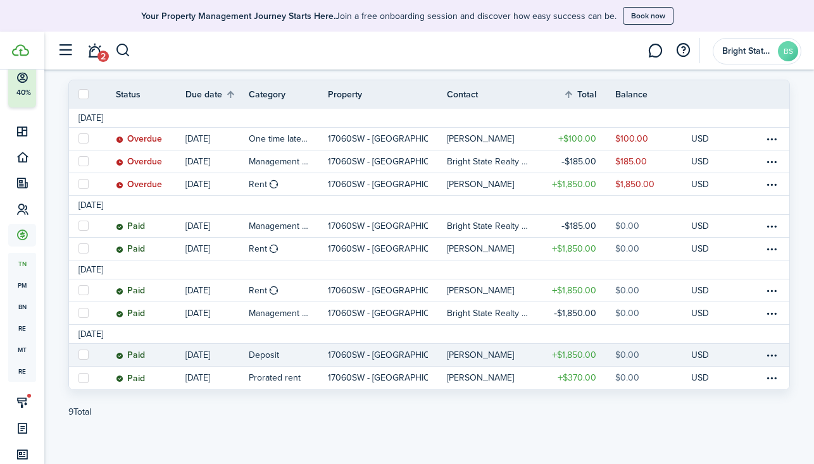
click at [655, 351] on link "$0.00" at bounding box center [653, 355] width 76 height 22
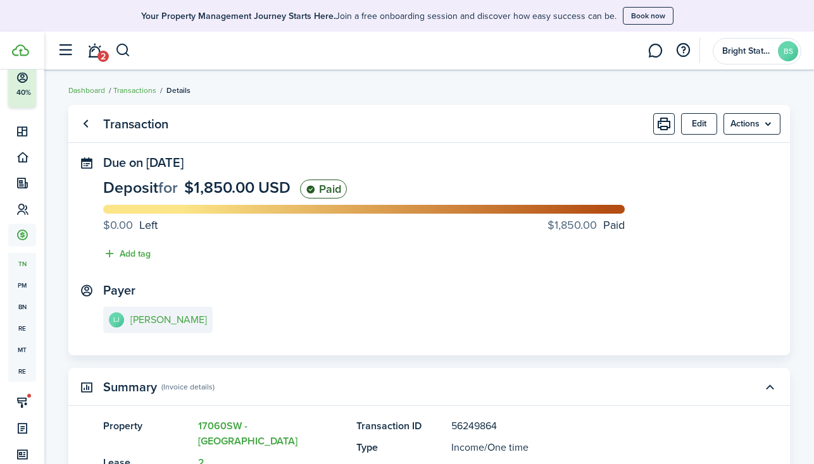
click at [700, 126] on button "Edit" at bounding box center [699, 124] width 36 height 22
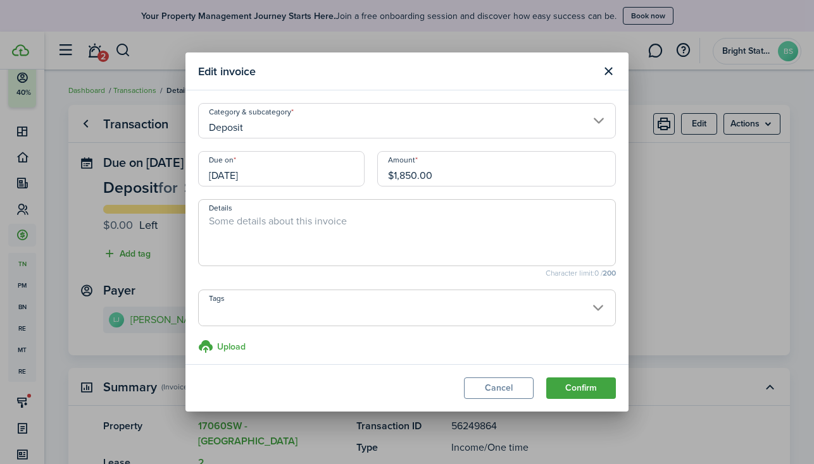
click at [307, 183] on input "[DATE]" at bounding box center [281, 168] width 166 height 35
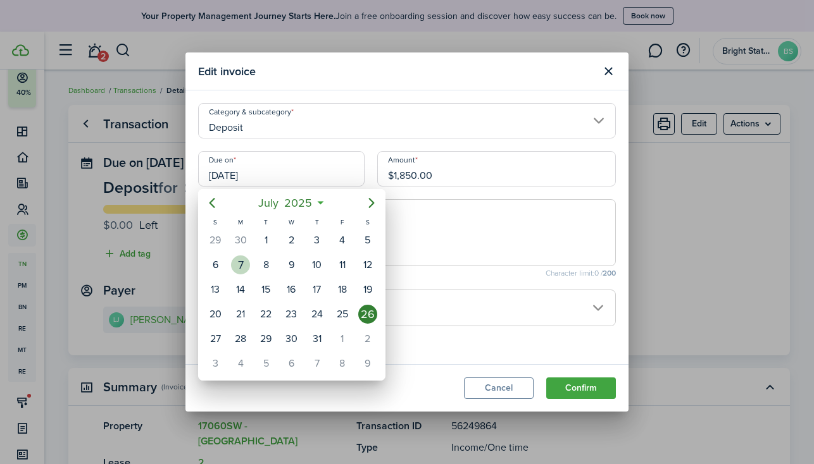
click at [240, 265] on div "7" at bounding box center [240, 265] width 19 height 19
type input "[DATE]"
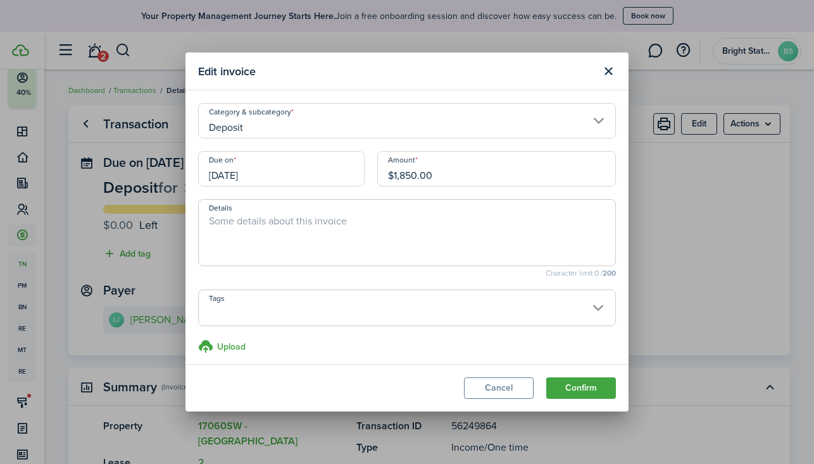
scroll to position [6, 0]
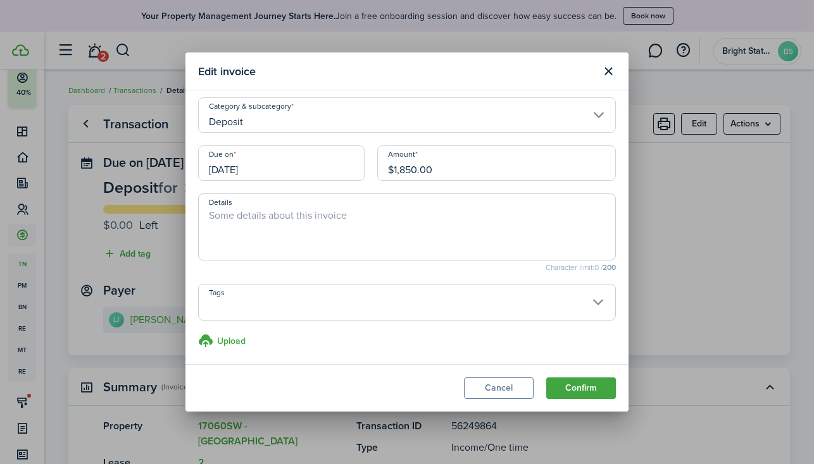
click at [599, 116] on input "Deposit" at bounding box center [407, 114] width 418 height 35
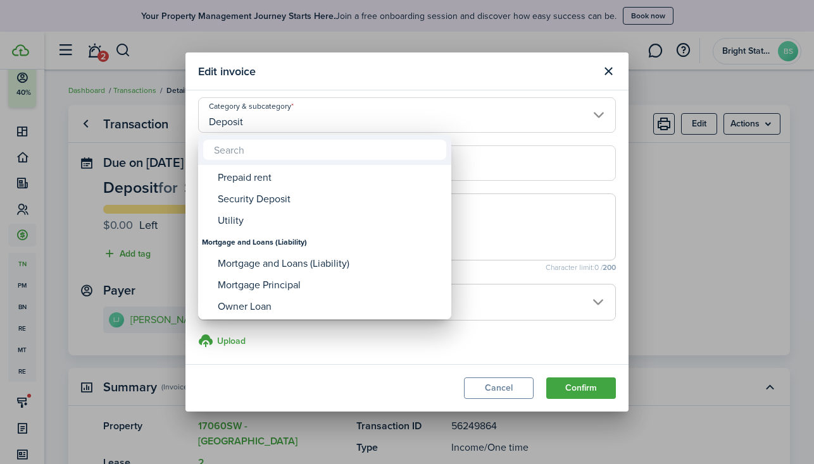
click at [535, 73] on div at bounding box center [407, 232] width 1016 height 667
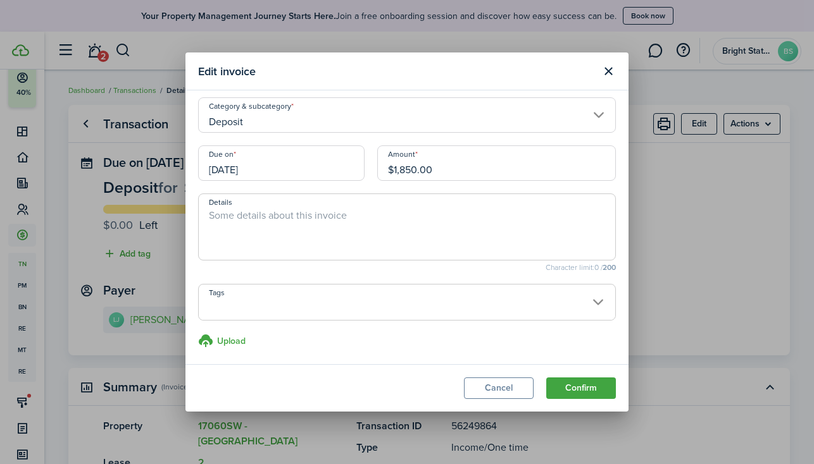
click at [586, 388] on button "Confirm" at bounding box center [581, 389] width 70 height 22
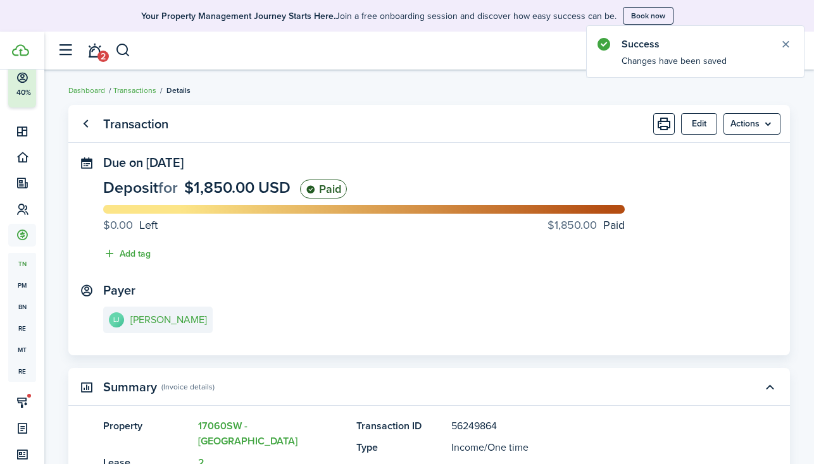
click at [141, 89] on link "Transactions" at bounding box center [134, 90] width 43 height 11
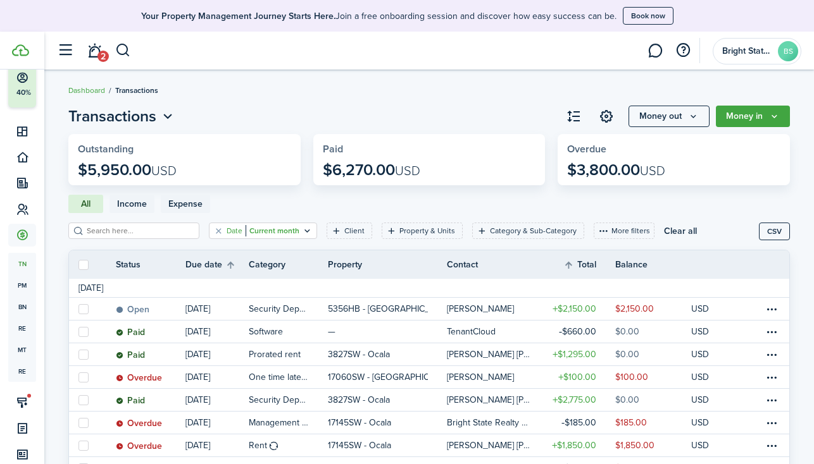
click at [302, 229] on icon "Open filter" at bounding box center [307, 231] width 11 height 10
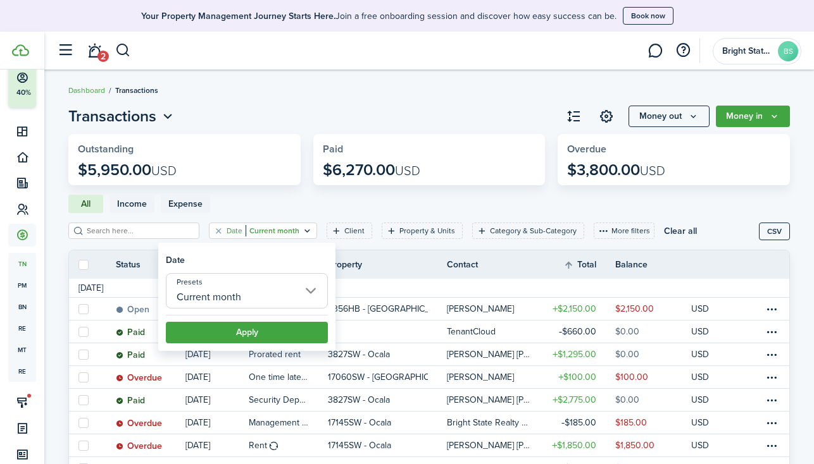
click at [247, 295] on input "Current month" at bounding box center [247, 290] width 162 height 35
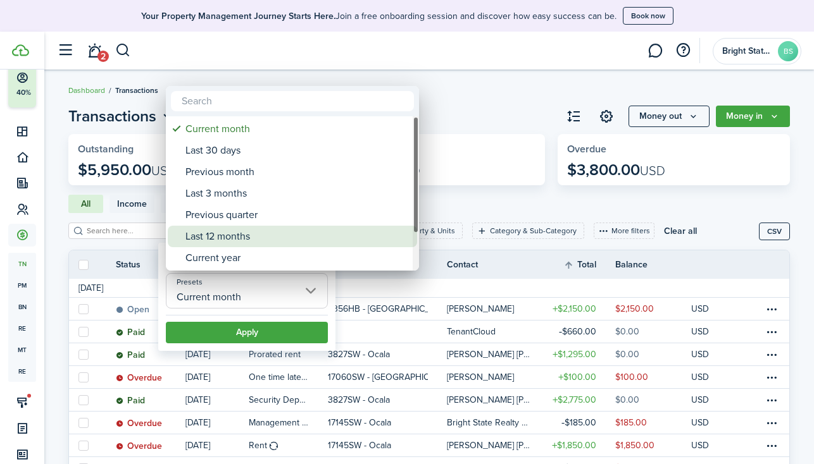
click at [247, 243] on div "Last 12 months" at bounding box center [297, 237] width 224 height 22
type input "Last 12 months"
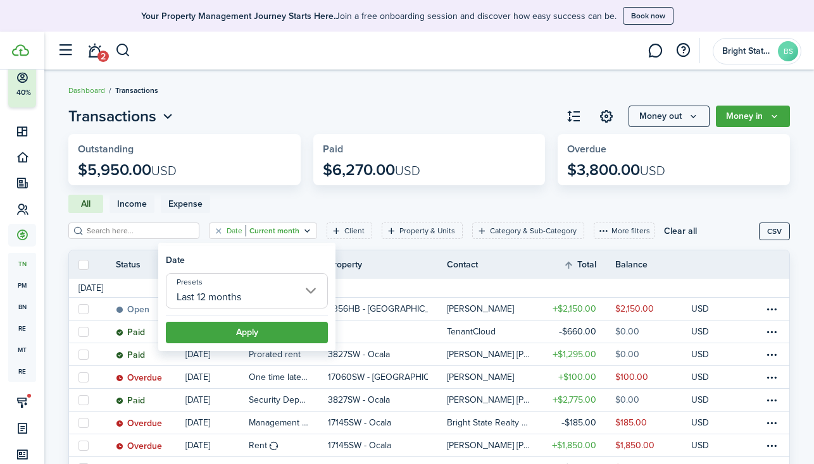
click at [252, 334] on button "Apply" at bounding box center [247, 333] width 162 height 22
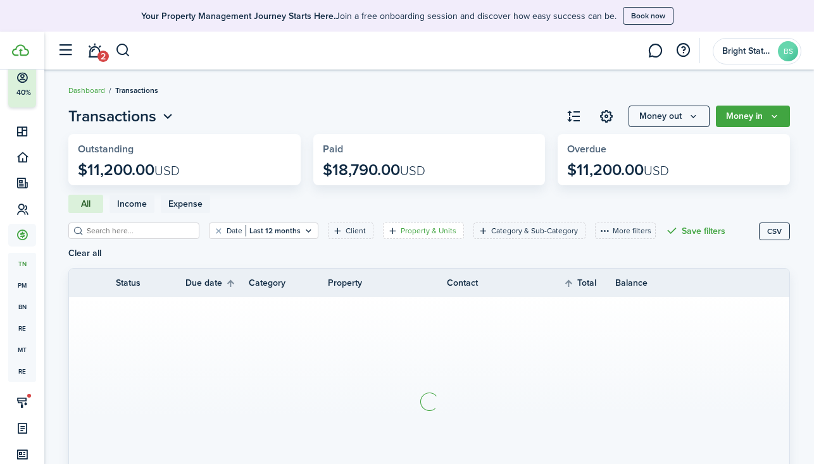
click at [418, 228] on filter-tag-label "Property & Units" at bounding box center [428, 230] width 56 height 11
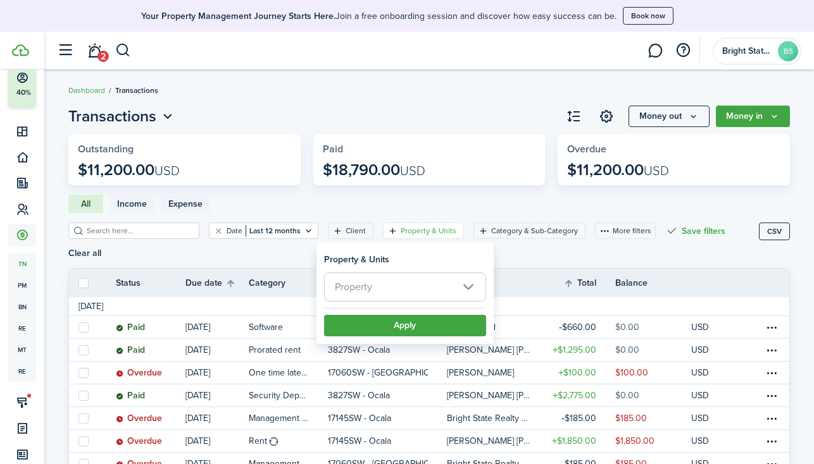
click at [386, 285] on span "Property" at bounding box center [405, 287] width 161 height 28
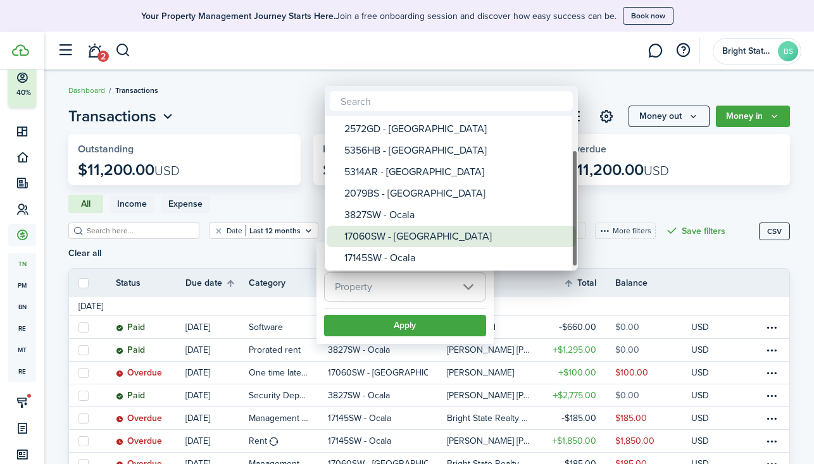
click at [411, 240] on div "17060SW - [GEOGRAPHIC_DATA]" at bounding box center [456, 237] width 224 height 22
type input "17060SW - [GEOGRAPHIC_DATA]"
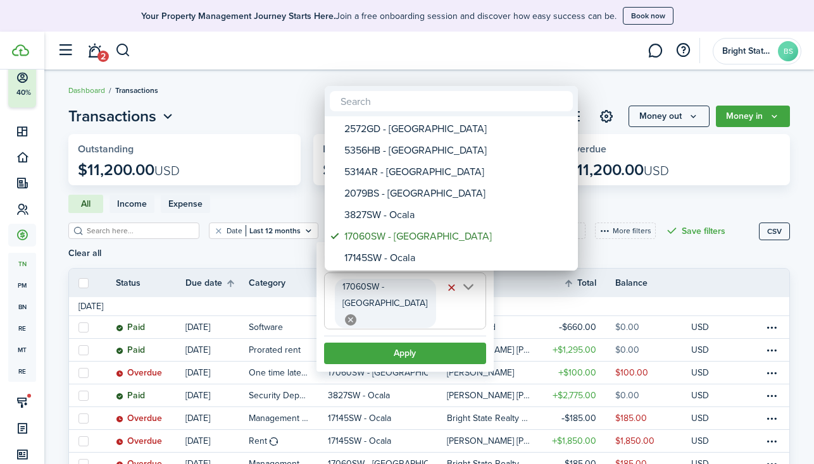
click at [392, 323] on div at bounding box center [407, 232] width 1016 height 667
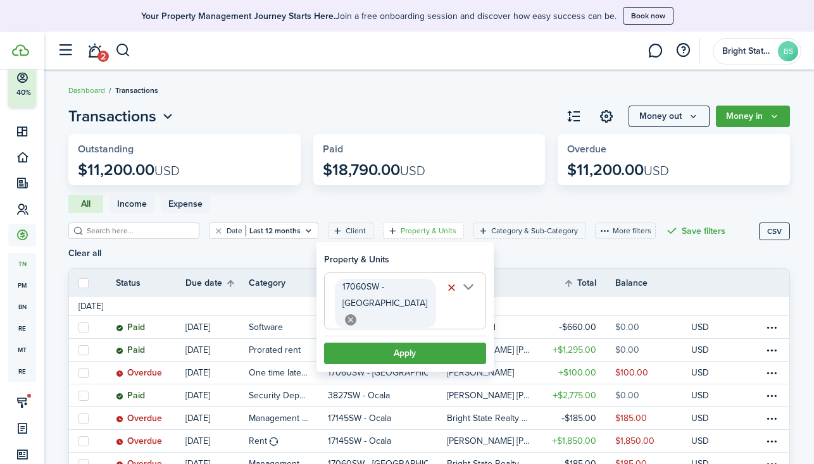
click at [392, 343] on button "Apply" at bounding box center [405, 354] width 162 height 22
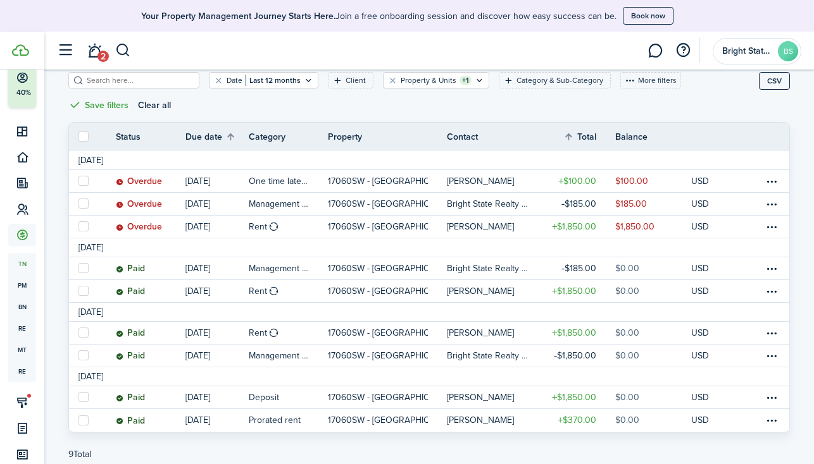
scroll to position [193, 0]
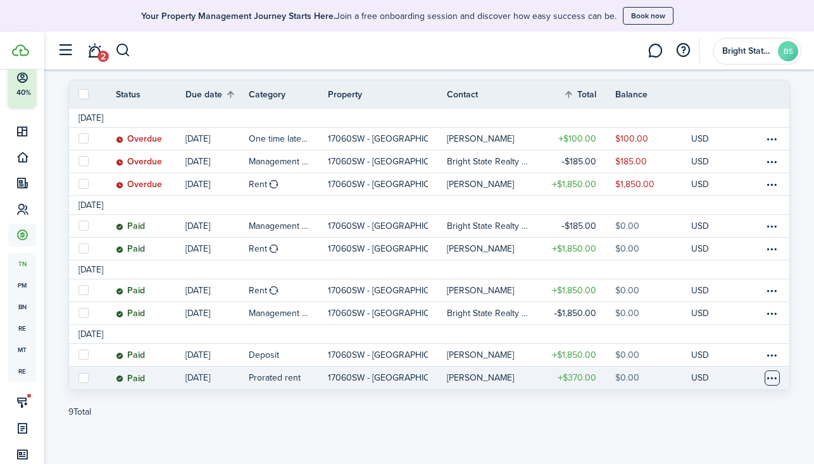
click at [771, 376] on table-menu-btn-icon at bounding box center [771, 378] width 15 height 15
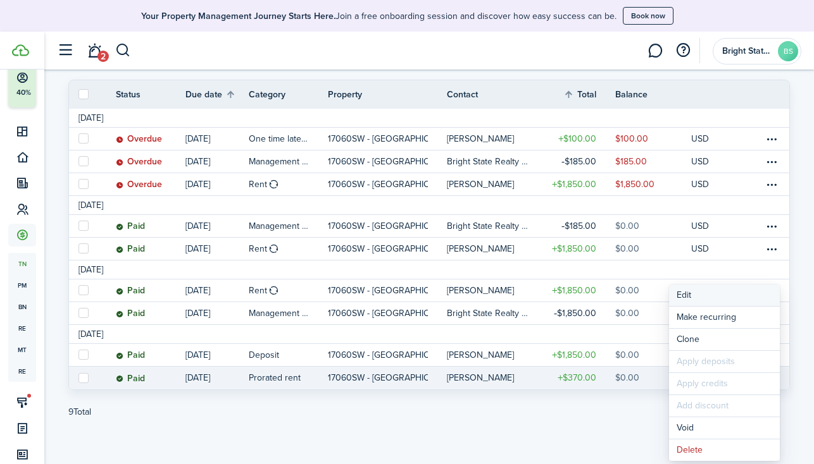
click at [699, 297] on button "Edit" at bounding box center [724, 296] width 111 height 22
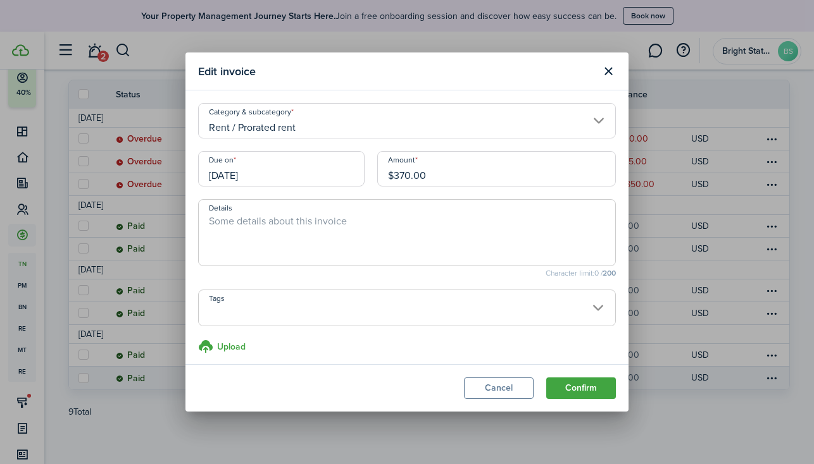
scroll to position [6, 0]
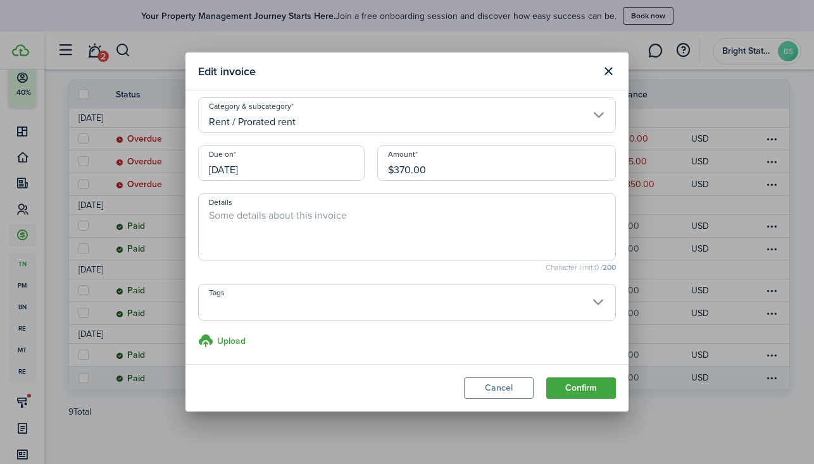
click at [607, 75] on button "Close modal" at bounding box center [608, 72] width 22 height 22
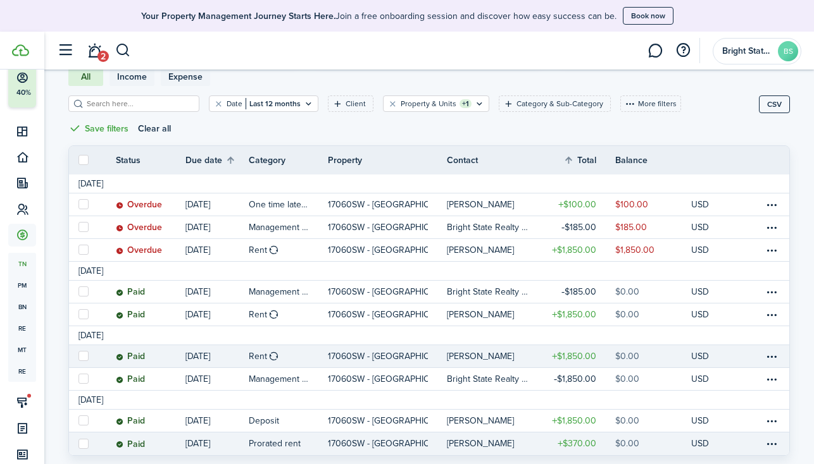
scroll to position [125, 0]
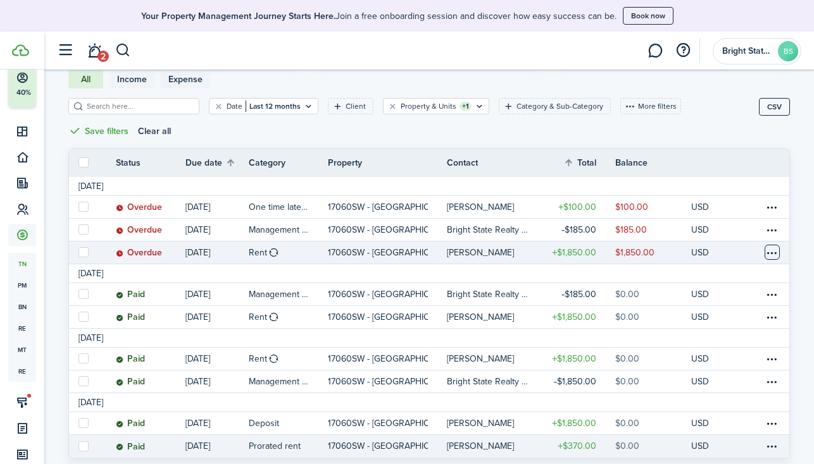
click at [772, 250] on table-menu-btn-icon at bounding box center [771, 252] width 15 height 15
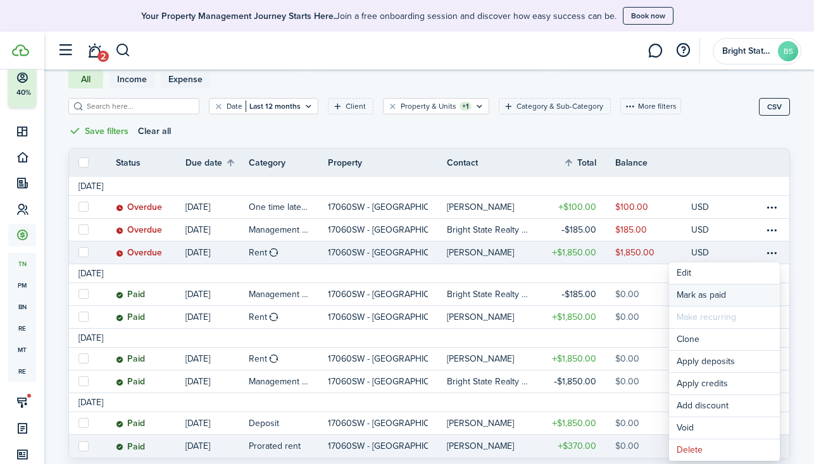
click at [708, 294] on link "Mark as paid" at bounding box center [724, 296] width 111 height 22
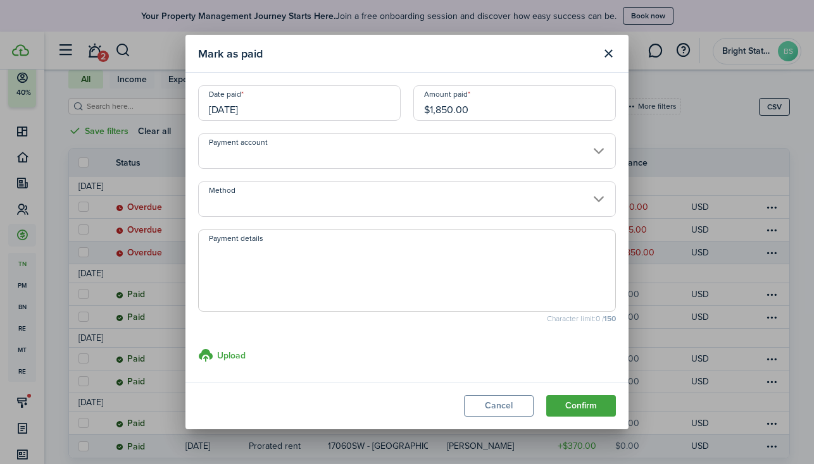
click at [320, 107] on input "[DATE]" at bounding box center [299, 102] width 202 height 35
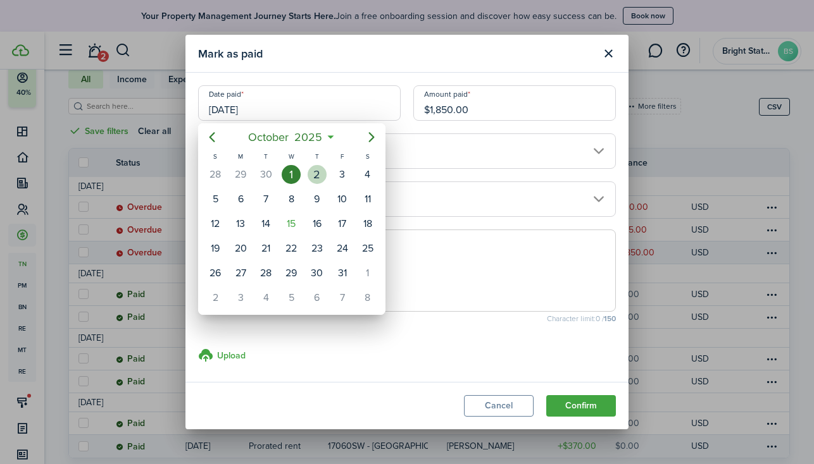
click at [314, 168] on div "2" at bounding box center [316, 174] width 19 height 19
type input "[DATE]"
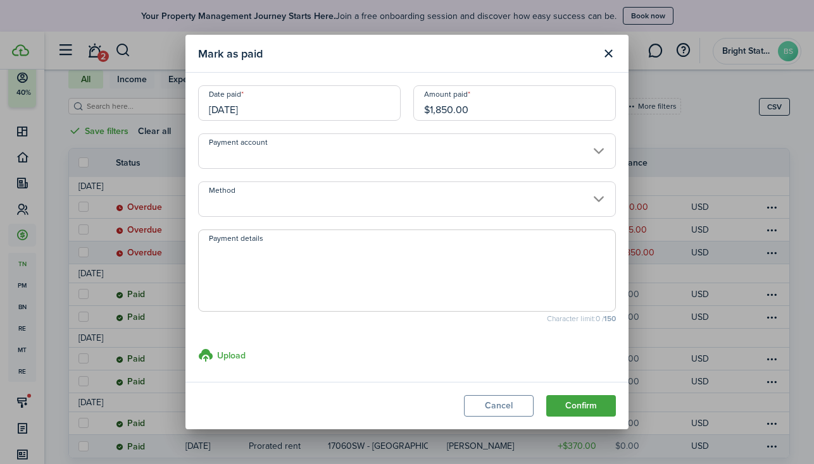
click at [304, 201] on input "Method" at bounding box center [407, 199] width 418 height 35
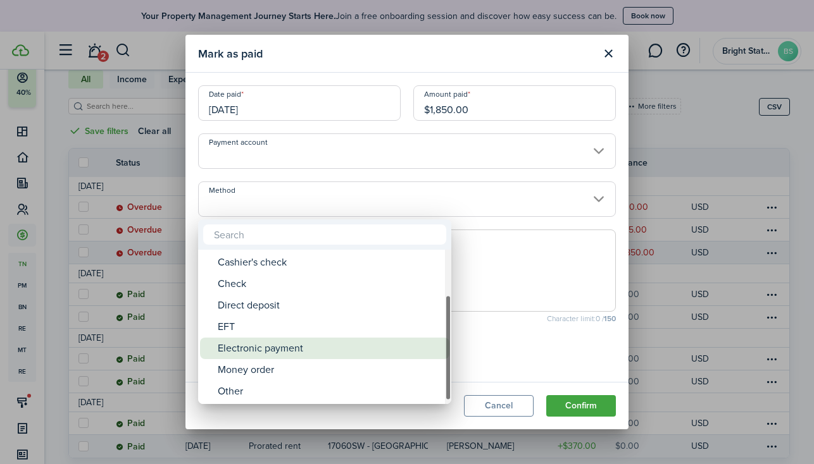
click at [270, 349] on div "Electronic payment" at bounding box center [330, 349] width 224 height 22
type input "Electronic payment"
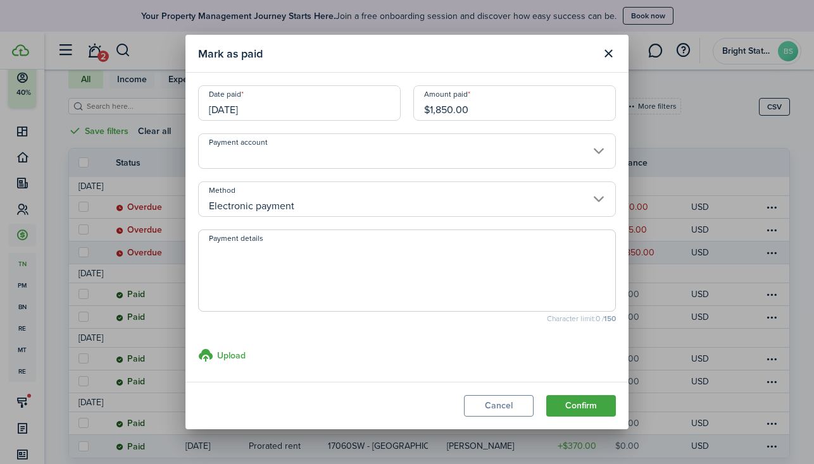
click at [573, 402] on button "Confirm" at bounding box center [581, 406] width 70 height 22
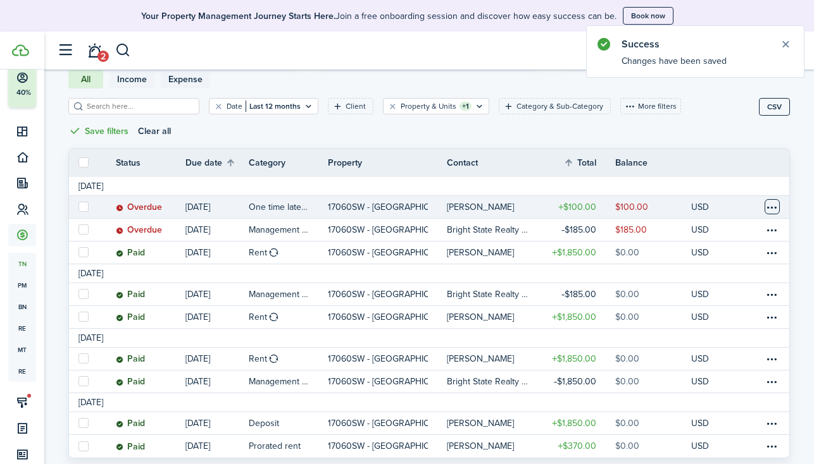
click at [774, 205] on table-menu-btn-icon at bounding box center [771, 206] width 15 height 15
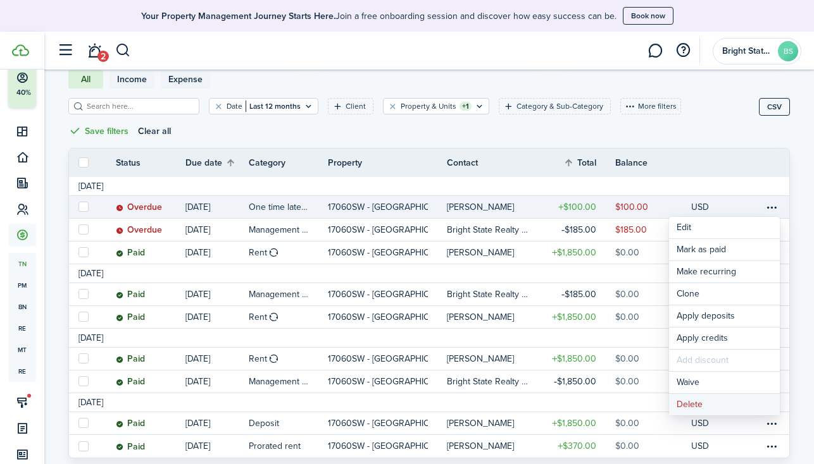
click at [700, 402] on button "Delete" at bounding box center [724, 405] width 111 height 22
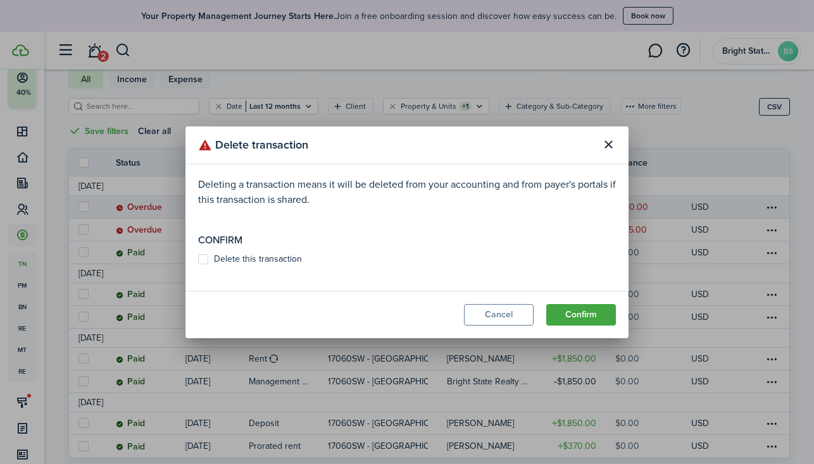
click at [575, 317] on button "Confirm" at bounding box center [581, 315] width 70 height 22
click at [277, 264] on control-checkbox "Delete this transaction Must be accepted" at bounding box center [407, 265] width 418 height 23
click at [199, 254] on label "Delete this transaction" at bounding box center [250, 259] width 104 height 10
click at [198, 265] on input "Delete this transaction" at bounding box center [197, 265] width 1 height 1
checkbox input "true"
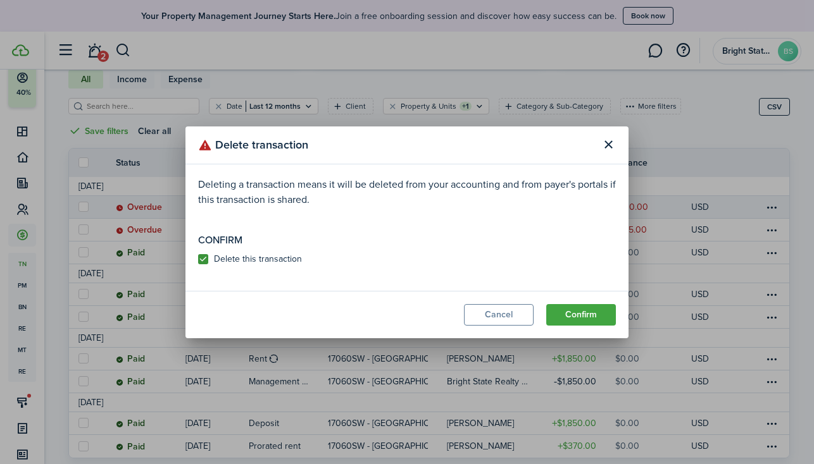
click at [584, 309] on button "Confirm" at bounding box center [581, 315] width 70 height 22
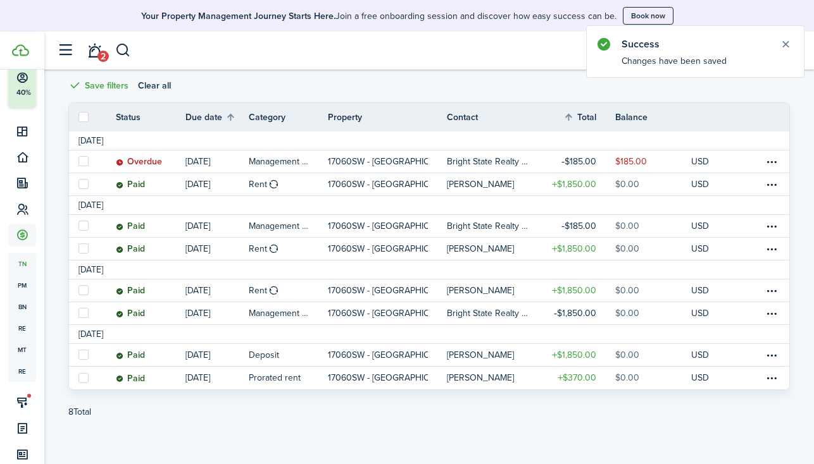
scroll to position [0, 0]
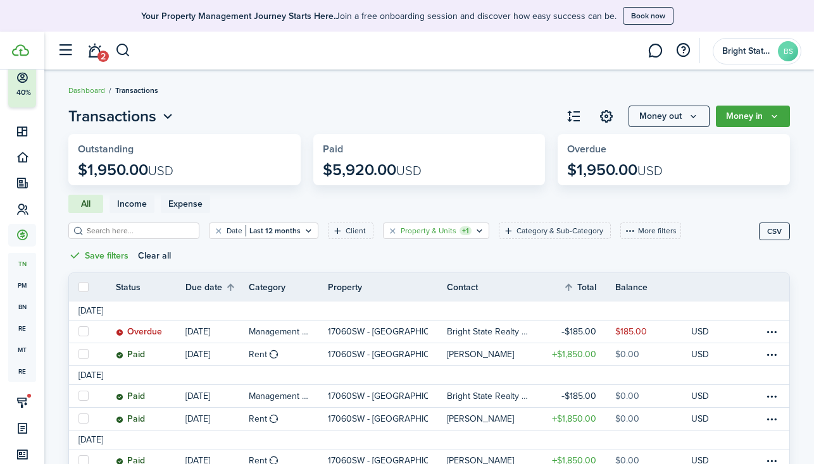
click at [430, 232] on filter-tag-label "Property & Units" at bounding box center [428, 230] width 56 height 11
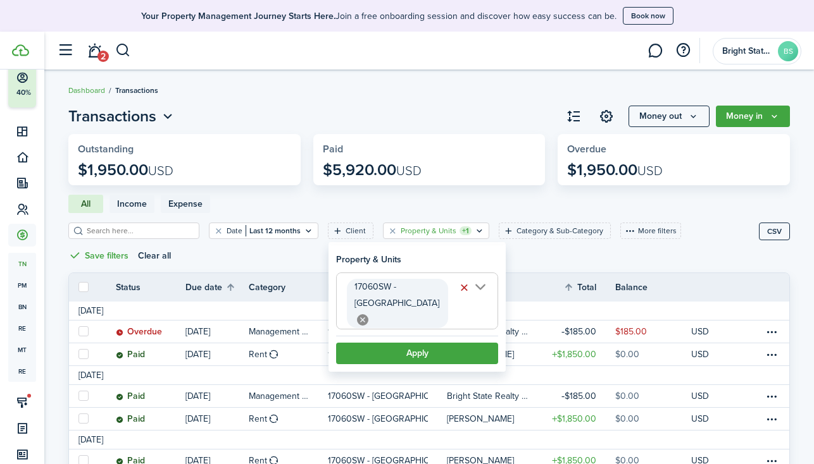
click at [368, 314] on icon at bounding box center [362, 319] width 11 height 11
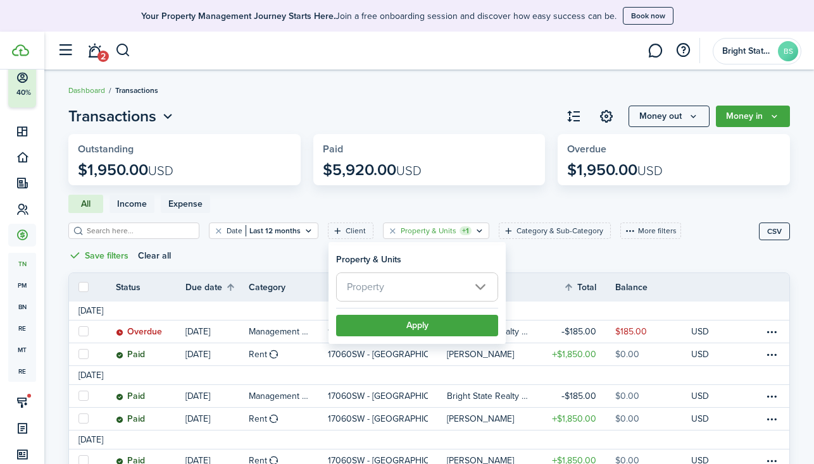
click at [447, 290] on span "Property" at bounding box center [417, 287] width 161 height 28
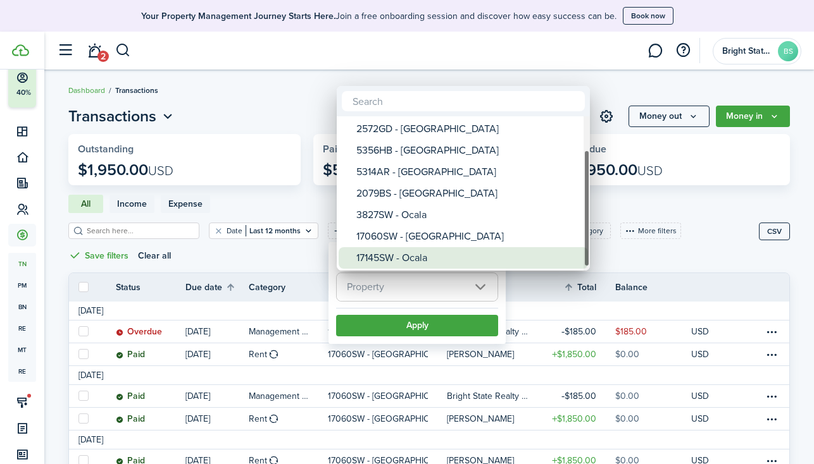
click at [395, 256] on div "17145SW - Ocala" at bounding box center [468, 258] width 224 height 22
type input "17145SW - Ocala"
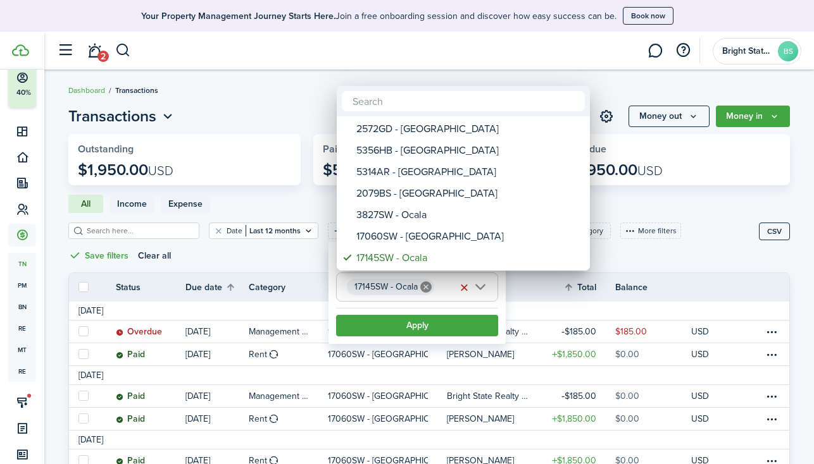
click at [421, 329] on div at bounding box center [407, 232] width 1016 height 667
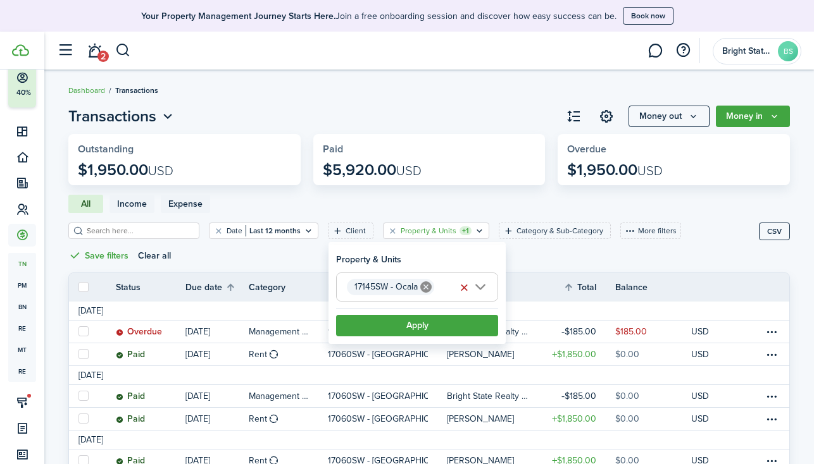
click at [421, 329] on button "Apply" at bounding box center [417, 326] width 162 height 22
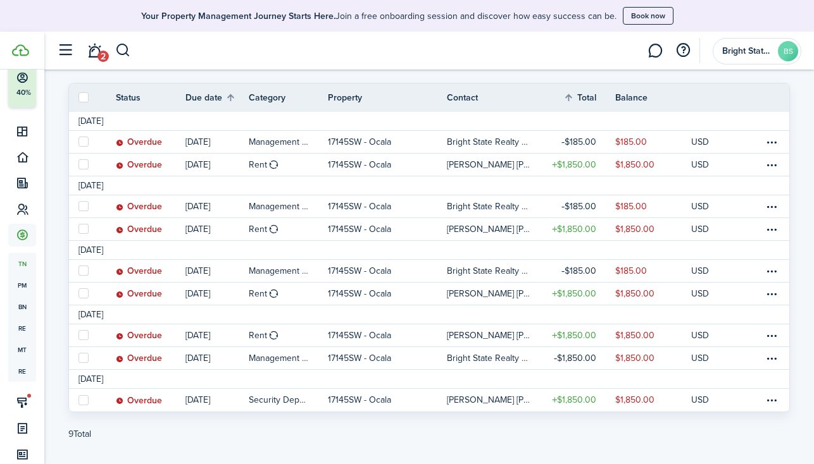
scroll to position [201, 0]
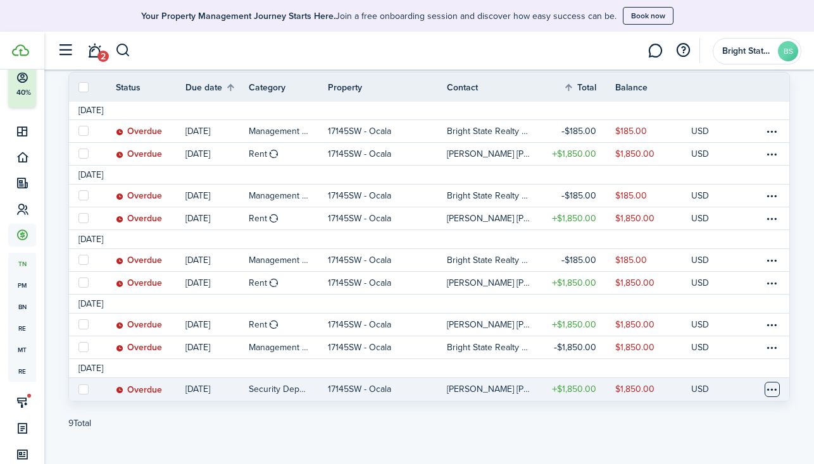
click at [773, 389] on table-menu-btn-icon at bounding box center [771, 389] width 15 height 15
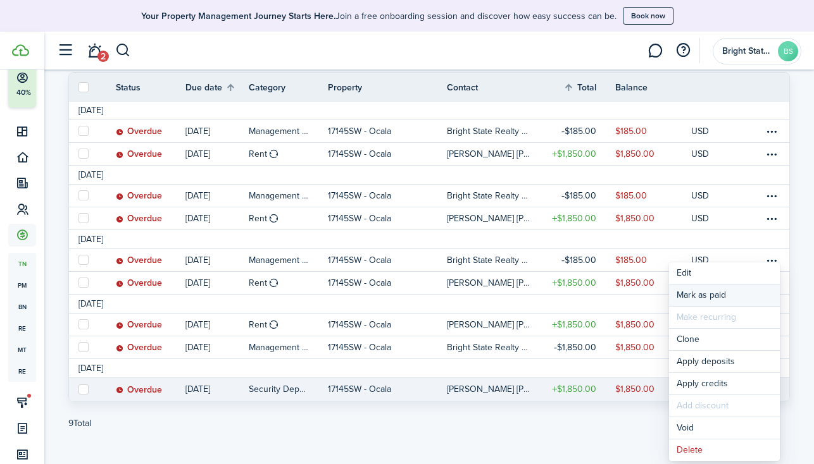
click at [727, 296] on link "Mark as paid" at bounding box center [724, 296] width 111 height 22
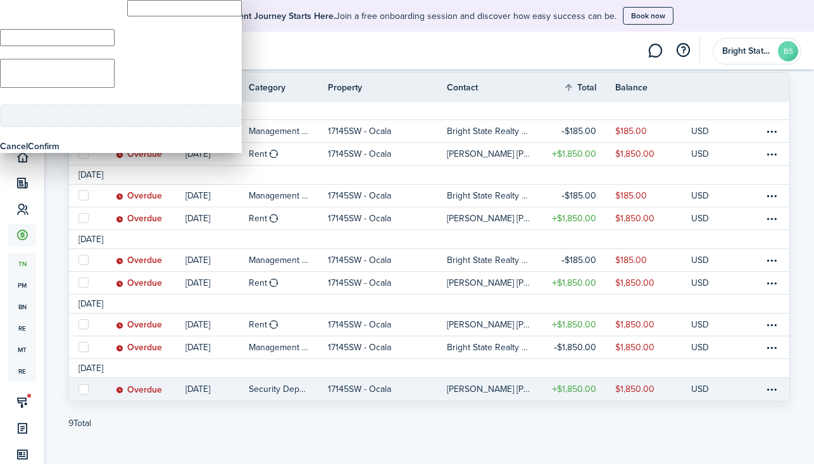
type input "$1,850.00"
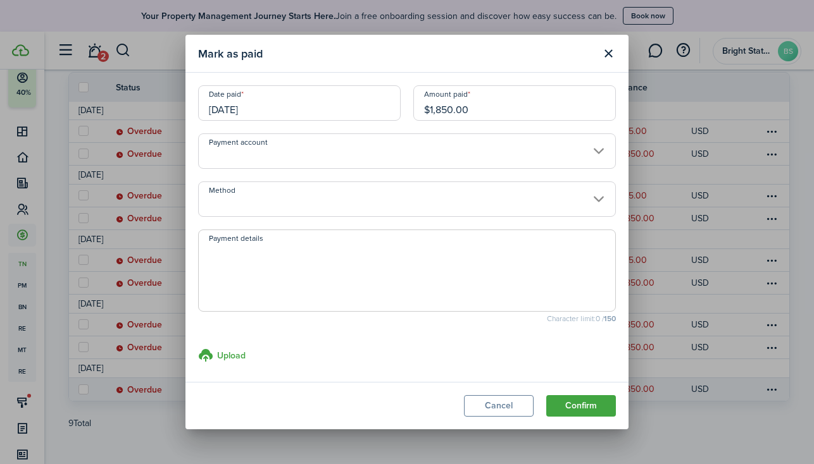
click at [347, 108] on input "[DATE]" at bounding box center [299, 102] width 202 height 35
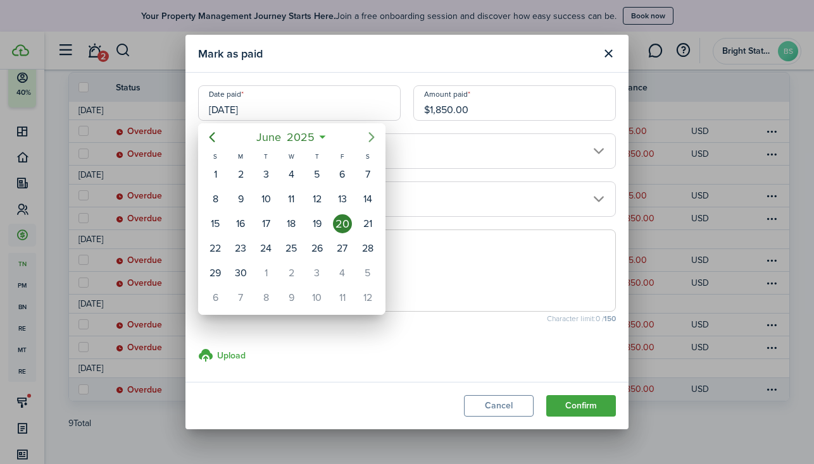
click at [371, 136] on icon "Next page" at bounding box center [371, 137] width 15 height 15
click at [292, 199] on div "9" at bounding box center [291, 199] width 19 height 19
type input "[DATE]"
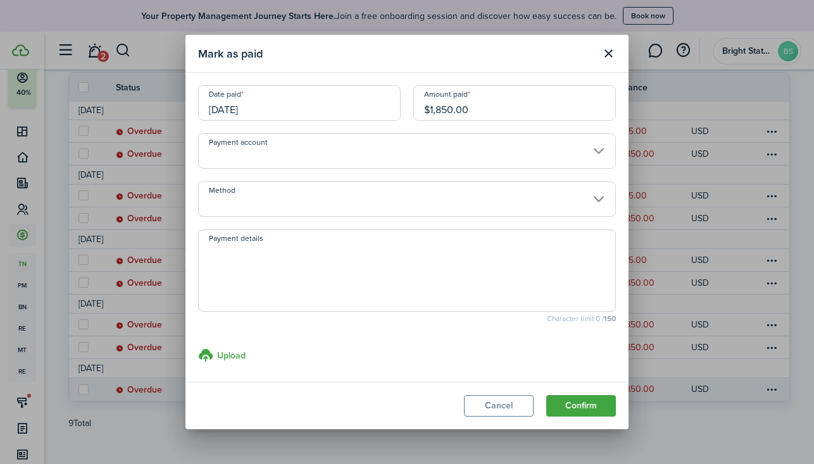
click at [313, 199] on input "Method" at bounding box center [407, 199] width 418 height 35
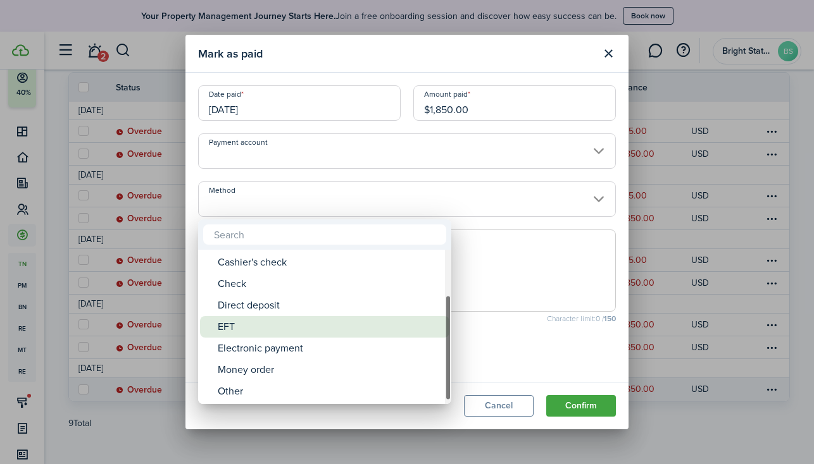
click at [281, 346] on div "Electronic payment" at bounding box center [330, 349] width 224 height 22
type input "Electronic payment"
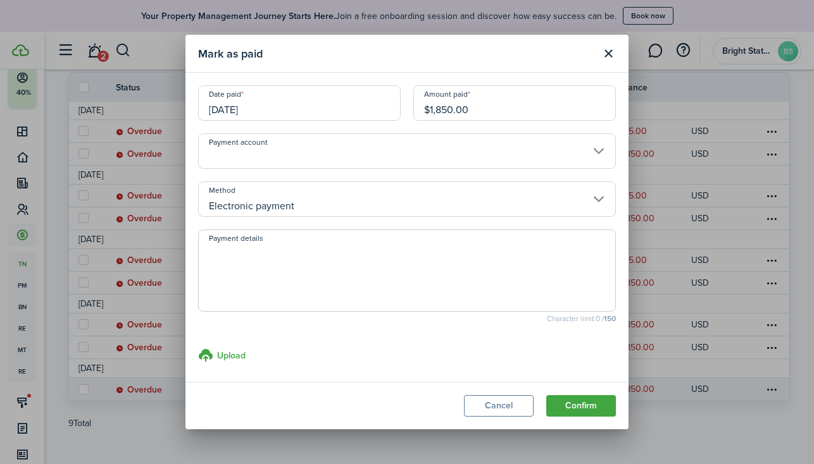
click at [592, 403] on button "Confirm" at bounding box center [581, 406] width 70 height 22
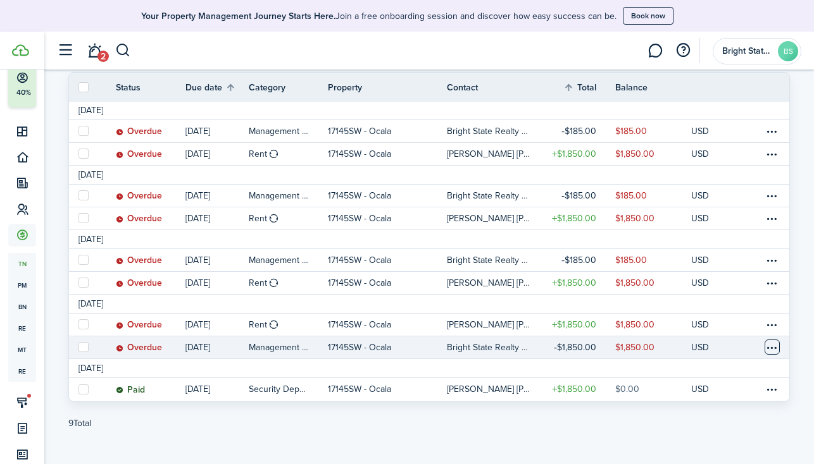
click at [772, 345] on table-menu-btn-icon at bounding box center [771, 347] width 15 height 15
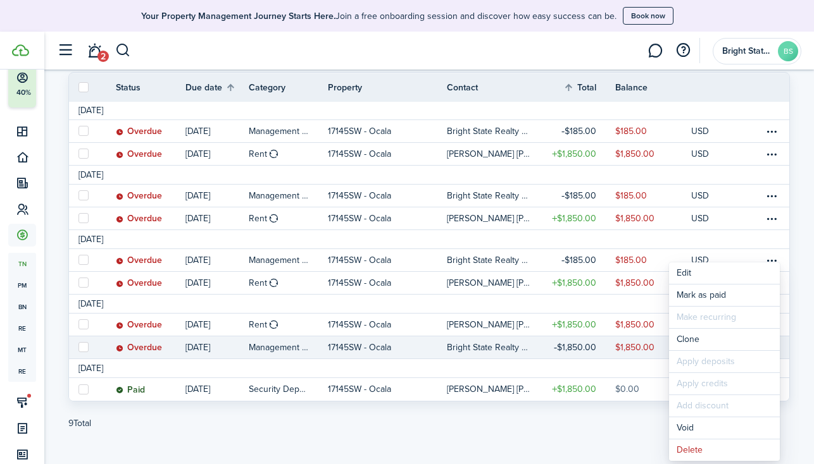
click at [793, 338] on page-view-layout "Transactions Money out Money in Outstanding $9,250.00 USD Paid $0.00 USD Overdu…" at bounding box center [429, 175] width 734 height 554
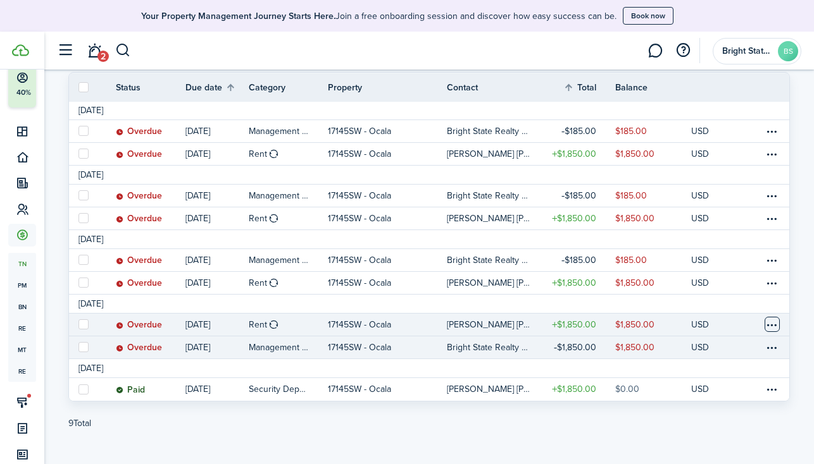
click at [774, 321] on table-menu-btn-icon at bounding box center [771, 324] width 15 height 15
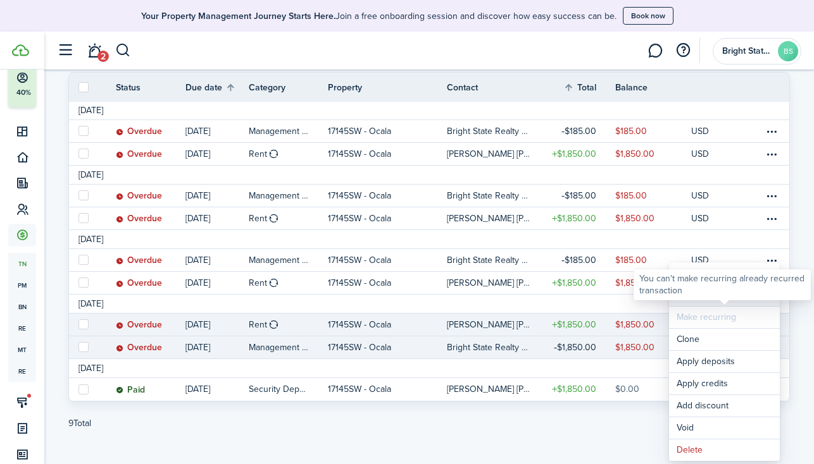
click at [741, 301] on link "Mark as paid" at bounding box center [724, 296] width 111 height 22
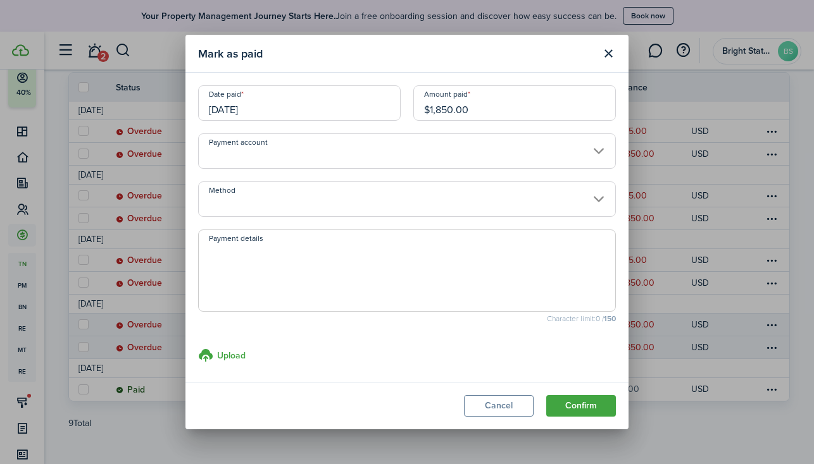
click at [585, 197] on input "Method" at bounding box center [407, 199] width 418 height 35
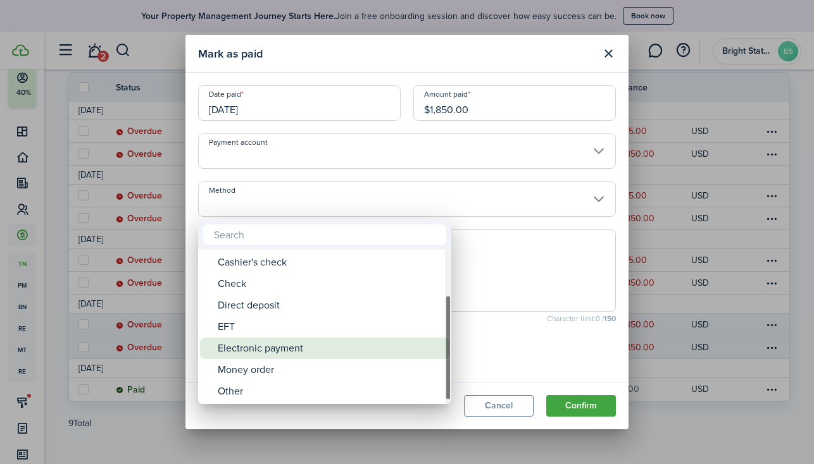
click at [290, 349] on div "Electronic payment" at bounding box center [330, 349] width 224 height 22
type input "Electronic payment"
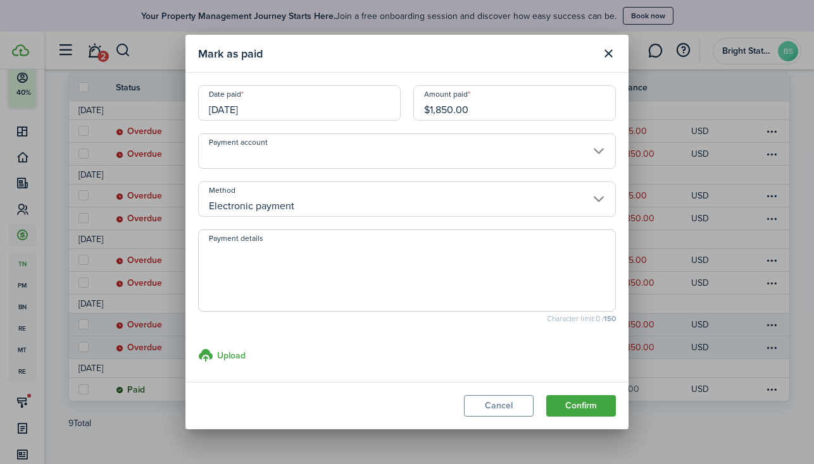
scroll to position [4, 0]
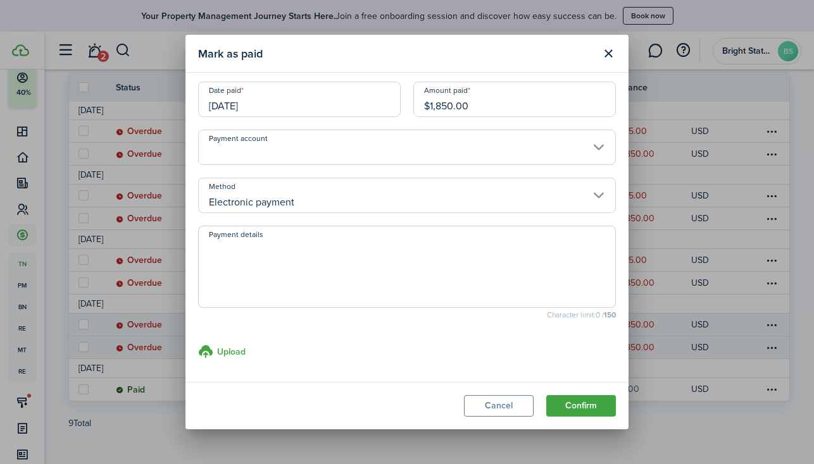
click at [303, 110] on input "[DATE]" at bounding box center [299, 99] width 202 height 35
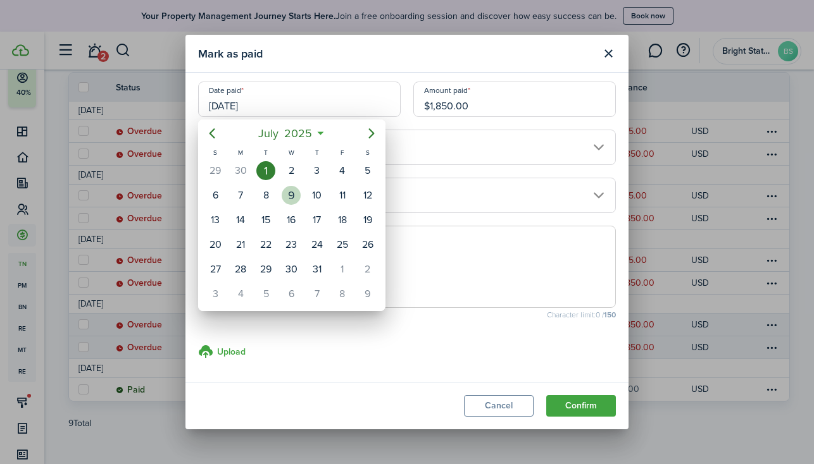
click at [294, 196] on div "9" at bounding box center [291, 195] width 19 height 19
type input "[DATE]"
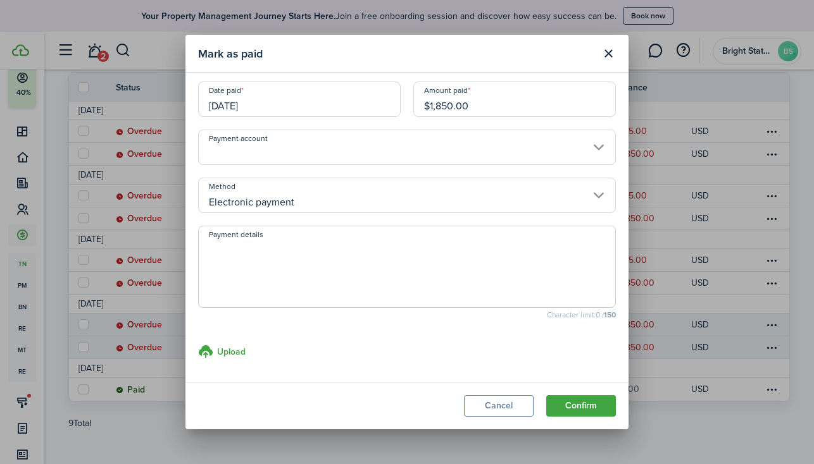
click at [605, 51] on button "Close modal" at bounding box center [608, 54] width 22 height 22
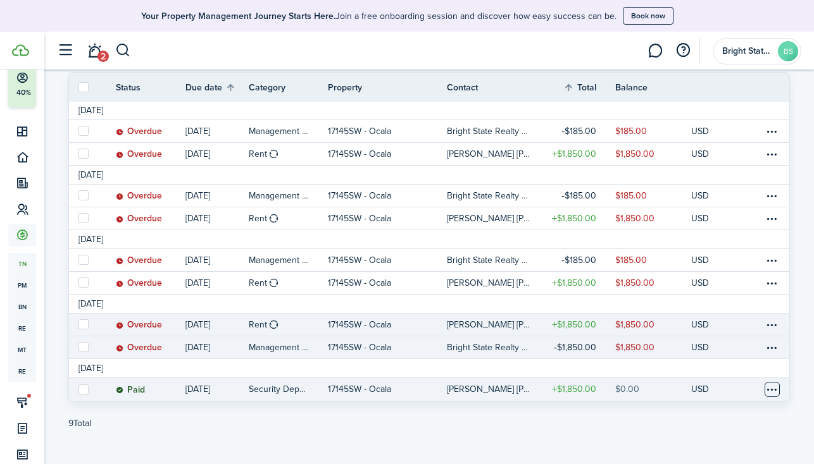
click at [777, 387] on table-menu-btn-icon at bounding box center [771, 389] width 15 height 15
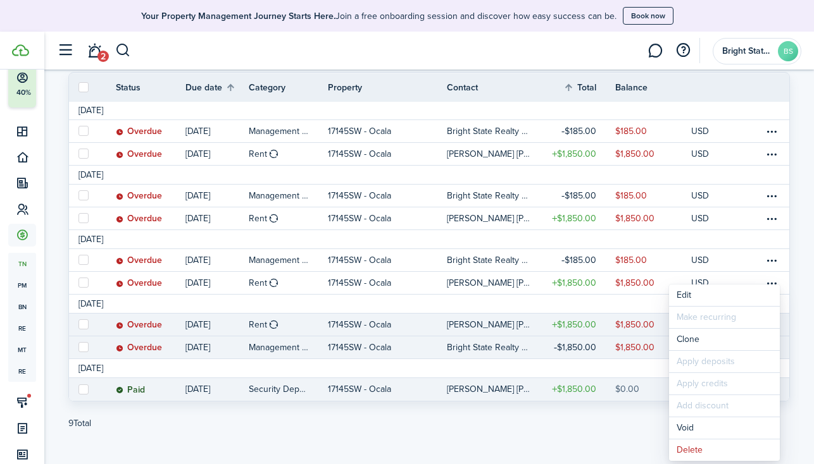
click at [802, 412] on invoice-list "Transactions Money out Money in Outstanding $9,250.00 USD Paid $0.00 USD Overdu…" at bounding box center [428, 175] width 769 height 554
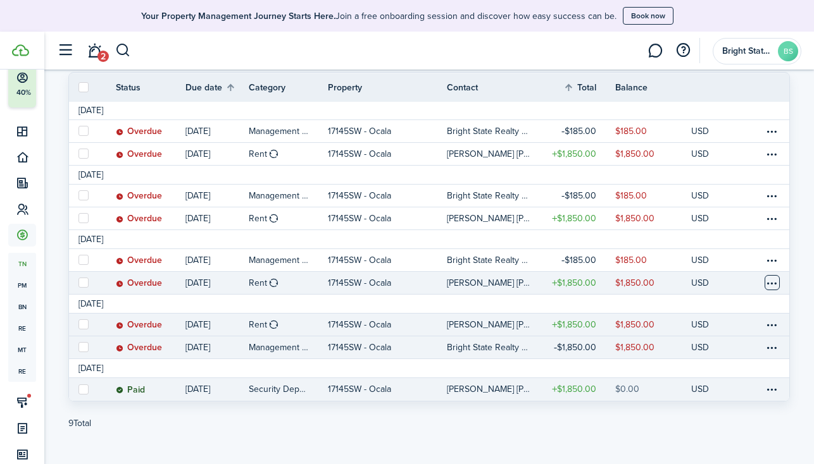
click at [773, 282] on table-menu-btn-icon at bounding box center [771, 282] width 15 height 15
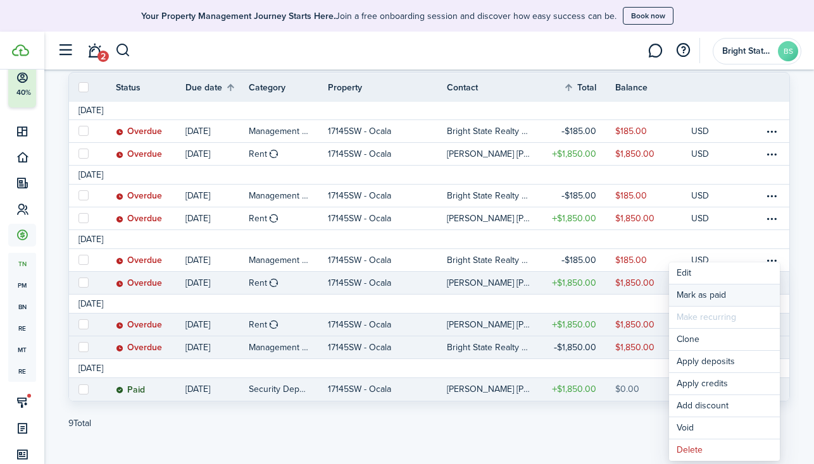
click at [731, 294] on link "Mark as paid" at bounding box center [724, 296] width 111 height 22
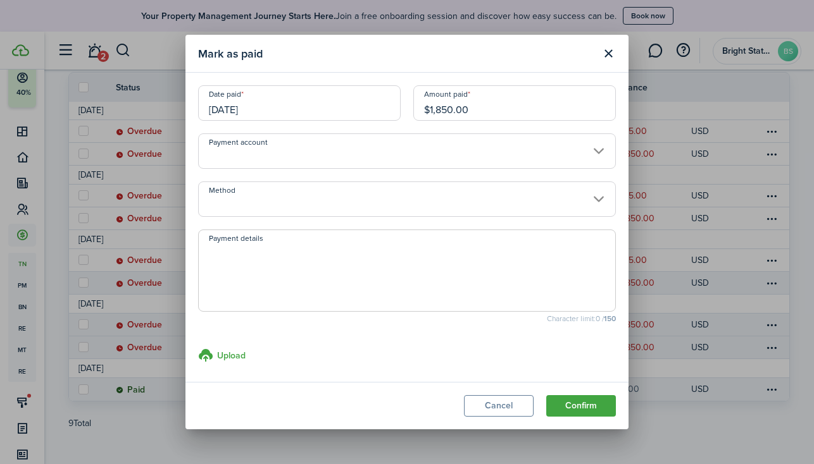
click at [311, 199] on input "Method" at bounding box center [407, 199] width 418 height 35
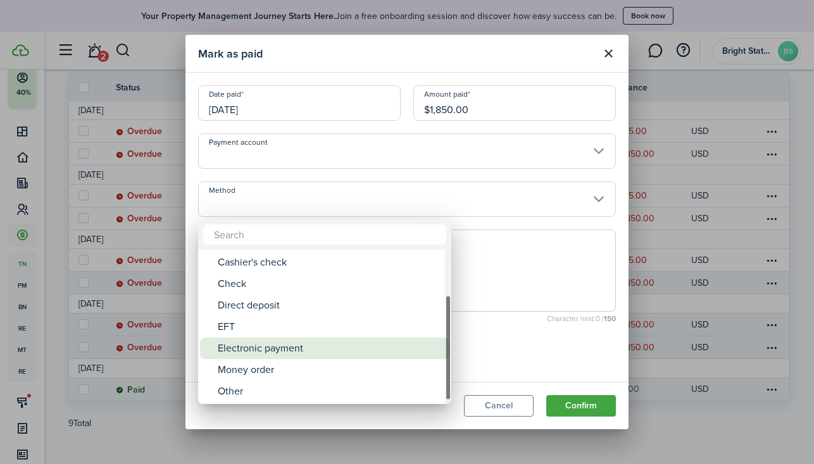
click at [256, 347] on div "Electronic payment" at bounding box center [330, 349] width 224 height 22
type input "Electronic payment"
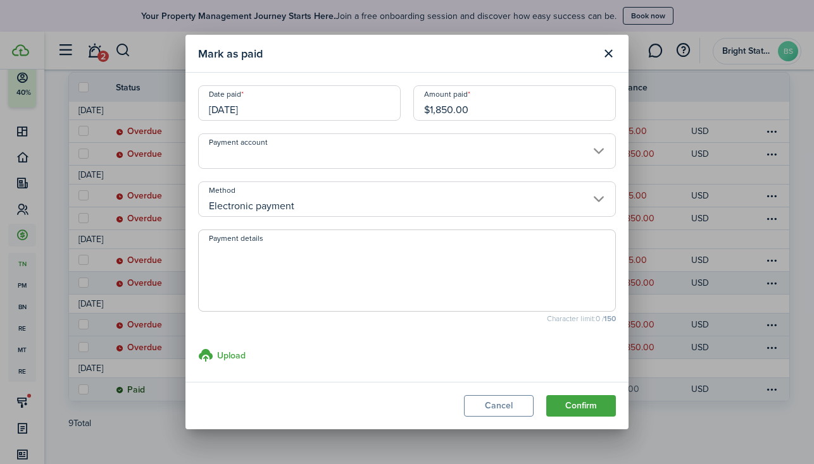
click at [302, 110] on input "[DATE]" at bounding box center [299, 102] width 202 height 35
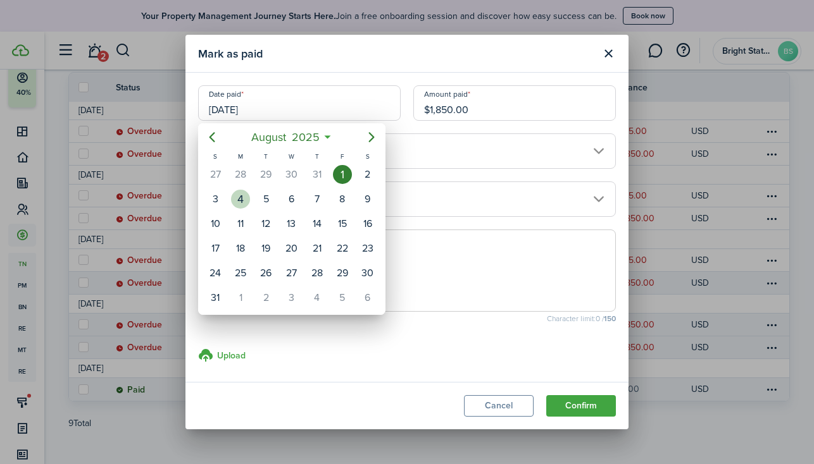
click at [240, 196] on div "4" at bounding box center [240, 199] width 19 height 19
type input "[DATE]"
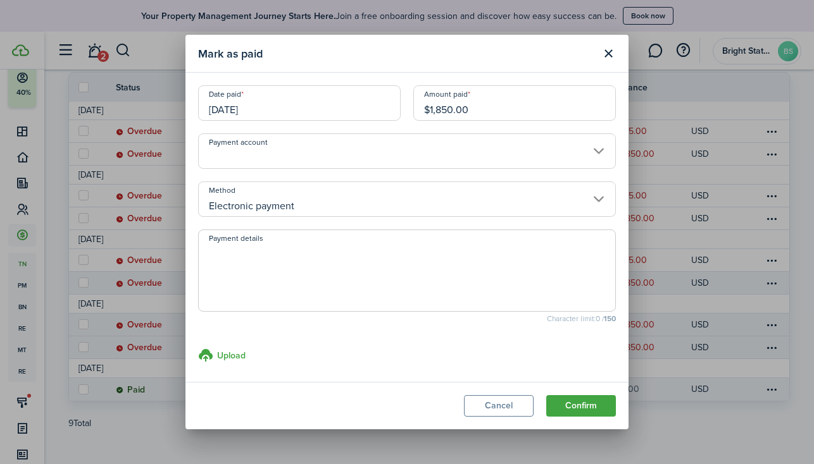
click at [599, 407] on button "Confirm" at bounding box center [581, 406] width 70 height 22
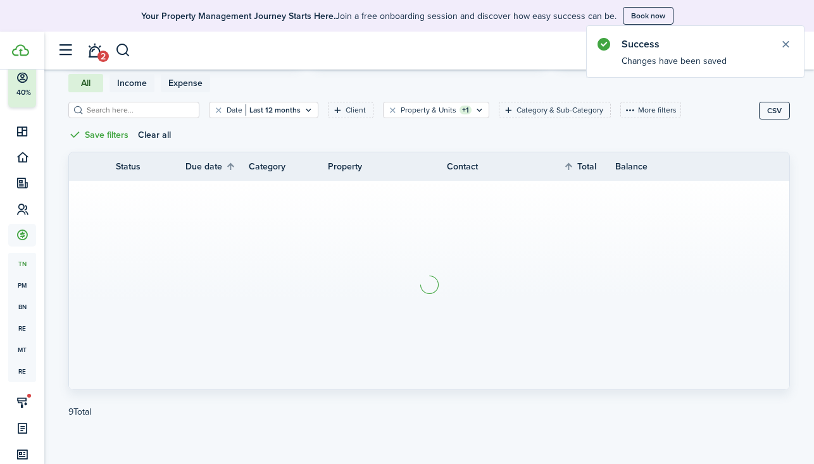
scroll to position [201, 0]
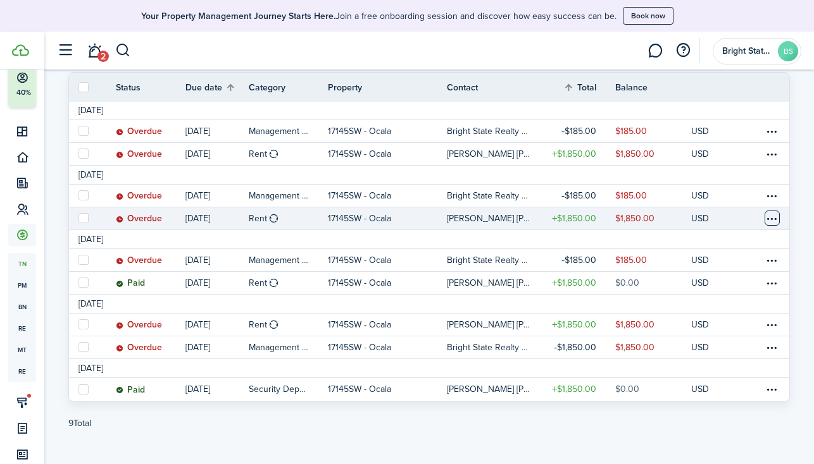
click at [773, 214] on table-menu-btn-icon at bounding box center [771, 218] width 15 height 15
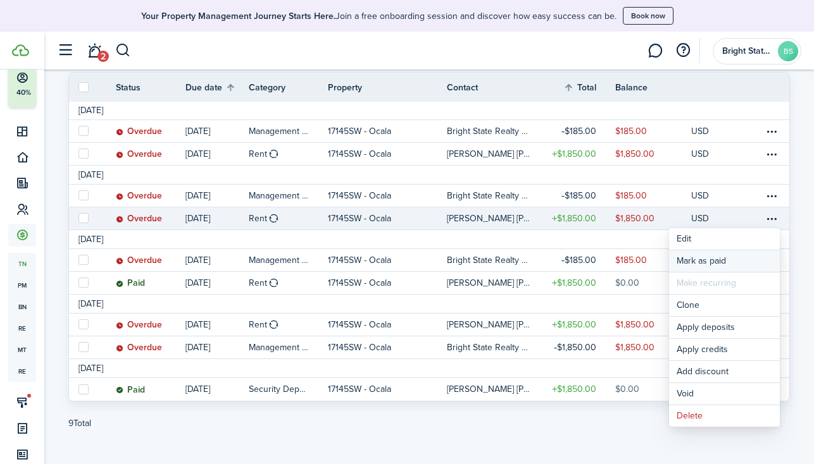
click at [720, 263] on link "Mark as paid" at bounding box center [724, 262] width 111 height 22
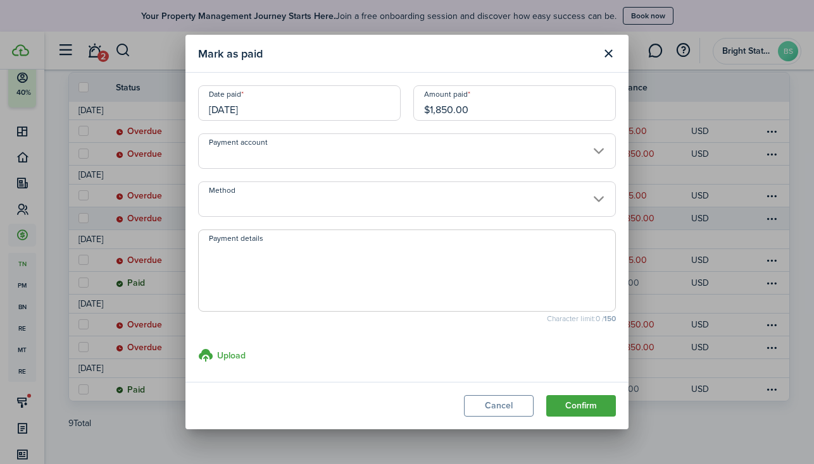
click at [328, 99] on input "[DATE]" at bounding box center [299, 102] width 202 height 35
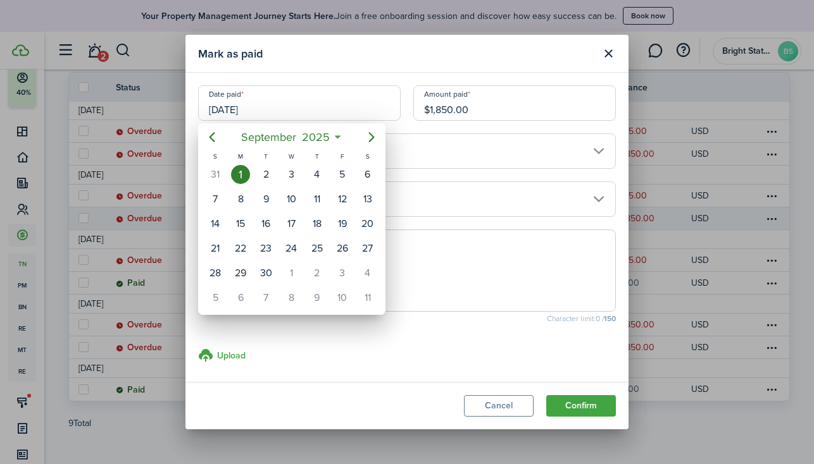
click at [328, 99] on div at bounding box center [407, 232] width 1016 height 667
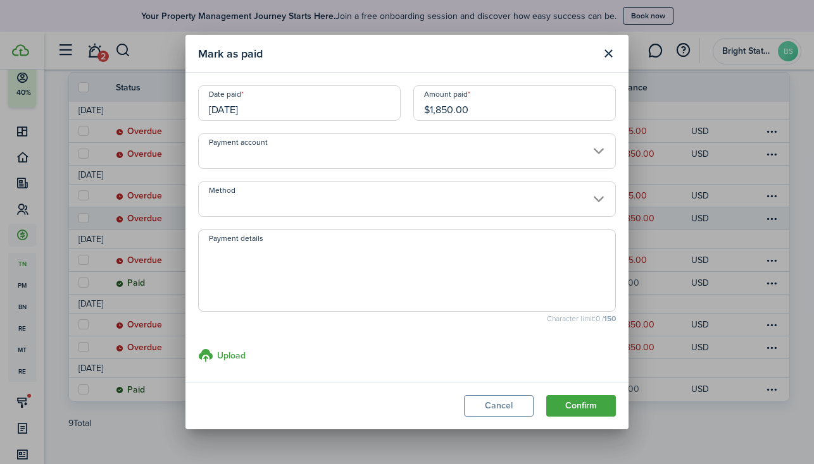
click at [334, 194] on input "Method" at bounding box center [407, 199] width 418 height 35
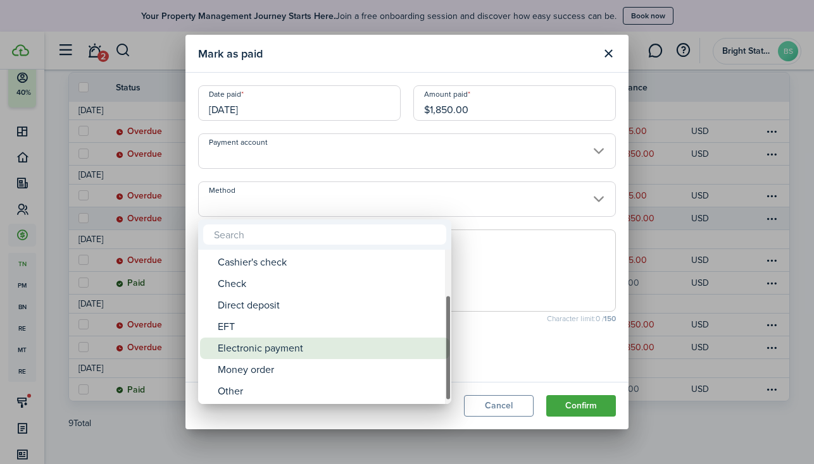
click at [292, 350] on div "Electronic payment" at bounding box center [330, 349] width 224 height 22
type input "Electronic payment"
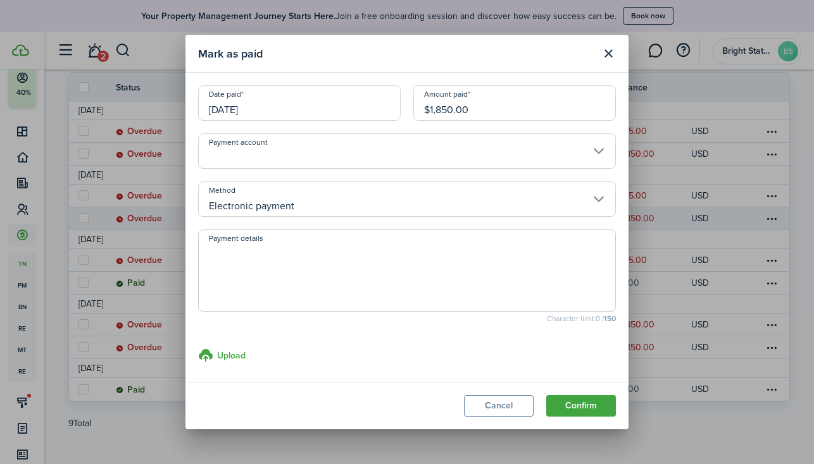
click at [599, 411] on button "Confirm" at bounding box center [581, 406] width 70 height 22
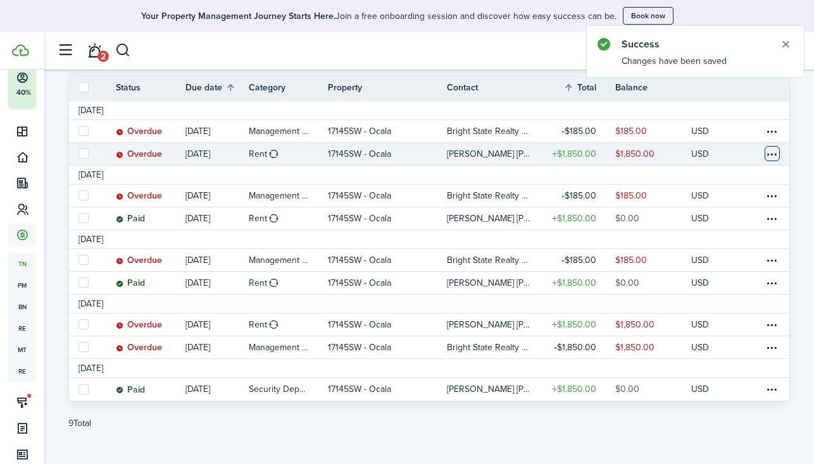
click at [769, 149] on table-menu-btn-icon at bounding box center [771, 153] width 15 height 15
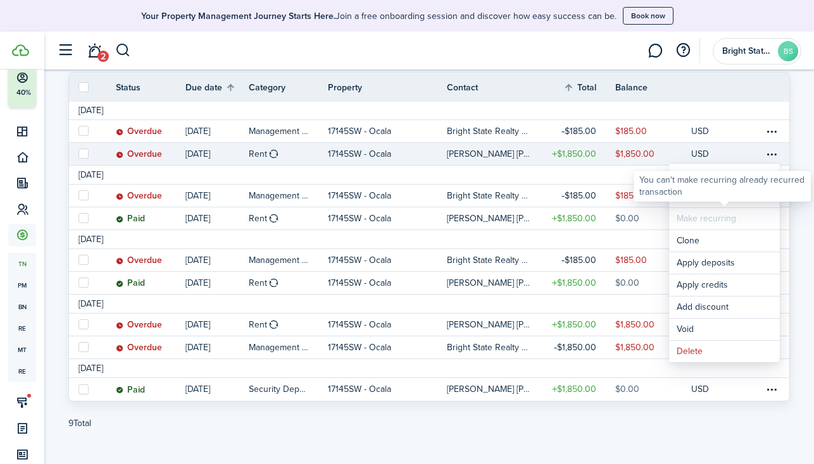
click at [704, 199] on div "You can't make recurring already recurred transaction" at bounding box center [721, 186] width 177 height 31
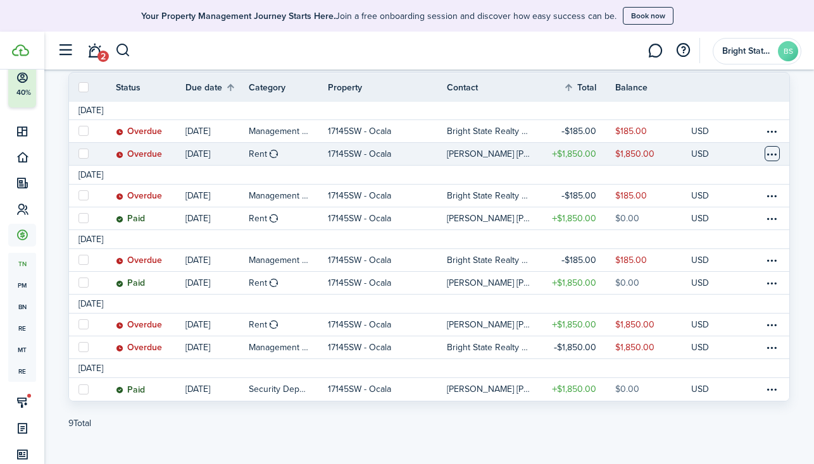
click at [773, 151] on table-menu-btn-icon "Open menu" at bounding box center [771, 153] width 15 height 15
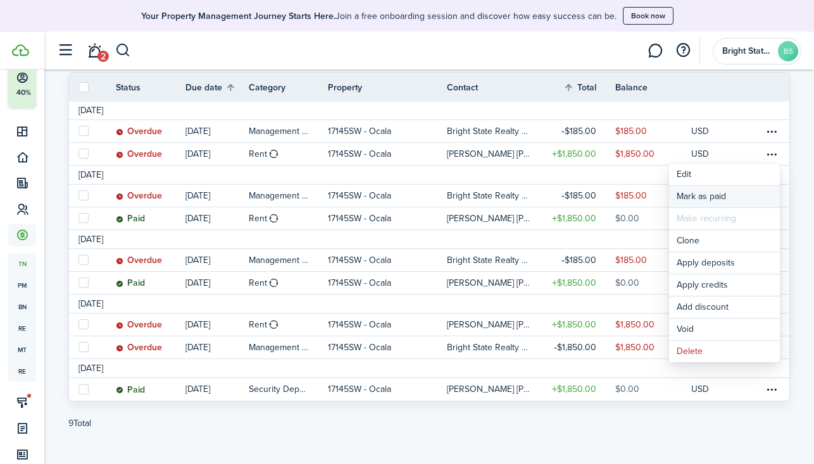
click at [718, 196] on link "Mark as paid" at bounding box center [724, 197] width 111 height 22
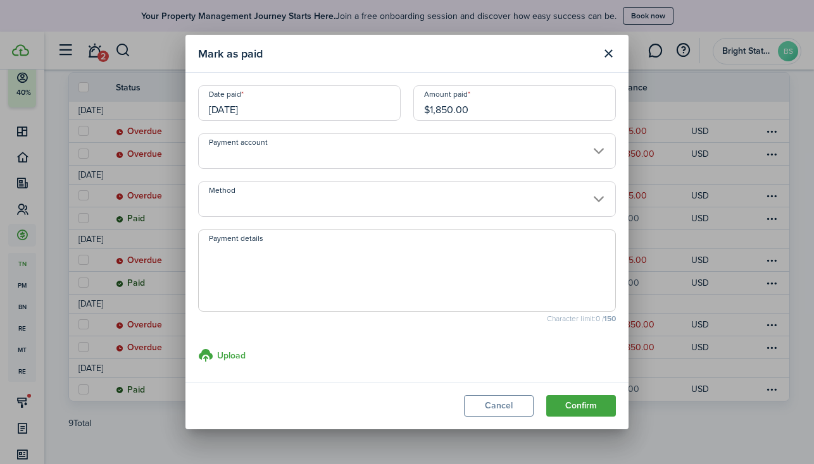
click at [396, 199] on input "Method" at bounding box center [407, 199] width 418 height 35
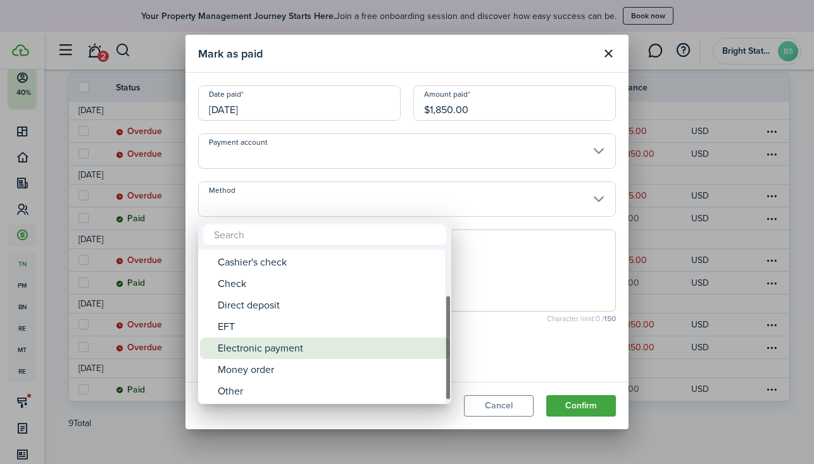
click at [286, 356] on div "Electronic payment" at bounding box center [330, 349] width 224 height 22
type input "Electronic payment"
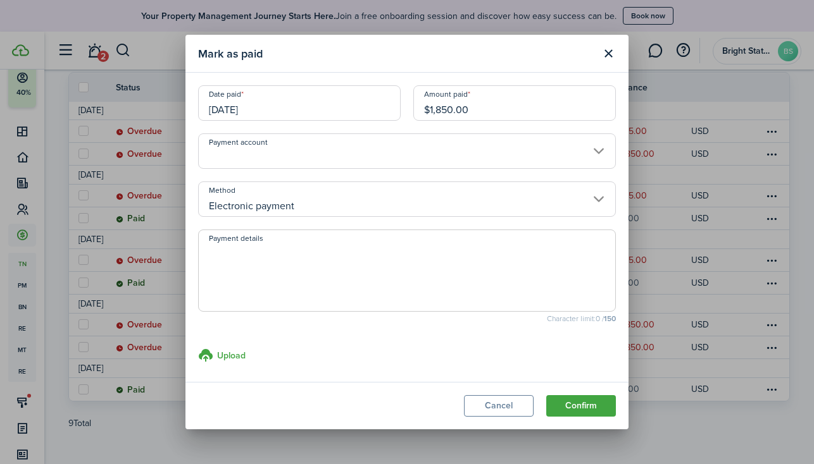
click at [590, 413] on button "Confirm" at bounding box center [581, 406] width 70 height 22
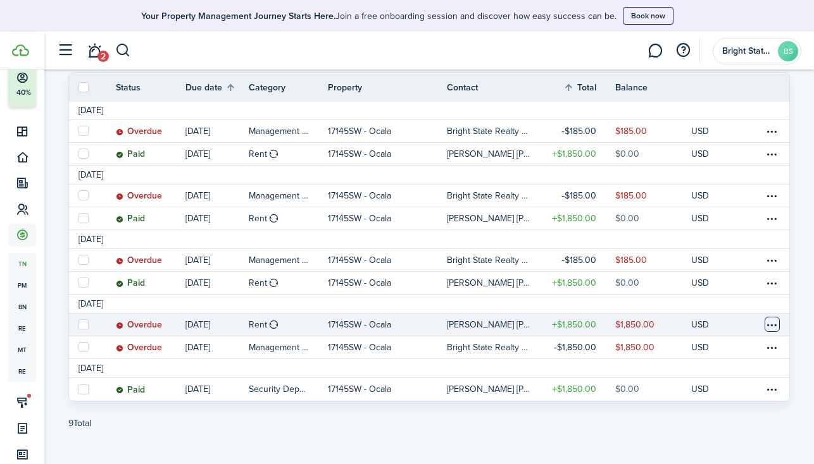
click at [769, 325] on table-menu-btn-icon at bounding box center [771, 324] width 15 height 15
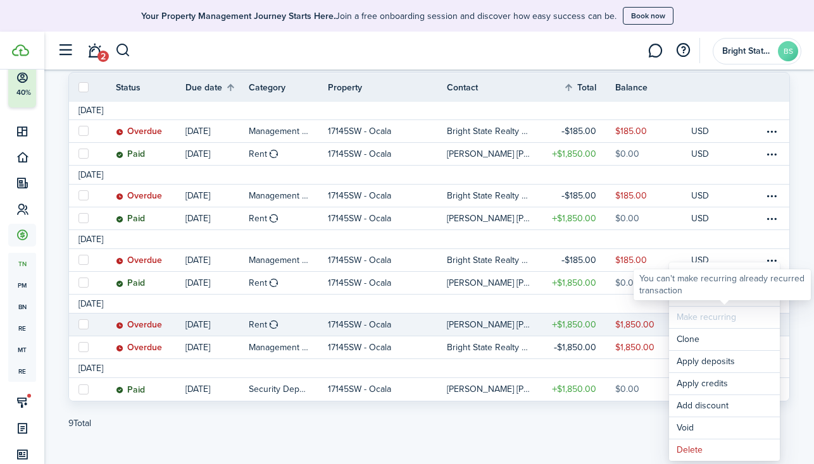
click at [724, 295] on div "You can't make recurring already recurred transaction" at bounding box center [722, 285] width 166 height 25
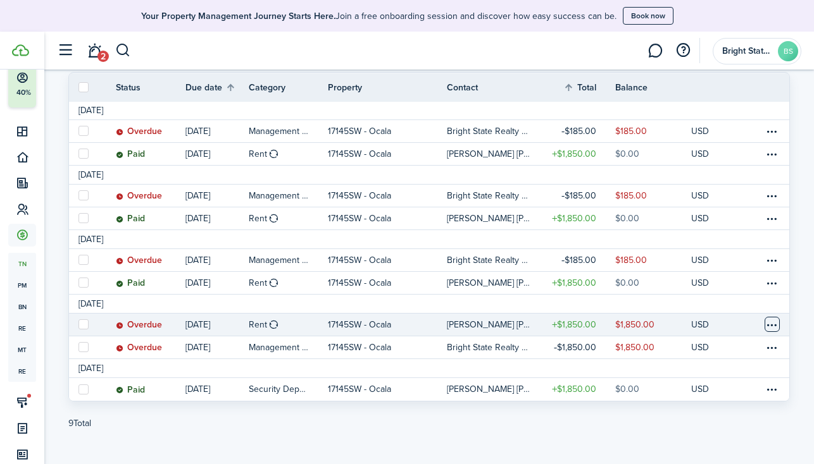
click at [772, 324] on table-menu-btn-icon "Open menu" at bounding box center [771, 324] width 15 height 15
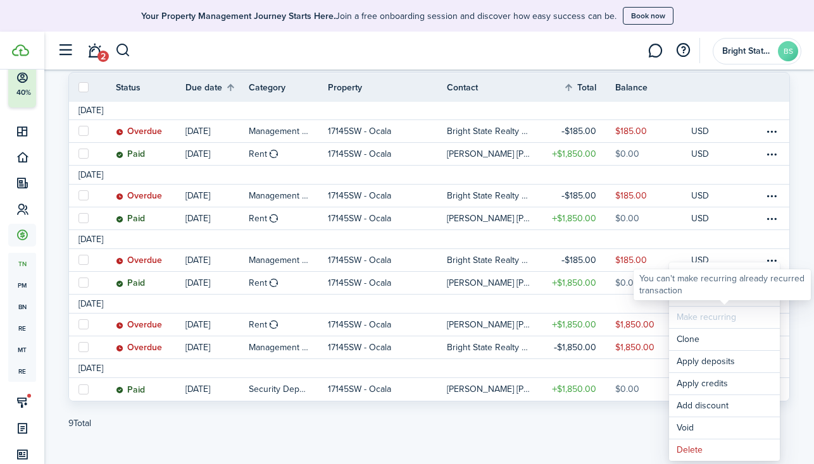
click at [687, 264] on body "Create New Finish Account Setup 40% Dashboard Portfolio Leasing Contacts Accoun…" at bounding box center [407, 31] width 814 height 464
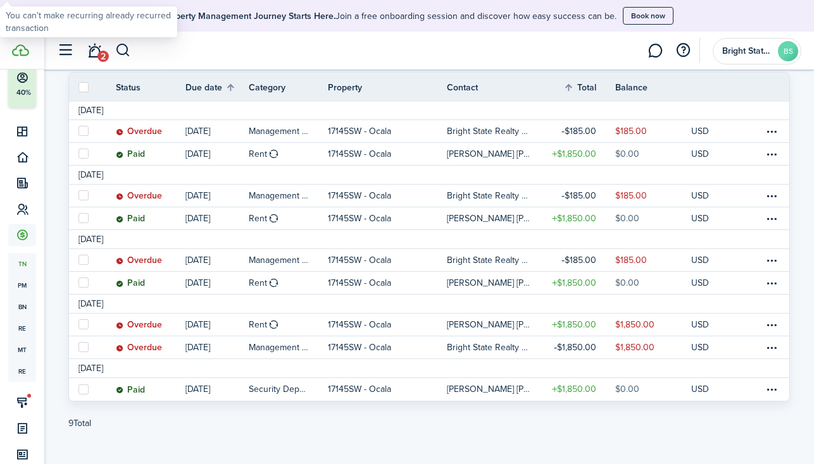
scroll to position [189, 0]
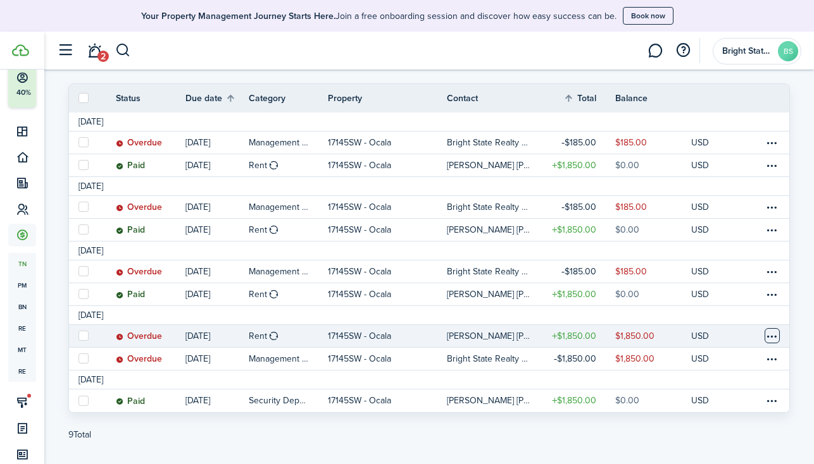
click at [767, 333] on table-menu-btn-icon "Open menu" at bounding box center [771, 335] width 15 height 15
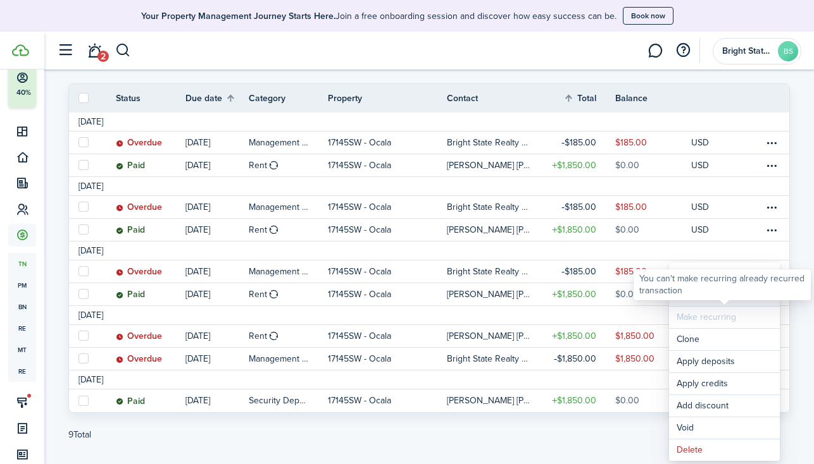
click at [753, 302] on link "Mark as paid" at bounding box center [724, 296] width 111 height 22
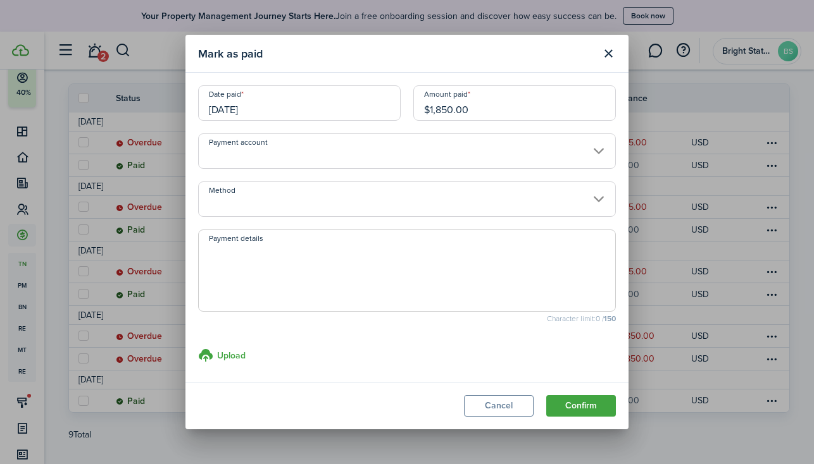
click at [240, 100] on input "[DATE]" at bounding box center [299, 102] width 202 height 35
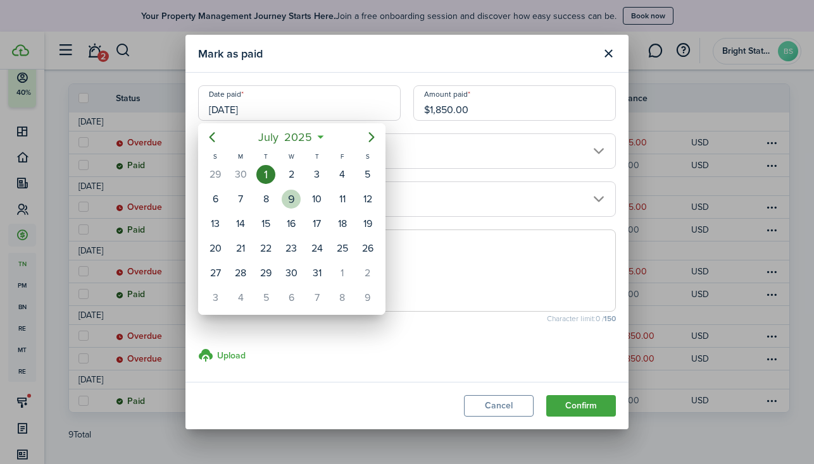
click at [292, 197] on div "9" at bounding box center [291, 199] width 19 height 19
type input "[DATE]"
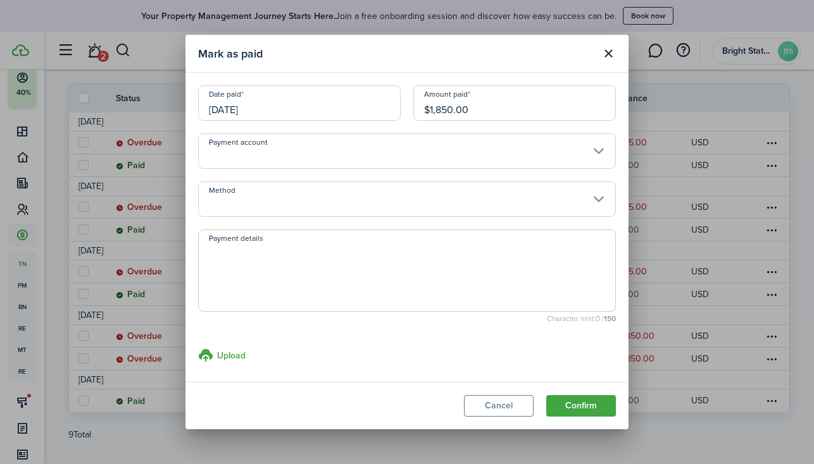
click at [518, 199] on input "Method" at bounding box center [407, 199] width 418 height 35
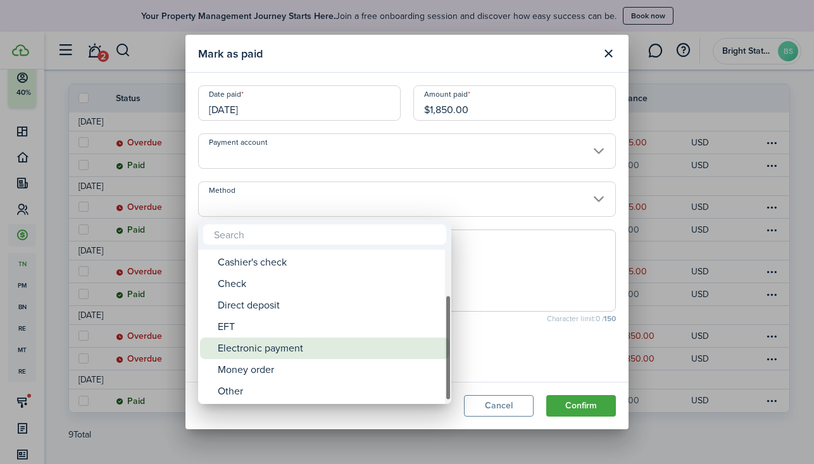
click at [273, 356] on div "Electronic payment" at bounding box center [330, 349] width 224 height 22
type input "Electronic payment"
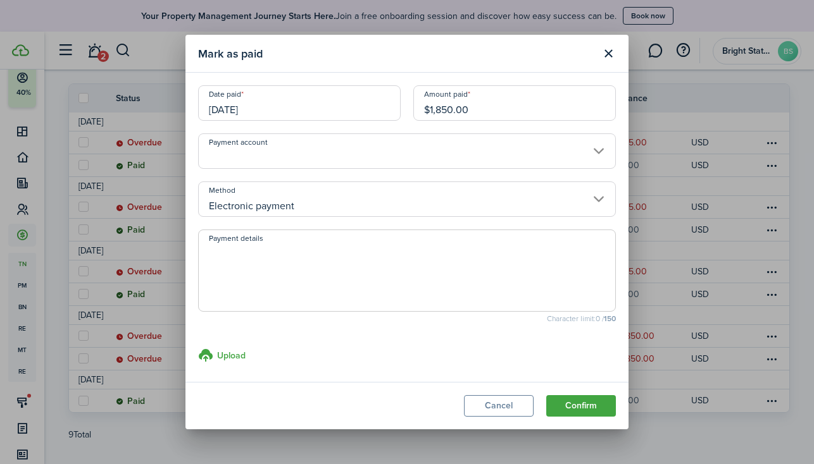
click at [594, 407] on button "Confirm" at bounding box center [581, 406] width 70 height 22
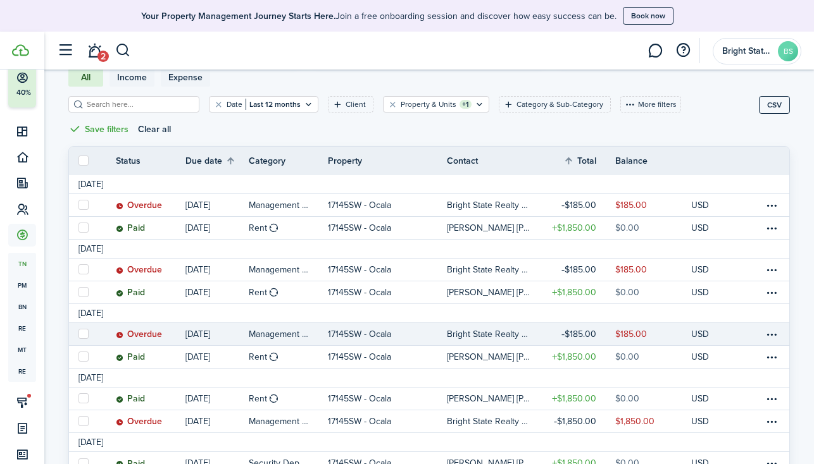
scroll to position [109, 0]
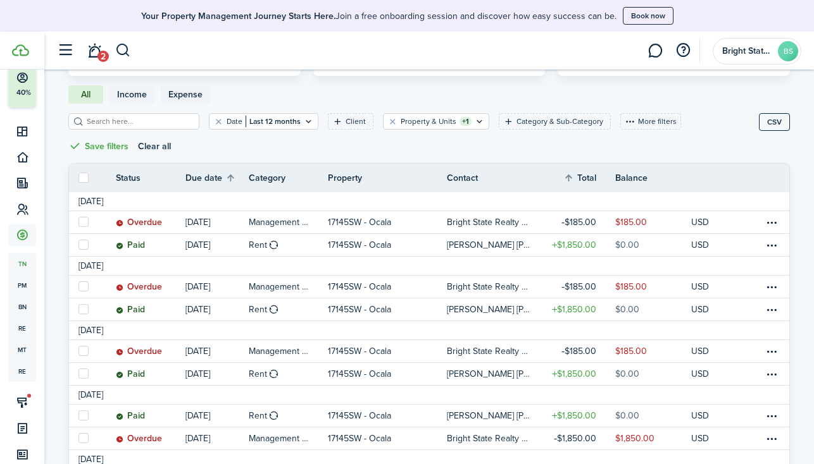
click at [91, 95] on div "All Income Expense" at bounding box center [139, 94] width 142 height 18
click at [86, 96] on div "All Income Expense" at bounding box center [139, 94] width 142 height 18
click at [474, 123] on icon "Open filter" at bounding box center [479, 121] width 11 height 10
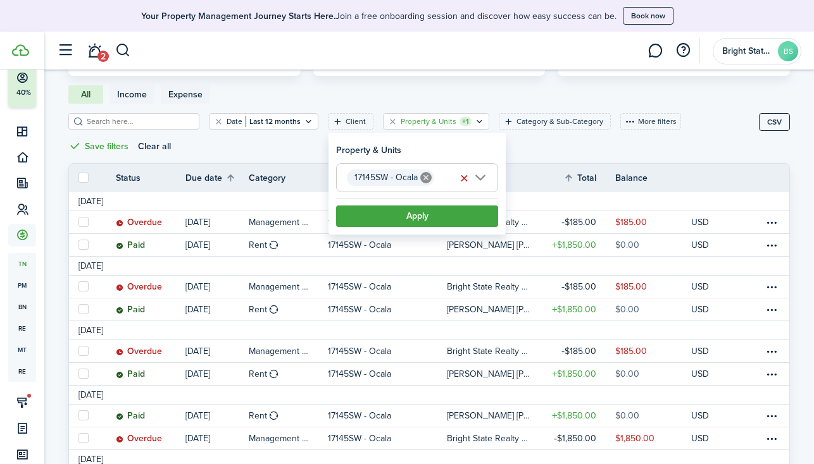
click at [467, 181] on button "button" at bounding box center [464, 179] width 18 height 18
click at [359, 94] on invoice-list-tabs "All Income Expense" at bounding box center [428, 94] width 721 height 18
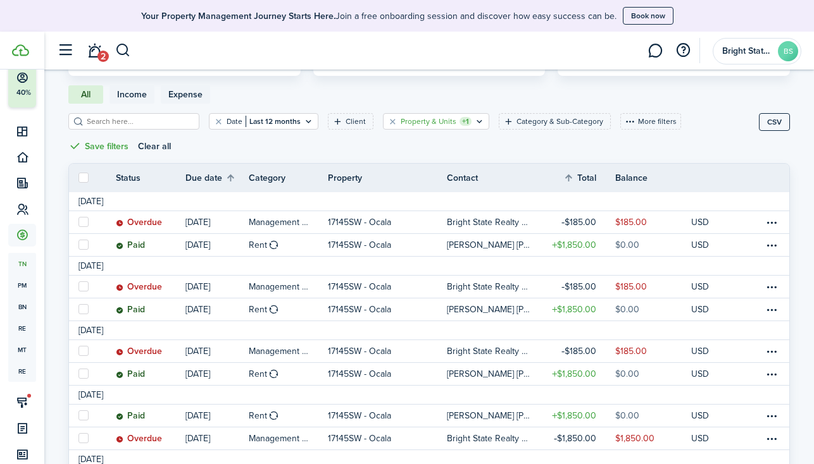
click at [459, 121] on filter-tag-counter "+1" at bounding box center [465, 121] width 12 height 9
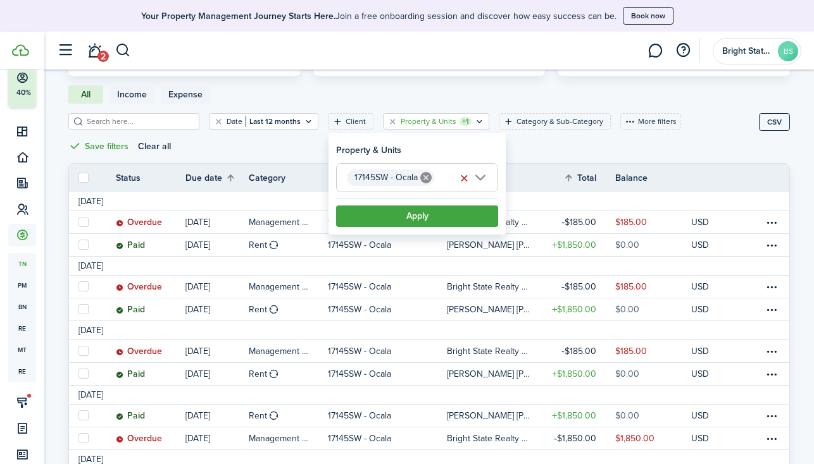
click at [465, 177] on button "button" at bounding box center [464, 179] width 18 height 18
click at [427, 214] on button "Apply" at bounding box center [417, 217] width 162 height 22
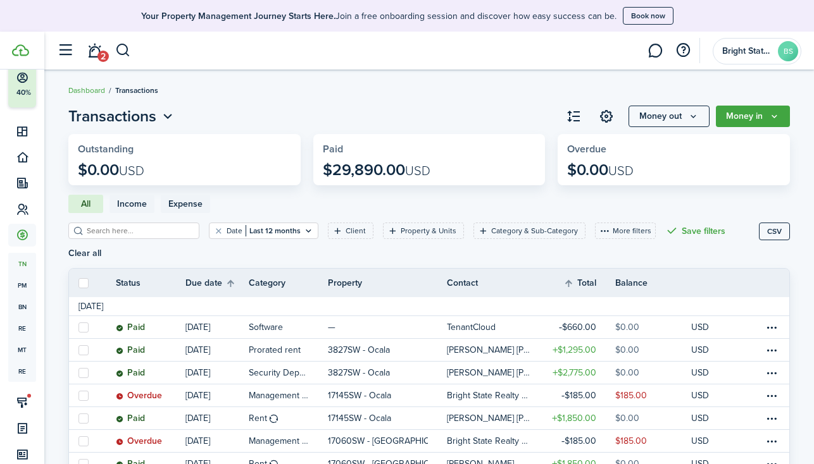
click at [778, 115] on icon "Money in" at bounding box center [774, 116] width 11 height 10
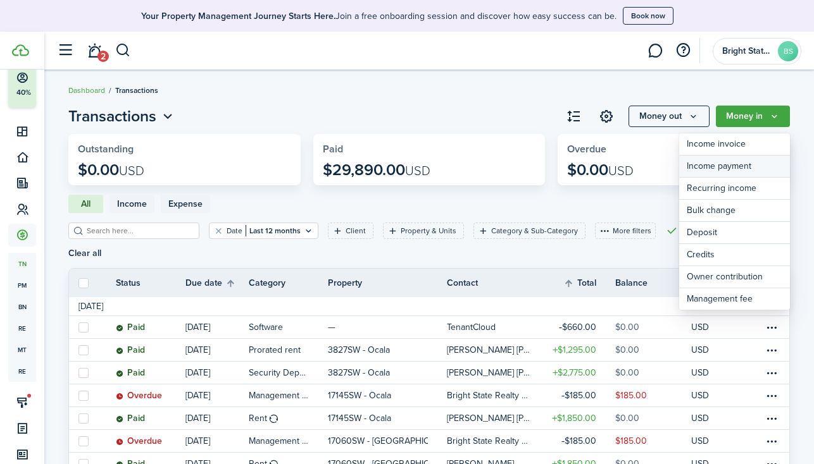
click at [726, 166] on link "Income payment" at bounding box center [734, 167] width 111 height 22
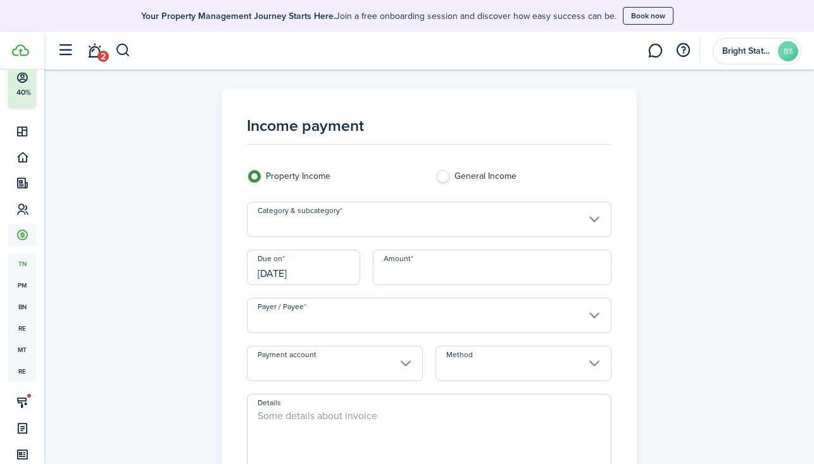
click at [595, 225] on input "Category & subcategory" at bounding box center [429, 219] width 365 height 35
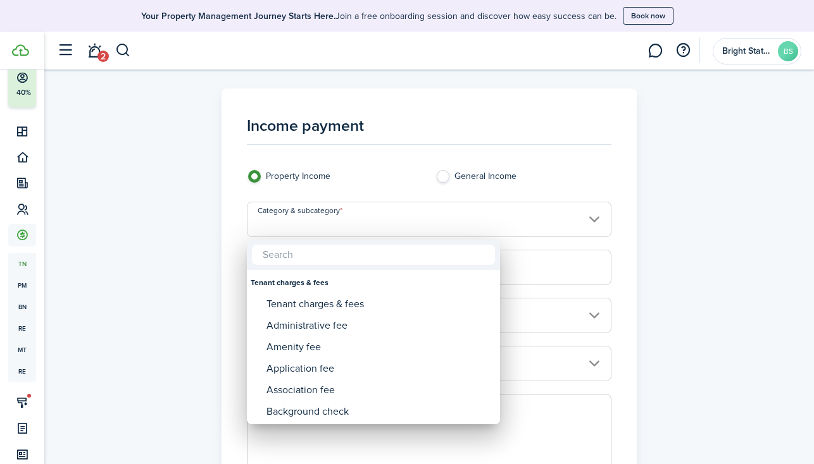
click at [714, 166] on div at bounding box center [407, 232] width 1016 height 667
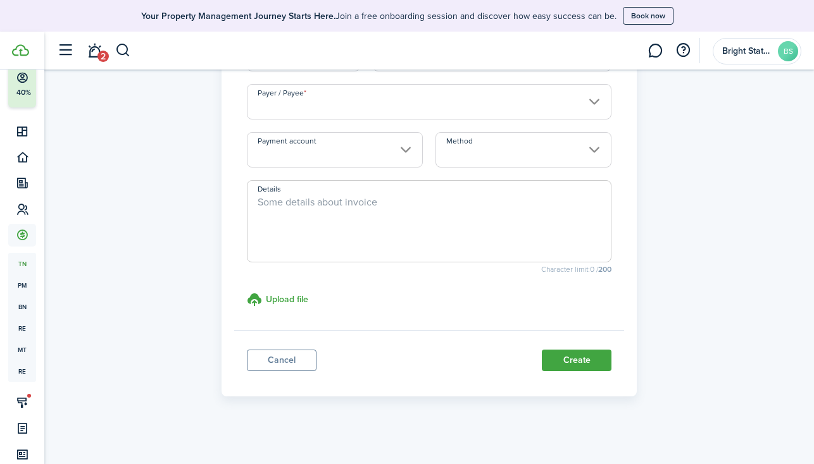
scroll to position [219, 0]
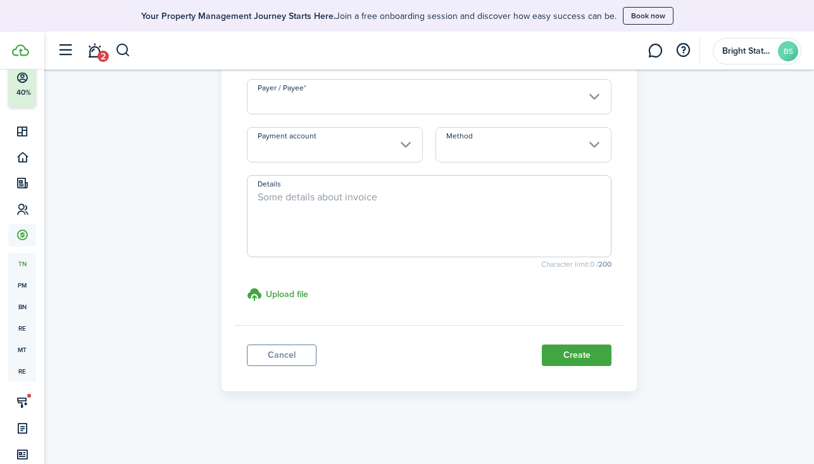
click at [292, 351] on link "Cancel" at bounding box center [282, 356] width 70 height 22
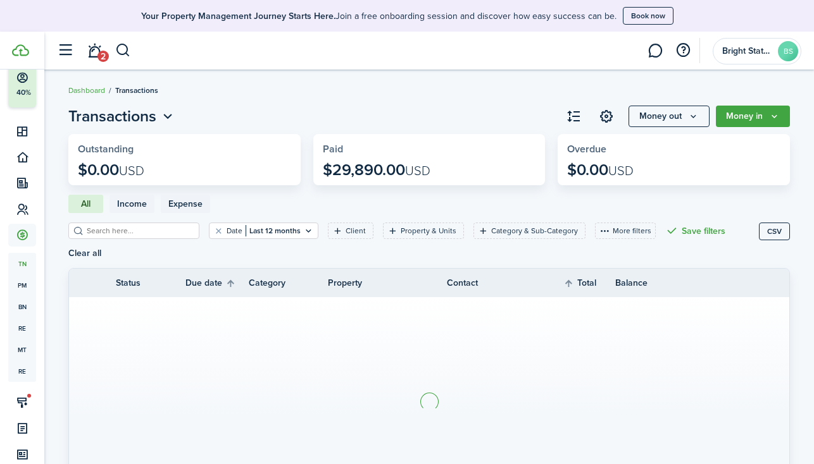
click at [693, 116] on icon "Money out" at bounding box center [693, 116] width 11 height 10
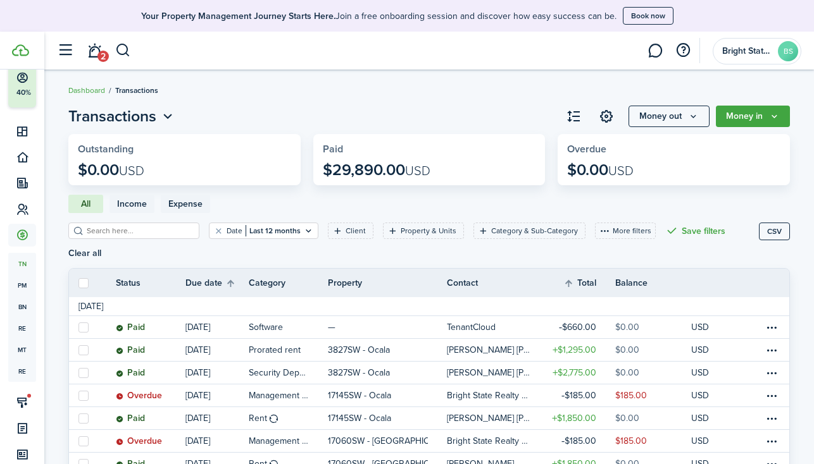
click at [463, 96] on breadcrumb "Dashboard Transactions" at bounding box center [428, 84] width 721 height 29
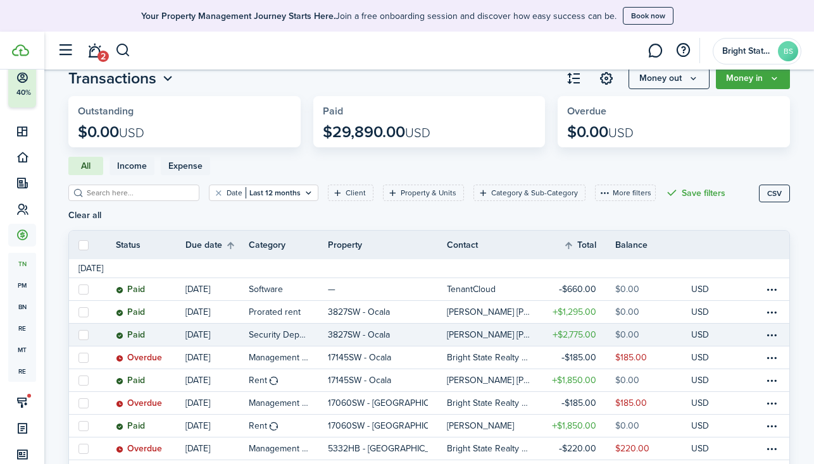
scroll to position [37, 0]
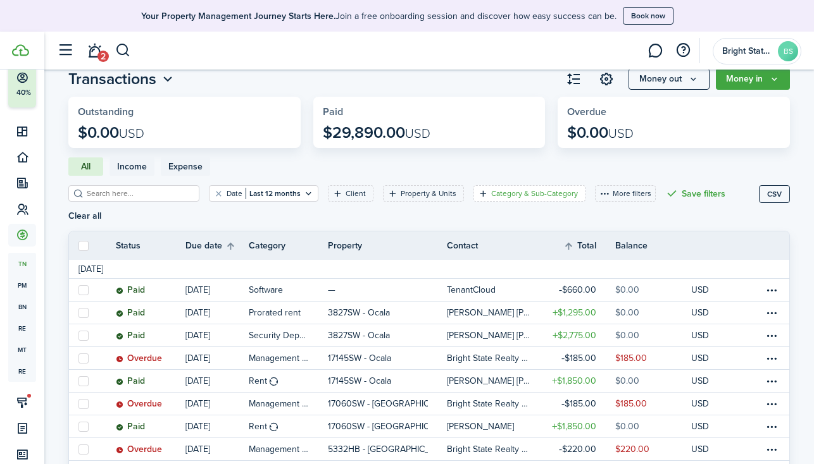
click at [512, 194] on filter-tag-label "Category & Sub-Category" at bounding box center [534, 193] width 87 height 11
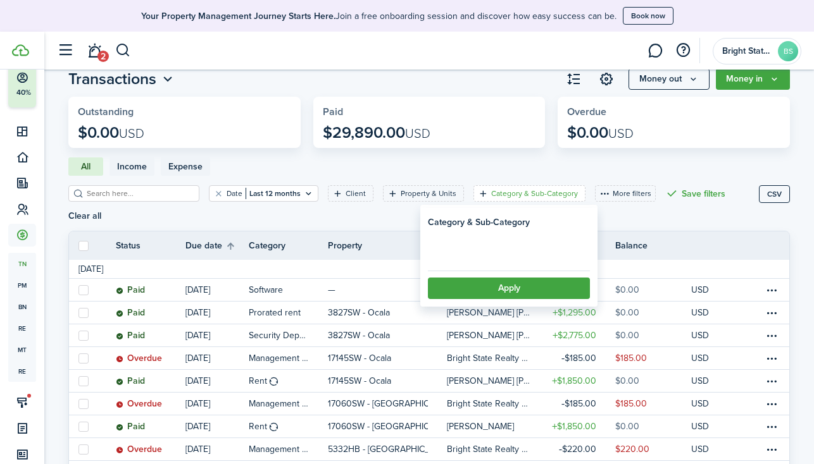
click at [500, 247] on loading-skeleton at bounding box center [509, 249] width 162 height 29
click at [501, 248] on span "Select category" at bounding box center [472, 249] width 69 height 15
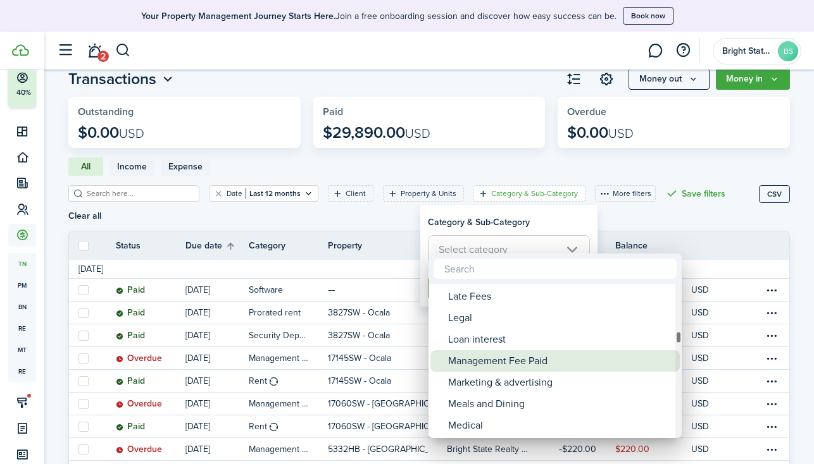
click at [554, 358] on div "Management Fee Paid" at bounding box center [560, 362] width 224 height 22
type input "Management Fee Paid"
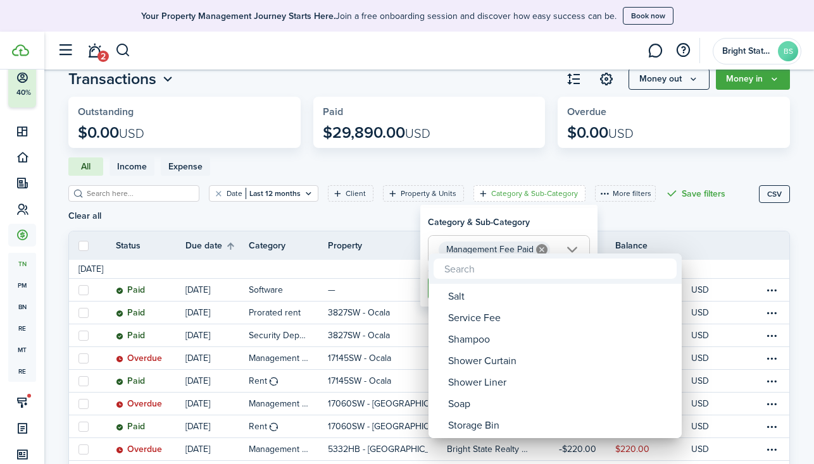
click at [505, 171] on div at bounding box center [407, 232] width 1016 height 667
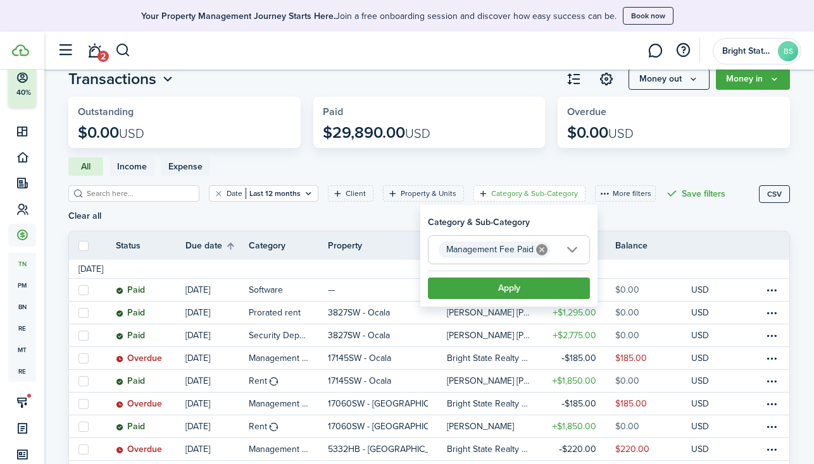
click at [528, 293] on button "Apply" at bounding box center [509, 289] width 162 height 22
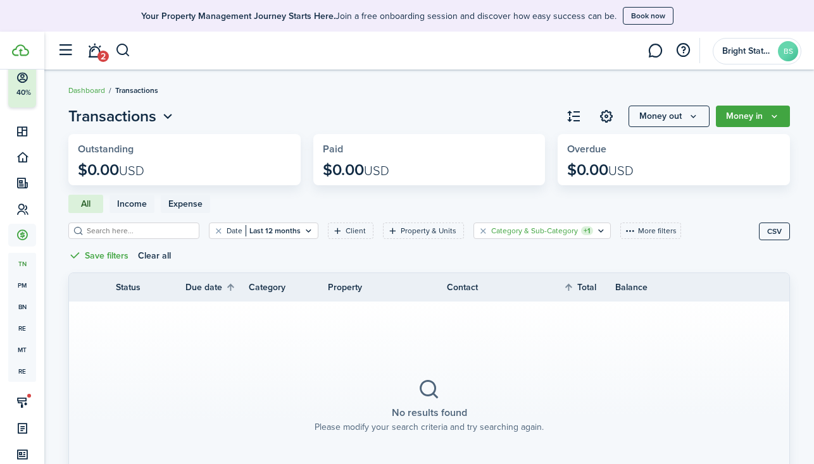
click at [555, 233] on filter-tag-label "Category & Sub-Category" at bounding box center [534, 230] width 87 height 11
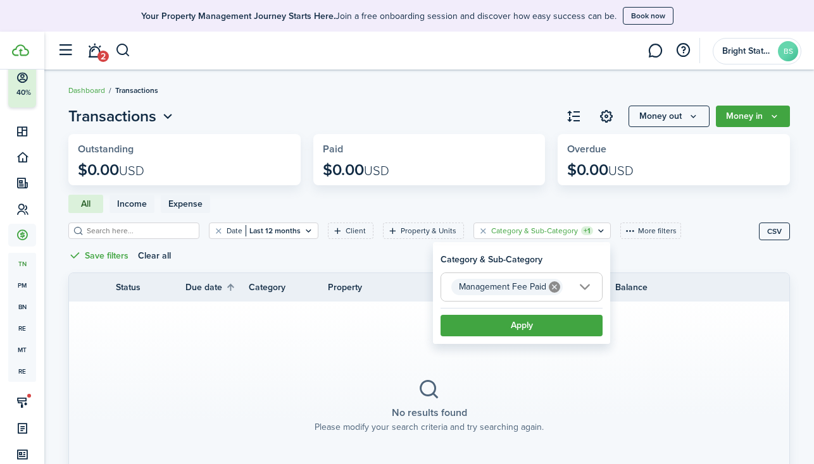
click at [560, 290] on mbsc-icon at bounding box center [554, 287] width 16 height 16
click at [539, 330] on button "Apply" at bounding box center [521, 326] width 162 height 22
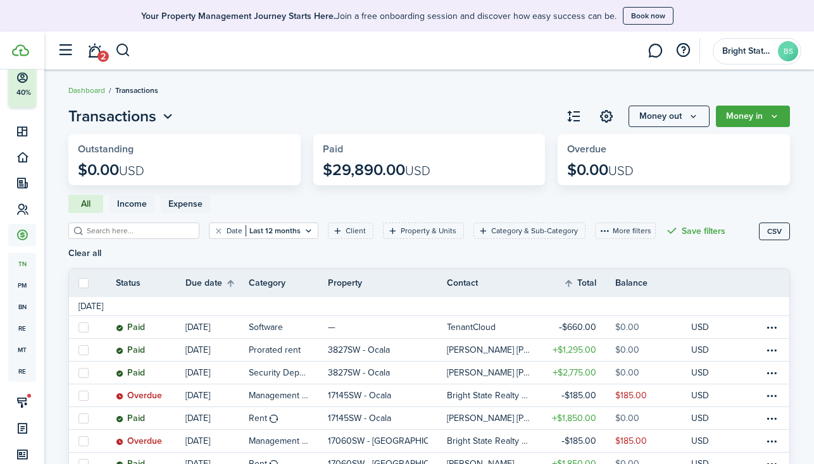
click at [698, 116] on icon "Money out" at bounding box center [693, 116] width 11 height 10
click at [764, 113] on button "Money in" at bounding box center [753, 117] width 74 height 22
click at [640, 213] on filter-with-custom-content-wrapper "Date Last 12 months Client Property & Units Category & Sub-Category More filter…" at bounding box center [428, 240] width 721 height 55
click at [600, 232] on button "More filters" at bounding box center [625, 231] width 61 height 16
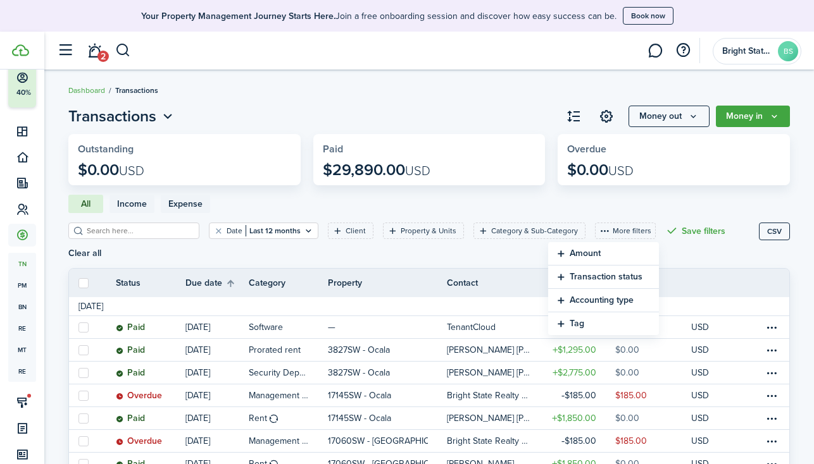
click at [714, 276] on tr "Status Due date Category Property Contact Total Balance Actions" at bounding box center [429, 283] width 720 height 15
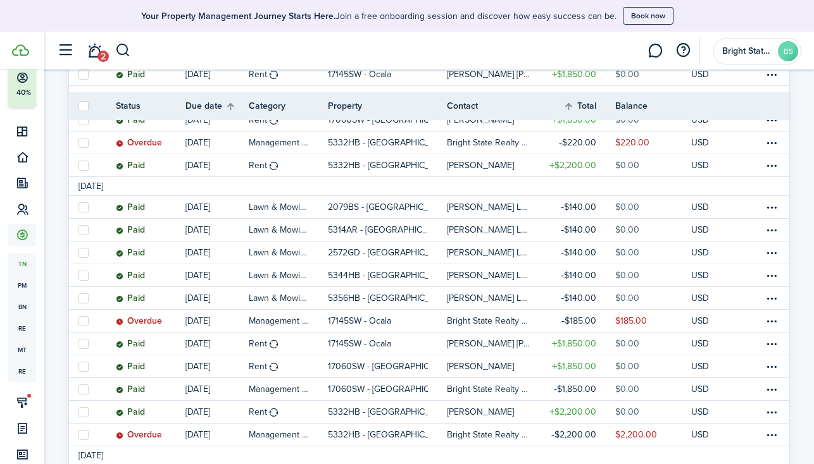
scroll to position [504, 0]
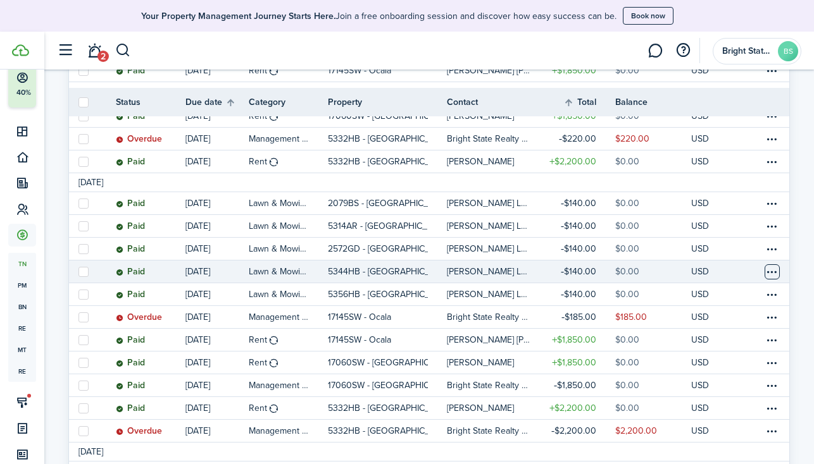
click at [775, 264] on table-menu-btn-icon at bounding box center [771, 271] width 15 height 15
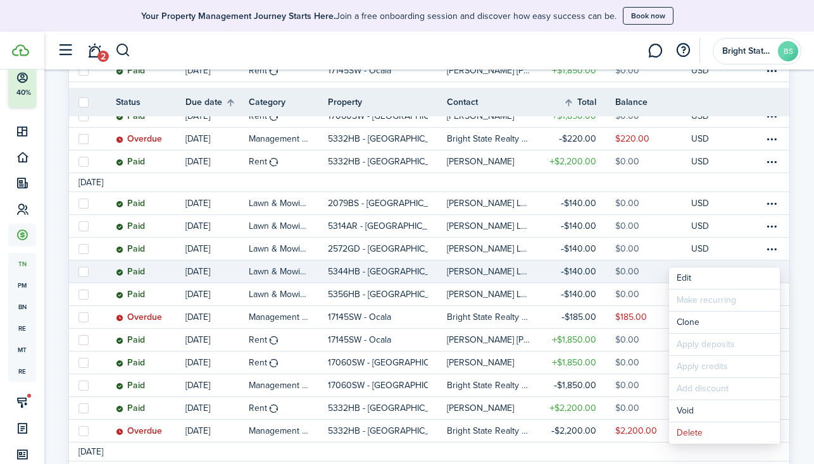
click at [802, 253] on invoice-list "Transactions Money out Money in Outstanding $0.00 USD Paid $29,890.00 USD Overd…" at bounding box center [428, 245] width 769 height 1301
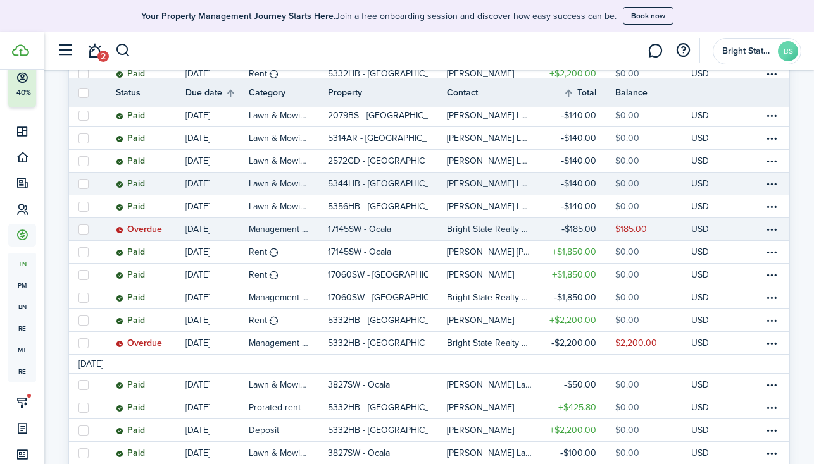
scroll to position [595, 0]
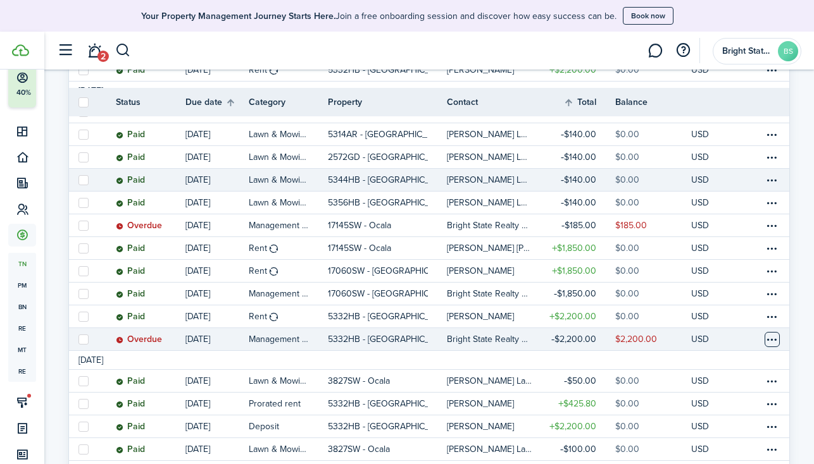
click at [769, 332] on table-menu-btn-icon at bounding box center [771, 339] width 15 height 15
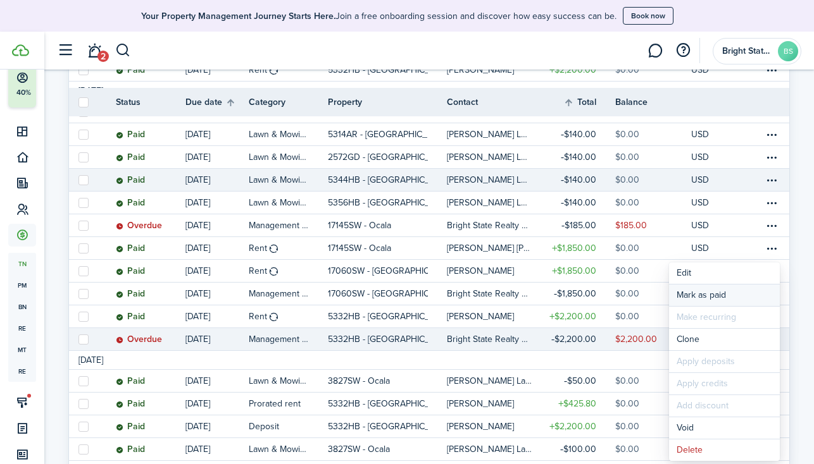
click at [719, 295] on link "Mark as paid" at bounding box center [724, 296] width 111 height 22
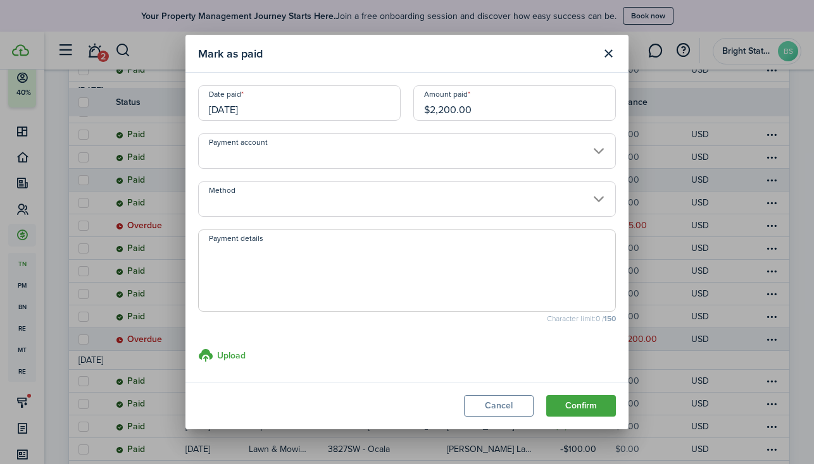
click at [507, 207] on input "Method" at bounding box center [407, 199] width 418 height 35
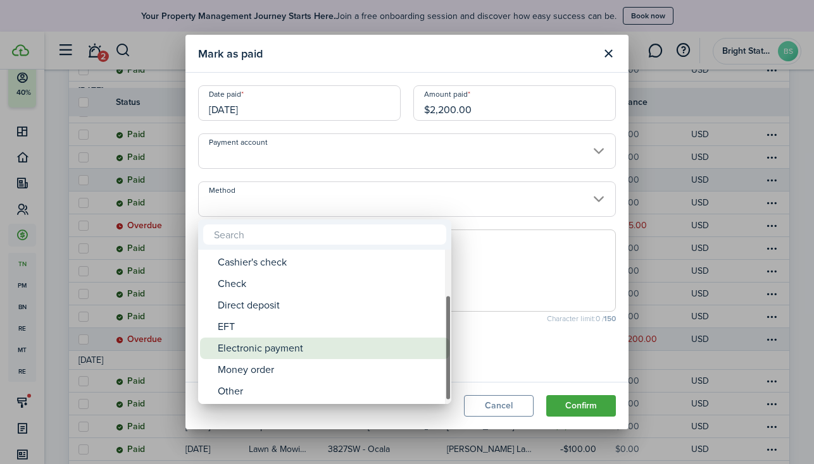
click at [322, 346] on div "Electronic payment" at bounding box center [330, 349] width 224 height 22
type input "Electronic payment"
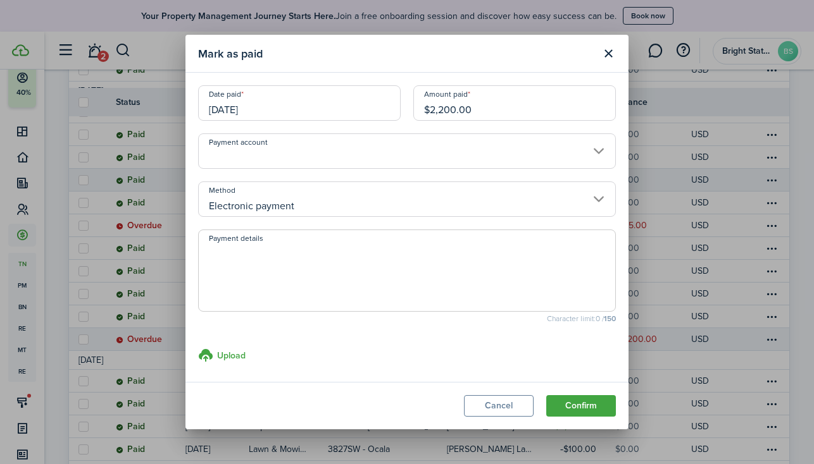
click at [582, 409] on button "Confirm" at bounding box center [581, 406] width 70 height 22
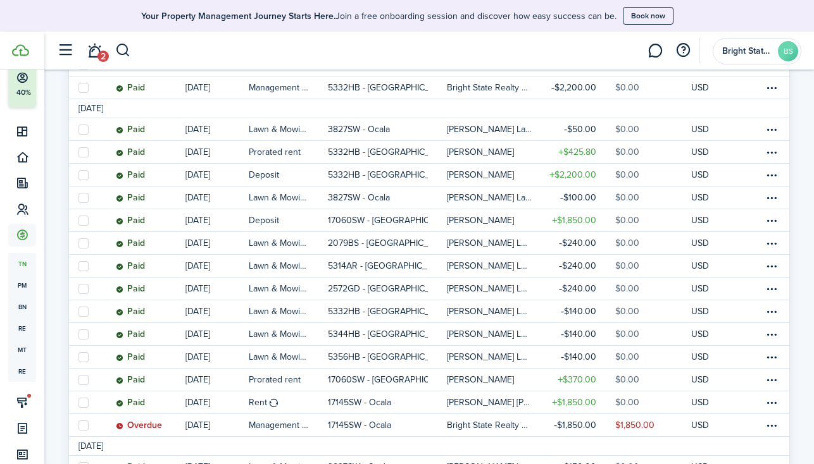
scroll to position [945, 0]
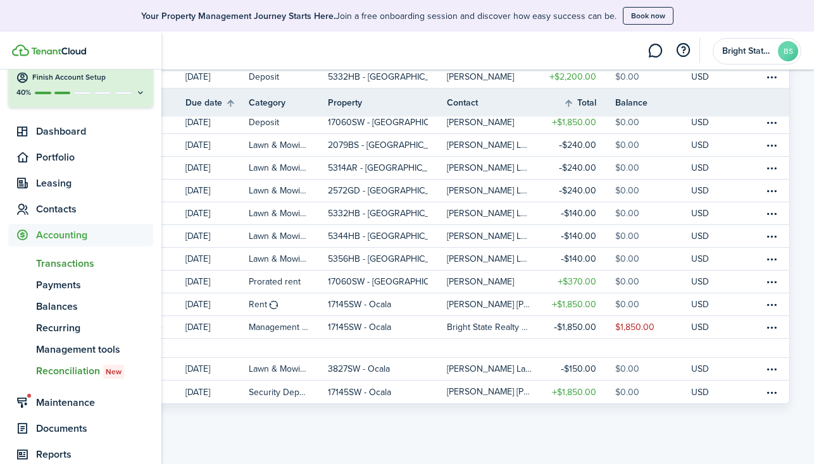
click at [82, 369] on span "Reconciliation New" at bounding box center [94, 371] width 117 height 15
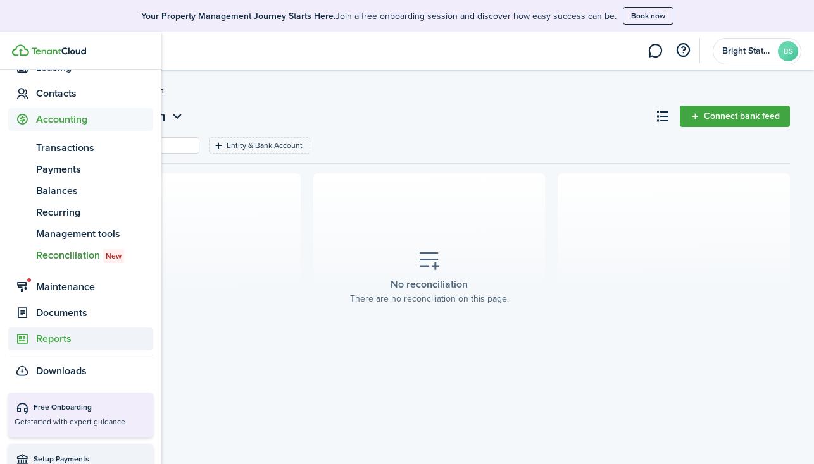
click at [63, 342] on span "Reports" at bounding box center [94, 339] width 117 height 15
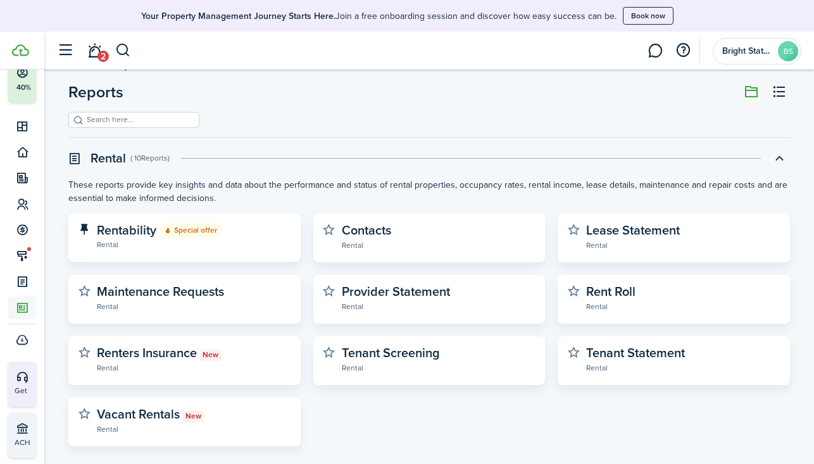
scroll to position [25, 0]
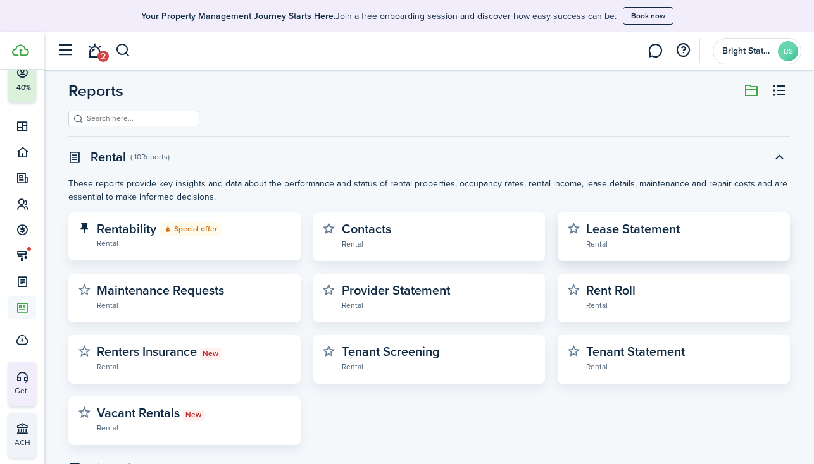
click at [623, 229] on widget-stats-description "Lease Statement" at bounding box center [633, 229] width 94 height 19
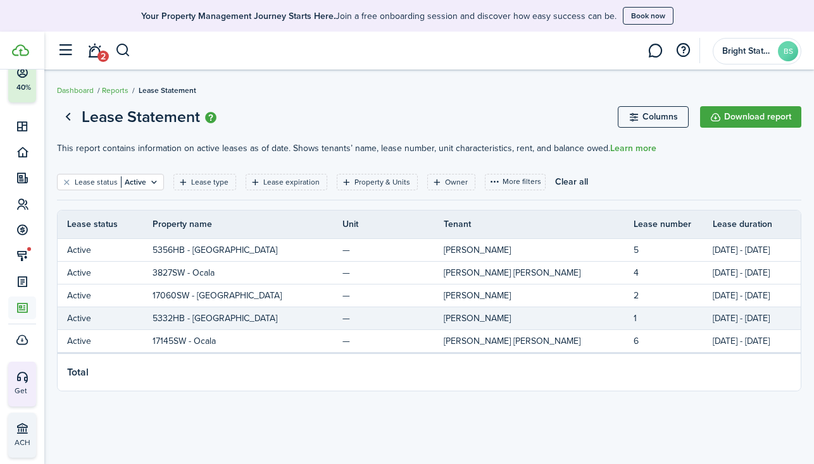
click at [444, 320] on td "[PERSON_NAME]" at bounding box center [539, 318] width 190 height 17
click at [77, 320] on td "Active" at bounding box center [105, 318] width 95 height 17
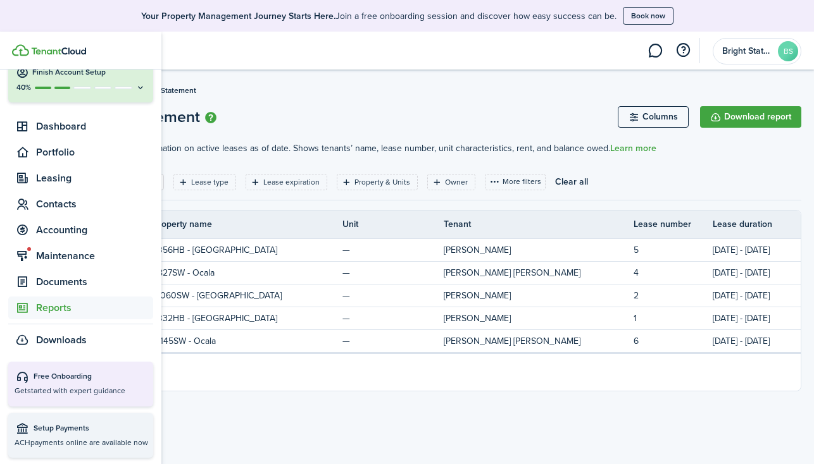
click at [66, 305] on span "Reports" at bounding box center [94, 308] width 117 height 15
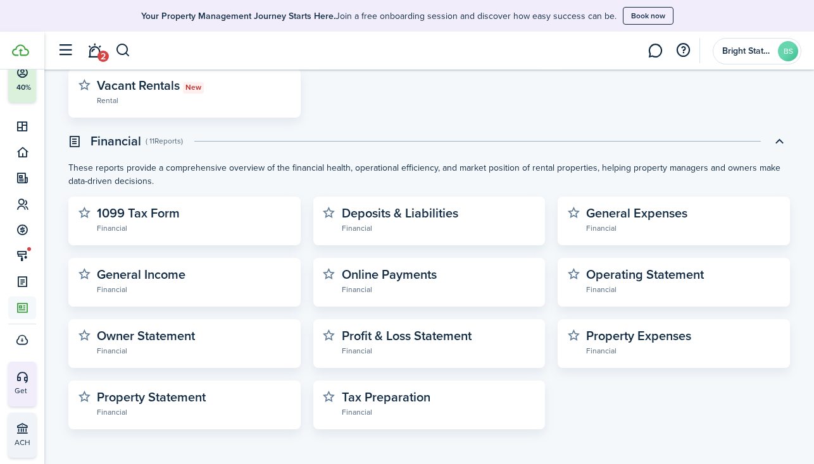
scroll to position [353, 0]
click at [206, 338] on link "Owner Statement Financial" at bounding box center [194, 343] width 194 height 28
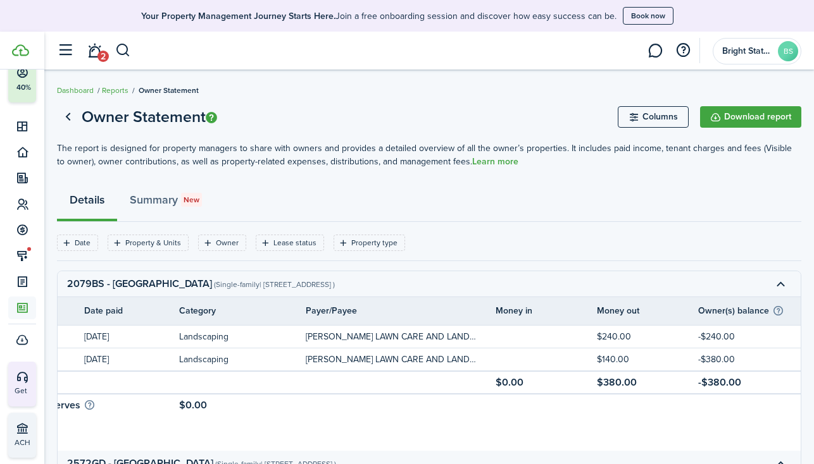
click at [667, 114] on button "Columns" at bounding box center [653, 117] width 71 height 22
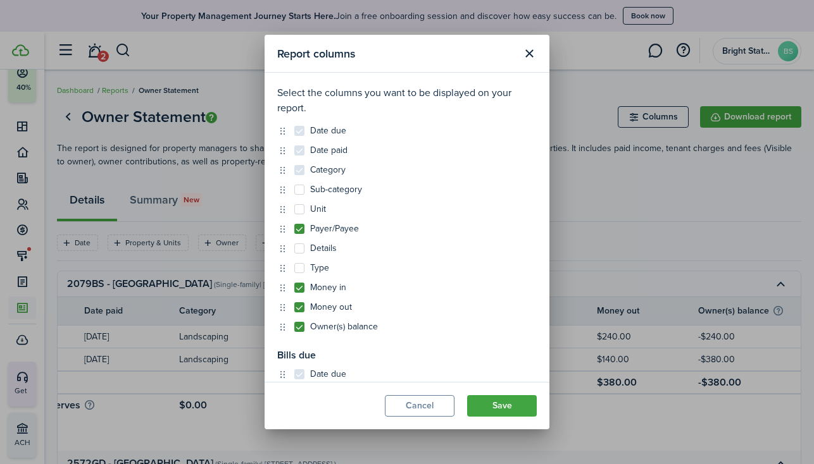
click at [299, 230] on label "Payer/Payee" at bounding box center [326, 229] width 65 height 10
click at [294, 230] on input "Payer/Payee" at bounding box center [294, 229] width 1 height 1
checkbox input "false"
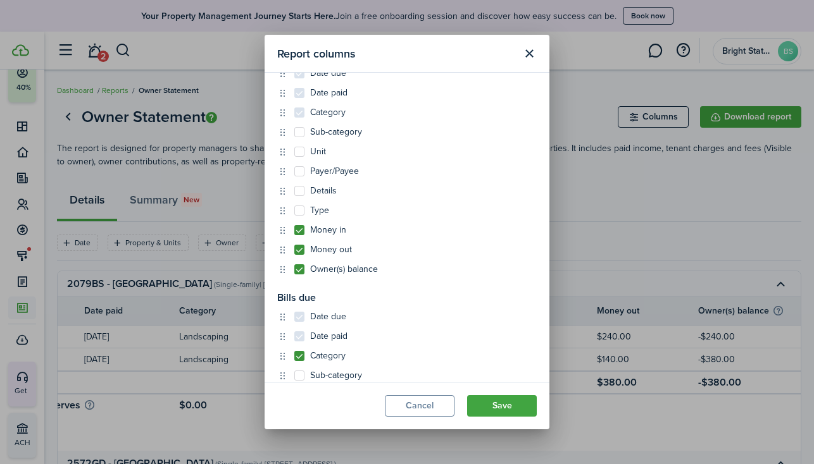
scroll to position [66, 0]
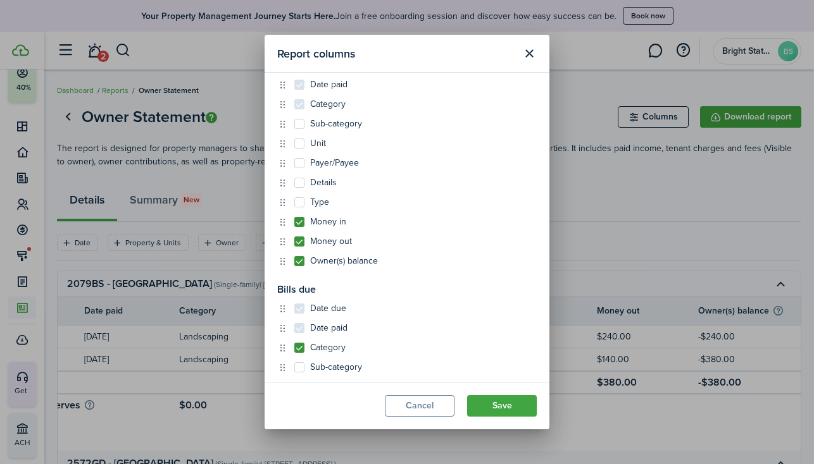
click at [299, 181] on label "Details" at bounding box center [315, 183] width 42 height 10
click at [294, 249] on input "Details" at bounding box center [294, 249] width 1 height 1
checkbox input "true"
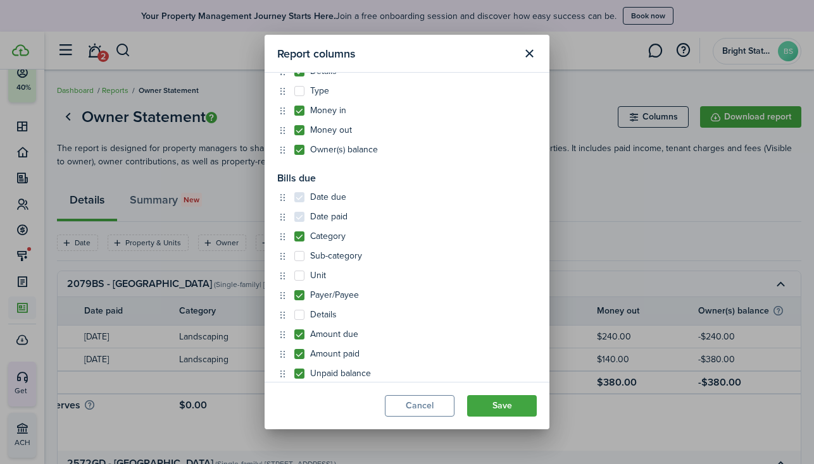
scroll to position [187, 0]
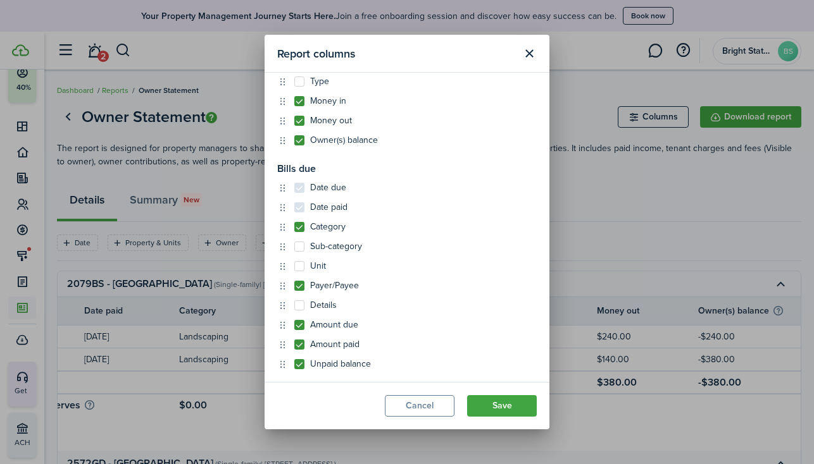
click at [298, 289] on label "Payer/Payee" at bounding box center [326, 286] width 65 height 10
click at [294, 464] on input "Payer/Payee" at bounding box center [294, 473] width 1 height 1
checkbox input "false"
click at [299, 269] on label "Unit" at bounding box center [310, 266] width 32 height 10
click at [294, 453] on input "Unit" at bounding box center [294, 453] width 1 height 1
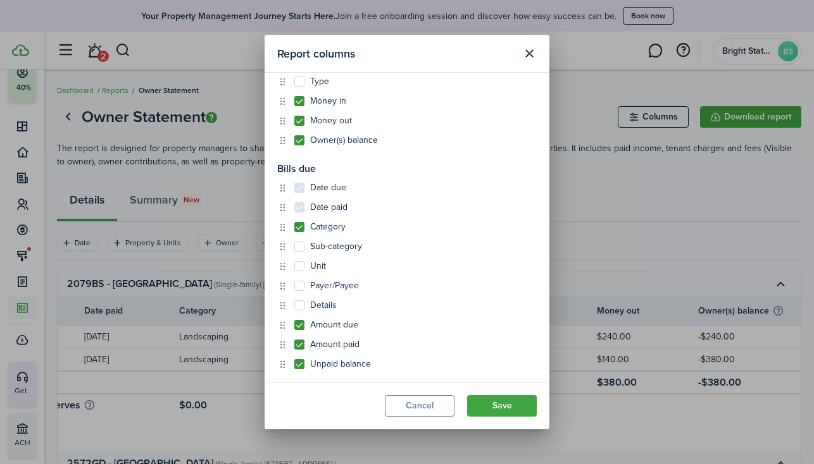
checkbox input "true"
click at [497, 404] on button "Save" at bounding box center [502, 406] width 70 height 22
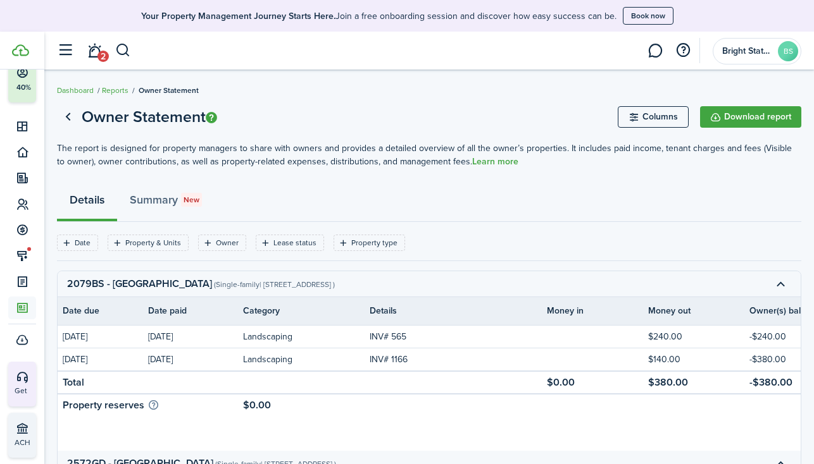
scroll to position [0, 0]
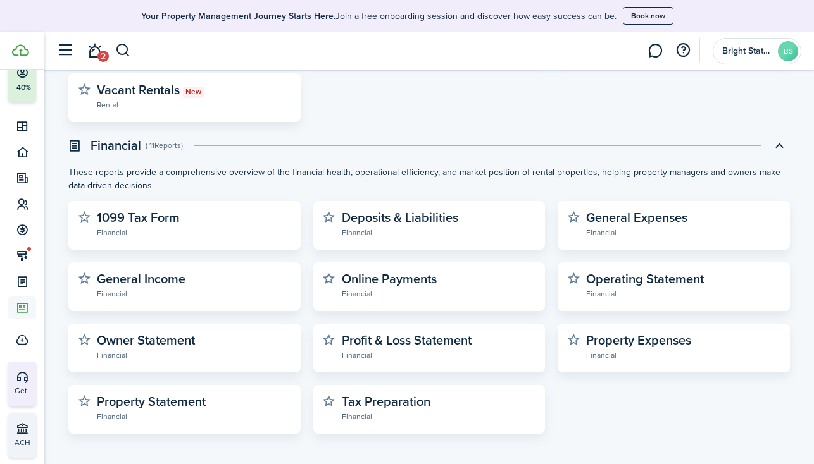
scroll to position [353, 0]
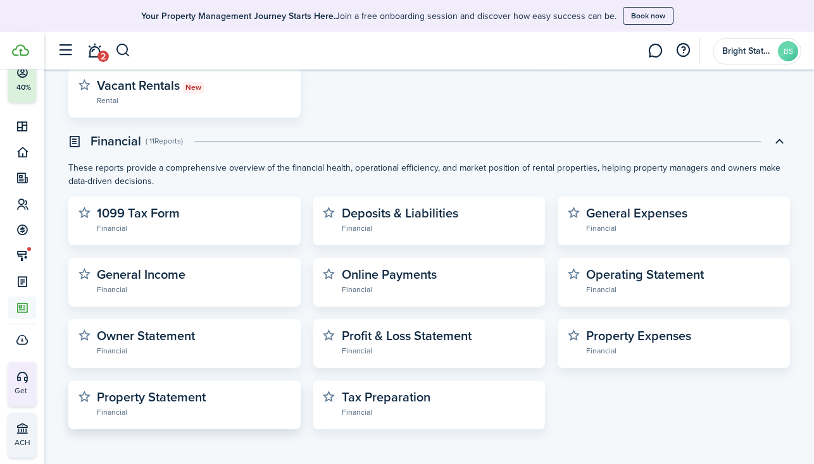
click at [159, 395] on widget-stats-description "Property Statement" at bounding box center [151, 397] width 109 height 19
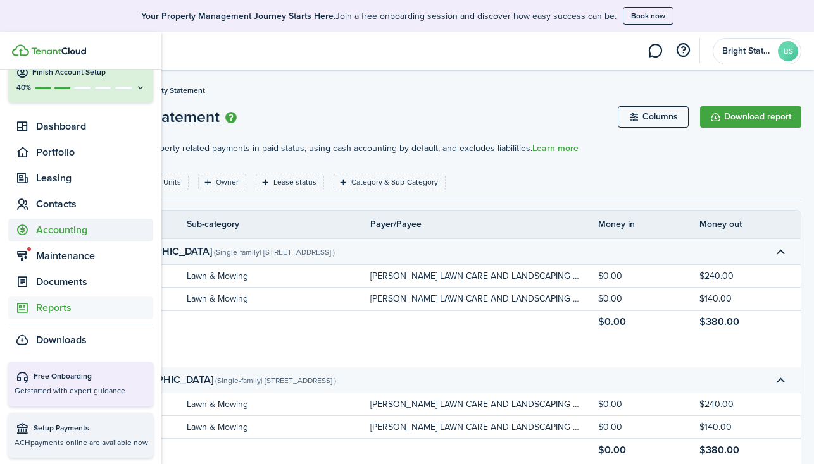
click at [59, 230] on span "Accounting" at bounding box center [94, 230] width 117 height 15
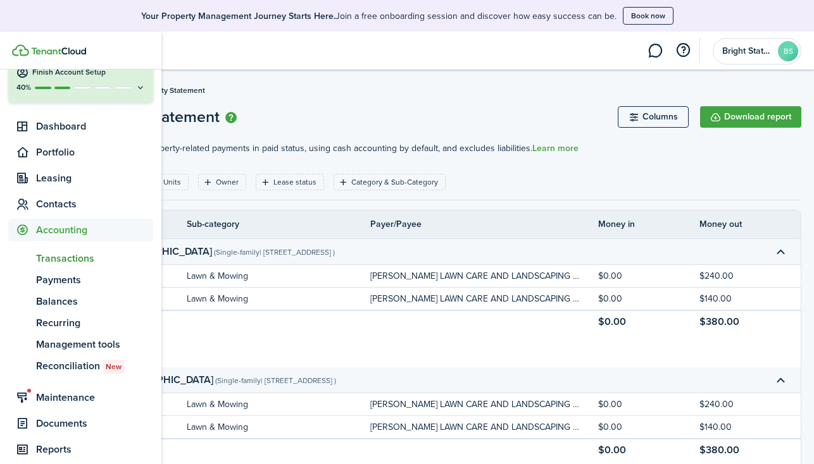
click at [74, 262] on span "Transactions" at bounding box center [94, 258] width 117 height 15
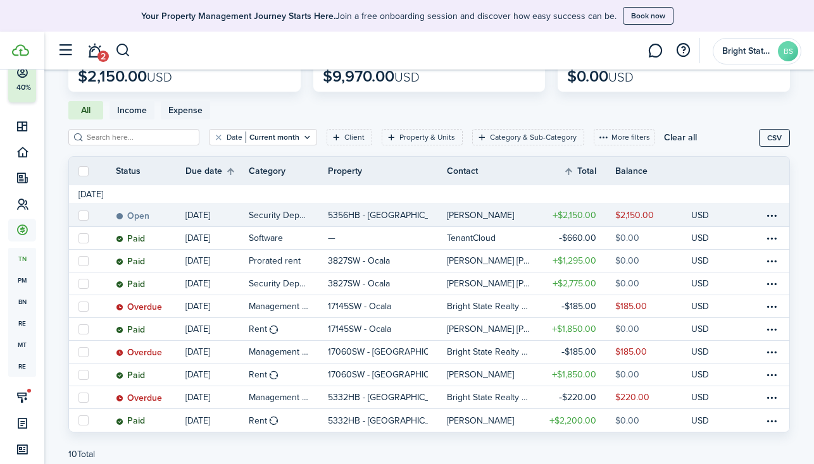
scroll to position [61, 0]
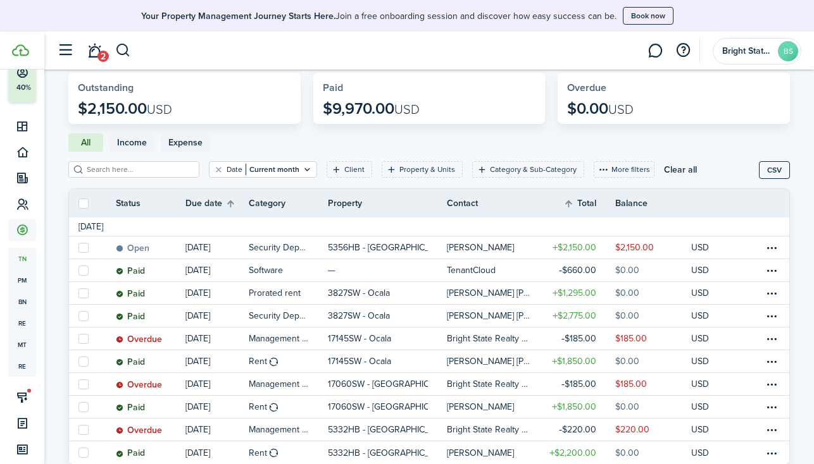
click at [134, 147] on span "Income" at bounding box center [132, 142] width 30 height 13
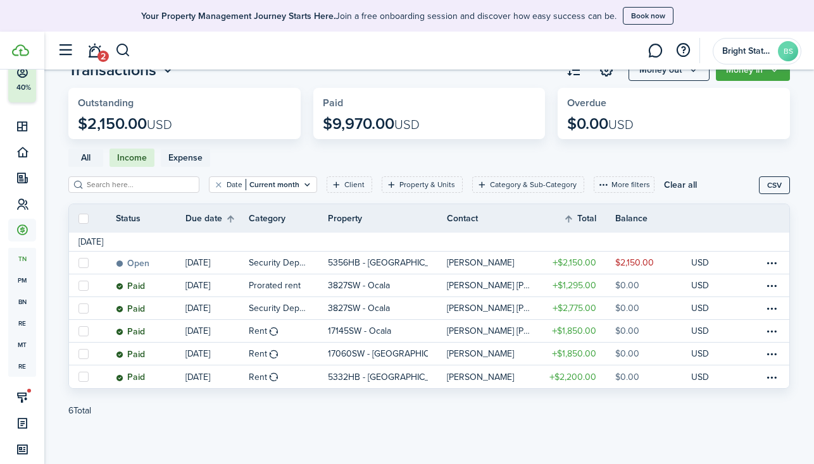
scroll to position [47, 0]
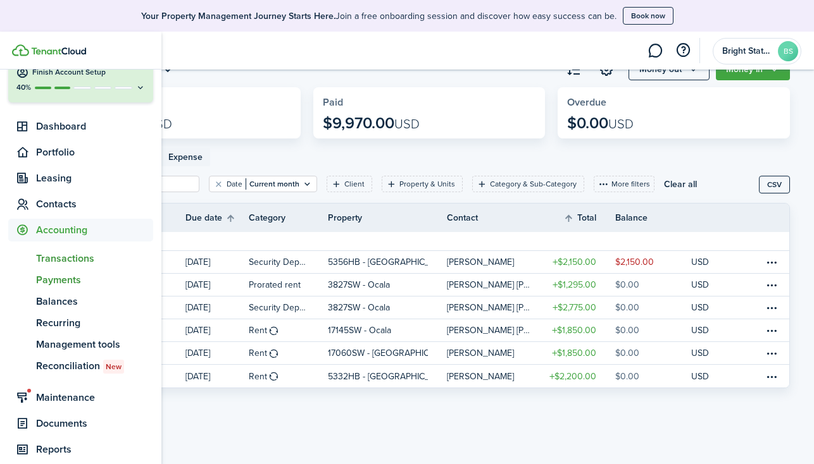
click at [97, 279] on span "Payments" at bounding box center [94, 280] width 117 height 15
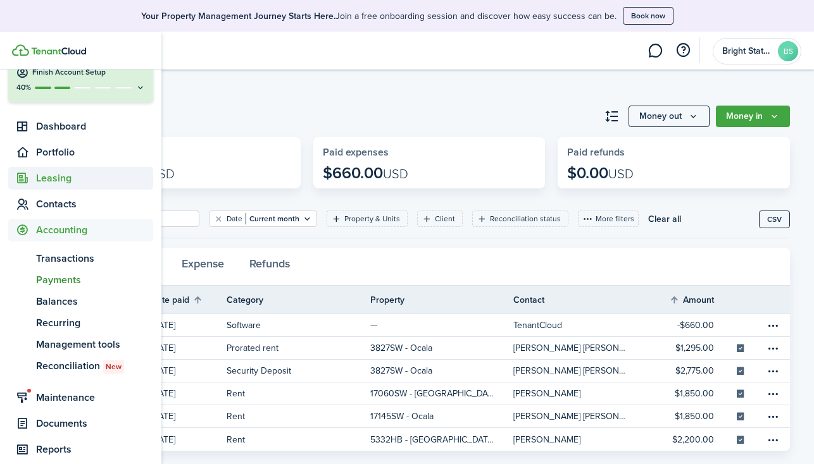
click at [66, 173] on span "Leasing" at bounding box center [94, 178] width 117 height 15
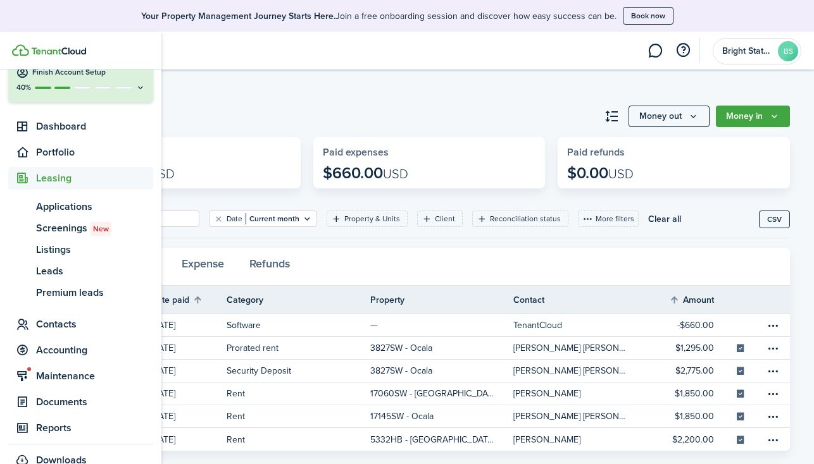
click at [66, 174] on span "Leasing" at bounding box center [94, 178] width 117 height 15
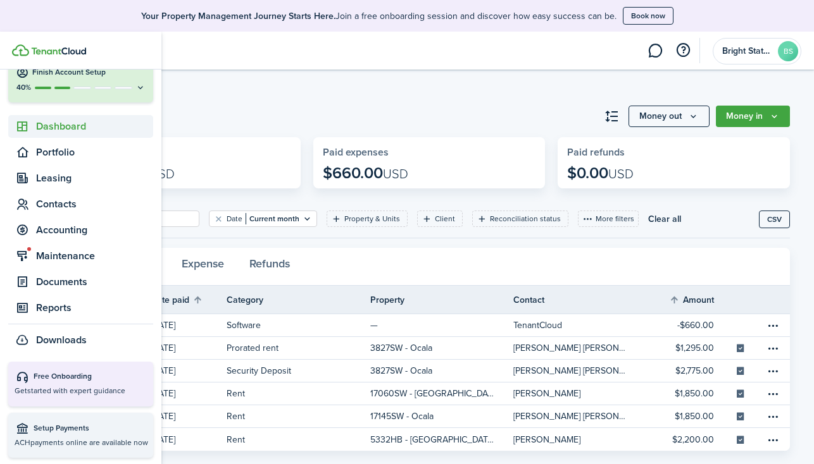
click at [62, 127] on span "Dashboard" at bounding box center [94, 126] width 117 height 15
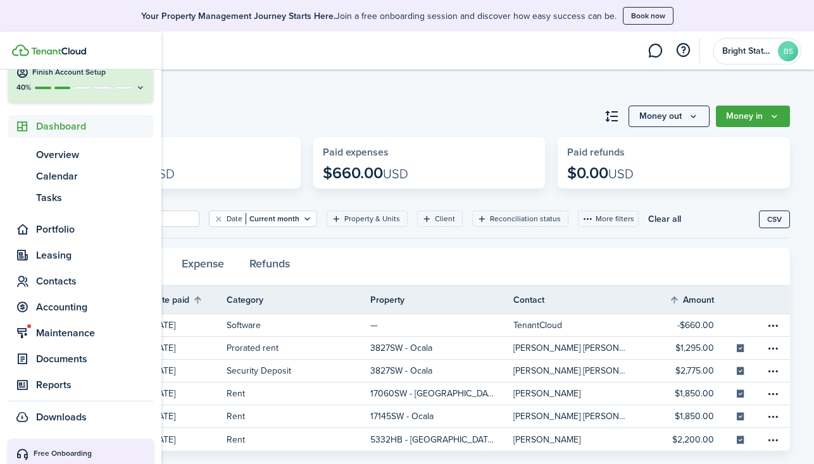
click at [77, 123] on span "Dashboard" at bounding box center [94, 126] width 117 height 15
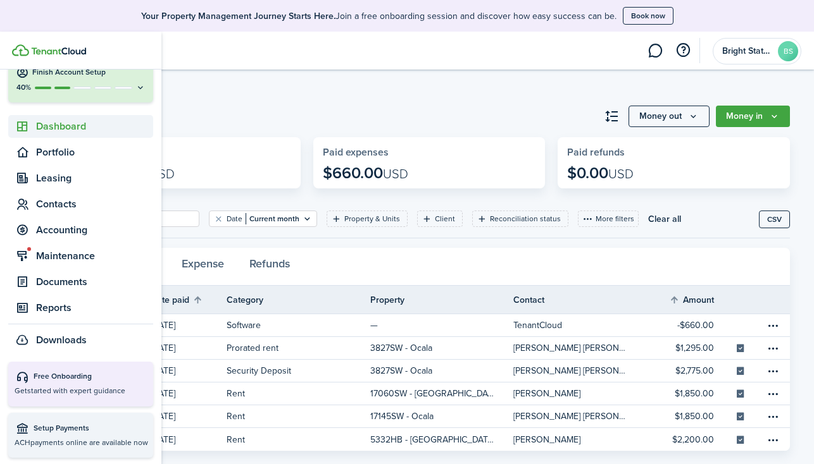
click at [77, 123] on span "Dashboard" at bounding box center [94, 126] width 117 height 15
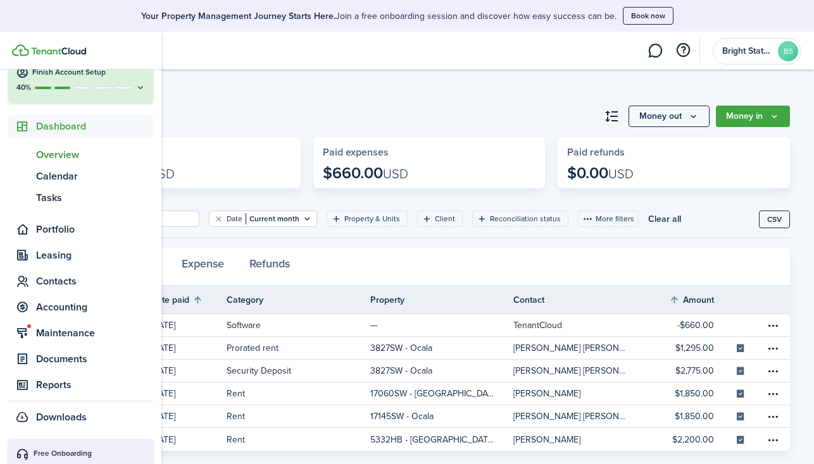
click at [64, 147] on span "Overview" at bounding box center [94, 154] width 117 height 15
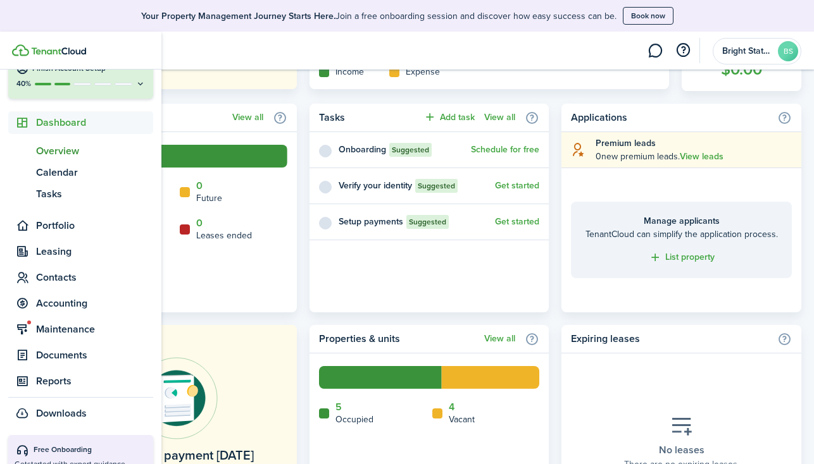
scroll to position [70, 0]
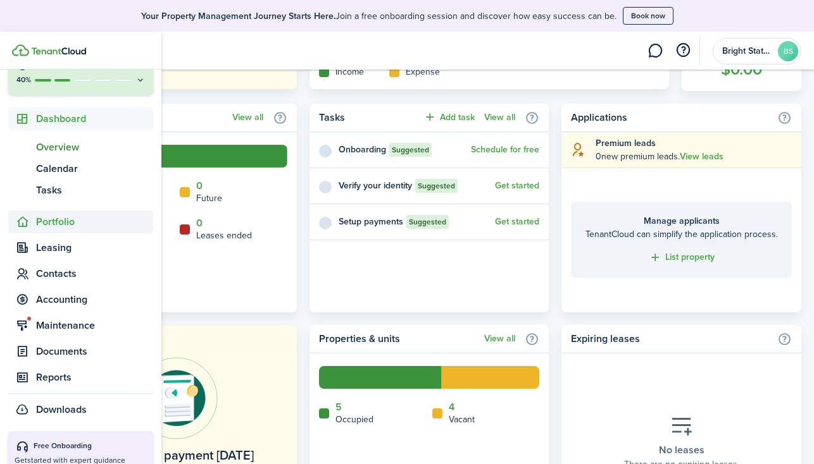
click at [58, 221] on span "Portfolio" at bounding box center [94, 221] width 117 height 15
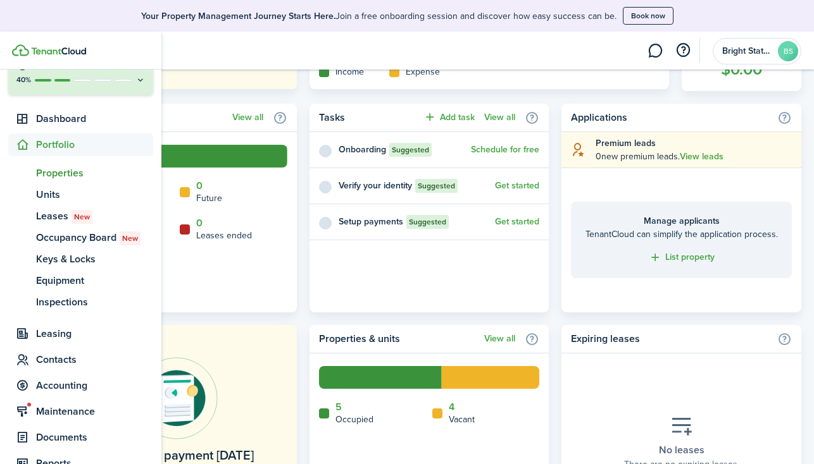
click at [71, 173] on span "Properties" at bounding box center [94, 173] width 117 height 15
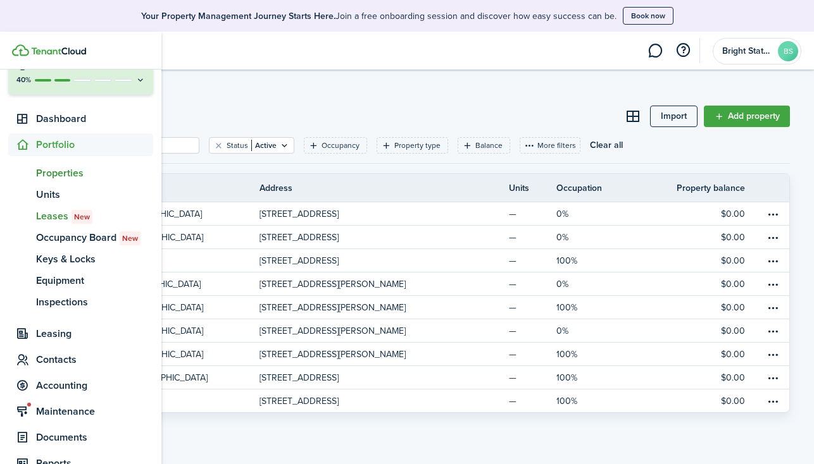
click at [53, 217] on span "Leases New" at bounding box center [94, 216] width 117 height 15
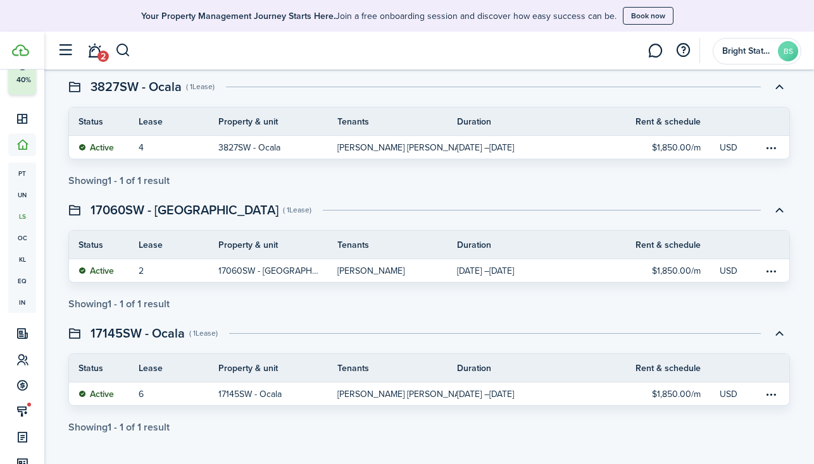
scroll to position [409, 0]
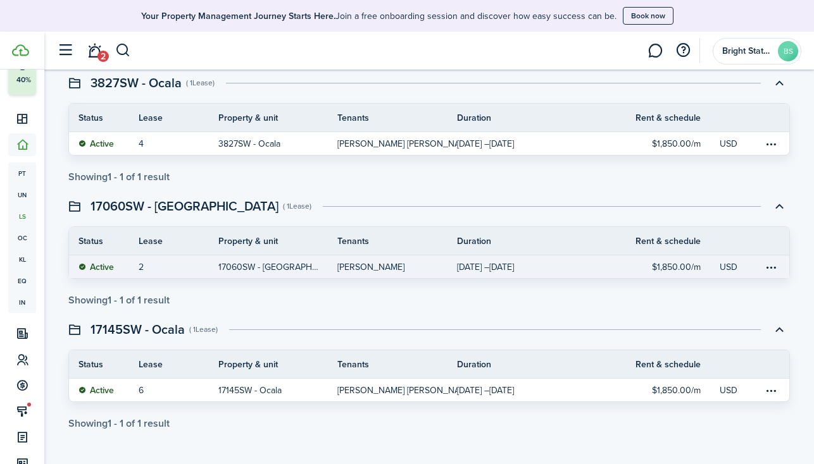
click at [404, 268] on table-info-title "[PERSON_NAME]" at bounding box center [370, 267] width 67 height 13
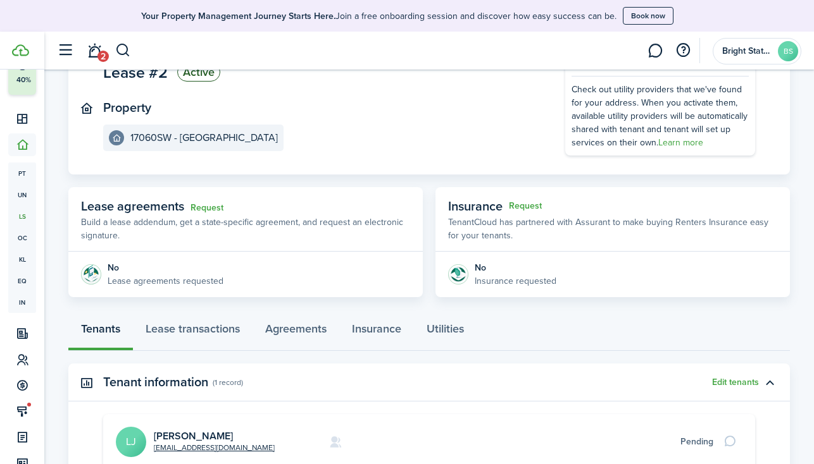
scroll to position [127, 0]
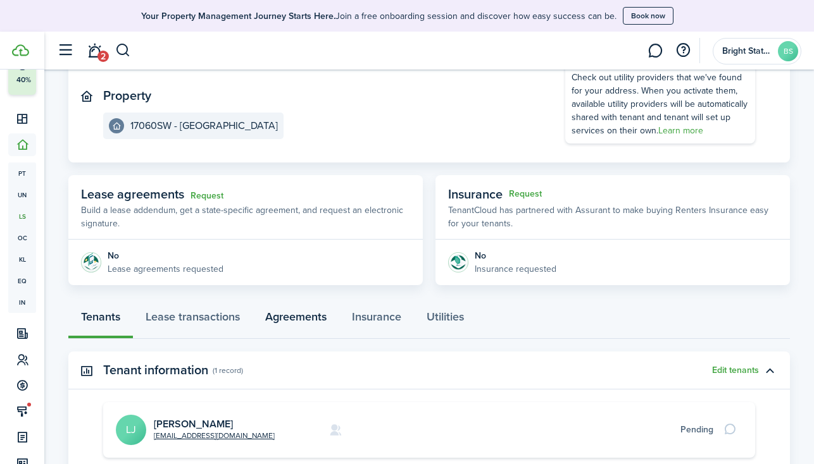
click at [292, 320] on link "Agreements" at bounding box center [295, 320] width 87 height 38
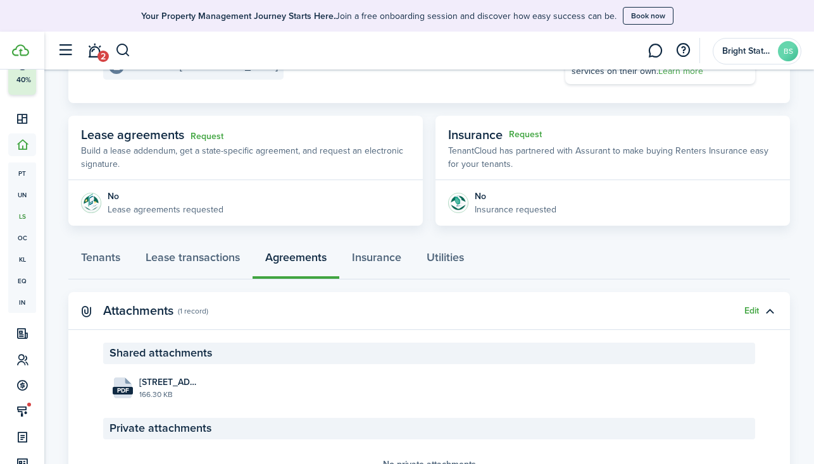
scroll to position [197, 0]
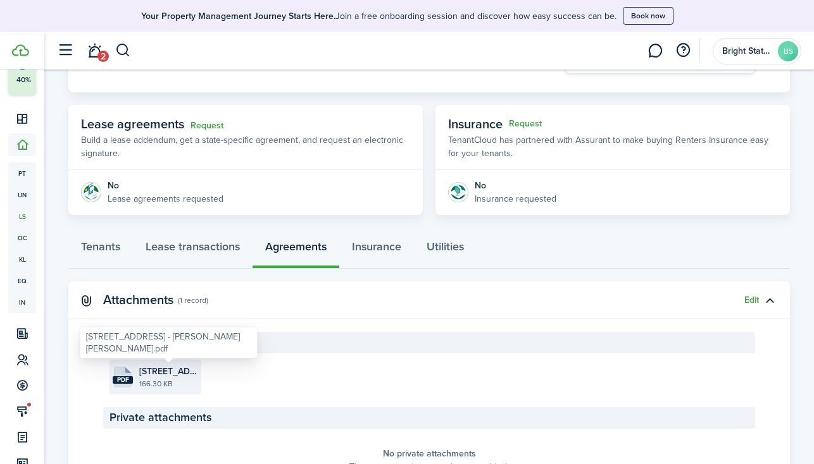
click at [158, 369] on span "[STREET_ADDRESS] - [PERSON_NAME] [PERSON_NAME].pdf" at bounding box center [168, 371] width 59 height 13
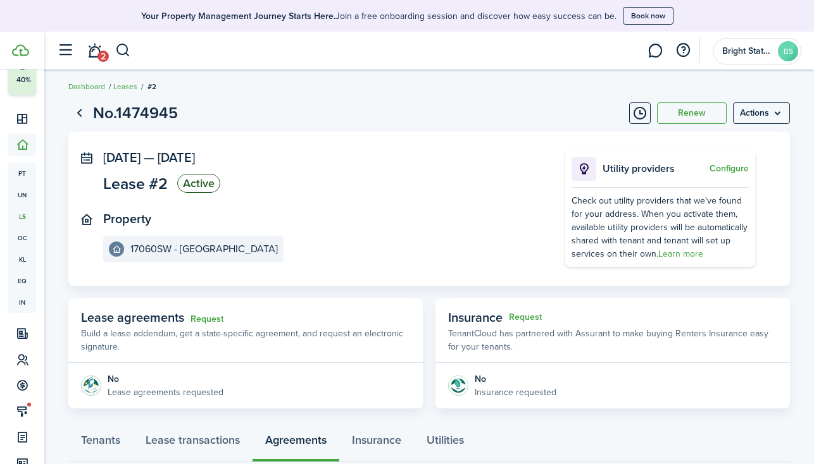
scroll to position [0, 0]
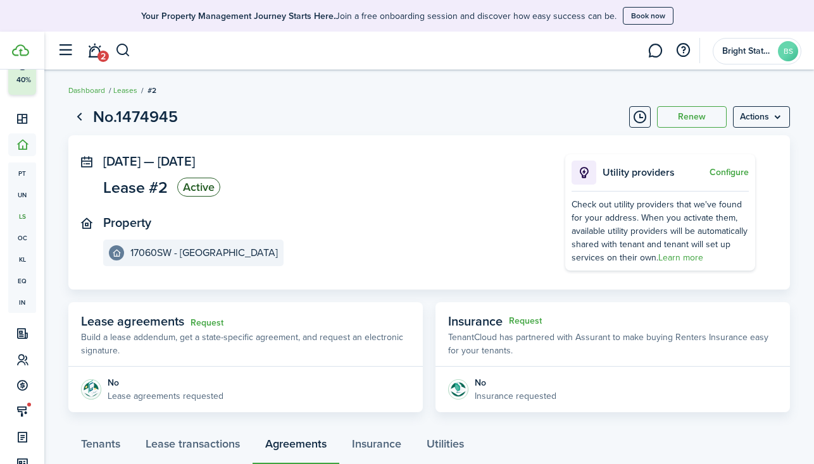
click at [123, 88] on link "Leases" at bounding box center [125, 90] width 24 height 11
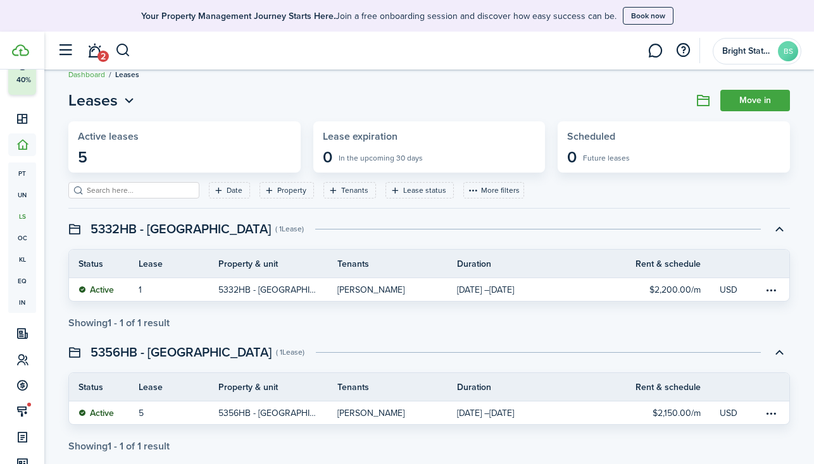
scroll to position [11, 0]
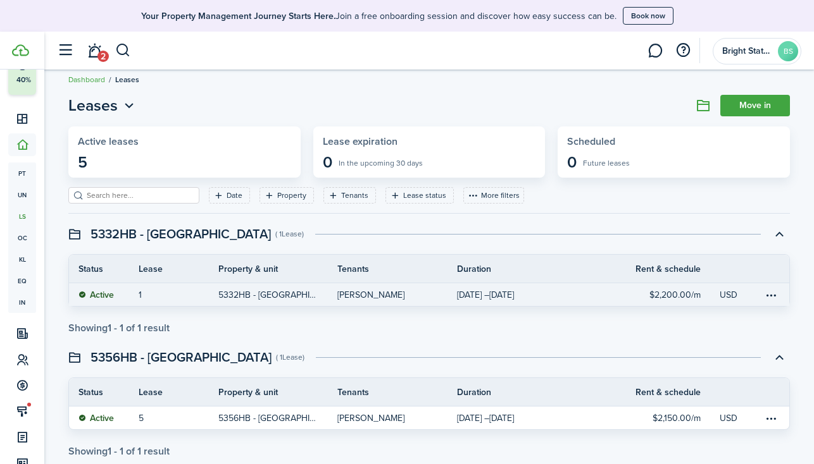
click at [411, 289] on link "[PERSON_NAME]" at bounding box center [397, 294] width 120 height 23
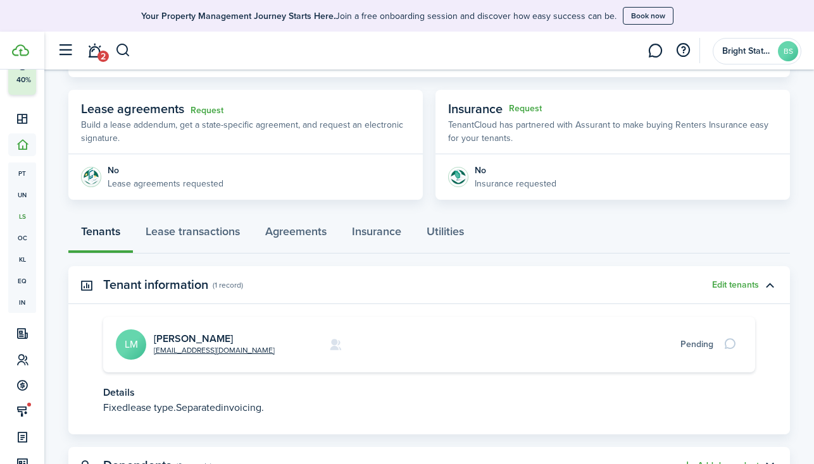
scroll to position [225, 0]
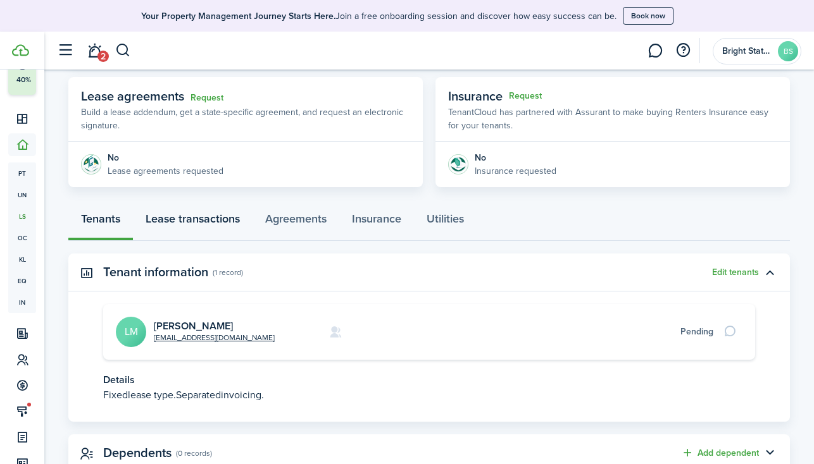
click at [217, 220] on link "Lease transactions" at bounding box center [193, 222] width 120 height 38
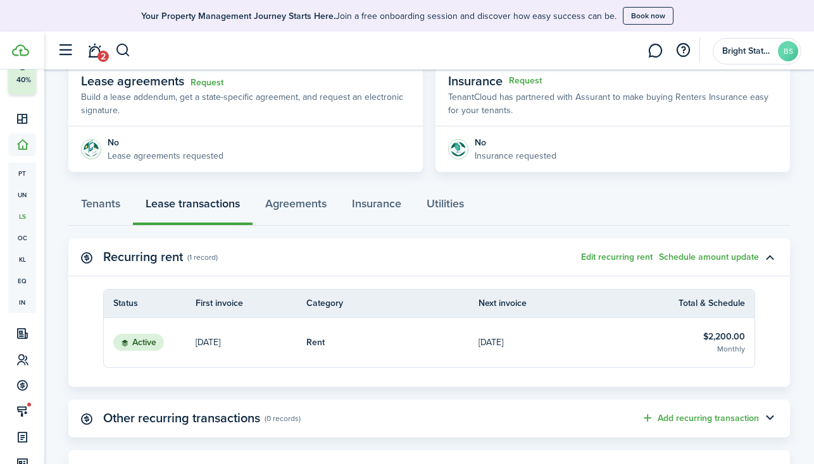
scroll to position [261, 0]
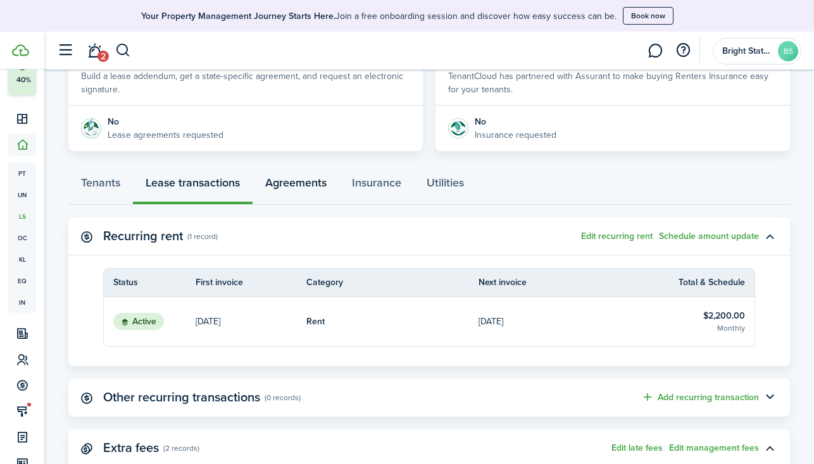
click at [295, 186] on link "Agreements" at bounding box center [295, 186] width 87 height 38
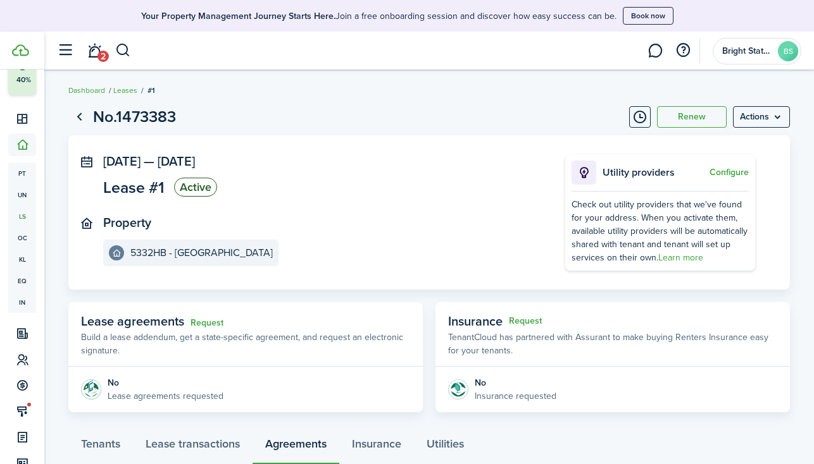
click at [123, 89] on link "Leases" at bounding box center [125, 90] width 24 height 11
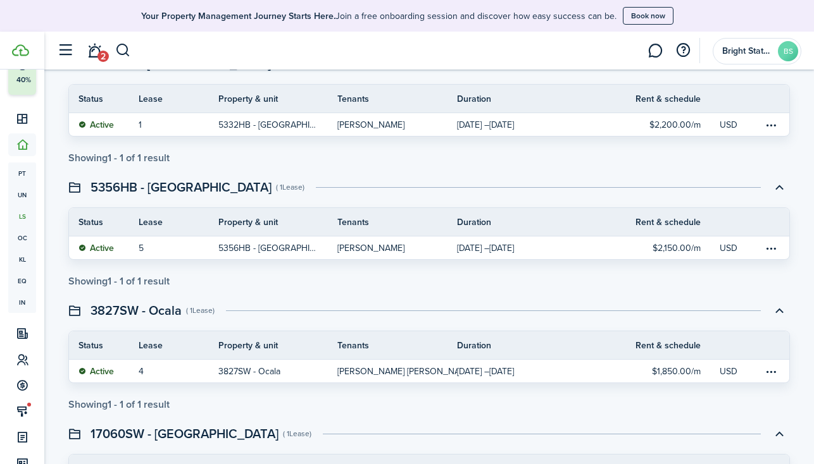
scroll to position [193, 0]
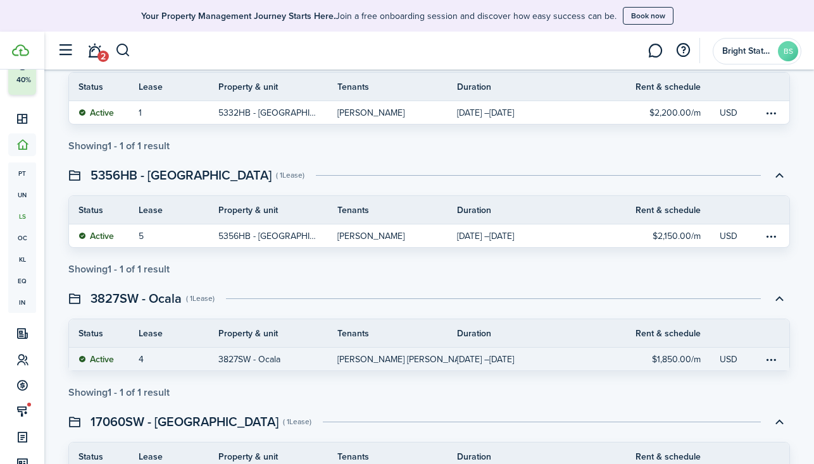
click at [412, 361] on table-info-title "[PERSON_NAME] [PERSON_NAME]" at bounding box center [405, 359] width 137 height 13
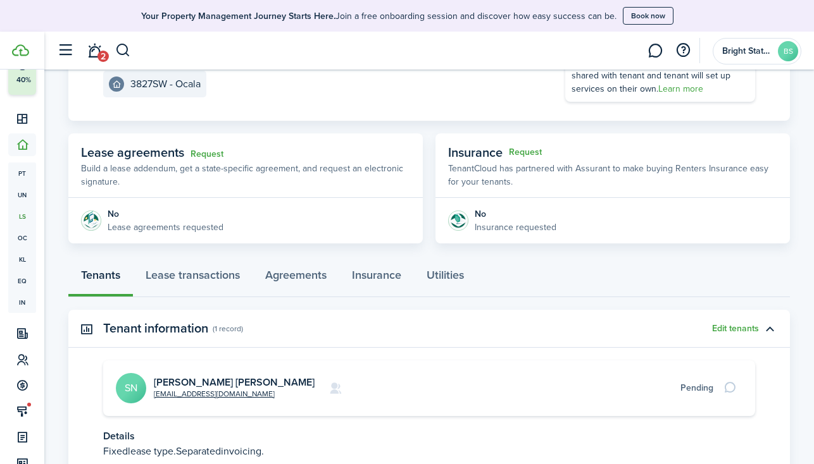
scroll to position [268, 0]
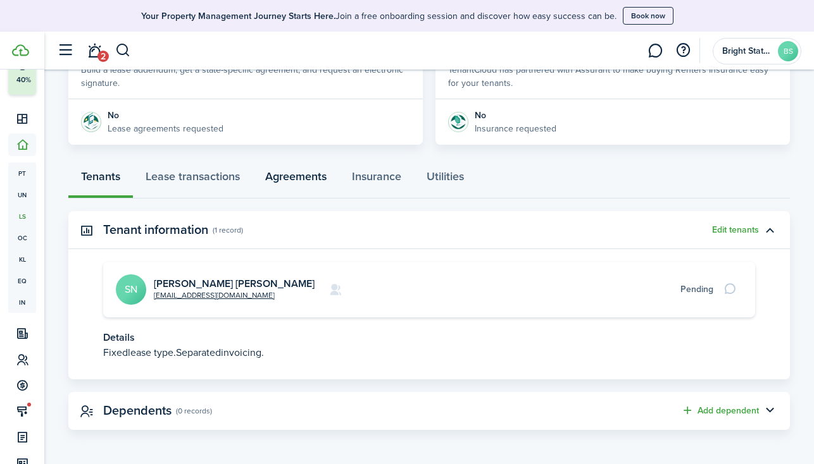
click at [306, 171] on link "Agreements" at bounding box center [295, 180] width 87 height 38
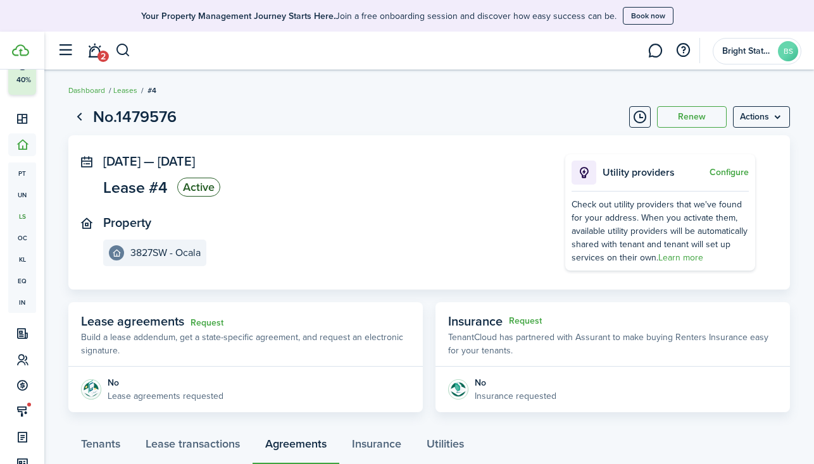
scroll to position [87, 0]
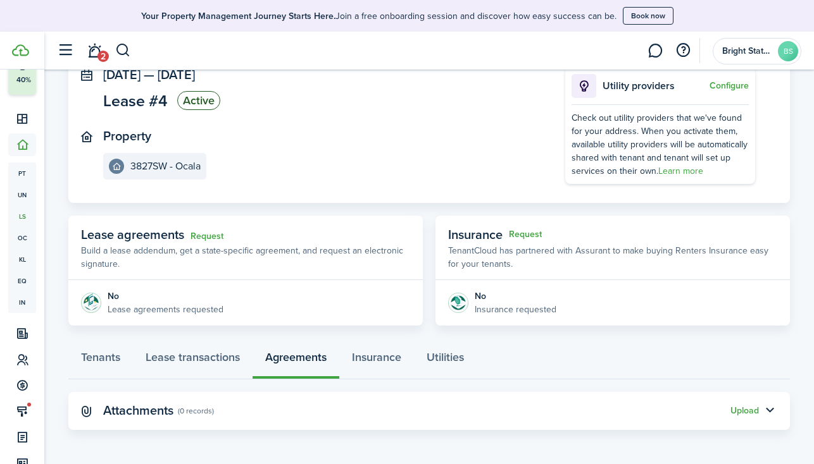
click at [745, 411] on button "Upload" at bounding box center [744, 411] width 28 height 10
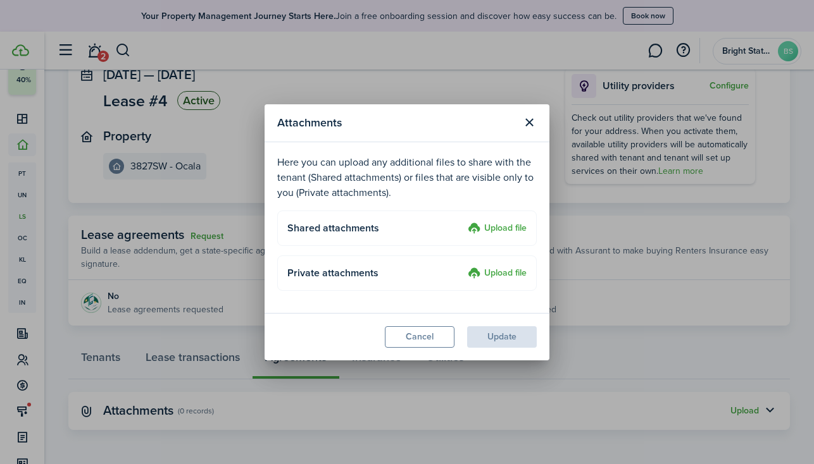
click at [487, 227] on label "Upload file" at bounding box center [497, 228] width 59 height 15
click at [463, 221] on input "Upload file" at bounding box center [463, 221] width 0 height 0
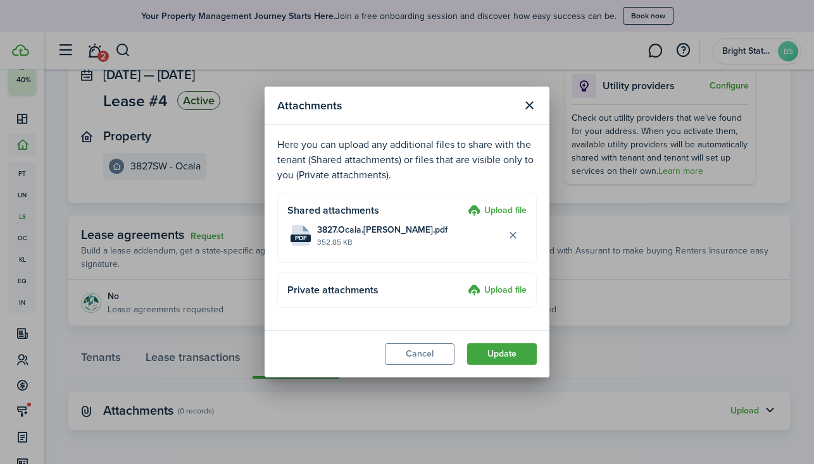
click at [507, 356] on button "Update" at bounding box center [502, 355] width 70 height 22
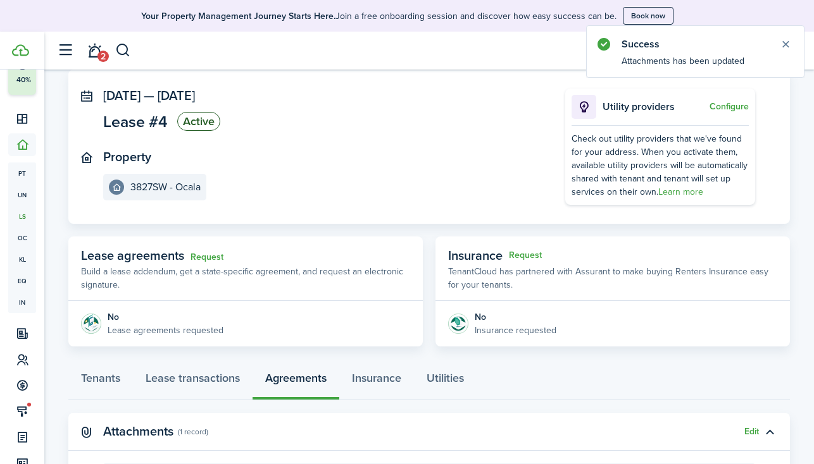
scroll to position [0, 0]
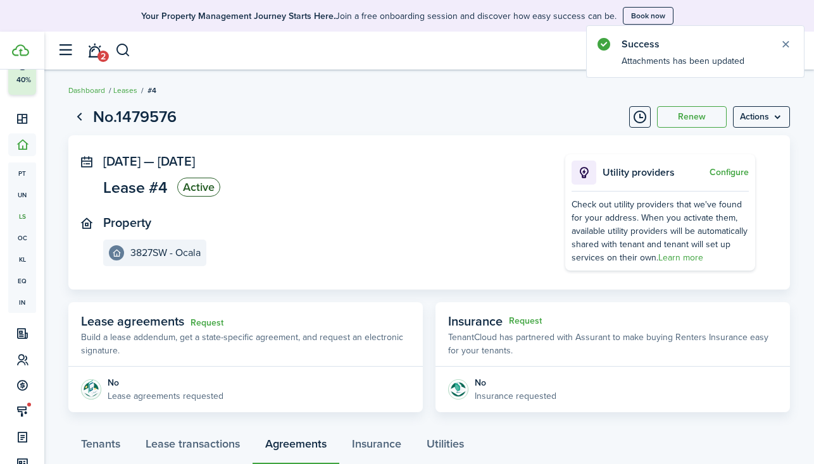
click at [135, 94] on link "Leases" at bounding box center [125, 90] width 24 height 11
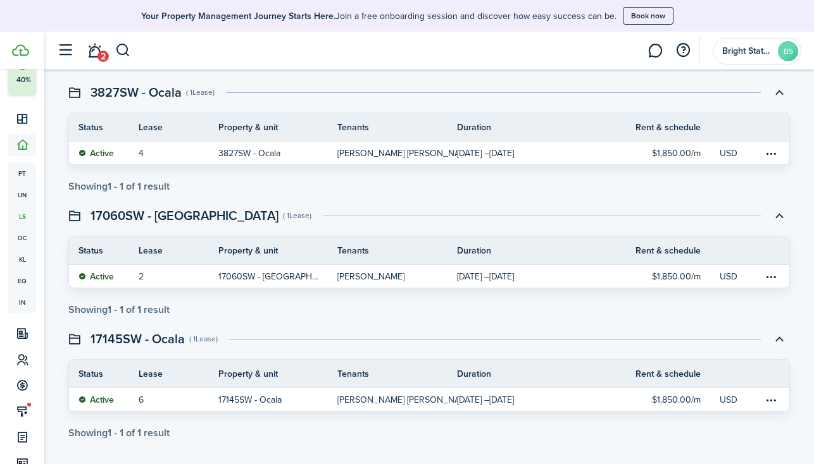
scroll to position [409, 0]
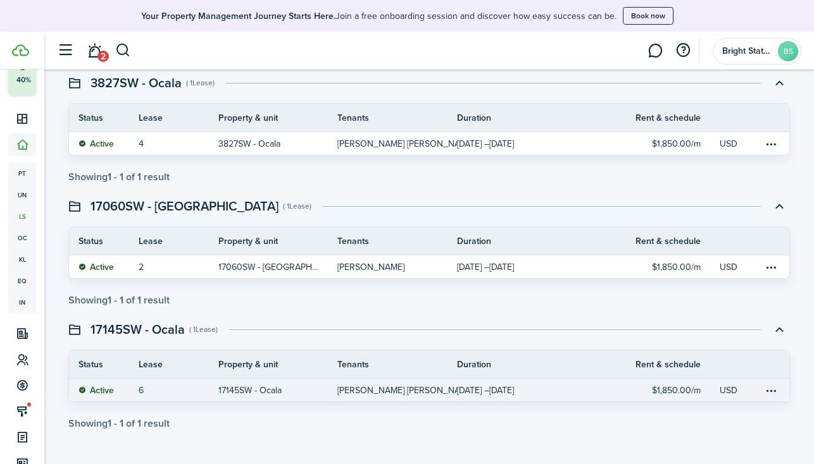
click at [512, 390] on table-info-title "[DATE] – [DATE]" at bounding box center [485, 390] width 57 height 13
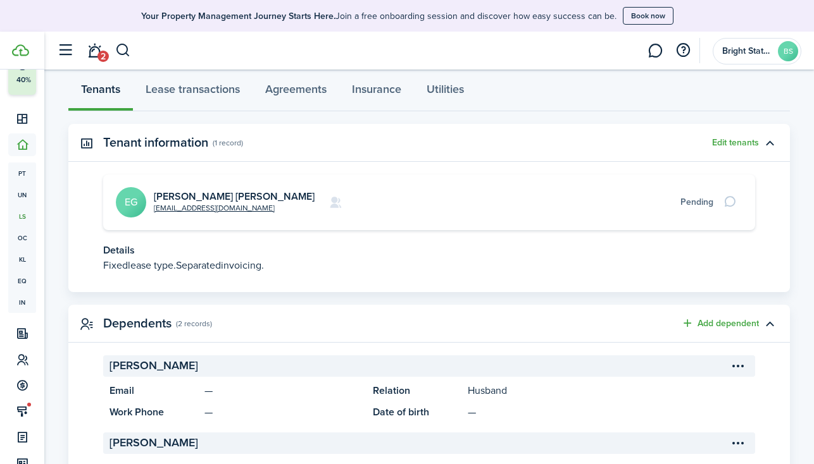
scroll to position [347, 0]
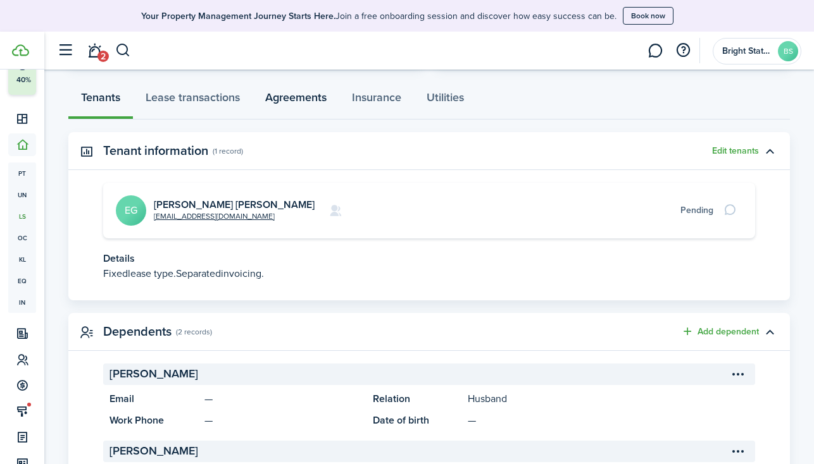
click at [299, 97] on link "Agreements" at bounding box center [295, 101] width 87 height 38
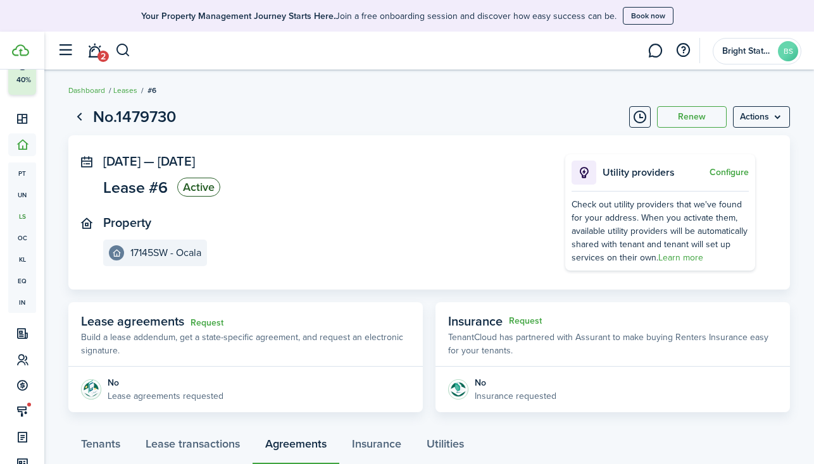
scroll to position [87, 0]
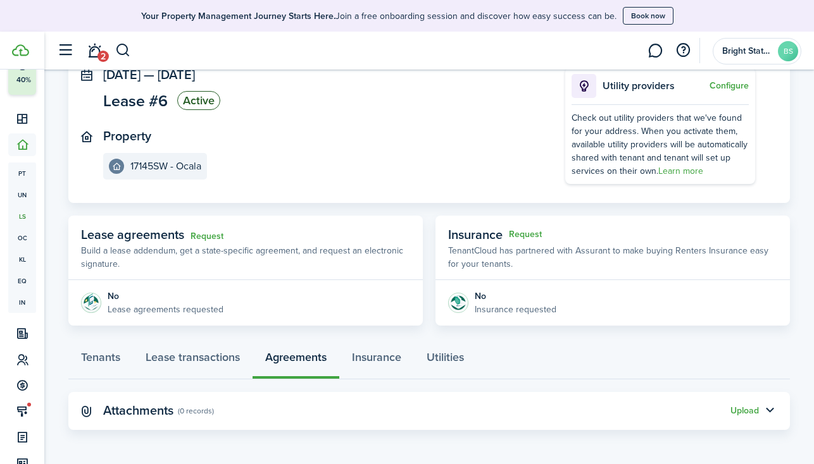
click at [740, 411] on button "Upload" at bounding box center [744, 411] width 28 height 10
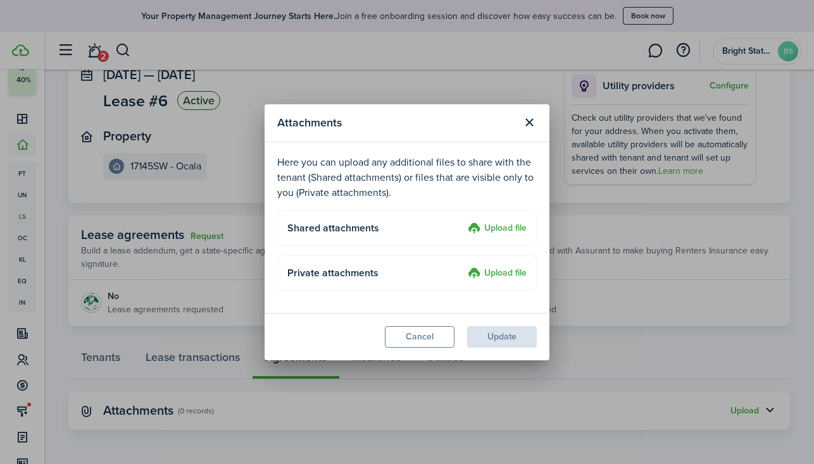
click at [506, 226] on label "Upload file" at bounding box center [497, 228] width 59 height 15
click at [463, 221] on input "Upload file" at bounding box center [463, 221] width 0 height 0
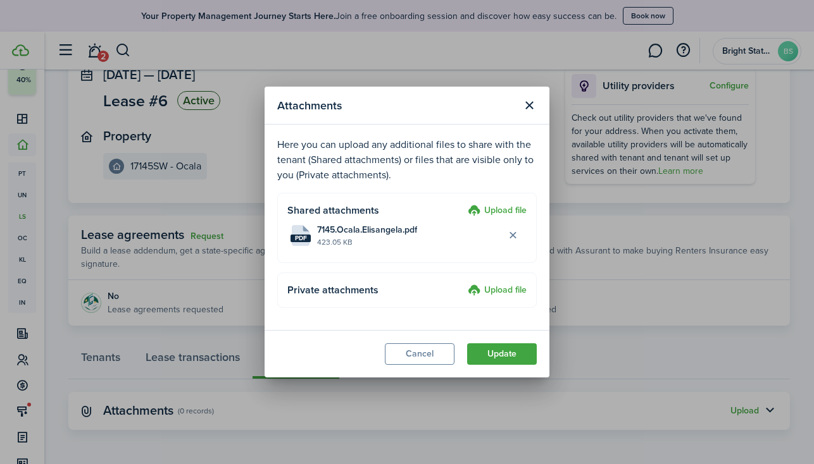
click at [515, 357] on button "Update" at bounding box center [502, 355] width 70 height 22
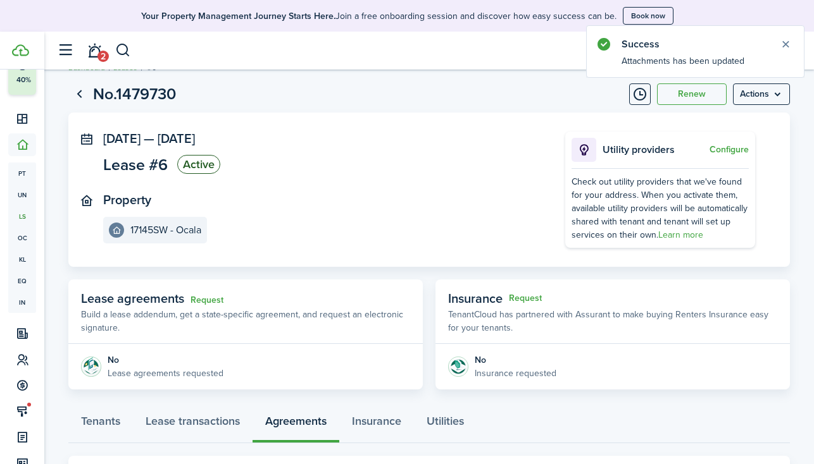
scroll to position [0, 0]
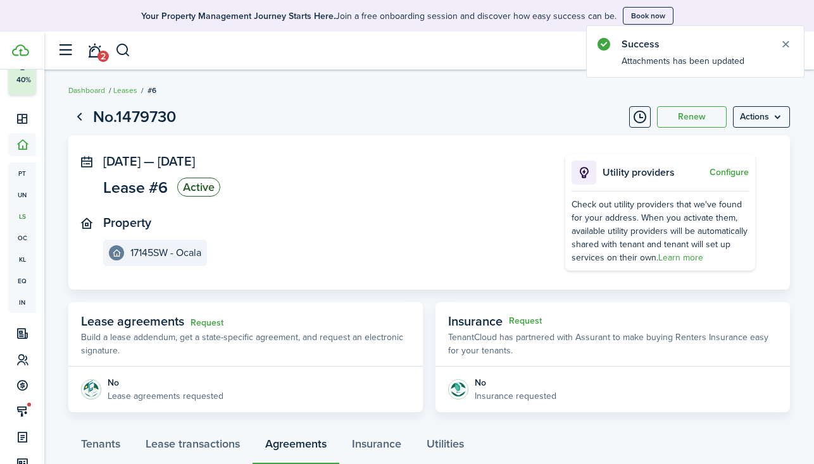
click at [131, 89] on link "Leases" at bounding box center [125, 90] width 24 height 11
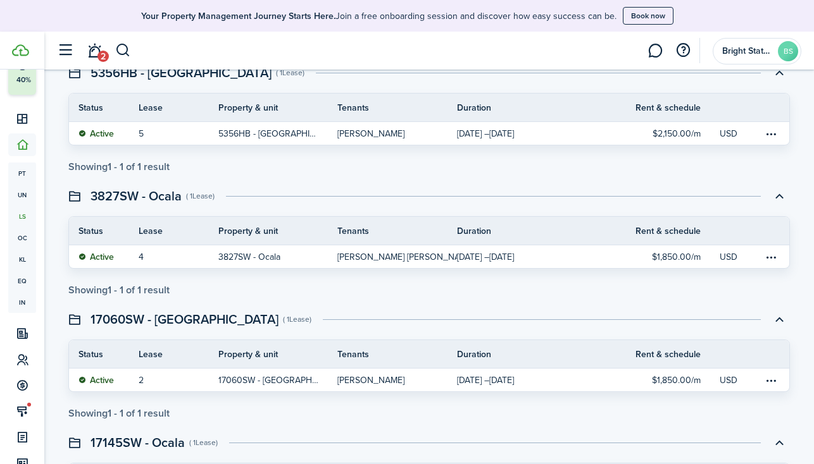
scroll to position [311, 0]
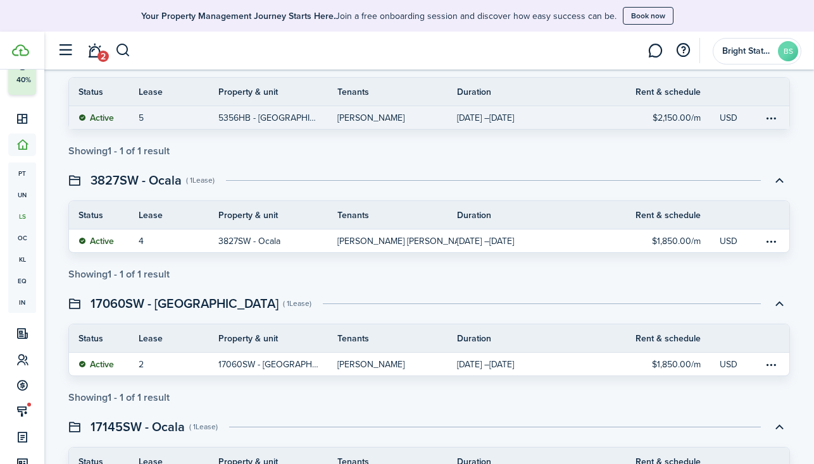
click at [455, 118] on link "[PERSON_NAME]" at bounding box center [397, 117] width 120 height 23
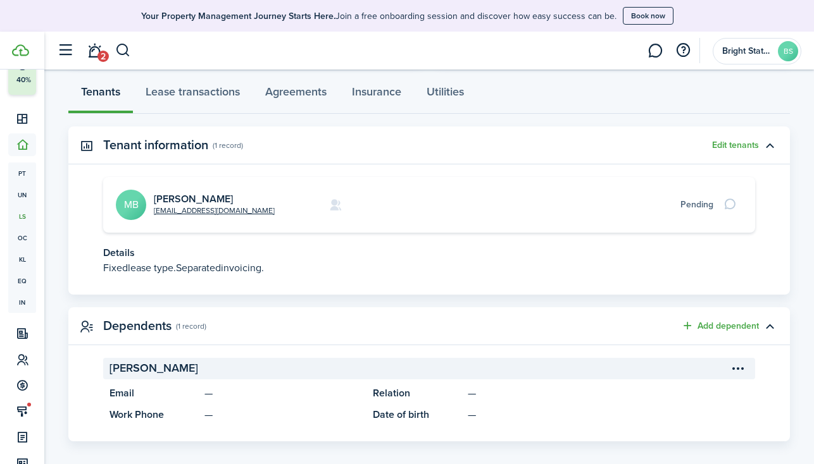
scroll to position [364, 0]
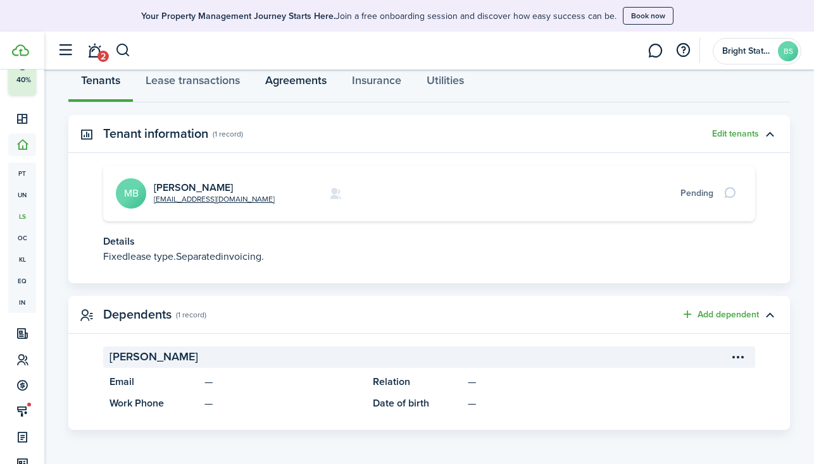
click at [304, 79] on link "Agreements" at bounding box center [295, 84] width 87 height 38
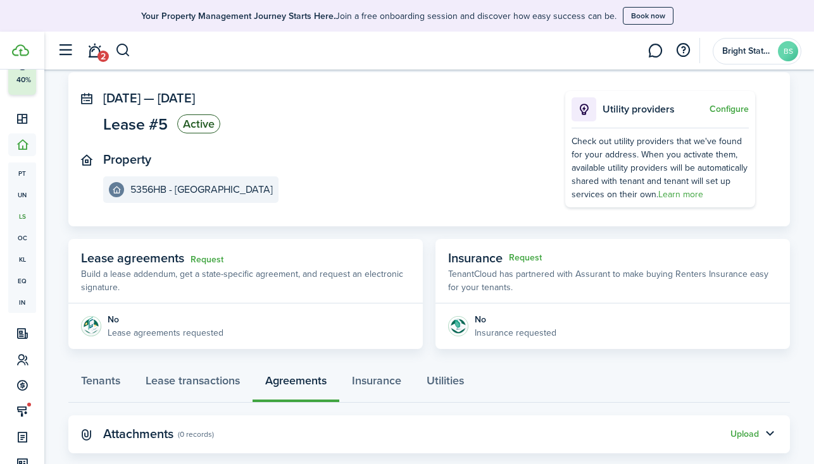
scroll to position [87, 0]
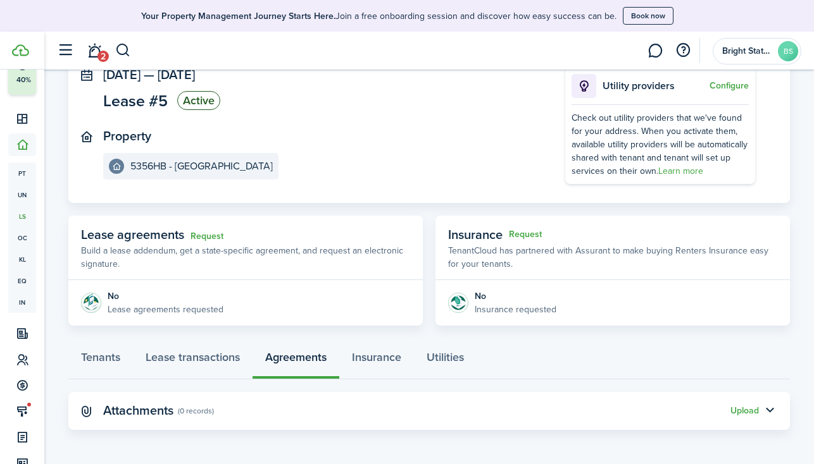
click at [743, 411] on button "Upload" at bounding box center [744, 411] width 28 height 10
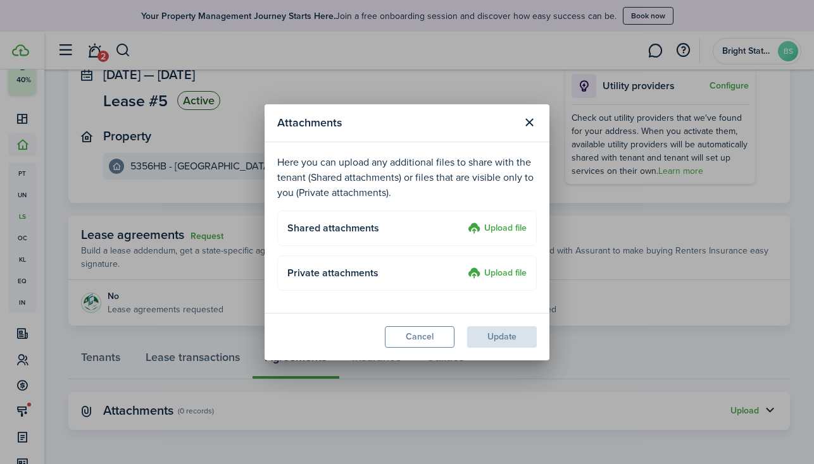
click at [500, 224] on label "Upload file" at bounding box center [497, 228] width 59 height 15
click at [463, 221] on input "Upload file" at bounding box center [463, 221] width 0 height 0
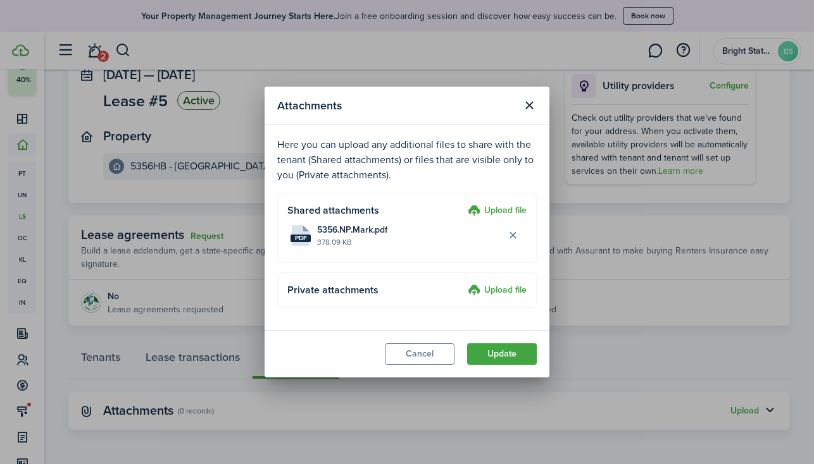
click at [516, 356] on button "Update" at bounding box center [502, 355] width 70 height 22
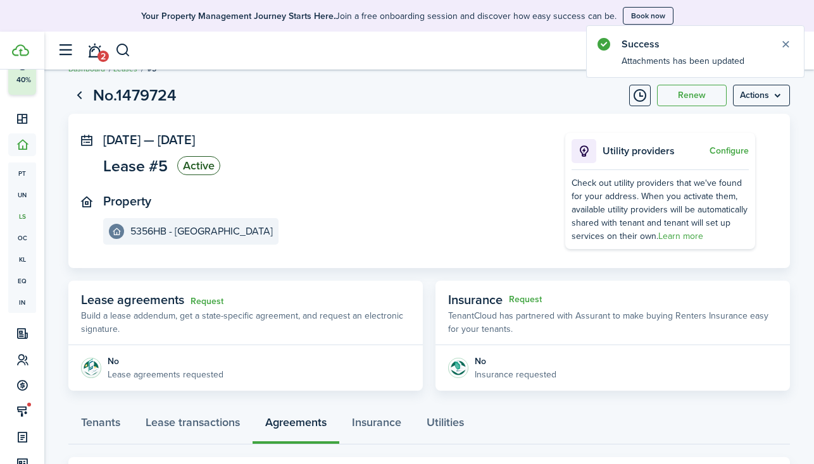
scroll to position [0, 0]
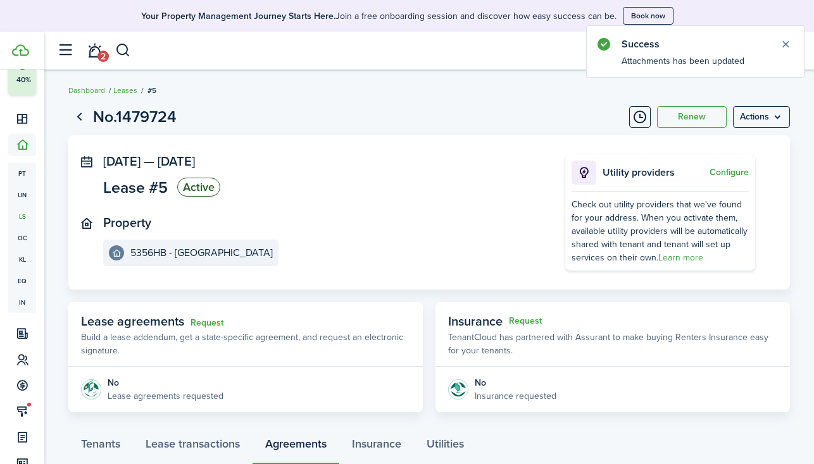
click at [123, 93] on link "Leases" at bounding box center [125, 90] width 24 height 11
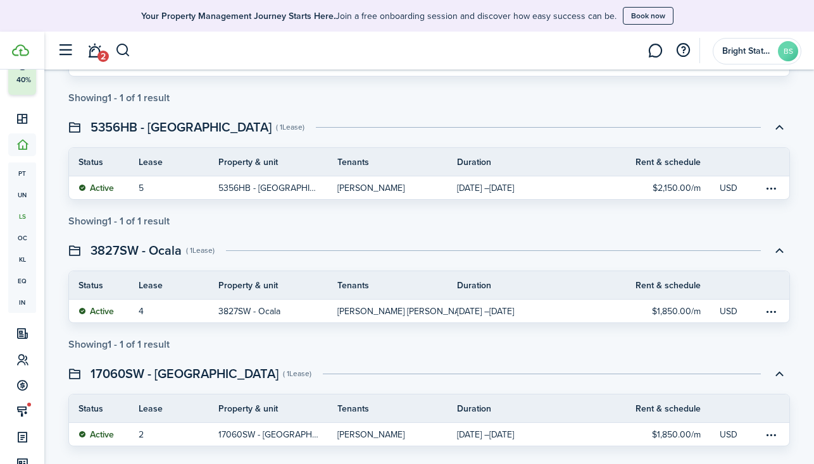
scroll to position [409, 0]
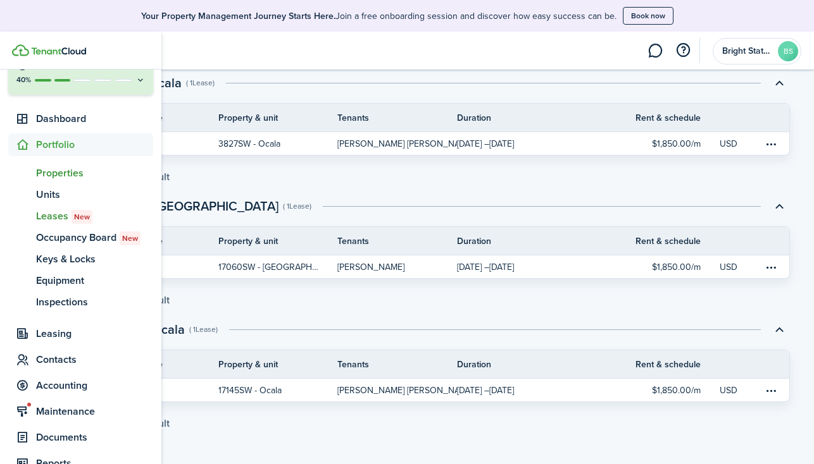
click at [45, 171] on span "Properties" at bounding box center [94, 173] width 117 height 15
